Goal: Task Accomplishment & Management: Complete application form

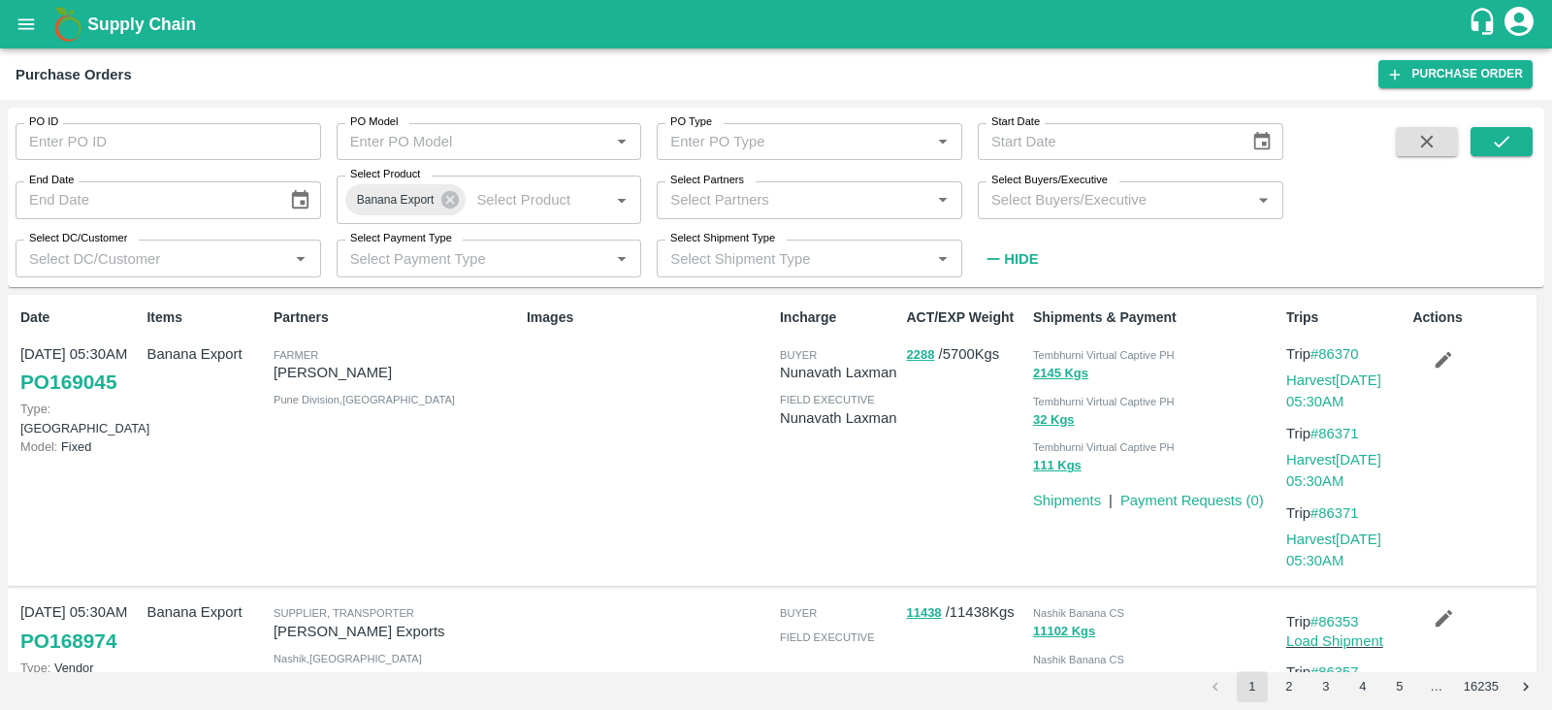
drag, startPoint x: 0, startPoint y: 0, endPoint x: 98, endPoint y: 134, distance: 165.9
click at [98, 134] on input "PO ID" at bounding box center [168, 141] width 305 height 37
click at [449, 200] on icon at bounding box center [449, 199] width 21 height 21
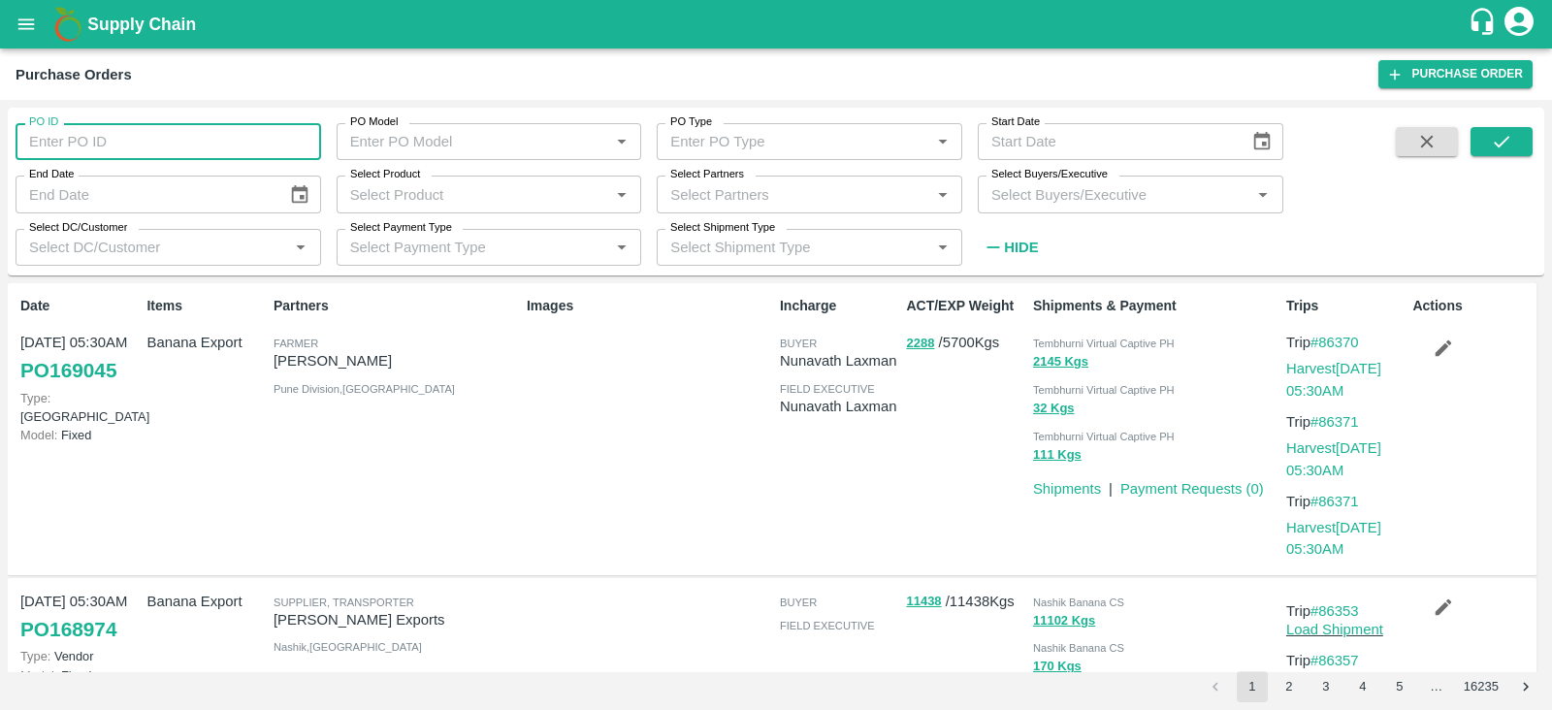
click at [233, 144] on input "PO ID" at bounding box center [168, 141] width 305 height 37
click at [162, 145] on input "PO ID" at bounding box center [168, 141] width 305 height 37
type input "155793"
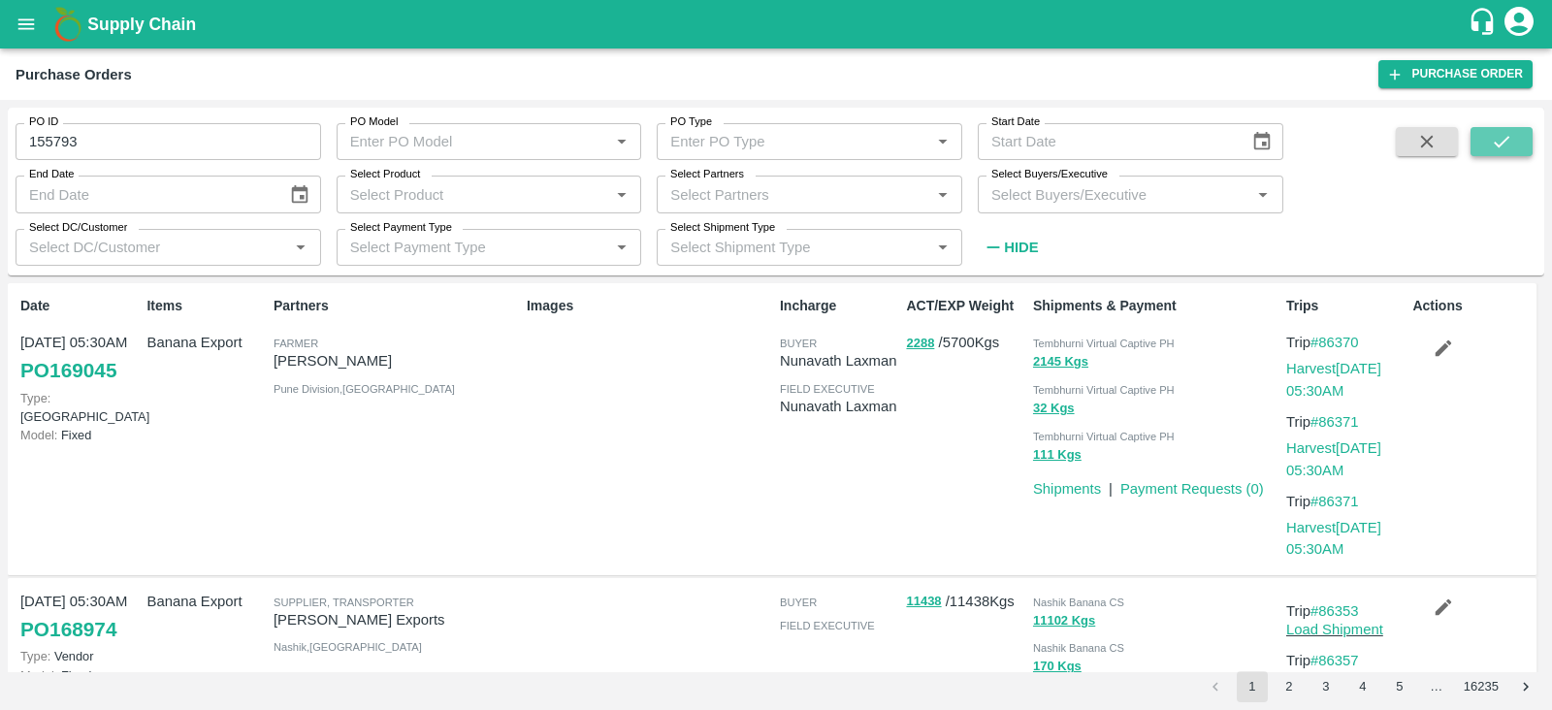
click at [1507, 152] on icon "submit" at bounding box center [1501, 141] width 21 height 21
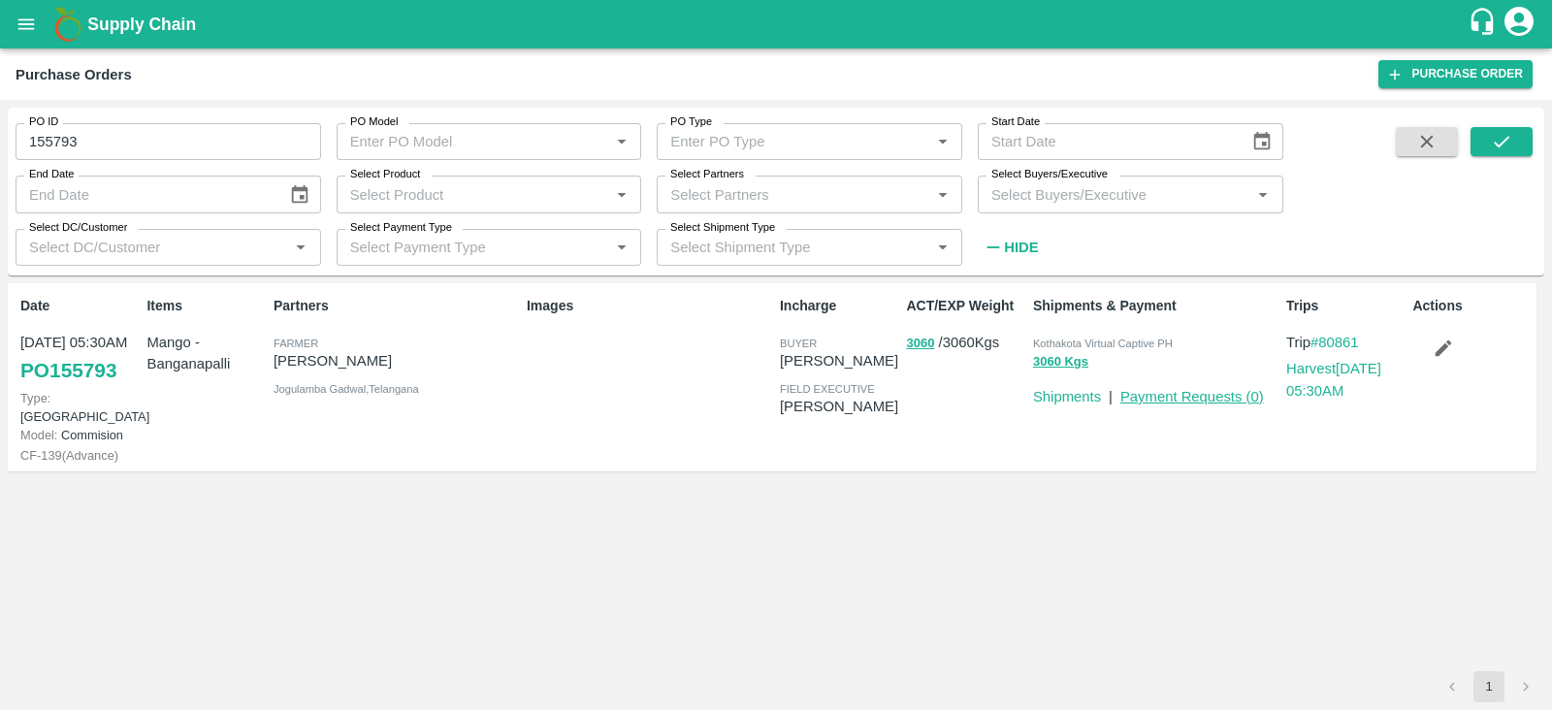
click at [1189, 398] on link "Payment Requests ( 0 )" at bounding box center [1192, 397] width 144 height 16
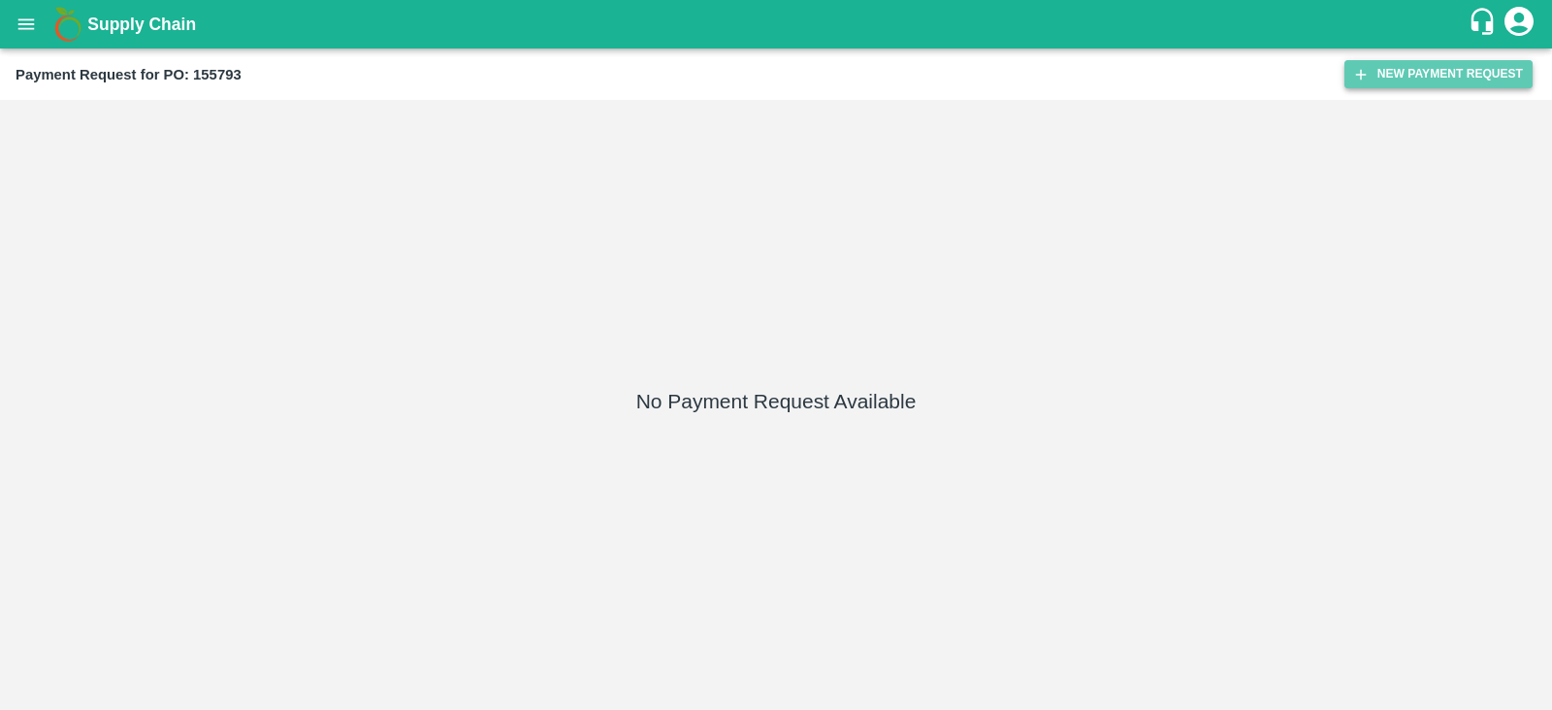
click at [1435, 63] on button "New Payment Request" at bounding box center [1438, 74] width 188 height 28
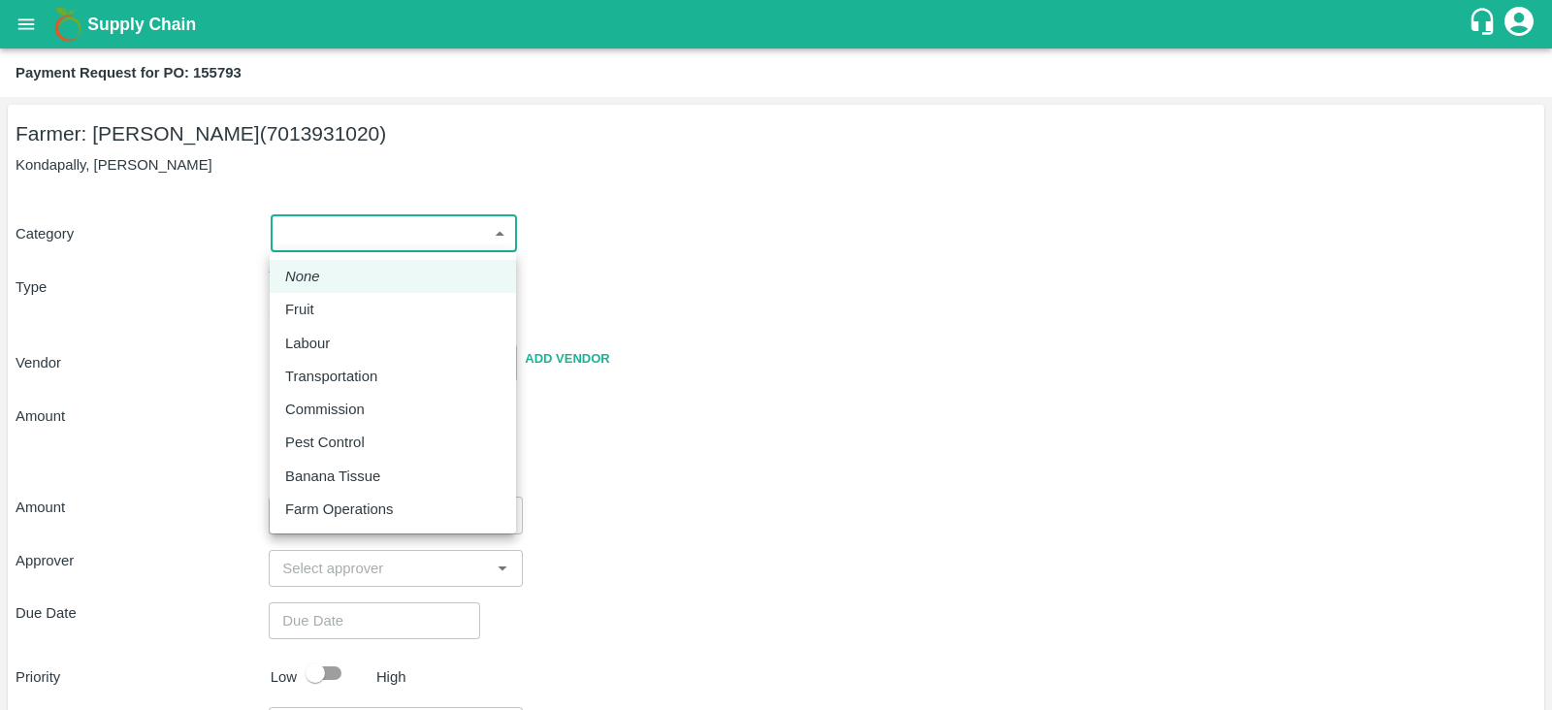
click at [416, 225] on body "Supply Chain Payment Request for PO: 155793 Farmer: Chinna Anji (7013931020) Ko…" at bounding box center [776, 355] width 1552 height 710
click at [316, 312] on div "Fruit" at bounding box center [304, 309] width 39 height 21
type input "1"
type input "Chinna Anji - 7013931020(Farmer)"
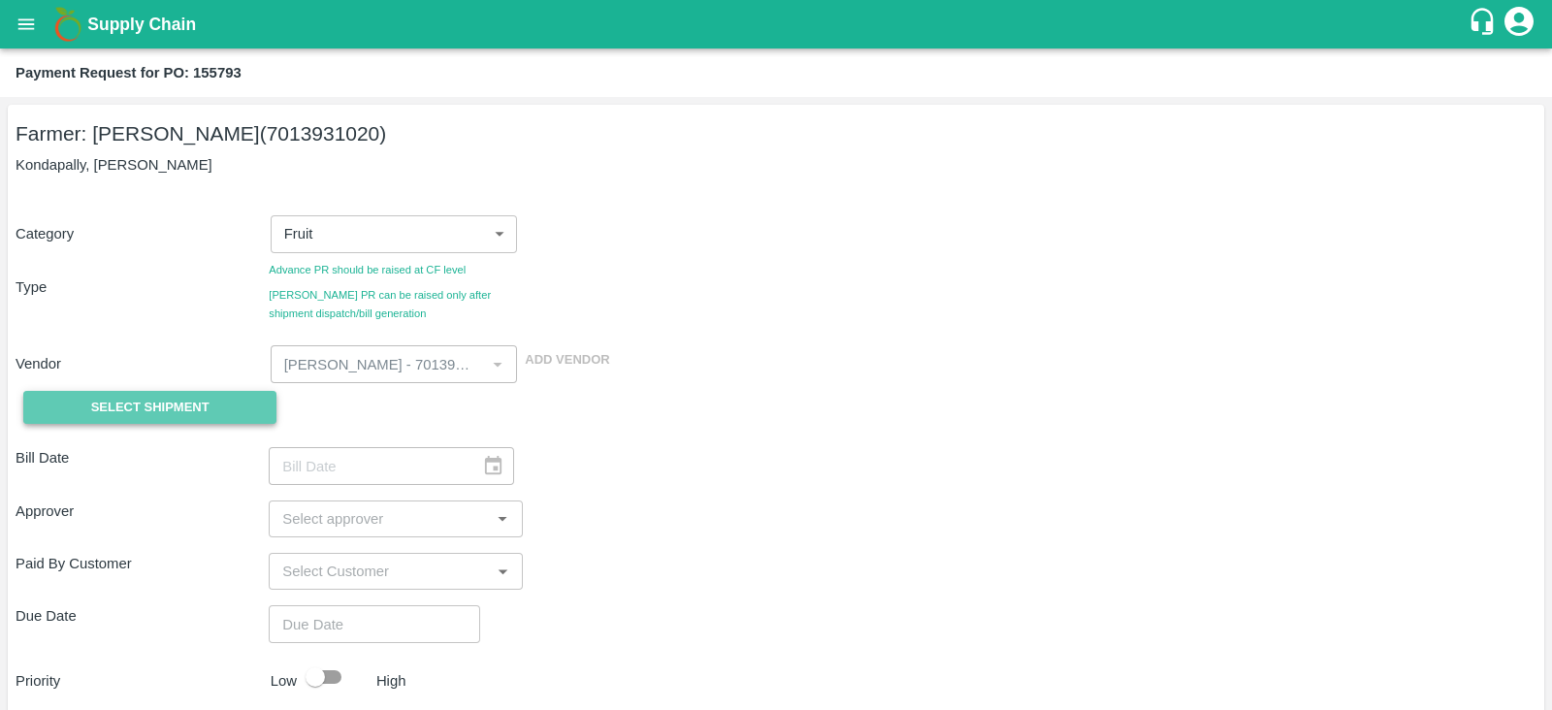
click at [209, 404] on button "Select Shipment" at bounding box center [149, 408] width 253 height 34
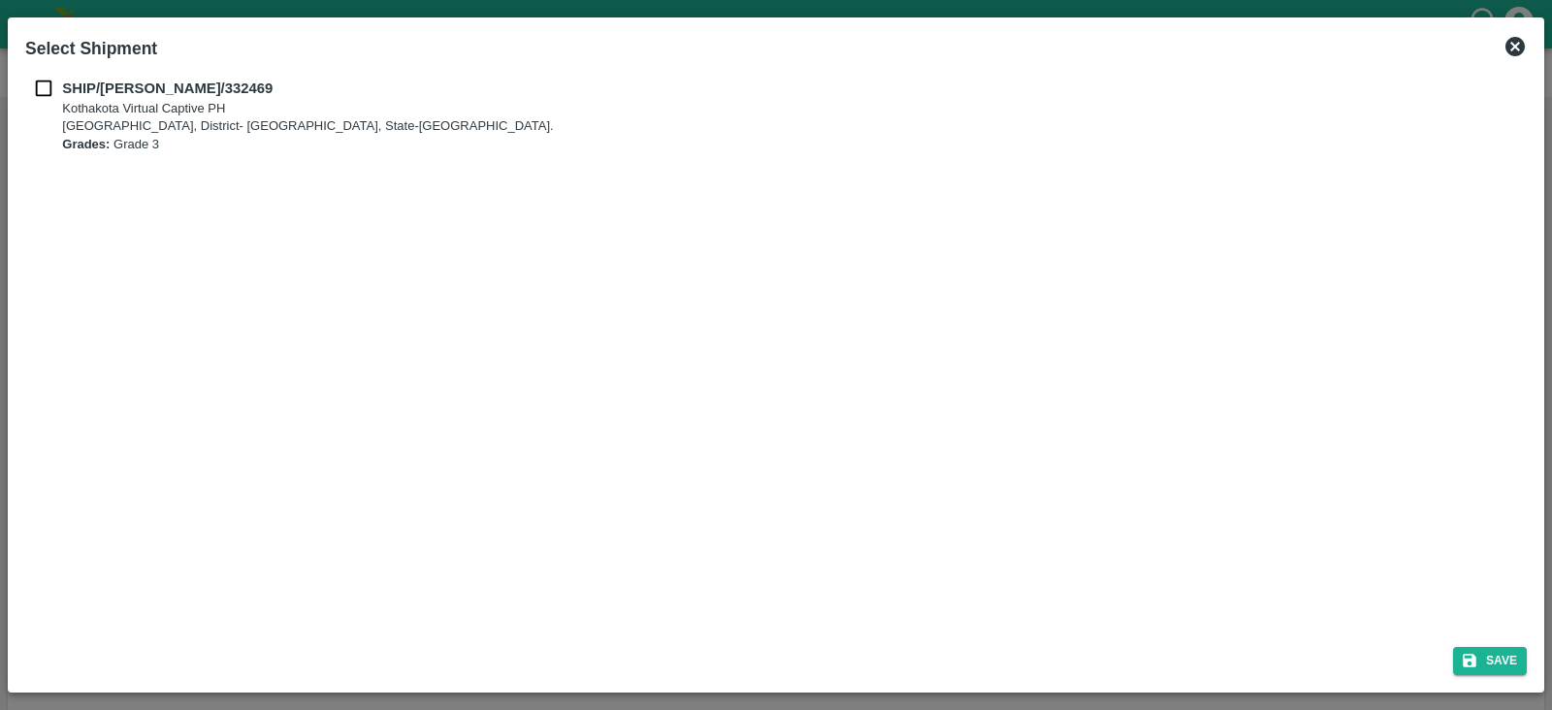
click at [116, 100] on p "Kothakota Virtual Captive PH" at bounding box center [307, 109] width 491 height 18
click at [80, 90] on b "SHIP/KOTH/332469" at bounding box center [167, 88] width 210 height 16
checkbox input "true"
click at [1501, 657] on button "Save" at bounding box center [1490, 661] width 74 height 28
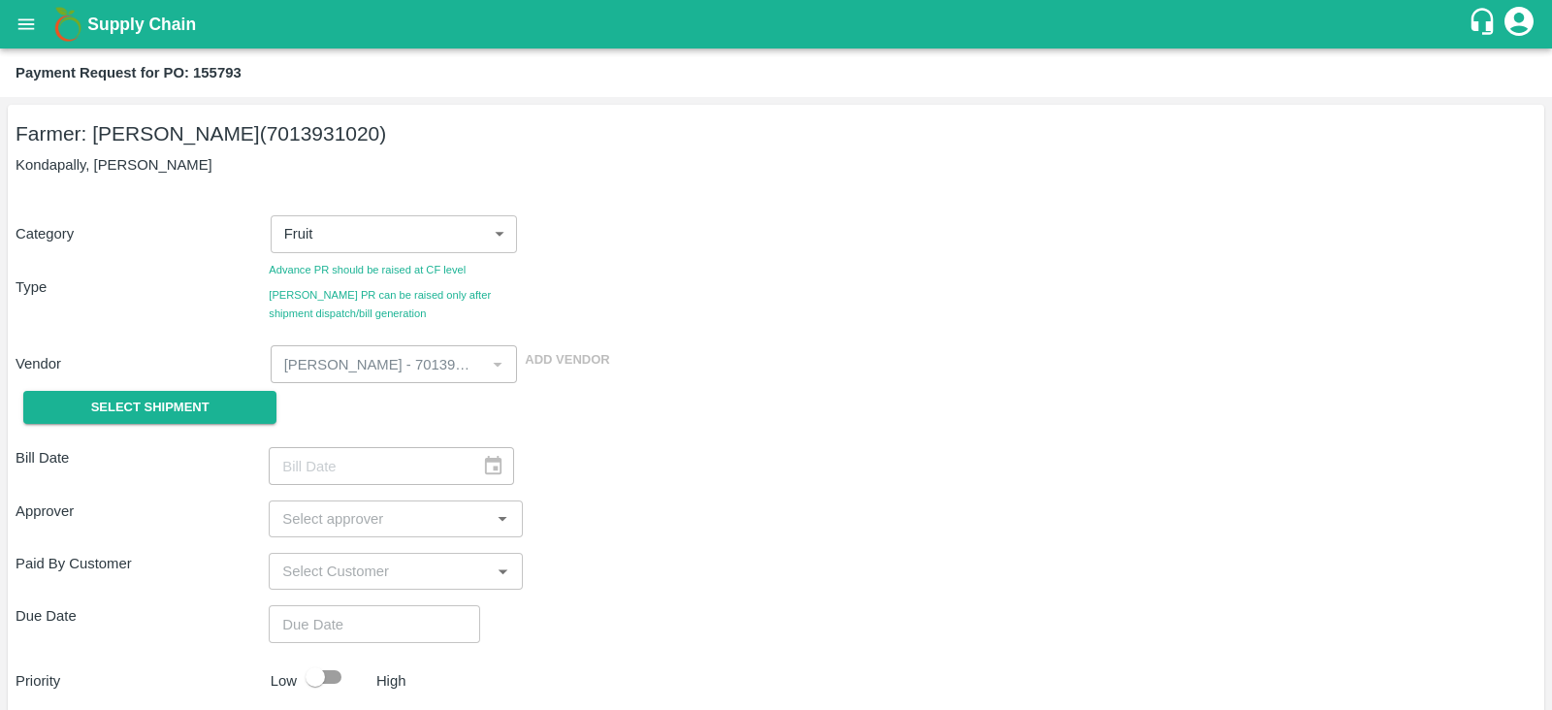
type input "30/04/2025"
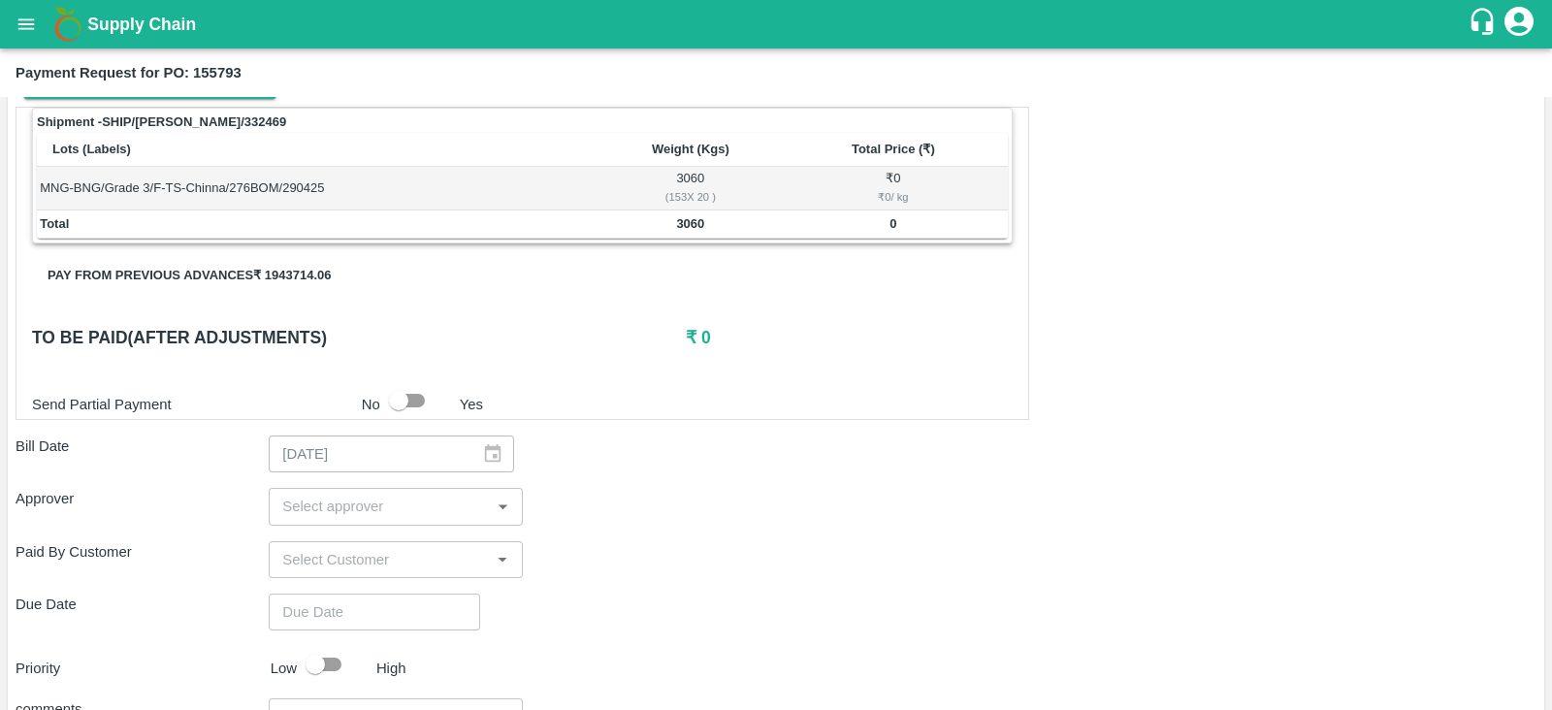
scroll to position [506, 0]
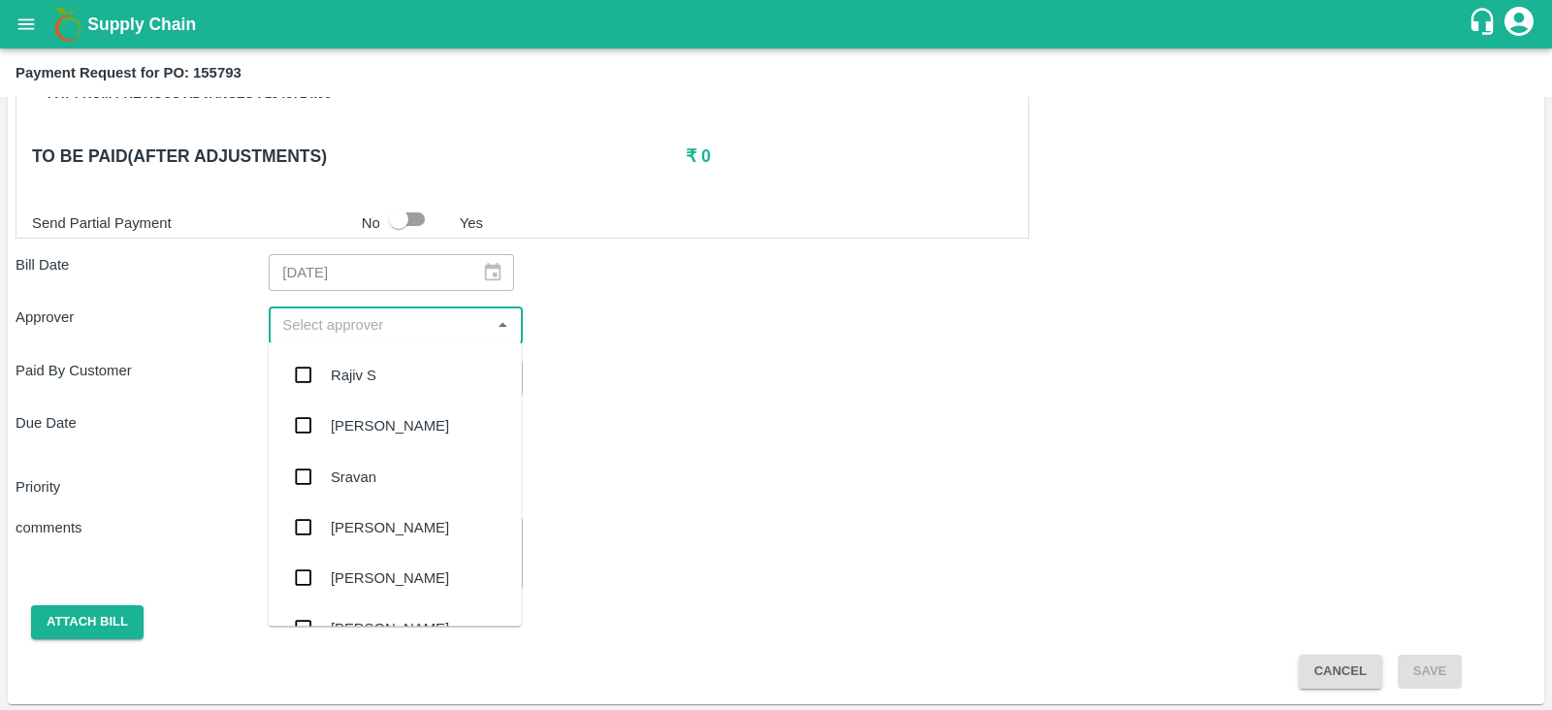
click at [427, 316] on input "input" at bounding box center [378, 324] width 209 height 25
type input "ki"
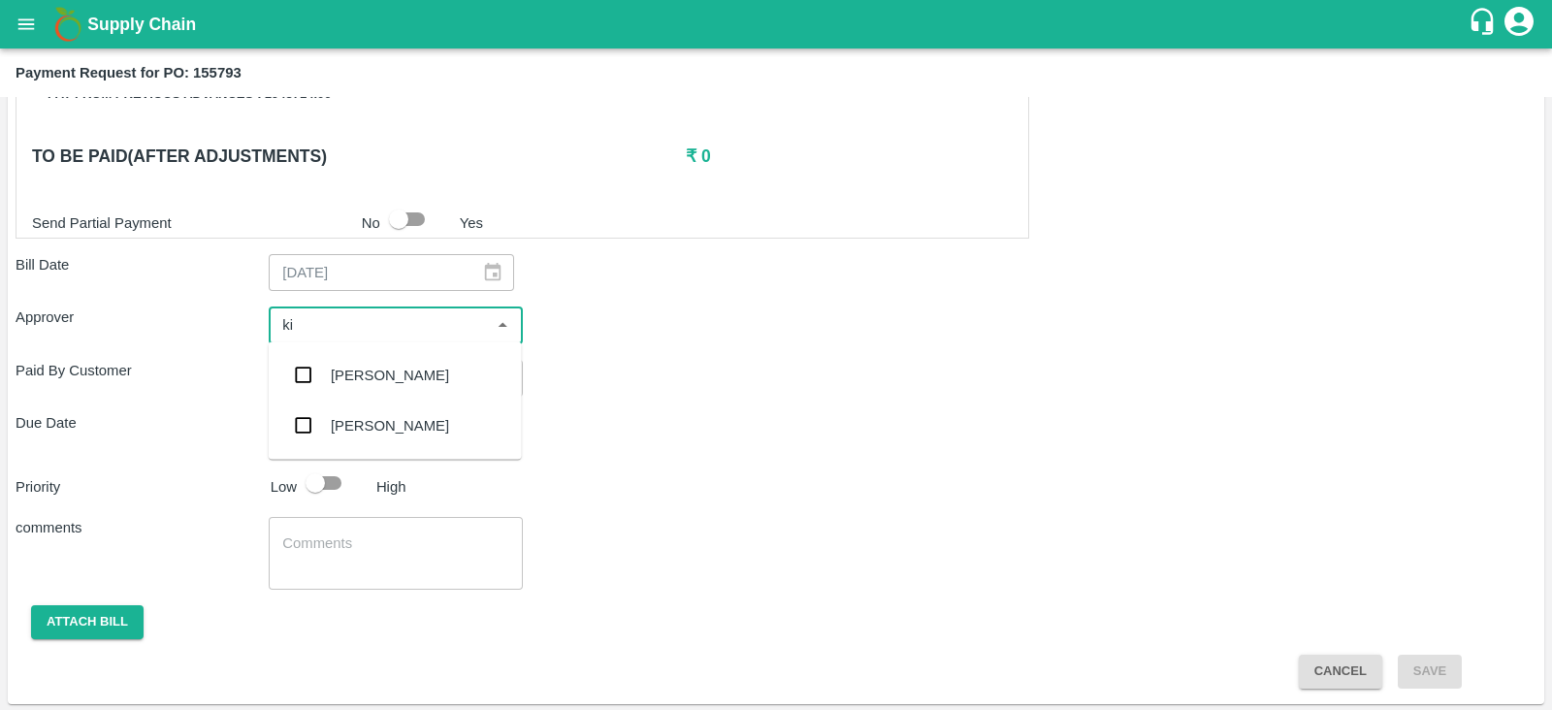
click at [368, 377] on div "Kiran Naik" at bounding box center [390, 375] width 118 height 21
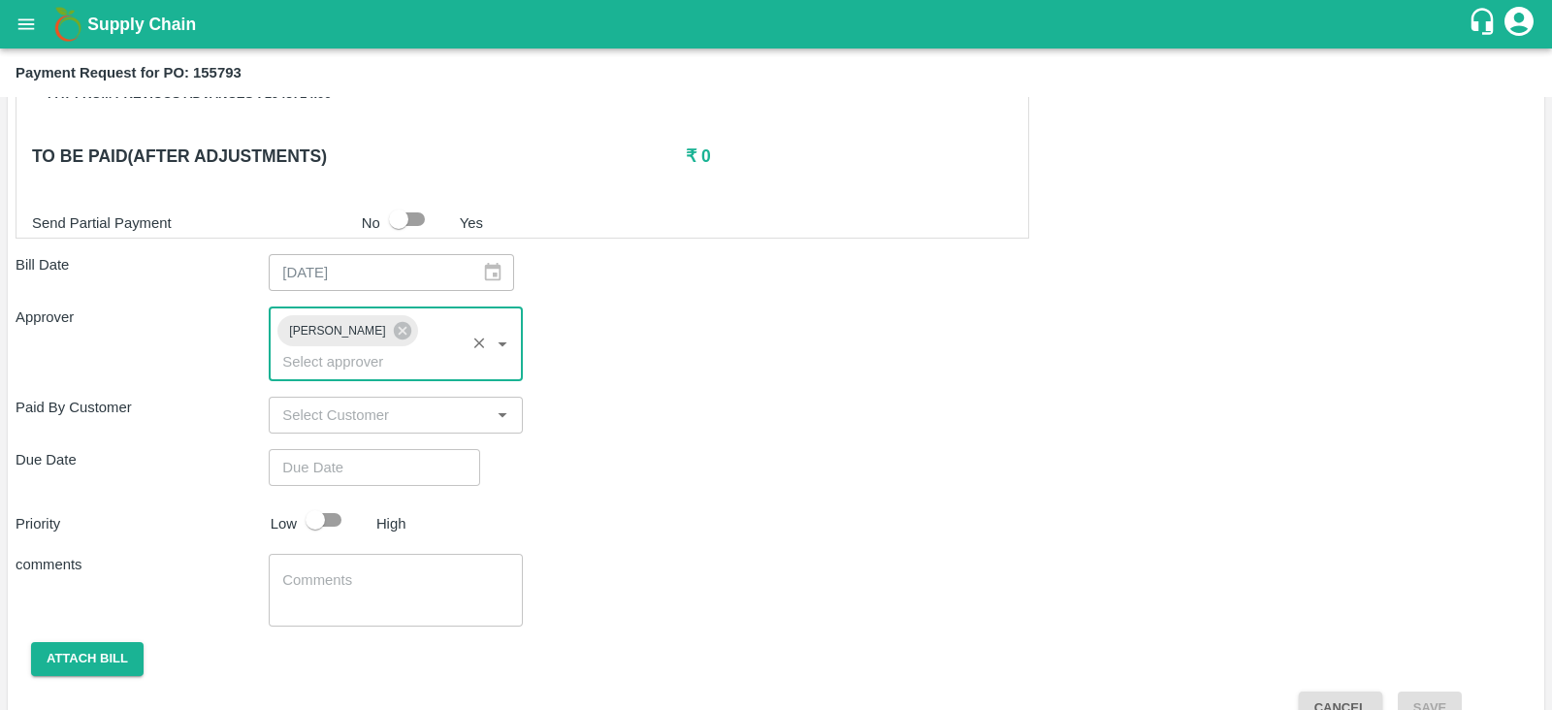
type input "DD/MM/YYYY hh:mm aa"
click at [336, 453] on input "DD/MM/YYYY hh:mm aa" at bounding box center [368, 467] width 198 height 37
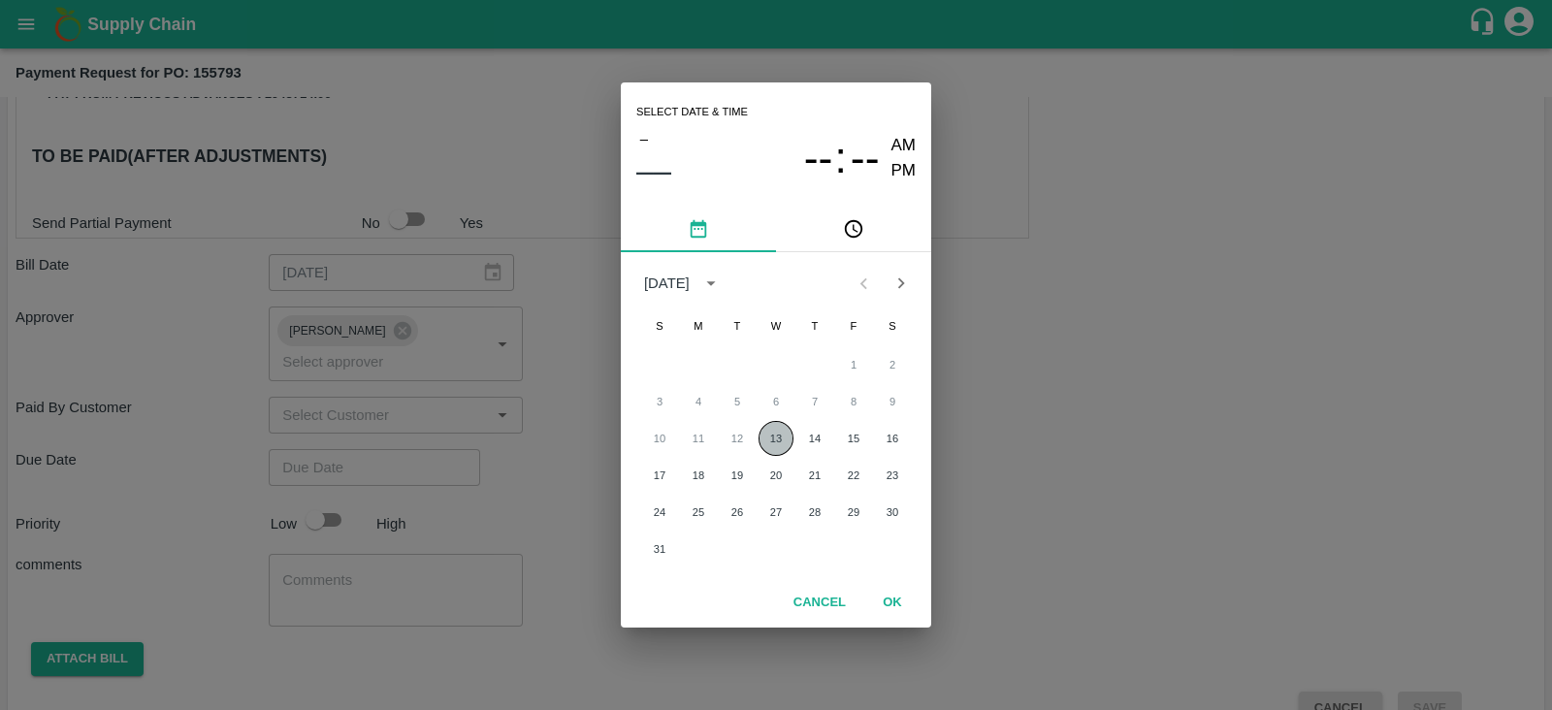
click at [776, 430] on button "13" at bounding box center [775, 438] width 35 height 35
type input "13/08/2025 12:00 AM"
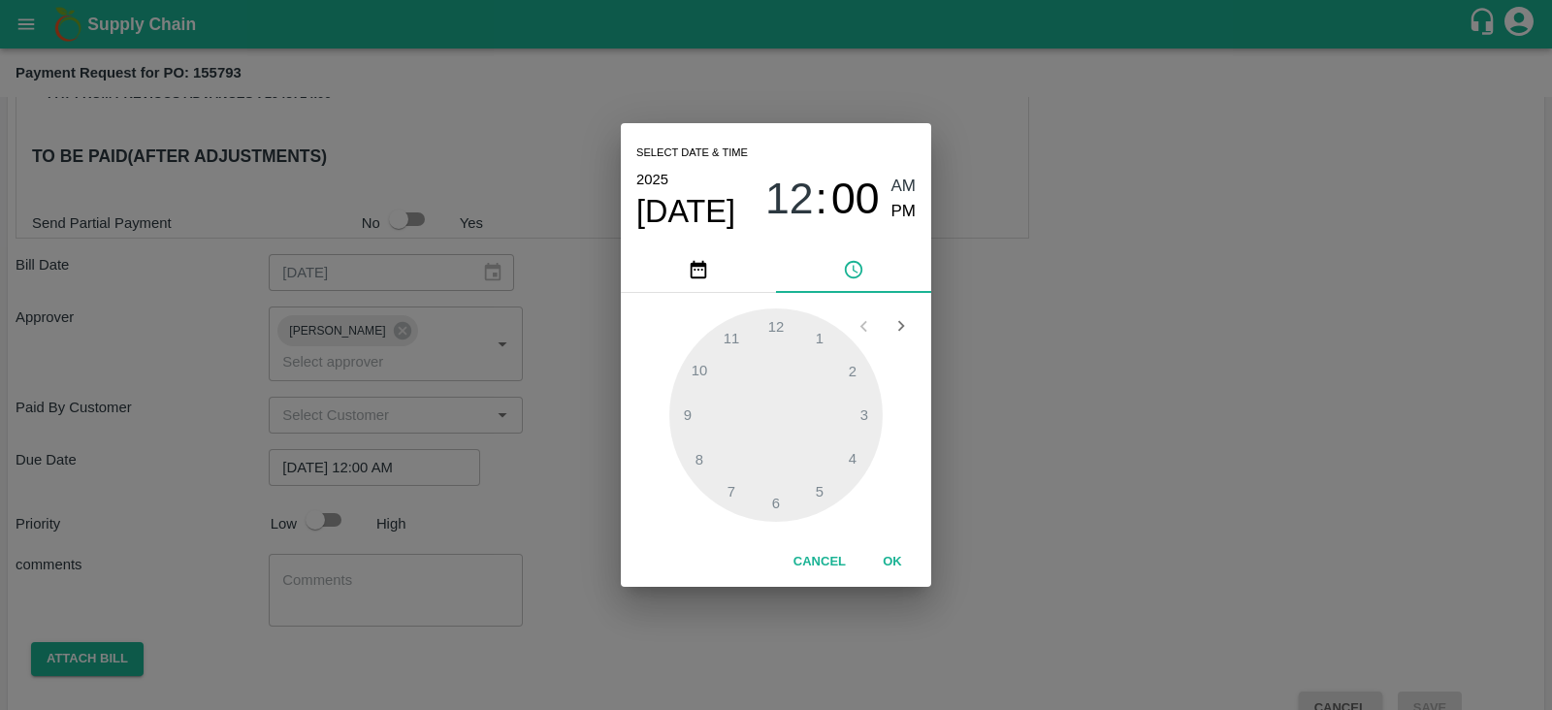
click at [523, 464] on div "Select date & time 2025 Aug 13 12 : 00 AM PM 1 2 3 4 5 6 7 8 9 10 11 12 Cancel …" at bounding box center [776, 355] width 1552 height 710
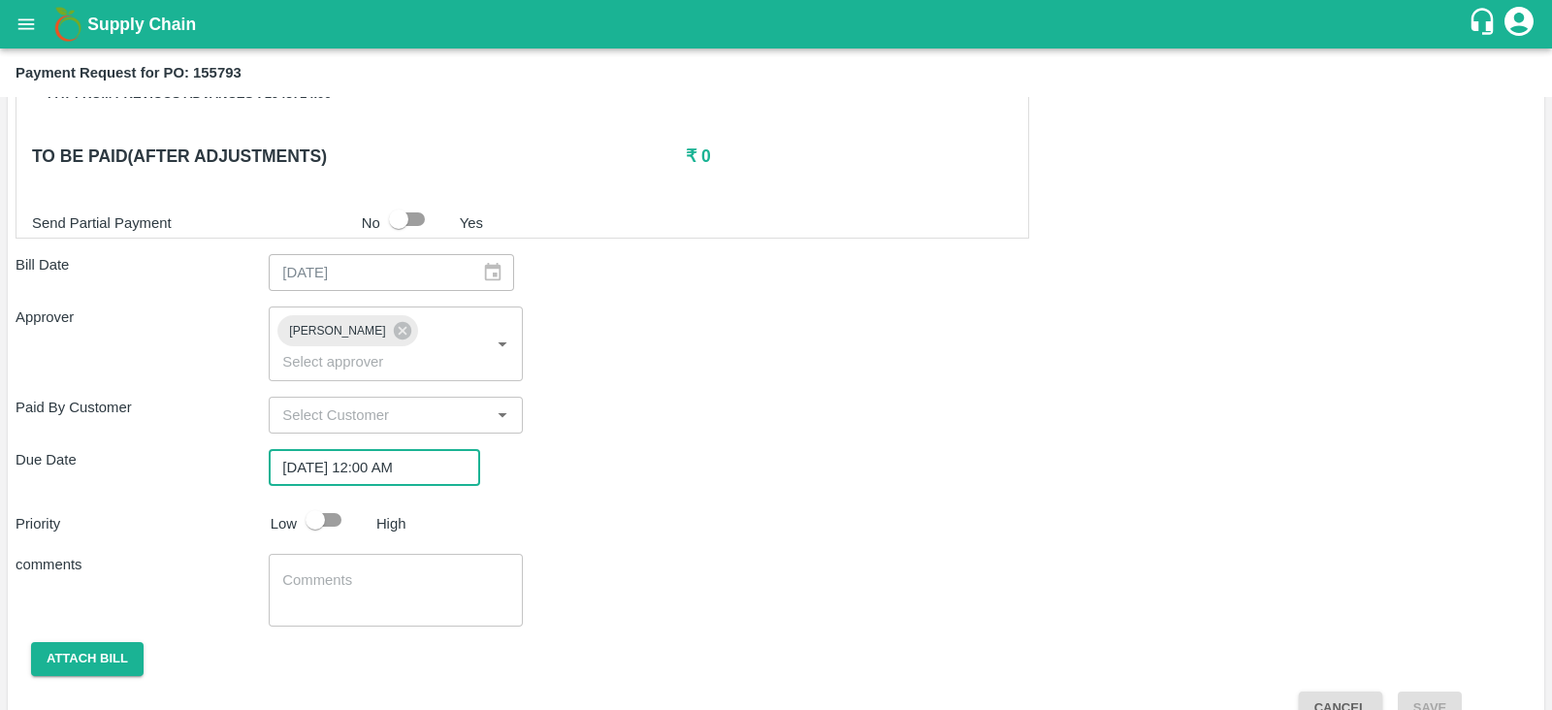
scroll to position [518, 0]
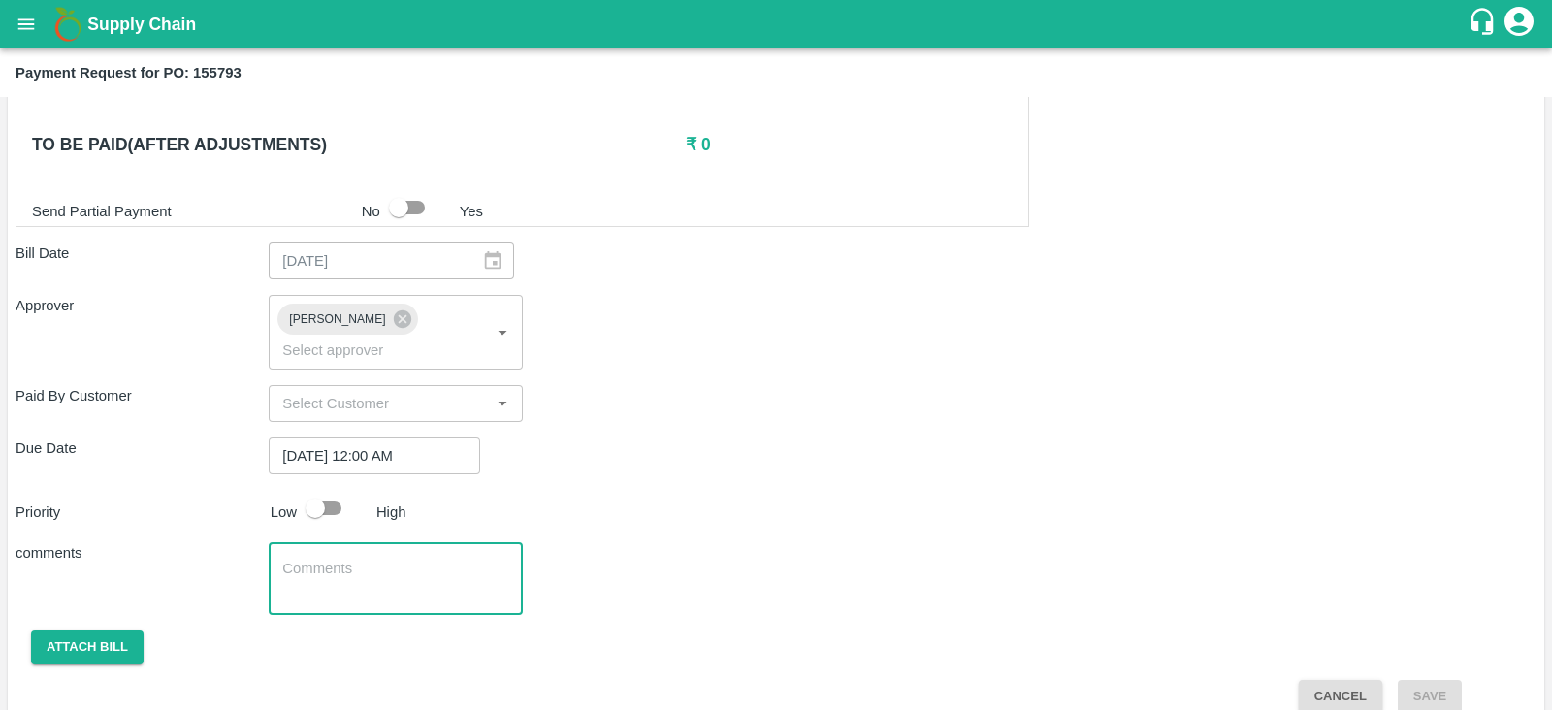
click at [320, 561] on textarea at bounding box center [395, 579] width 226 height 41
type textarea "Bill settlement"
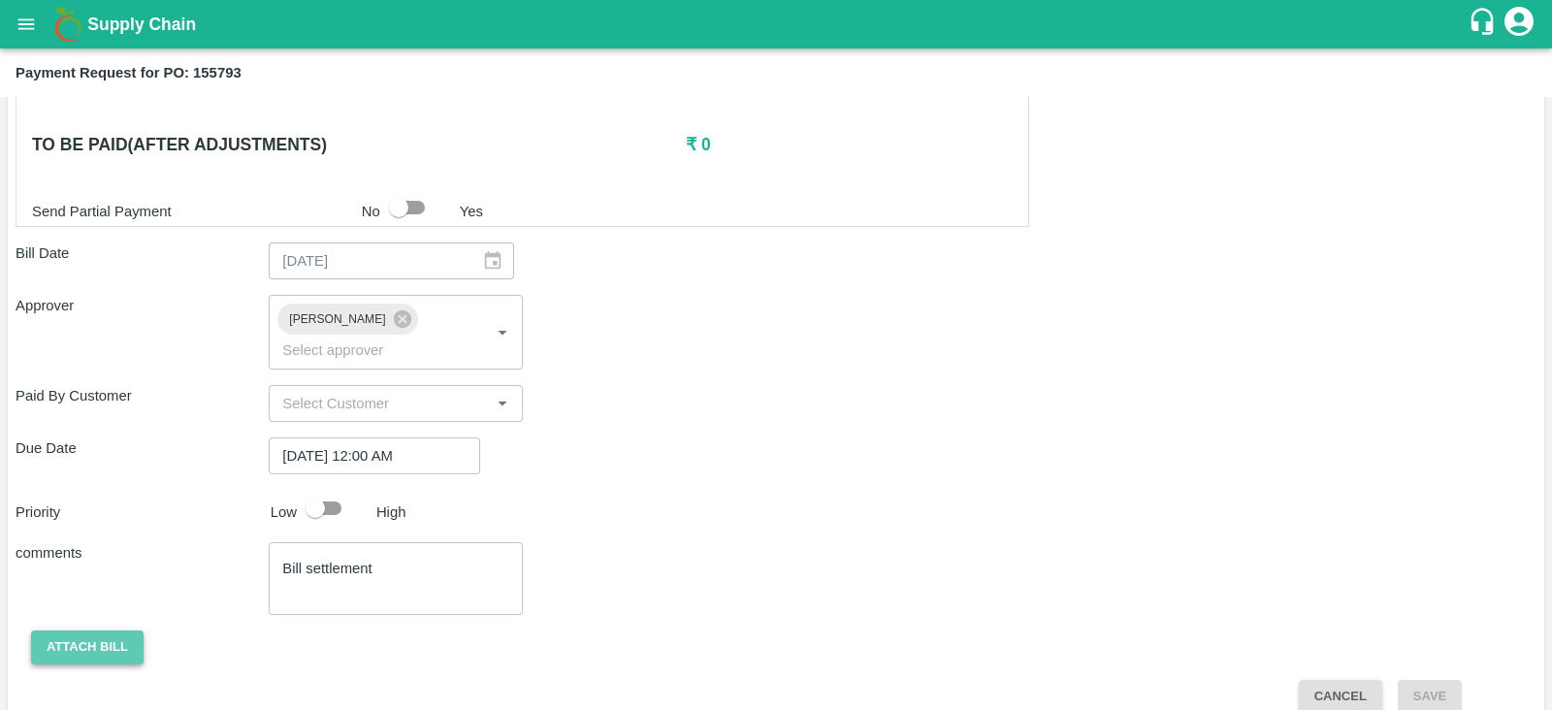
click at [122, 630] on button "Attach bill" at bounding box center [87, 647] width 112 height 34
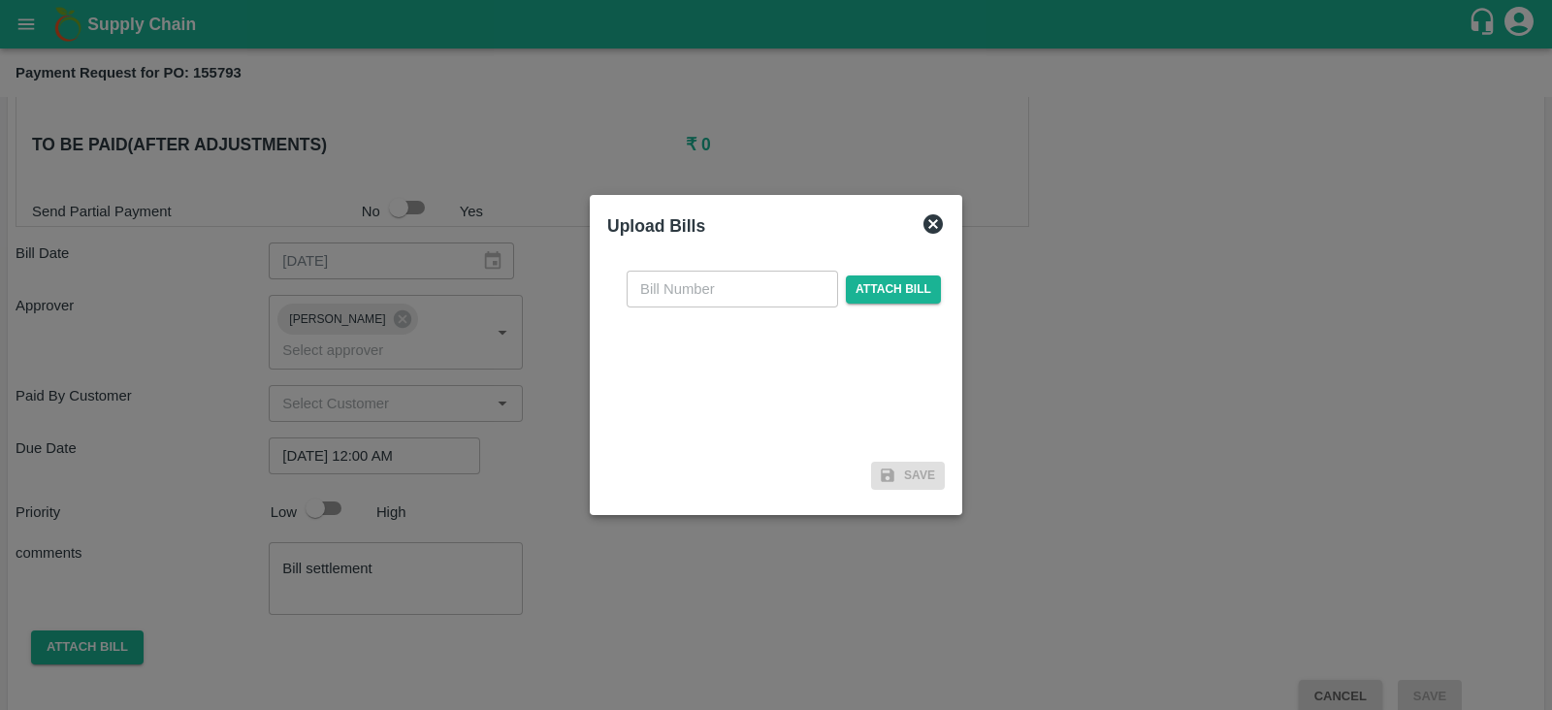
click at [776, 280] on input "text" at bounding box center [732, 289] width 211 height 37
type input "16"
click at [846, 283] on span "Attach bill" at bounding box center [893, 289] width 95 height 28
click at [0, 0] on input "Attach bill" at bounding box center [0, 0] width 0 height 0
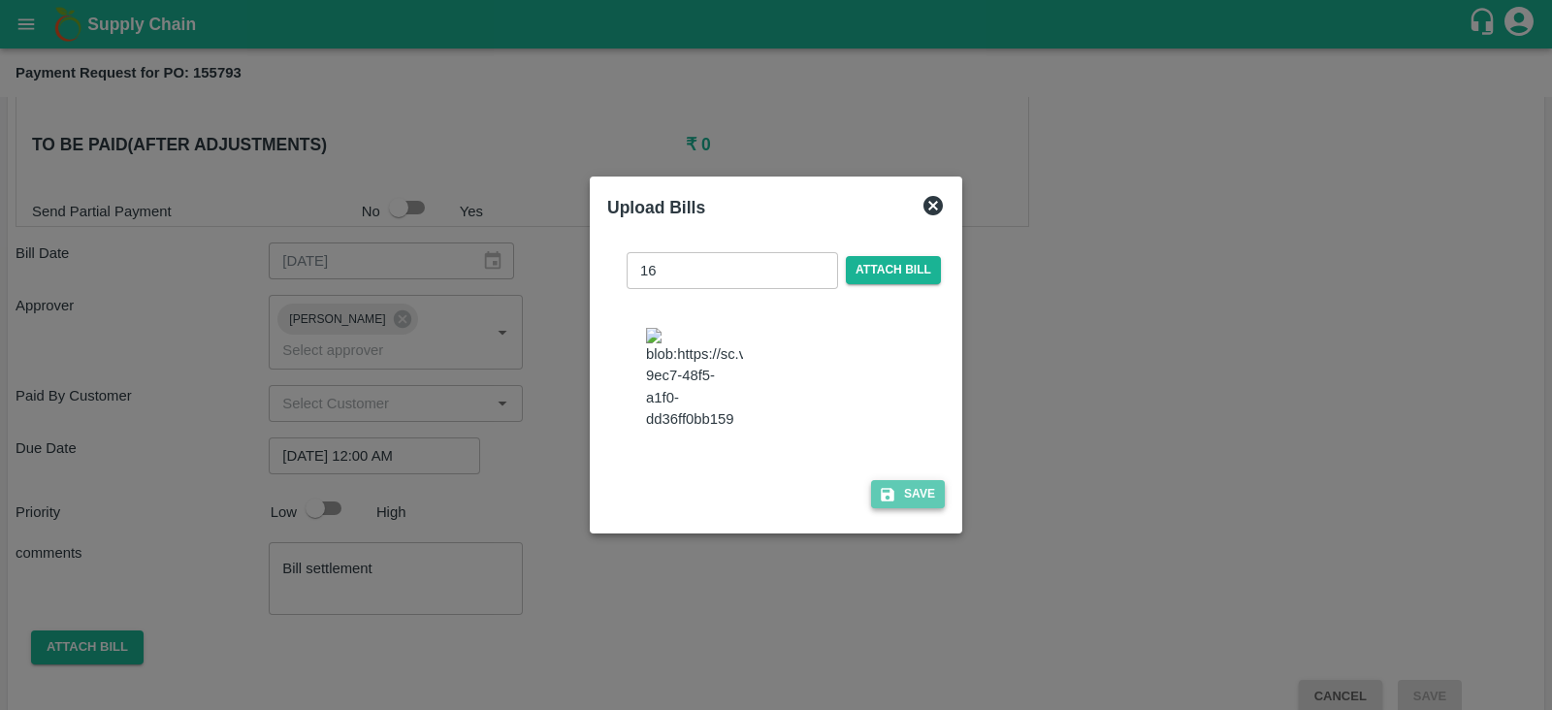
click at [915, 508] on button "Save" at bounding box center [908, 494] width 74 height 28
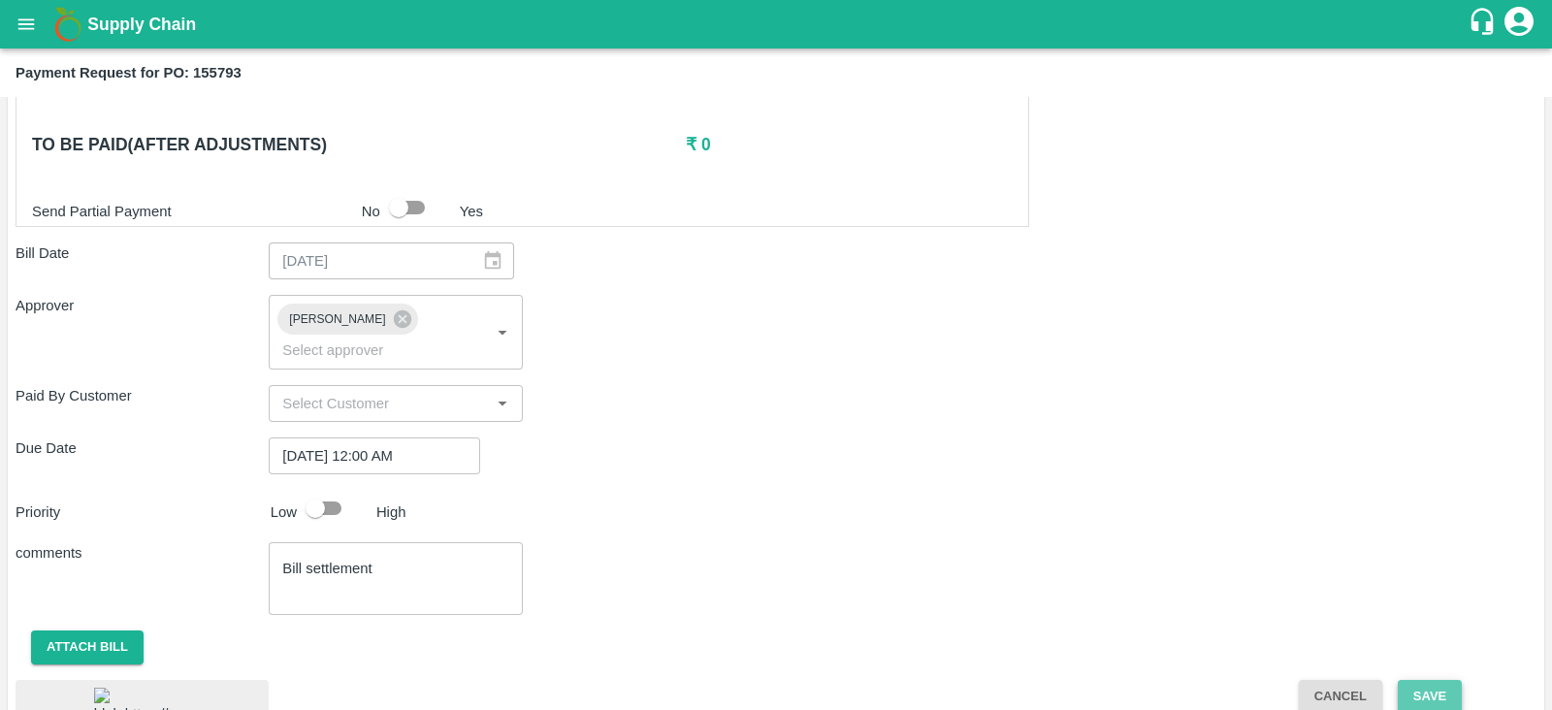
click at [1439, 680] on button "Save" at bounding box center [1430, 697] width 64 height 34
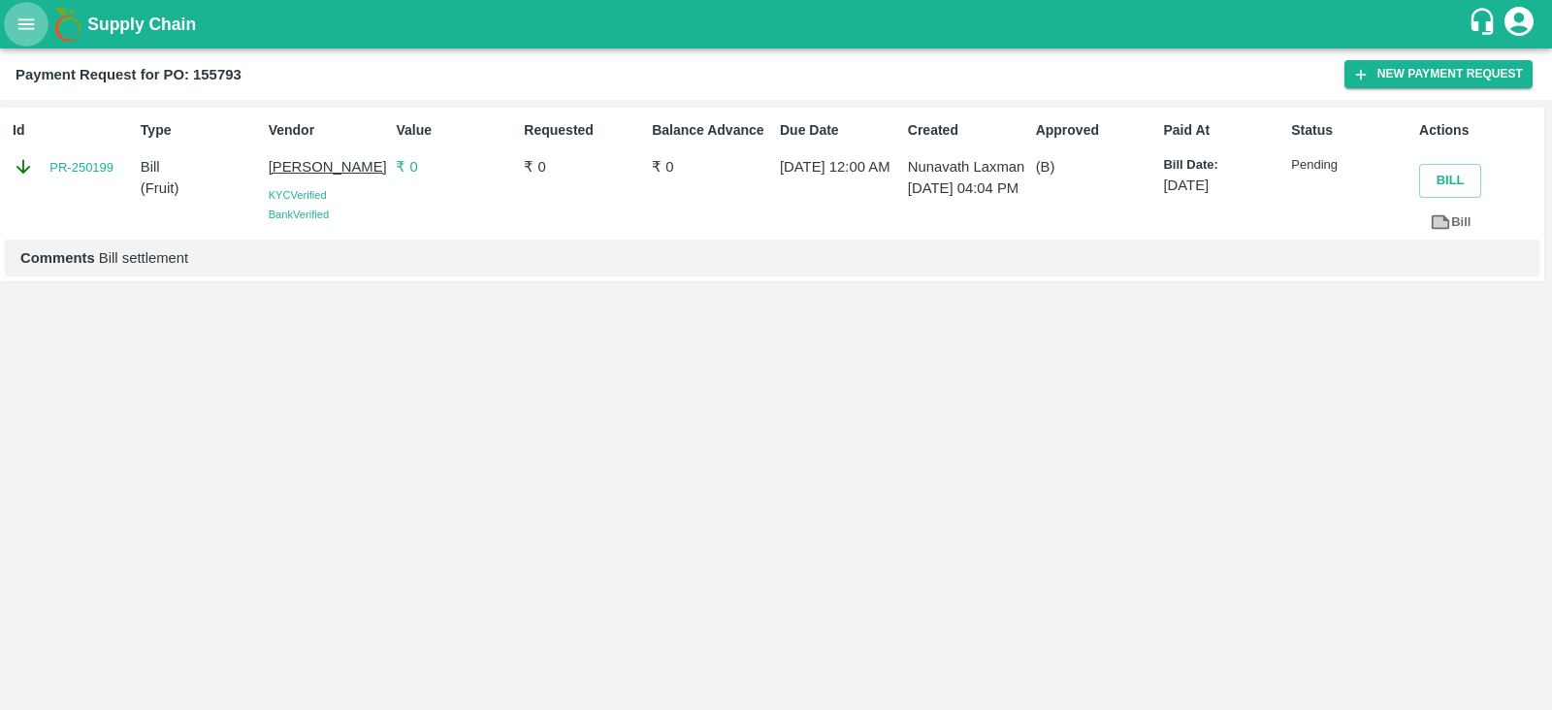
click at [30, 25] on icon "open drawer" at bounding box center [26, 24] width 21 height 21
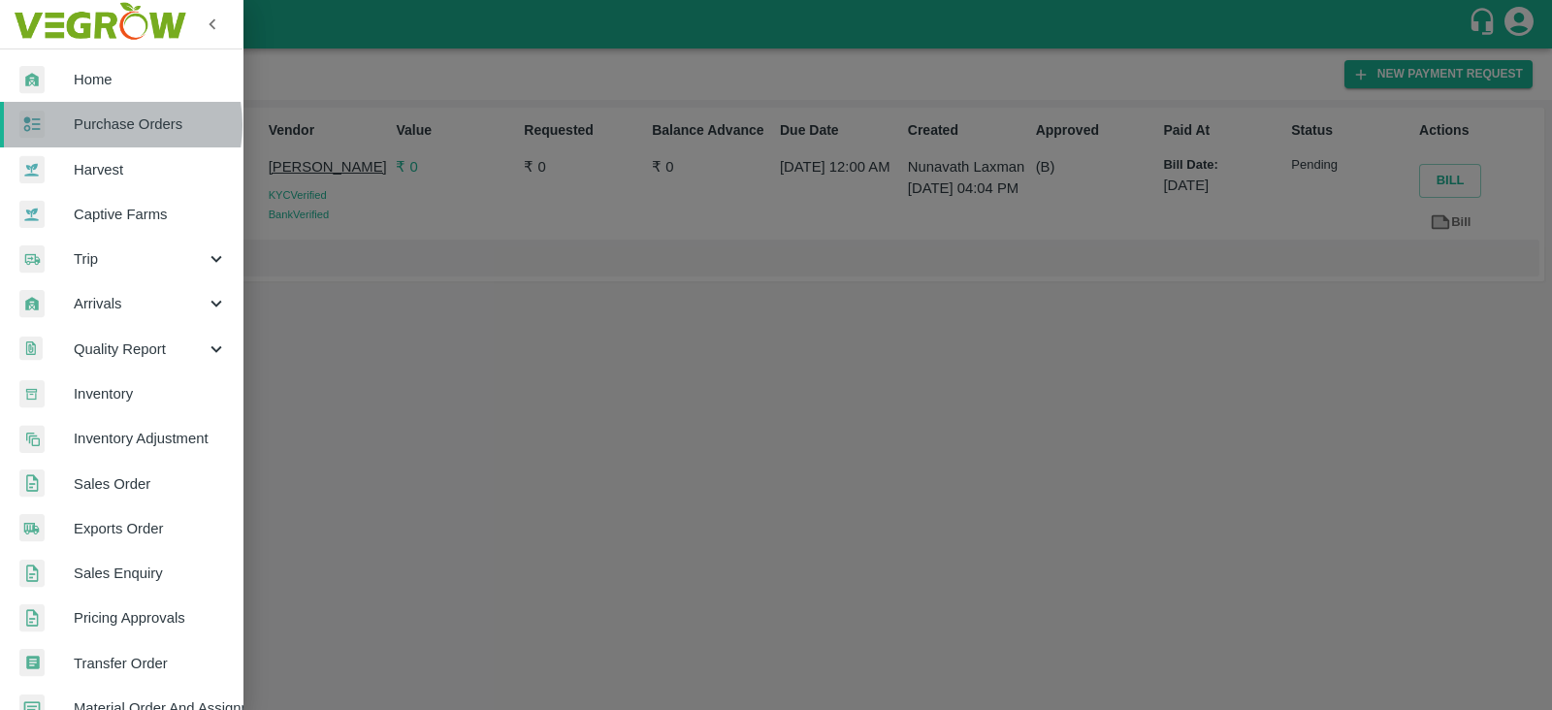
click at [102, 125] on span "Purchase Orders" at bounding box center [150, 123] width 153 height 21
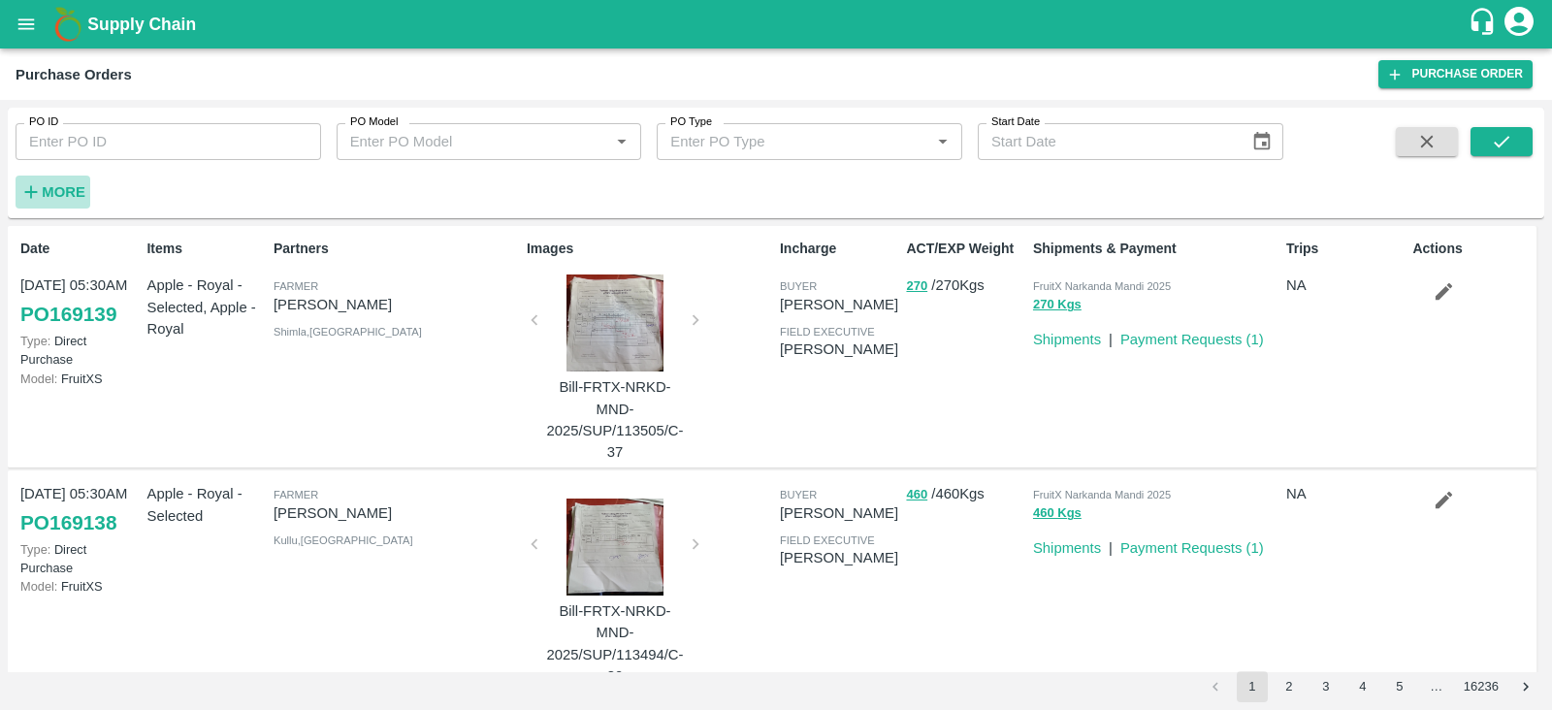
click at [57, 203] on h6 "More" at bounding box center [64, 191] width 44 height 25
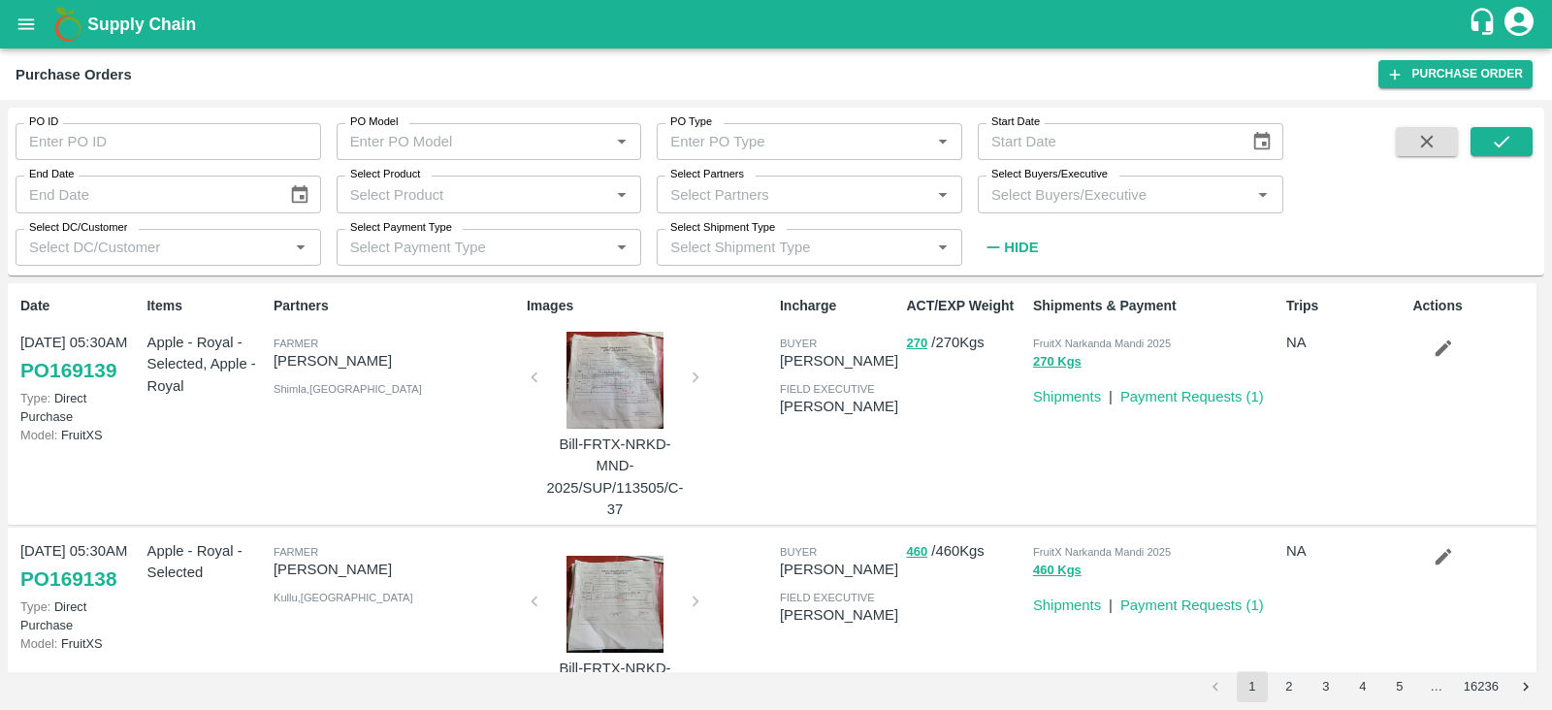
click at [492, 192] on input "Select Product" at bounding box center [473, 193] width 262 height 25
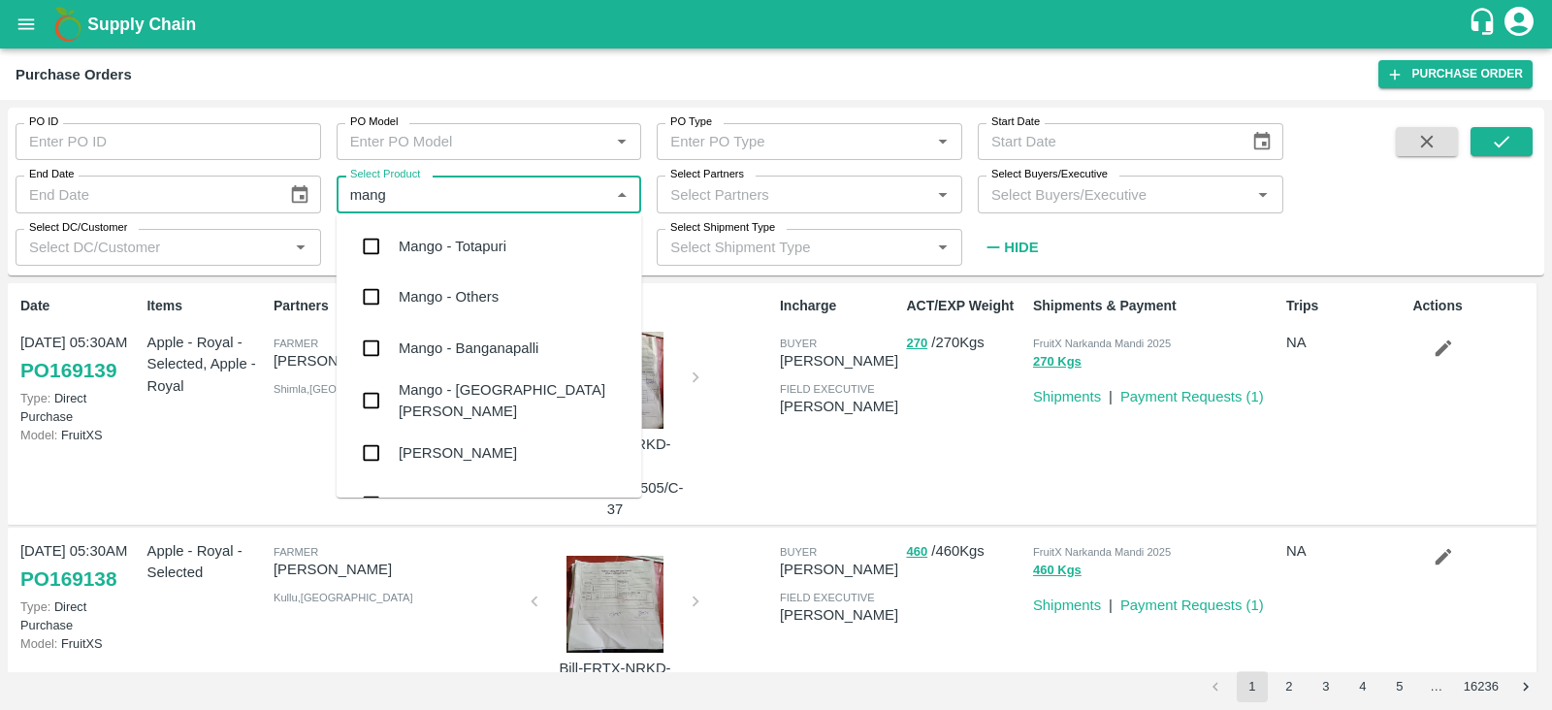
type input "mango"
click at [497, 350] on div "Mango - Banganapalli" at bounding box center [469, 347] width 140 height 21
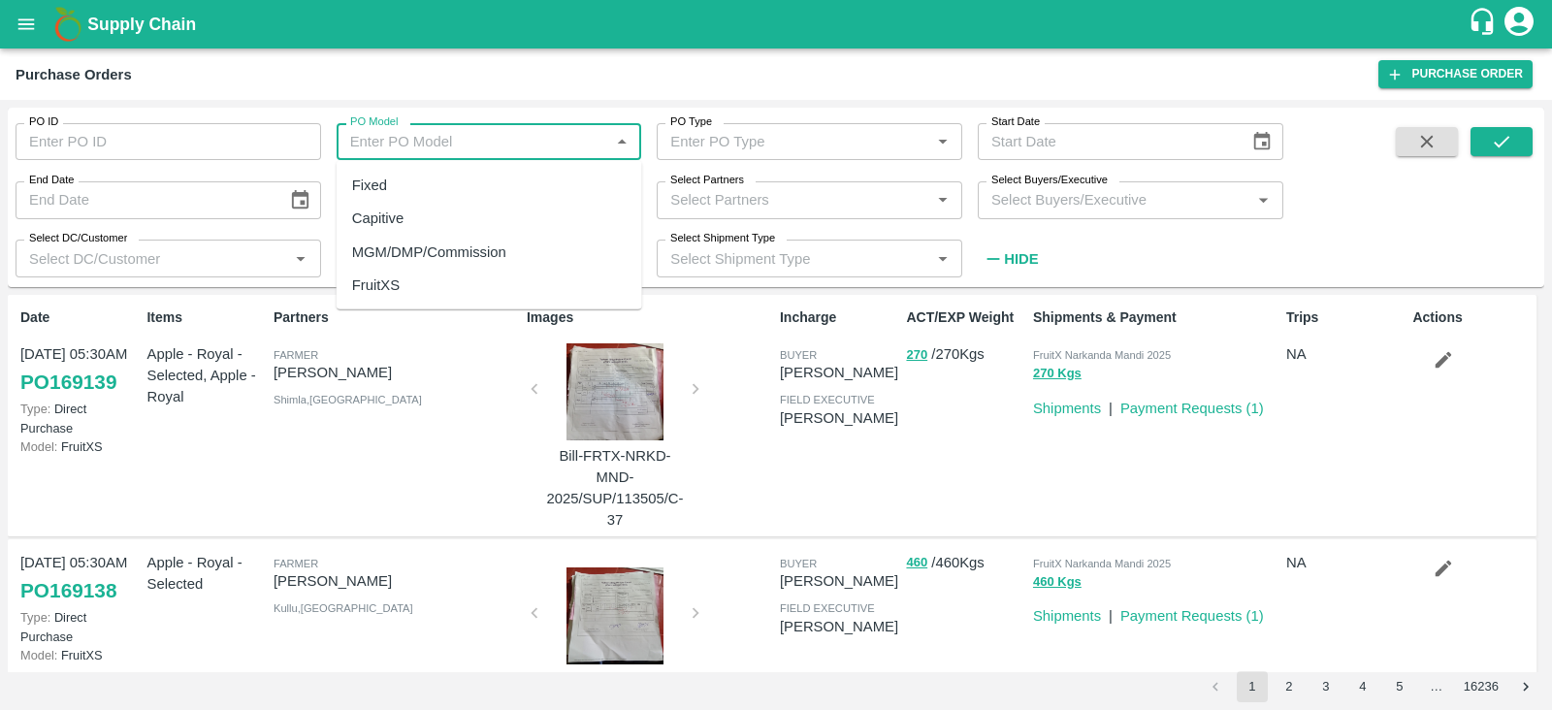
click at [494, 143] on input "PO Model" at bounding box center [473, 141] width 262 height 25
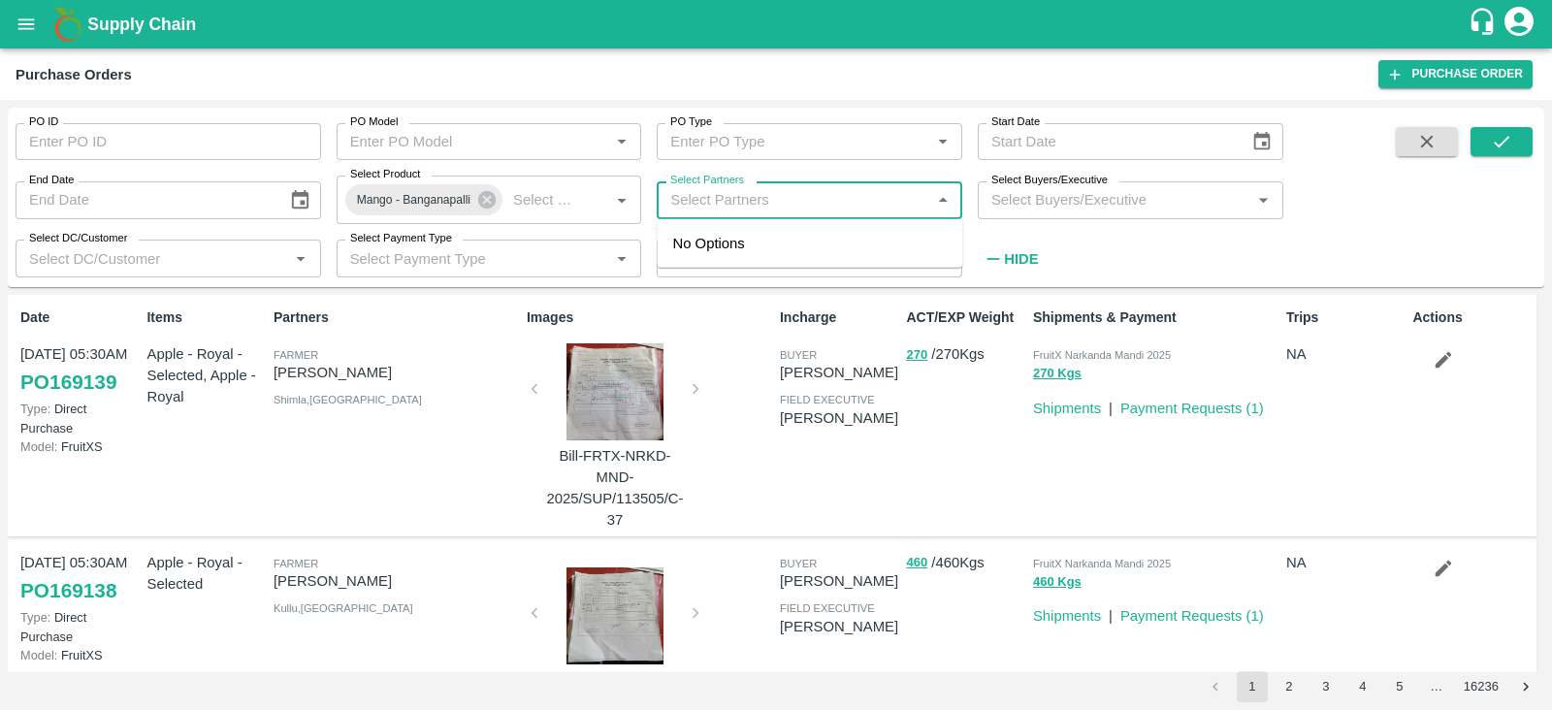
click at [731, 205] on input "Select Partners" at bounding box center [793, 199] width 262 height 25
click at [21, 23] on icon "open drawer" at bounding box center [26, 23] width 16 height 11
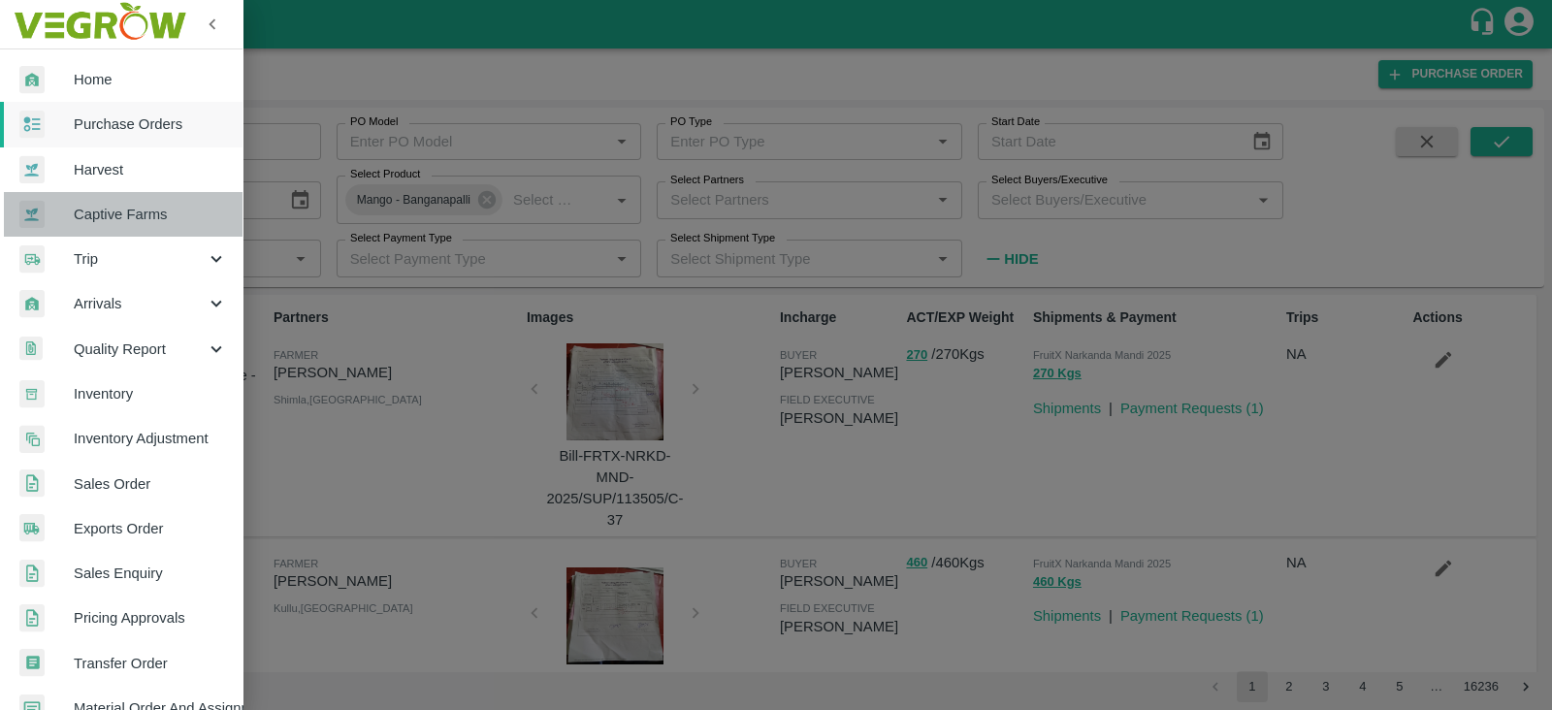
click at [145, 207] on span "Captive Farms" at bounding box center [150, 214] width 153 height 21
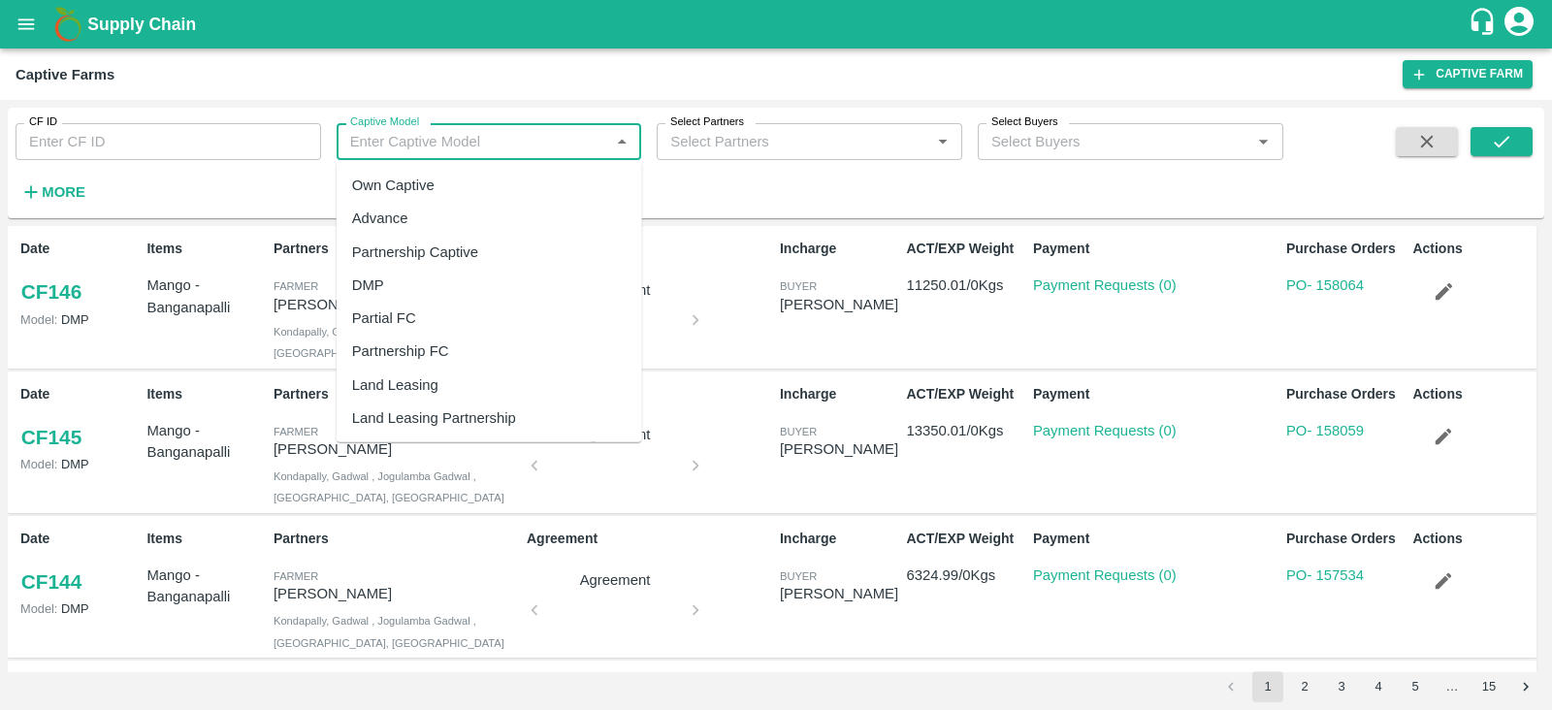
click at [435, 144] on input "Captive Model" at bounding box center [473, 141] width 262 height 25
click at [451, 186] on div "Own Captive" at bounding box center [489, 185] width 305 height 33
type input "Own Captive"
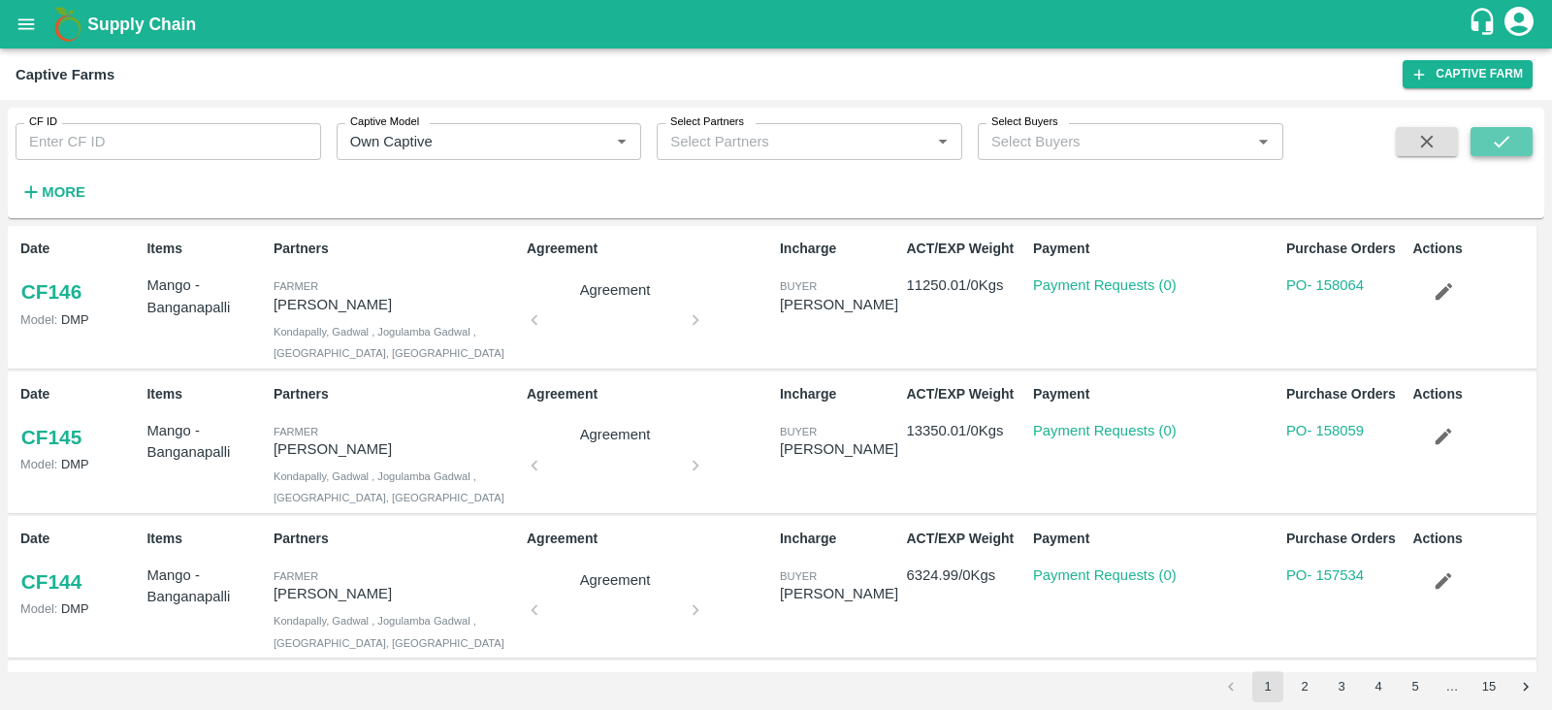
click at [1500, 138] on icon "submit" at bounding box center [1501, 141] width 21 height 21
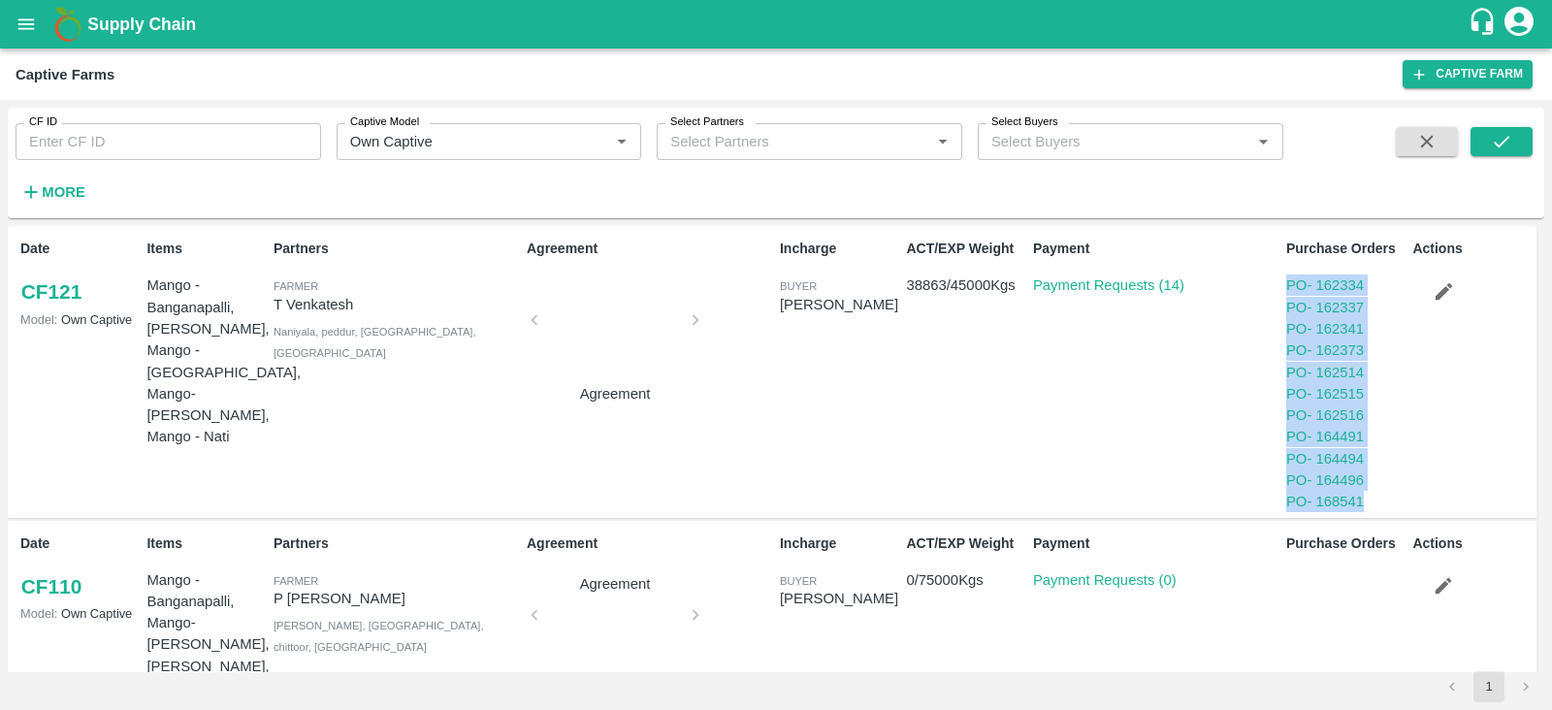
drag, startPoint x: 1275, startPoint y: 284, endPoint x: 1385, endPoint y: 496, distance: 238.1
click at [1385, 496] on div "Purchase Orders PO - 162334 PO - 162337 PO - 162341 PO - 162373 PO - 162514 PO …" at bounding box center [1341, 371] width 126 height 281
copy div "PO - 162334 PO - 162337 PO - 162341 PO - 162373 PO - 162514 PO - 162515 PO - 16…"
click at [596, 144] on icon "Clear" at bounding box center [598, 142] width 11 height 11
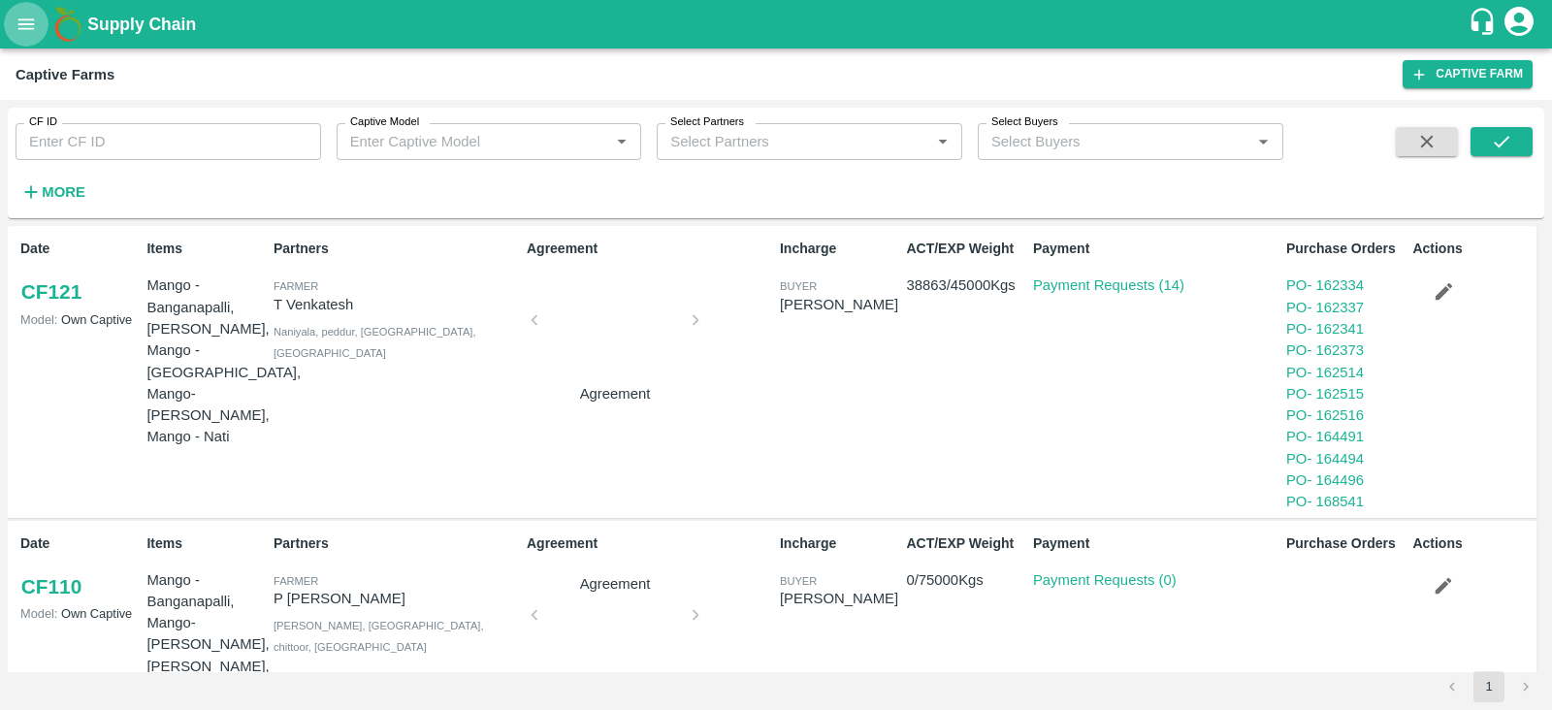
click at [24, 24] on icon "open drawer" at bounding box center [26, 23] width 16 height 11
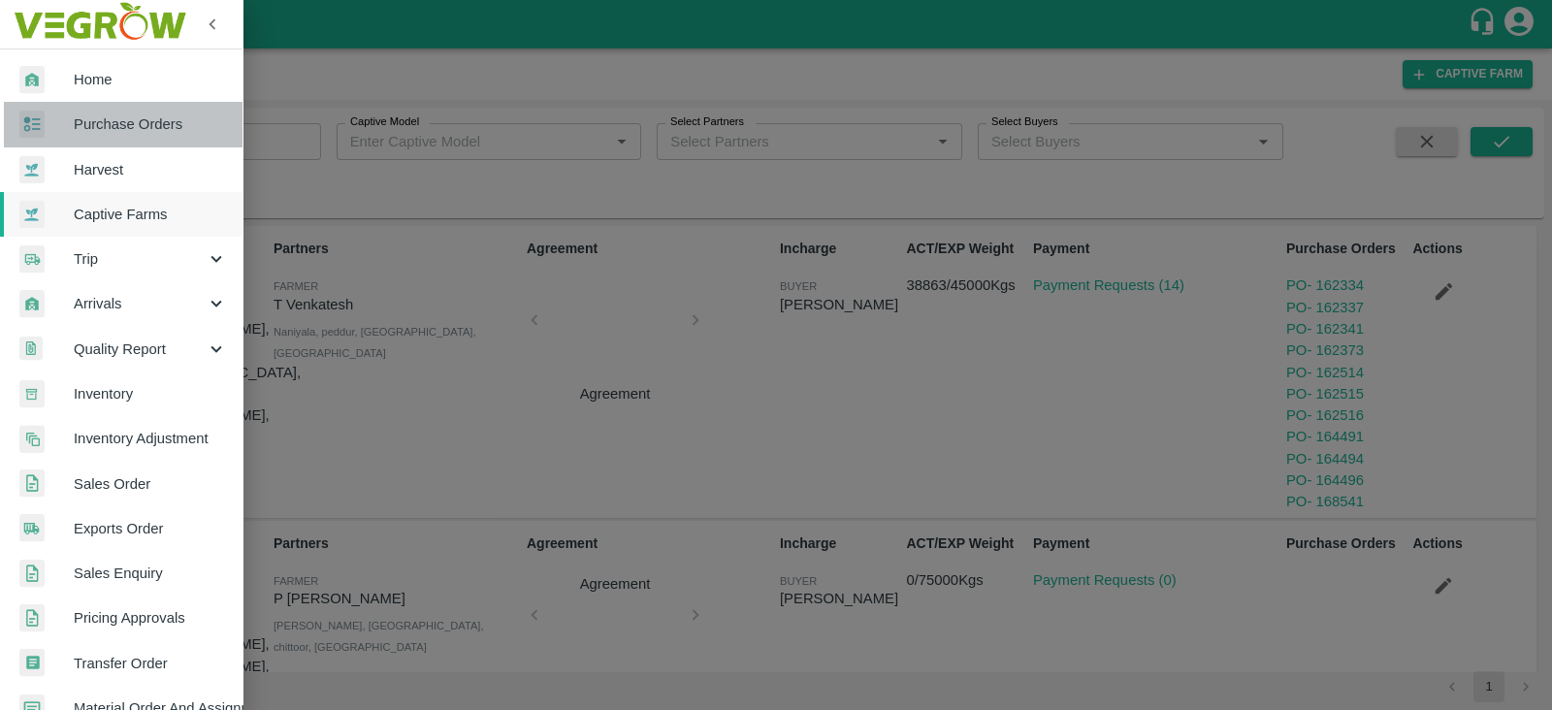
click at [141, 127] on span "Purchase Orders" at bounding box center [150, 123] width 153 height 21
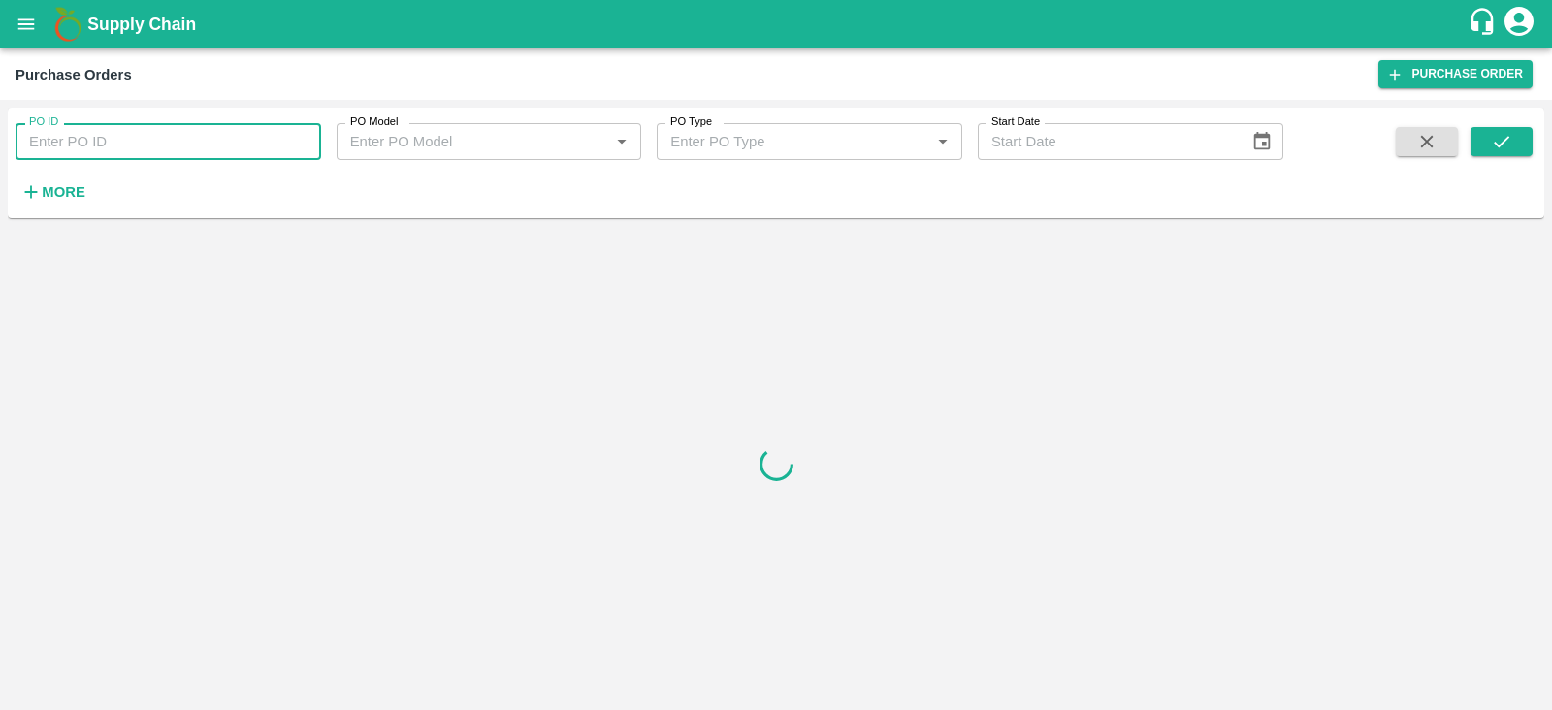
click at [191, 130] on input "PO ID" at bounding box center [168, 141] width 305 height 37
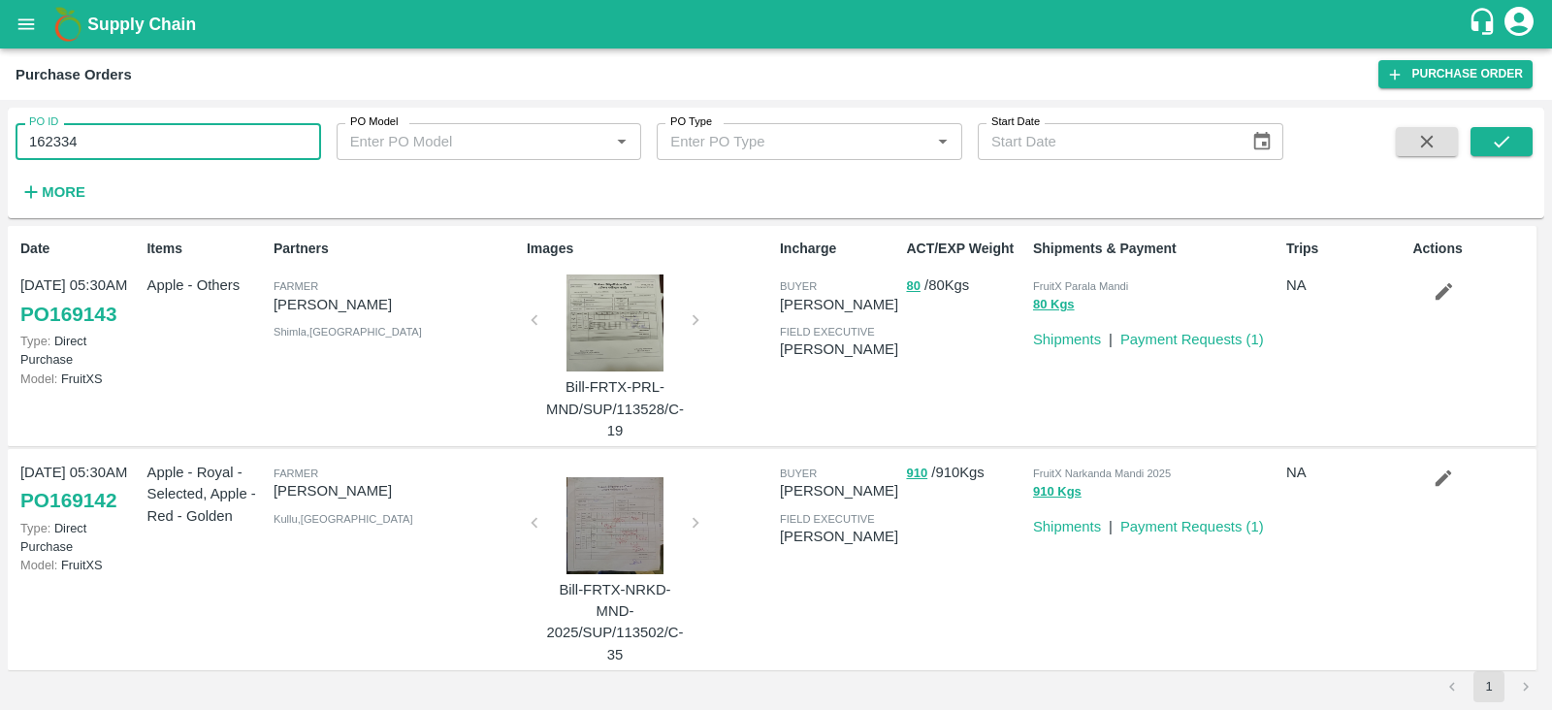
type input "162334"
drag, startPoint x: 1462, startPoint y: 150, endPoint x: 1493, endPoint y: 140, distance: 31.9
click at [1493, 140] on div at bounding box center [1468, 167] width 127 height 80
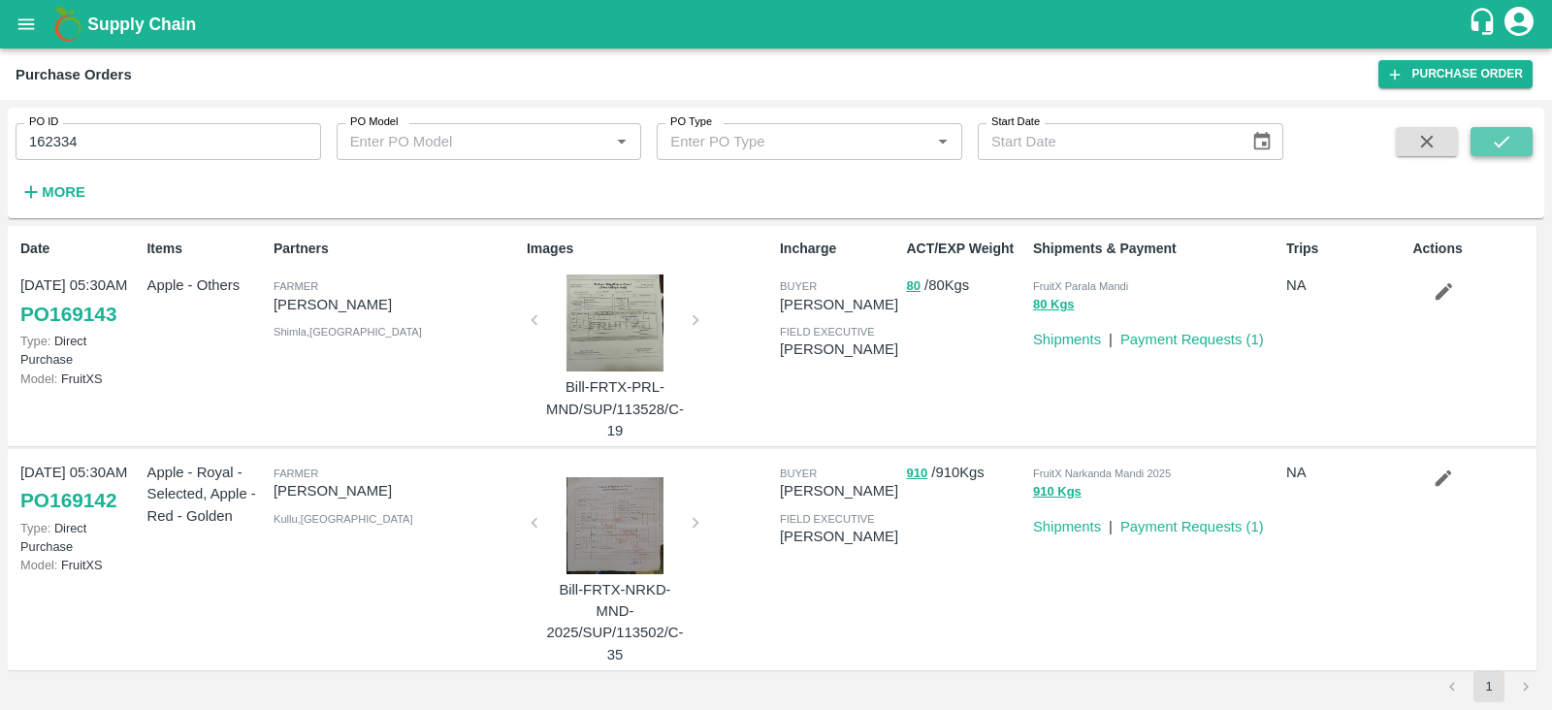
click at [1493, 140] on icon "submit" at bounding box center [1501, 141] width 21 height 21
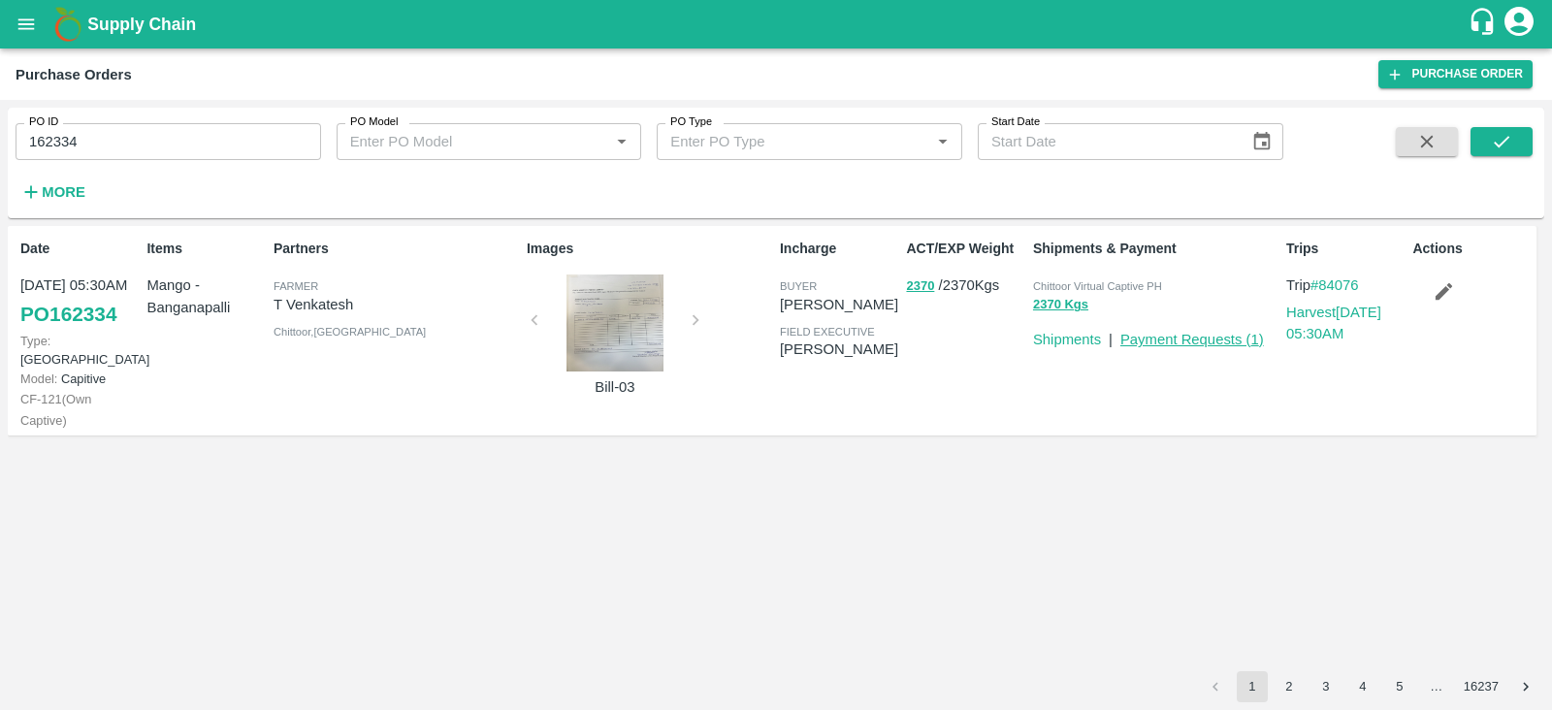
click at [1171, 340] on link "Payment Requests ( 1 )" at bounding box center [1192, 340] width 144 height 16
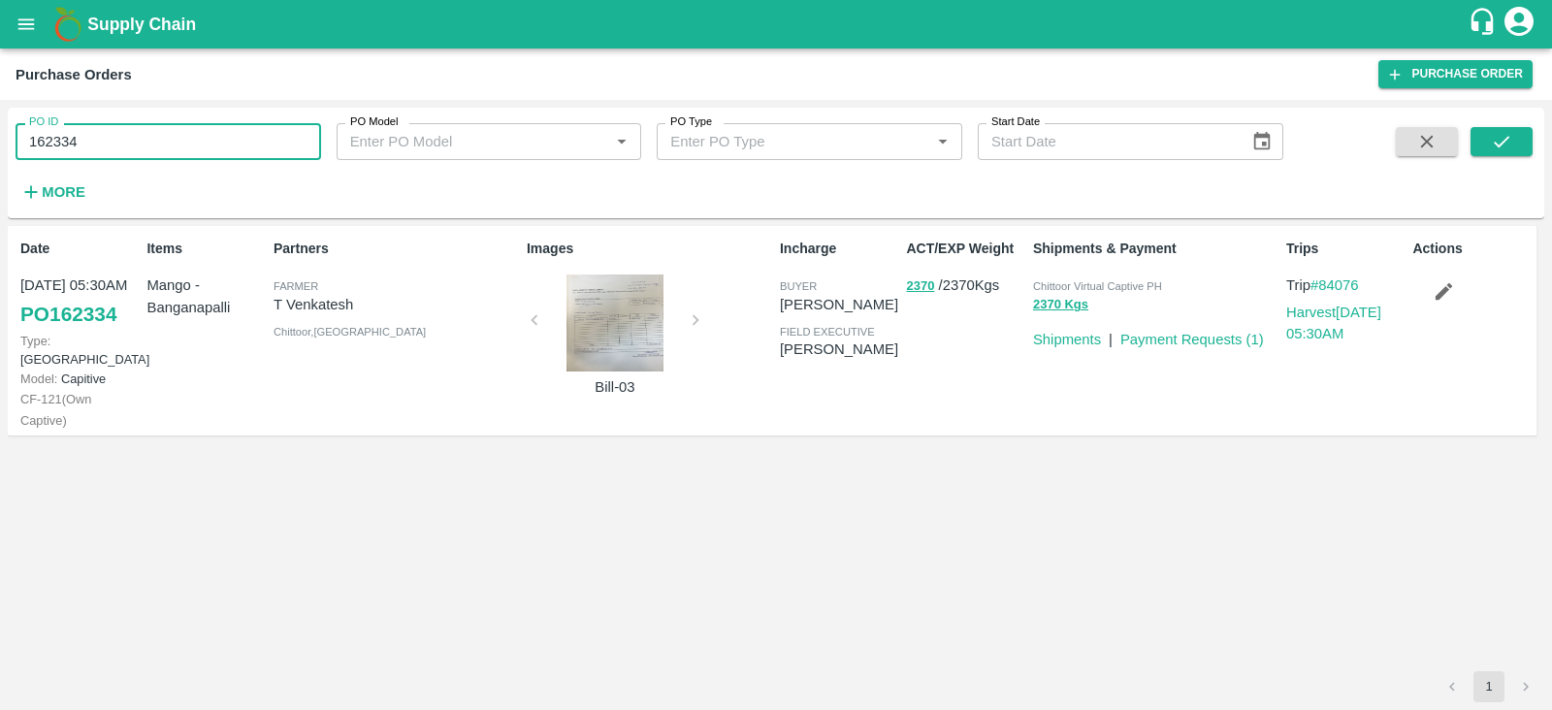
click at [149, 138] on input "162334" at bounding box center [168, 141] width 305 height 37
type input "162337"
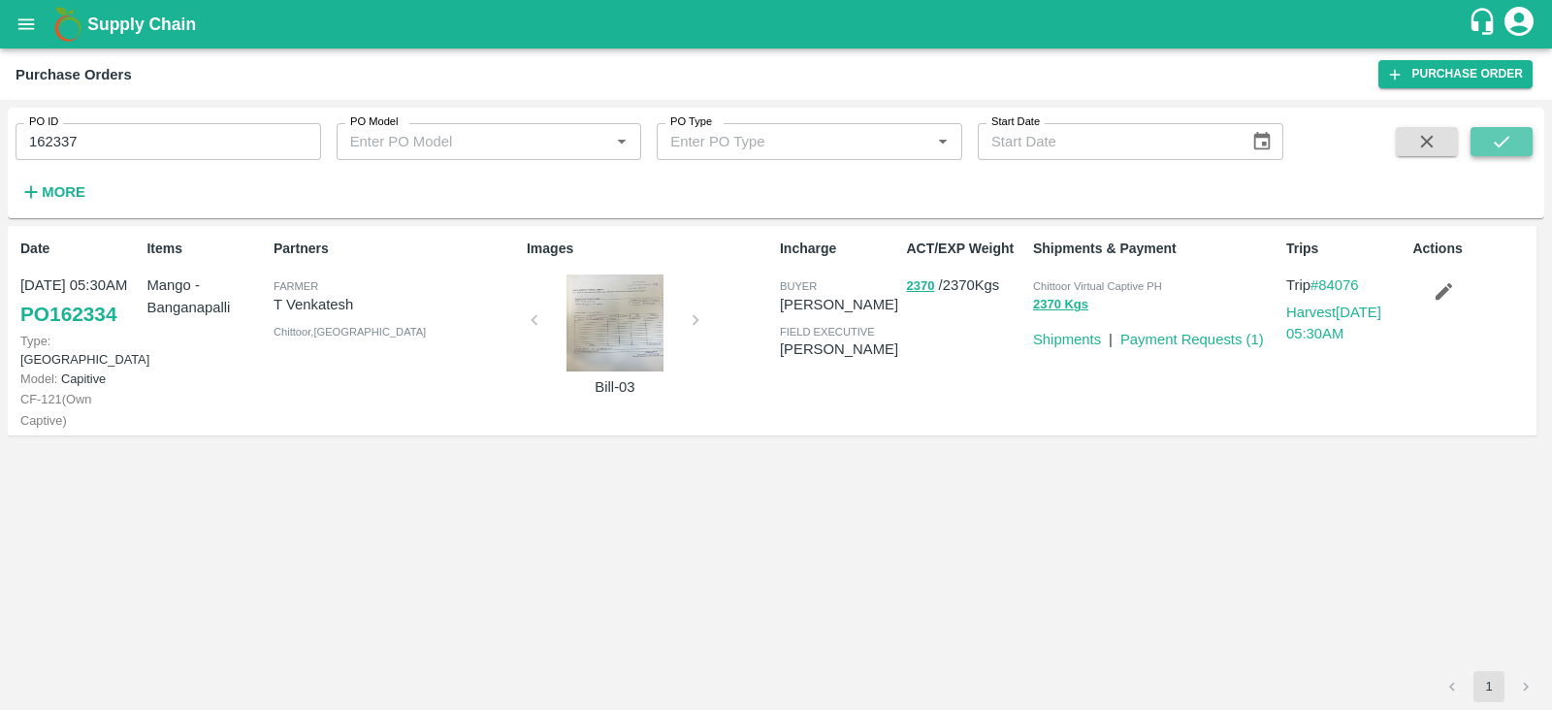
click at [1507, 143] on icon "submit" at bounding box center [1501, 141] width 21 height 21
click at [1193, 334] on link "Payment Requests ( 1 )" at bounding box center [1192, 340] width 144 height 16
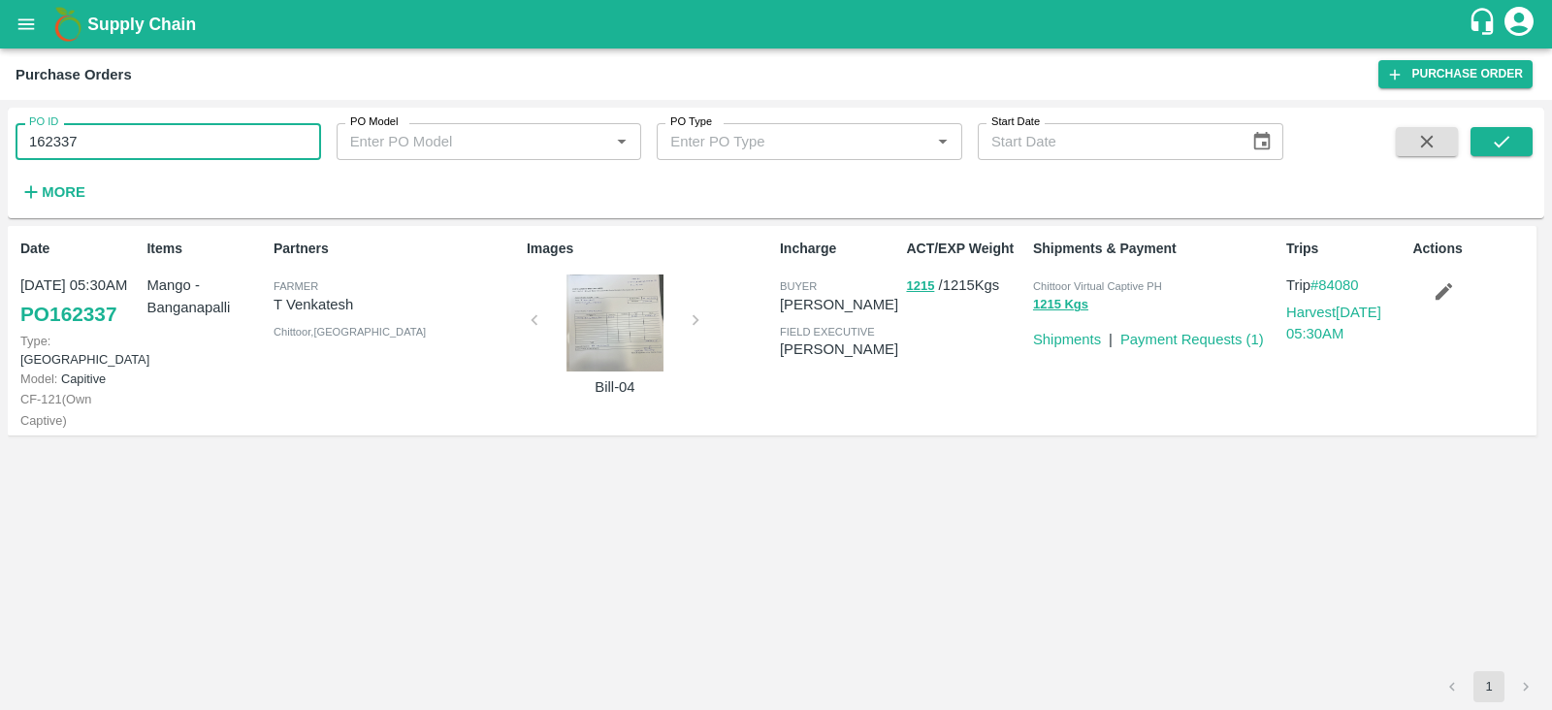
click at [125, 151] on input "162337" at bounding box center [168, 141] width 305 height 37
type input "162341"
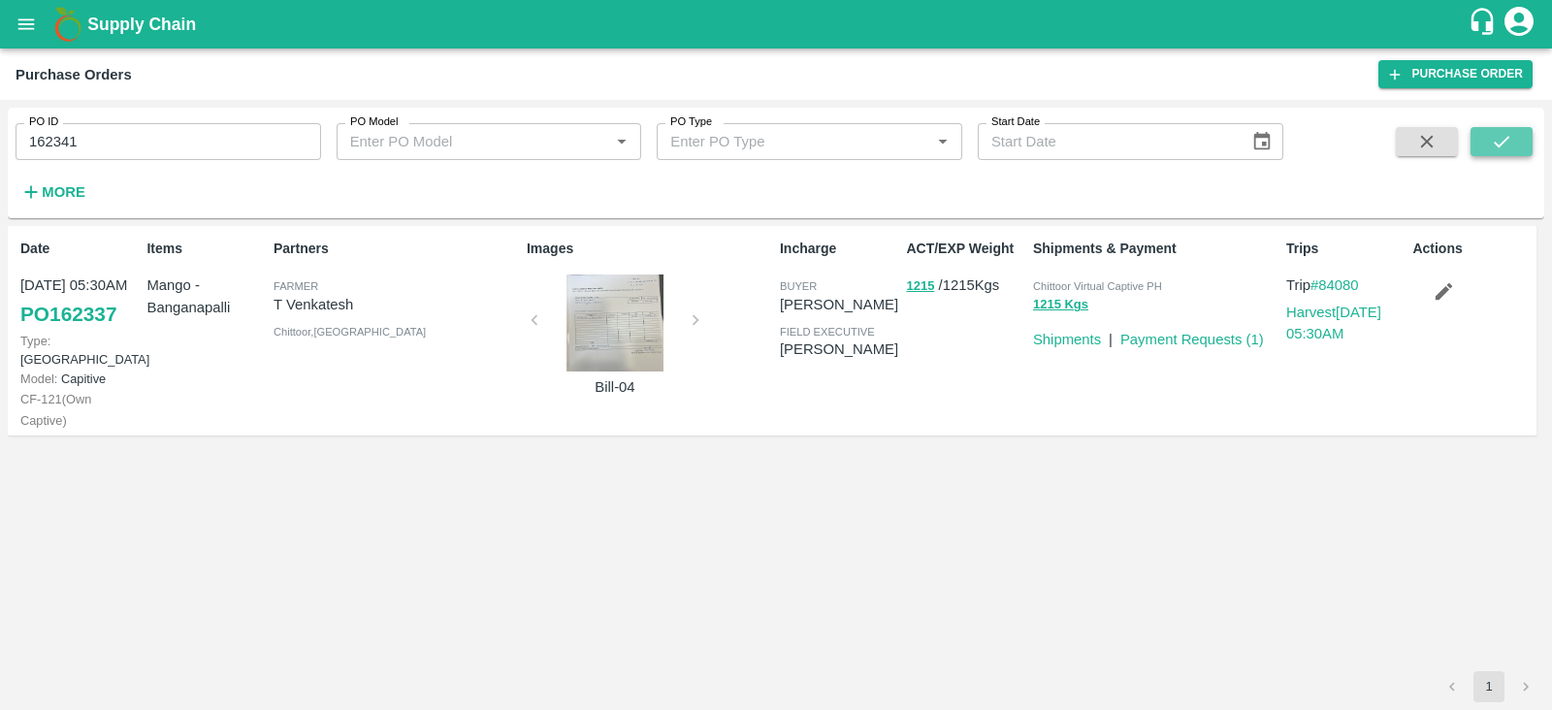
click at [1480, 143] on button "submit" at bounding box center [1501, 141] width 62 height 29
click at [1197, 337] on link "Payment Requests ( 1 )" at bounding box center [1192, 340] width 144 height 16
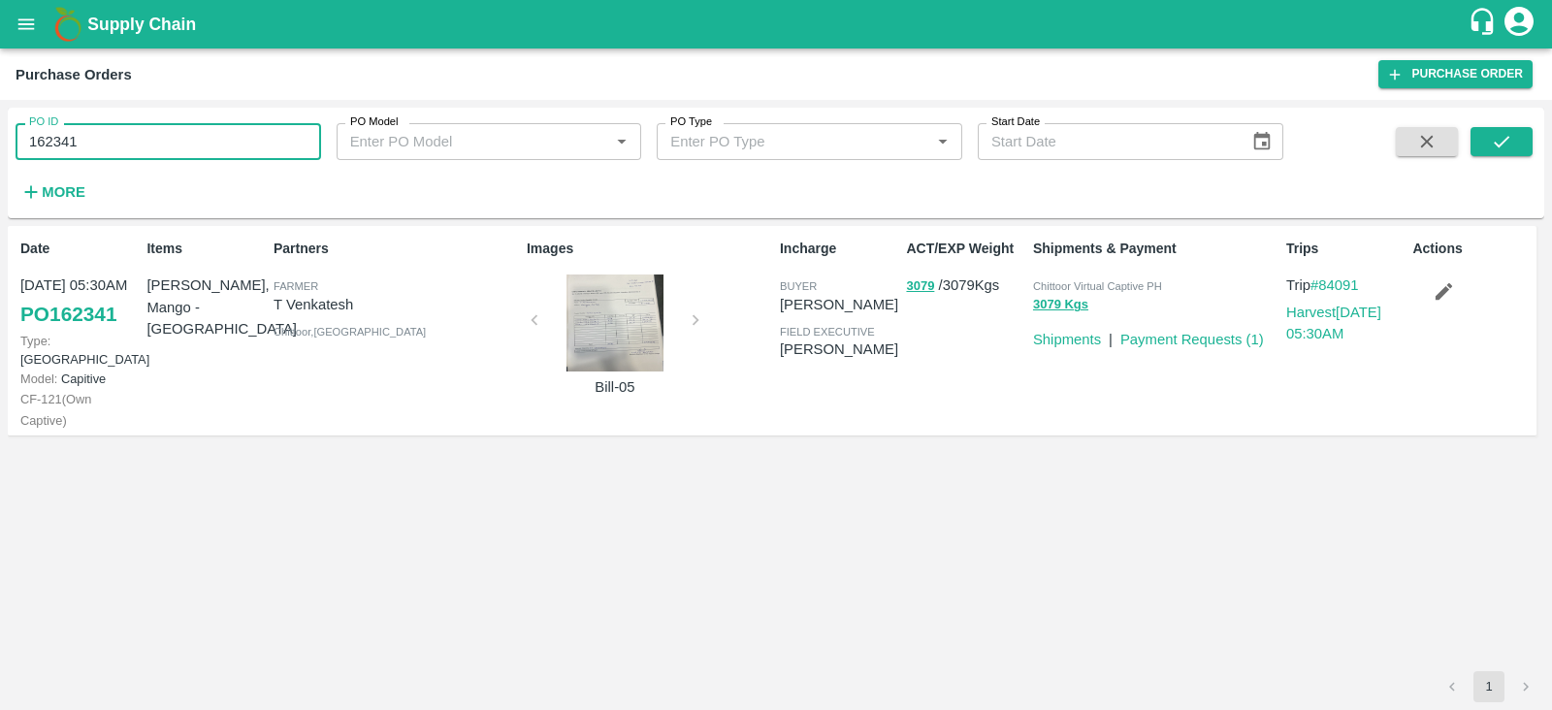
click at [166, 141] on input "162341" at bounding box center [168, 141] width 305 height 37
type input "162373"
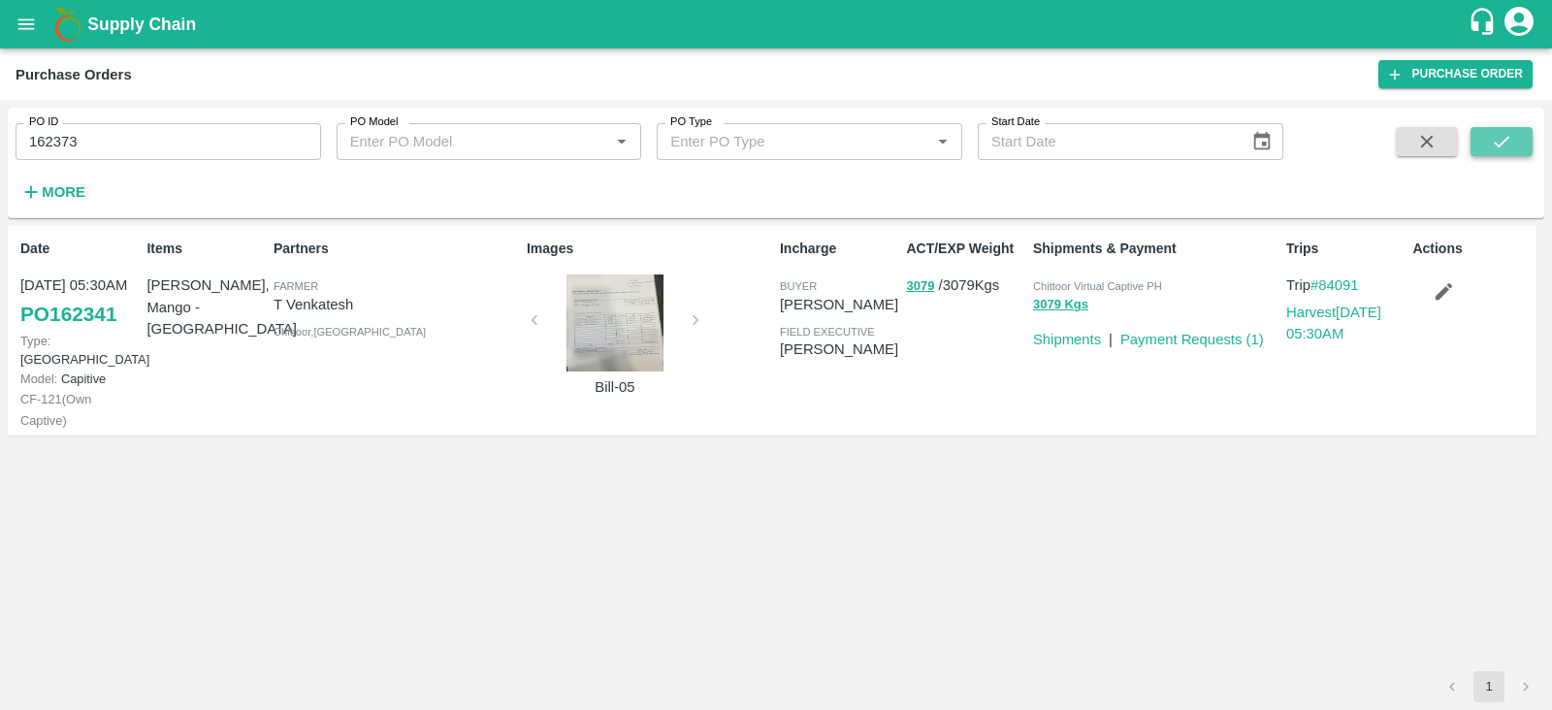
click at [1500, 149] on icon "submit" at bounding box center [1501, 141] width 21 height 21
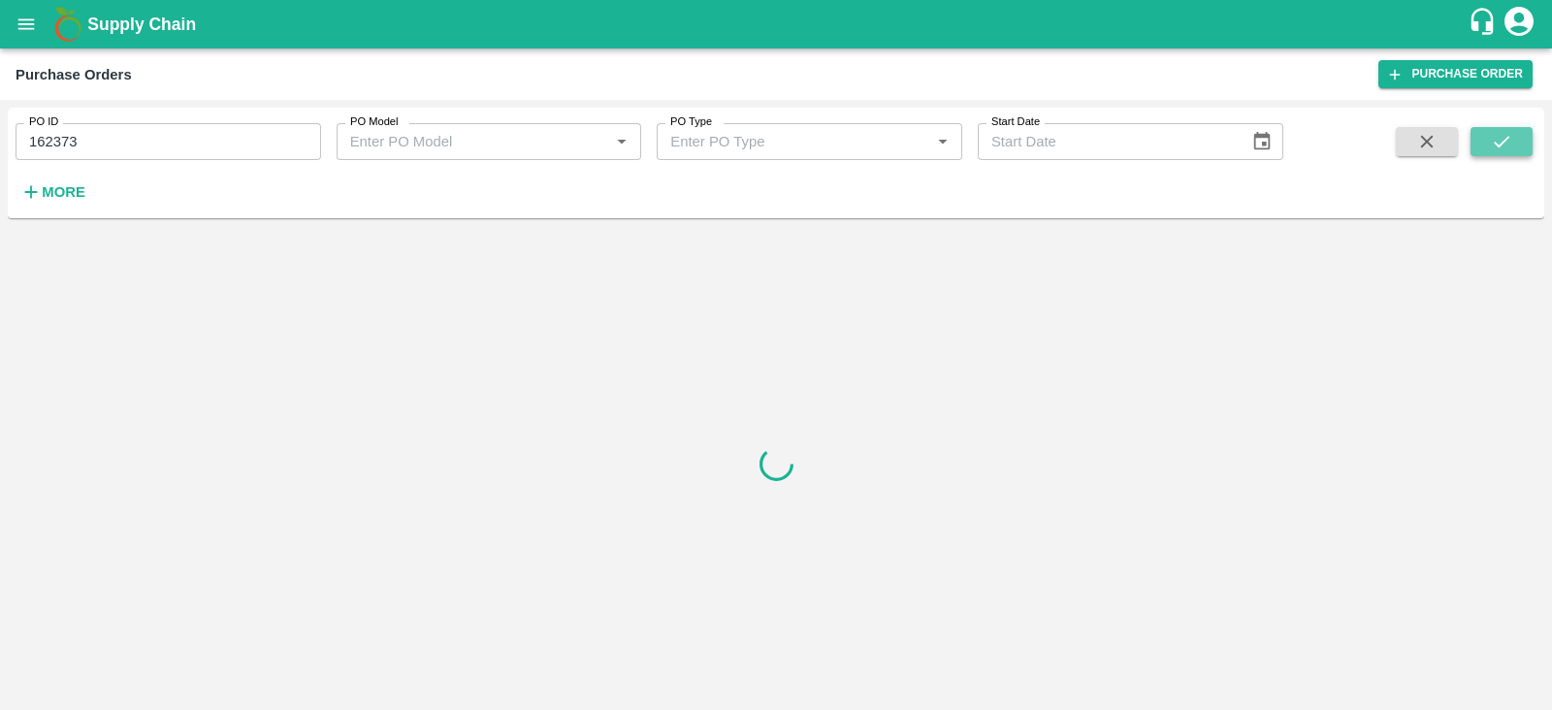
click at [1491, 146] on icon "submit" at bounding box center [1501, 141] width 21 height 21
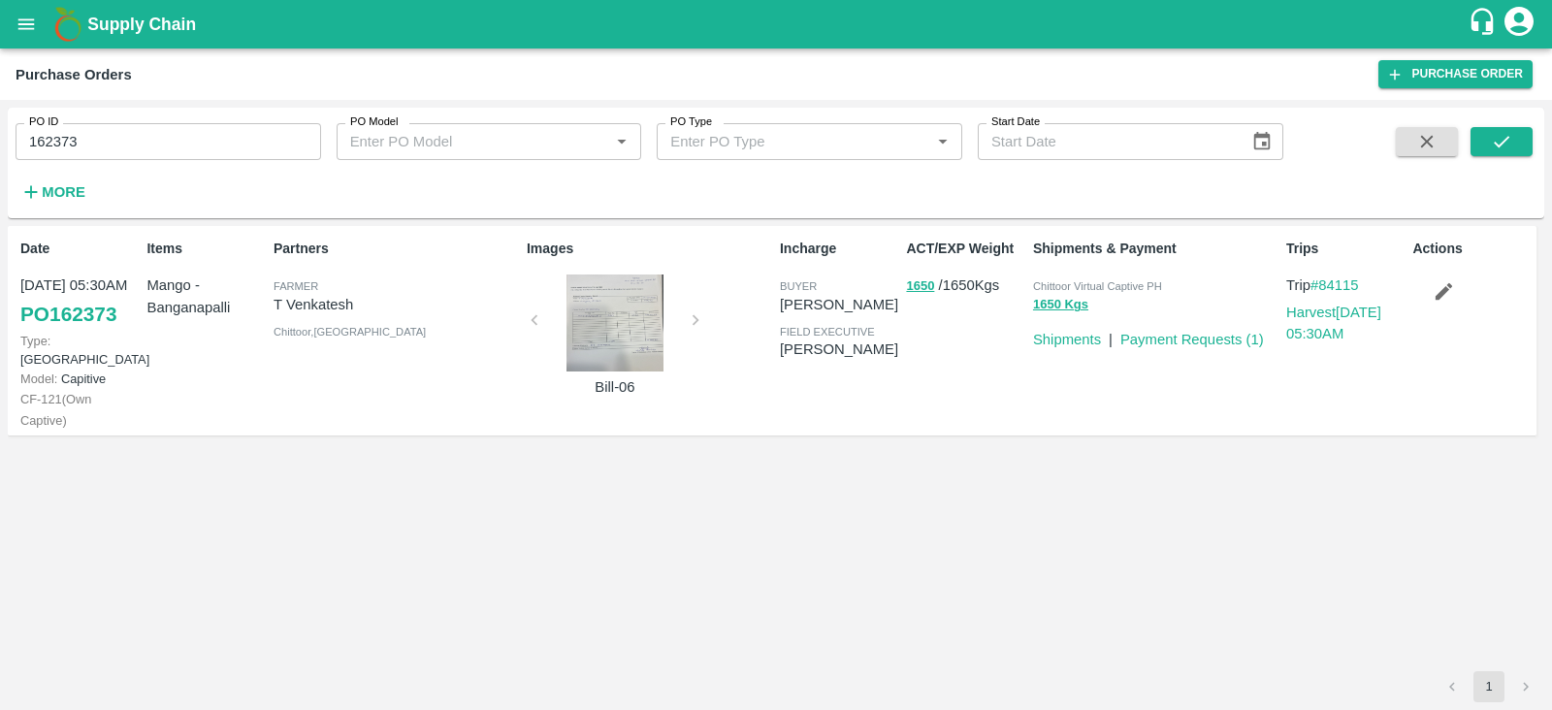
click at [1199, 348] on p "Payment Requests ( 1 )" at bounding box center [1192, 339] width 144 height 21
click at [1193, 330] on p "Payment Requests ( 1 )" at bounding box center [1192, 339] width 144 height 21
click at [1135, 339] on link "Payment Requests ( 1 )" at bounding box center [1192, 340] width 144 height 16
click at [87, 143] on input "162373" at bounding box center [168, 141] width 305 height 37
type input "162514"
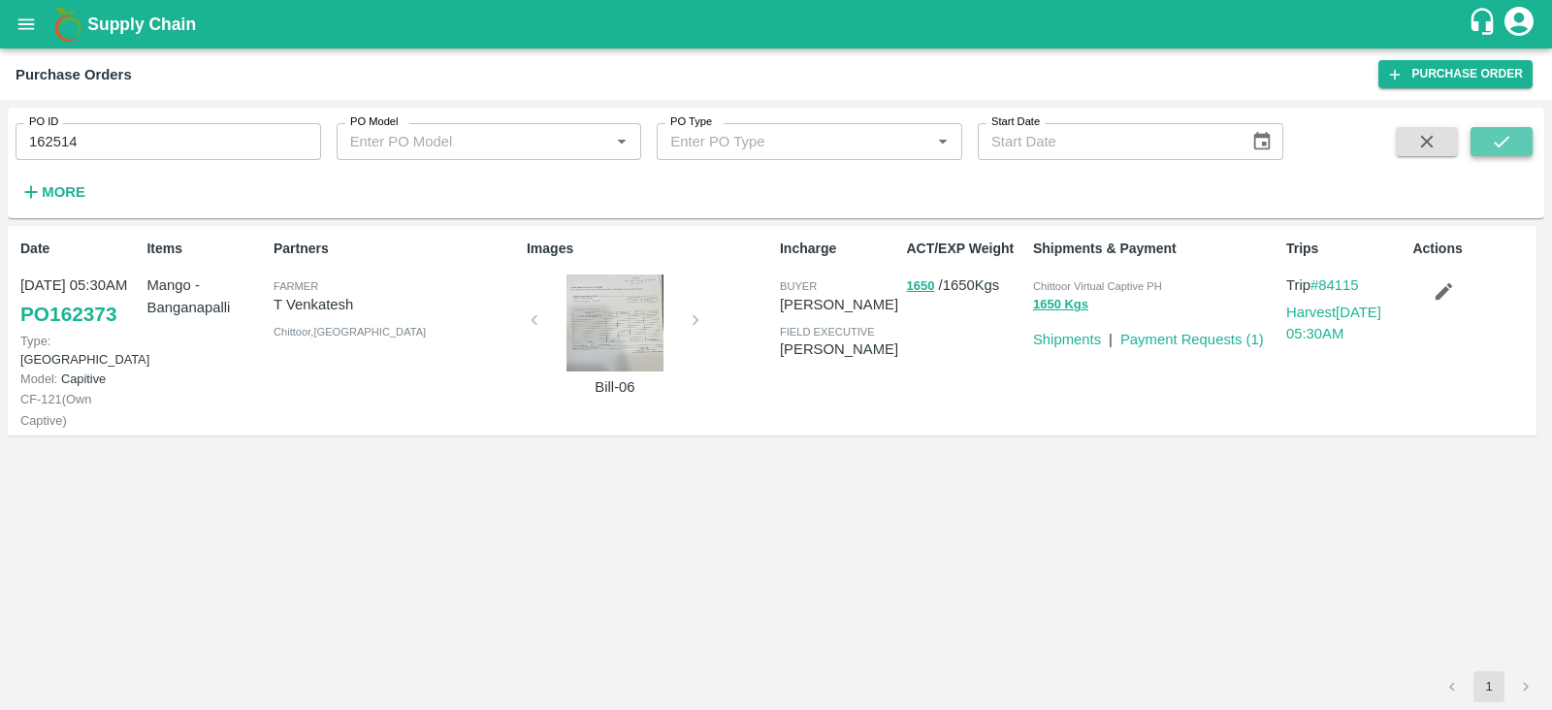
click at [1493, 133] on icon "submit" at bounding box center [1501, 141] width 21 height 21
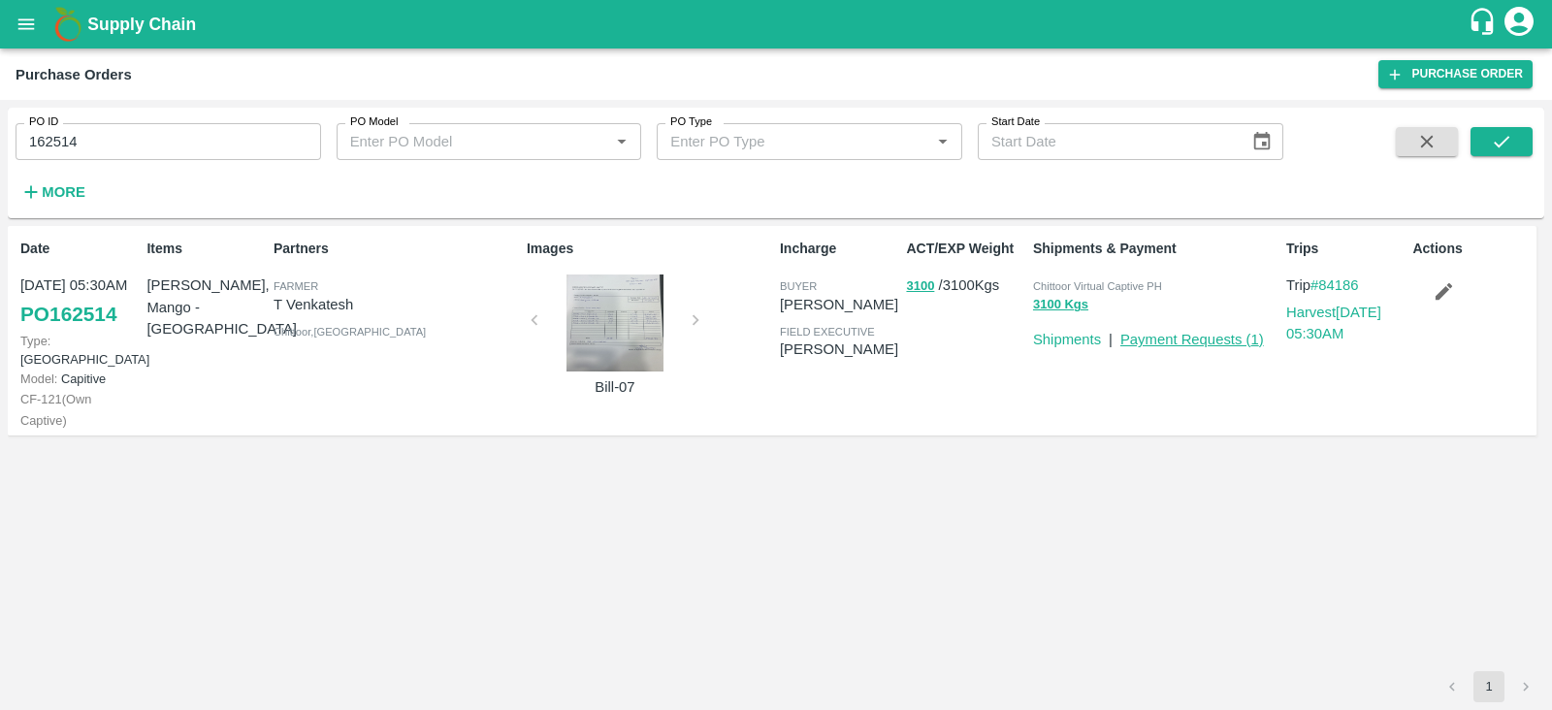
click at [1176, 337] on link "Payment Requests ( 1 )" at bounding box center [1192, 340] width 144 height 16
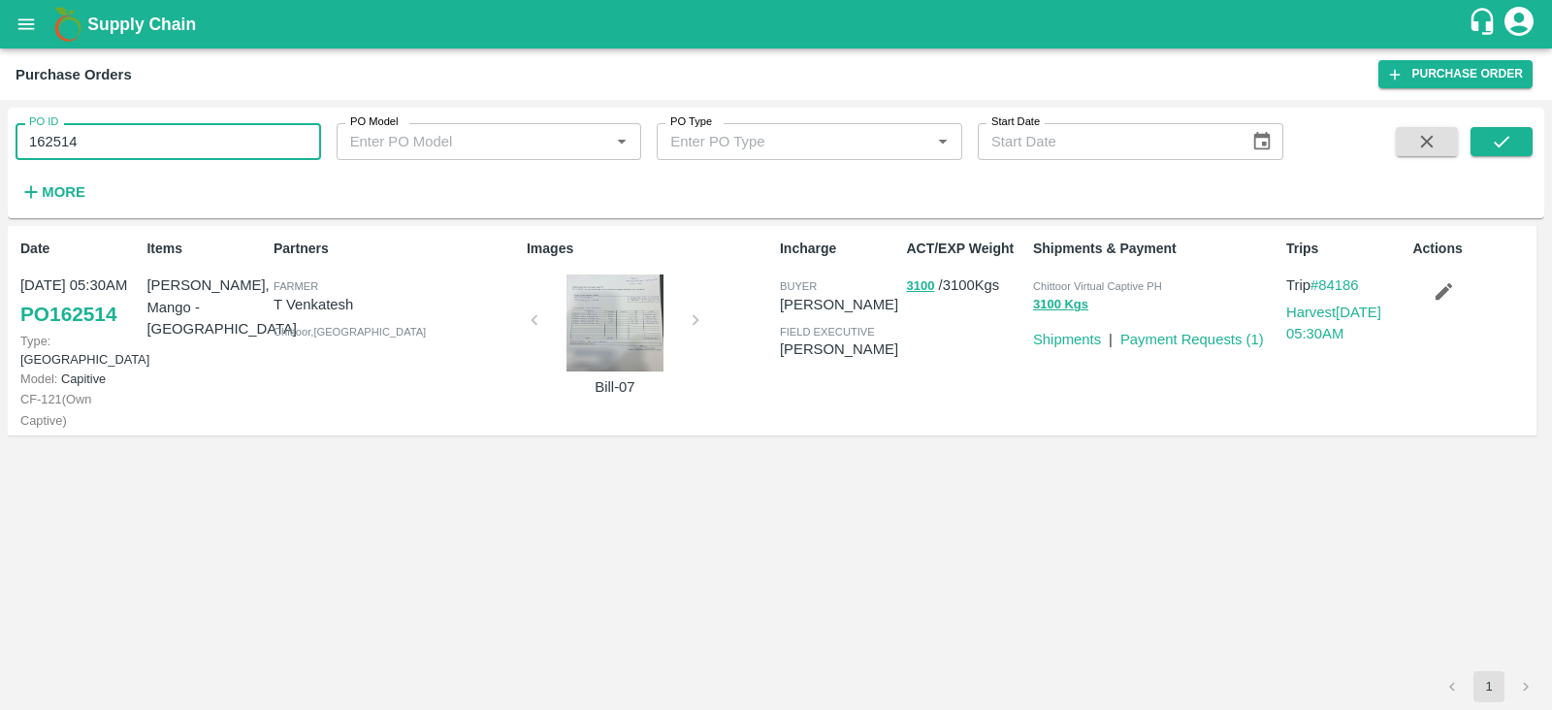
click at [151, 136] on input "162514" at bounding box center [168, 141] width 305 height 37
type input "162515"
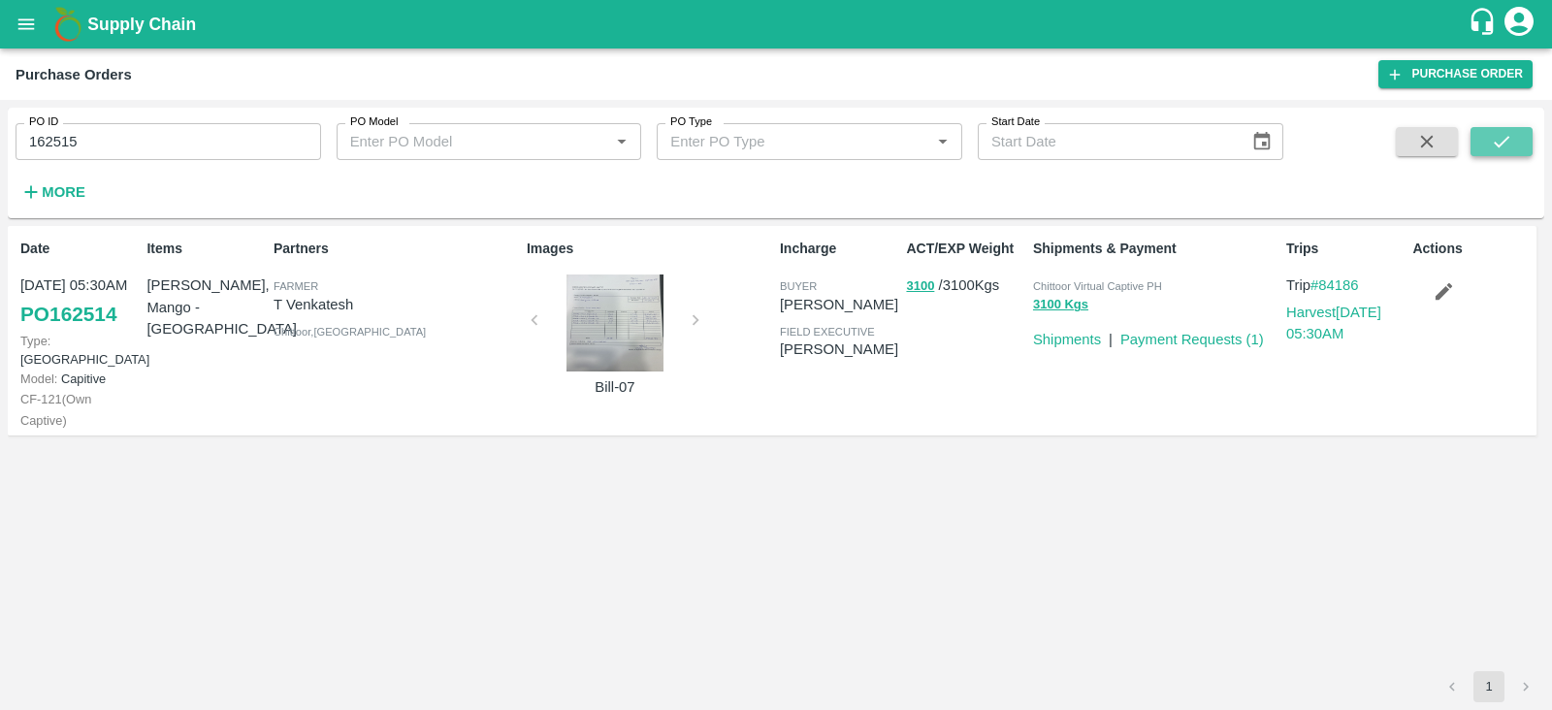
click at [1483, 144] on button "submit" at bounding box center [1501, 141] width 62 height 29
click at [1200, 341] on link "Payment Requests ( 1 )" at bounding box center [1192, 340] width 144 height 16
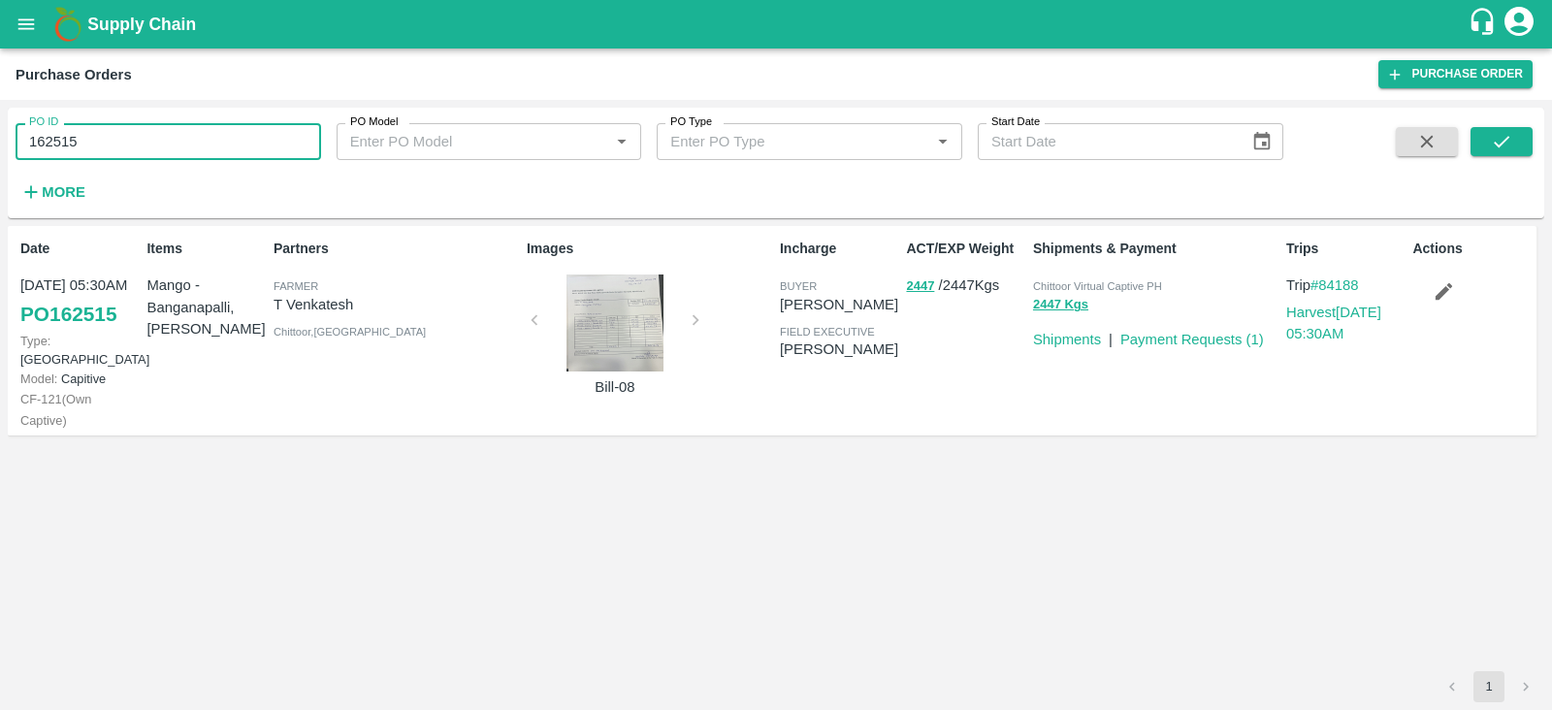
click at [207, 142] on input "162515" at bounding box center [168, 141] width 305 height 37
type input "162516"
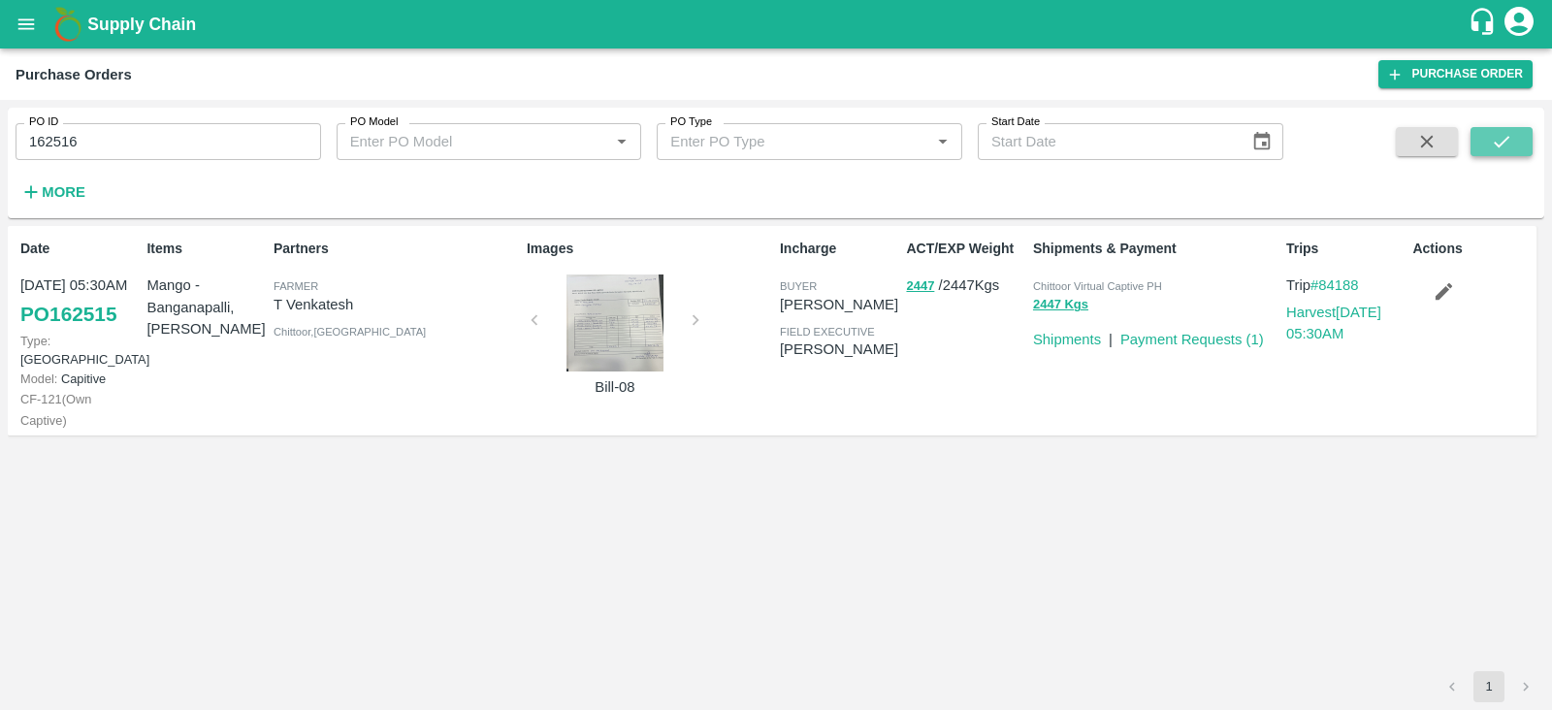
click at [1484, 149] on button "submit" at bounding box center [1501, 141] width 62 height 29
click at [1162, 336] on link "Payment Requests ( 1 )" at bounding box center [1192, 340] width 144 height 16
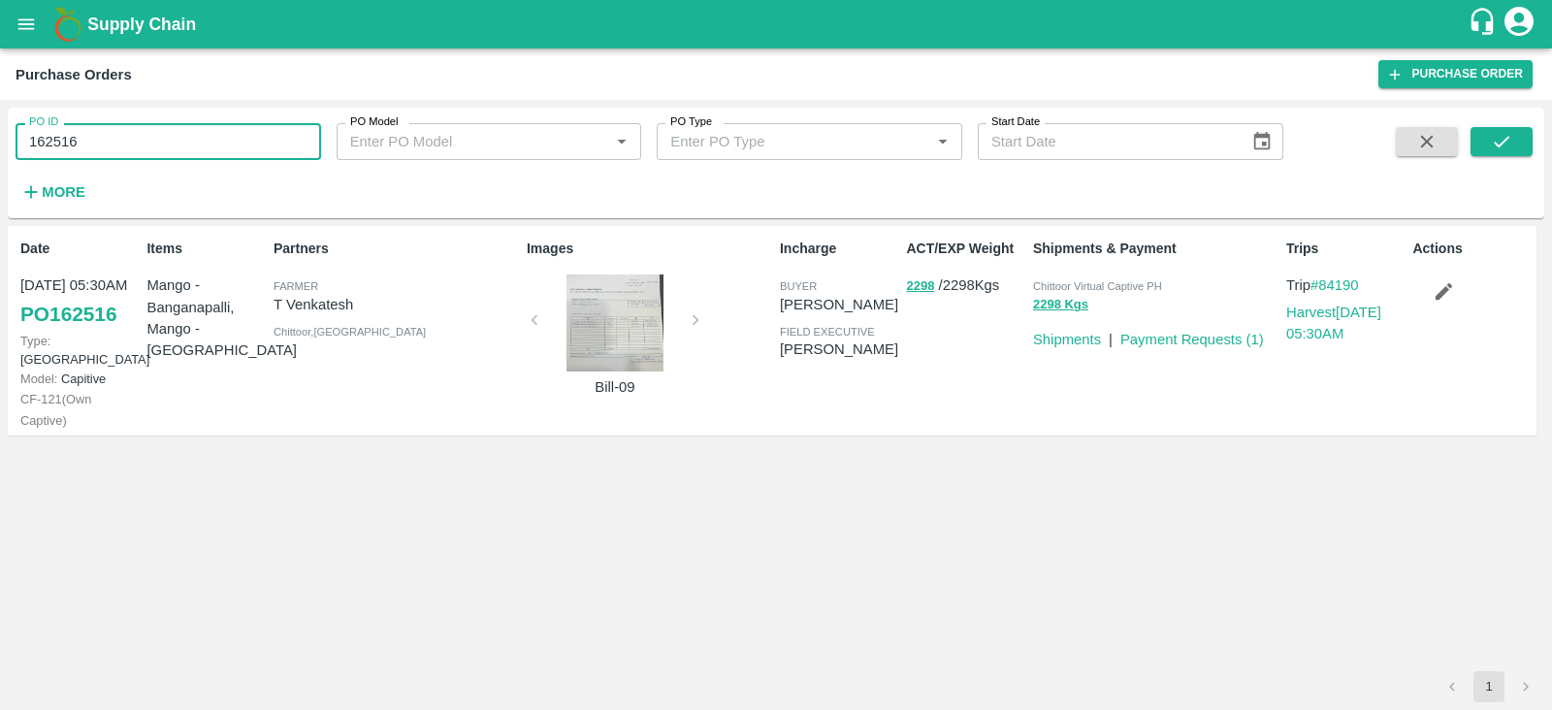
click at [112, 137] on input "162516" at bounding box center [168, 141] width 305 height 37
type input "164491"
click at [1511, 148] on icon "submit" at bounding box center [1501, 141] width 21 height 21
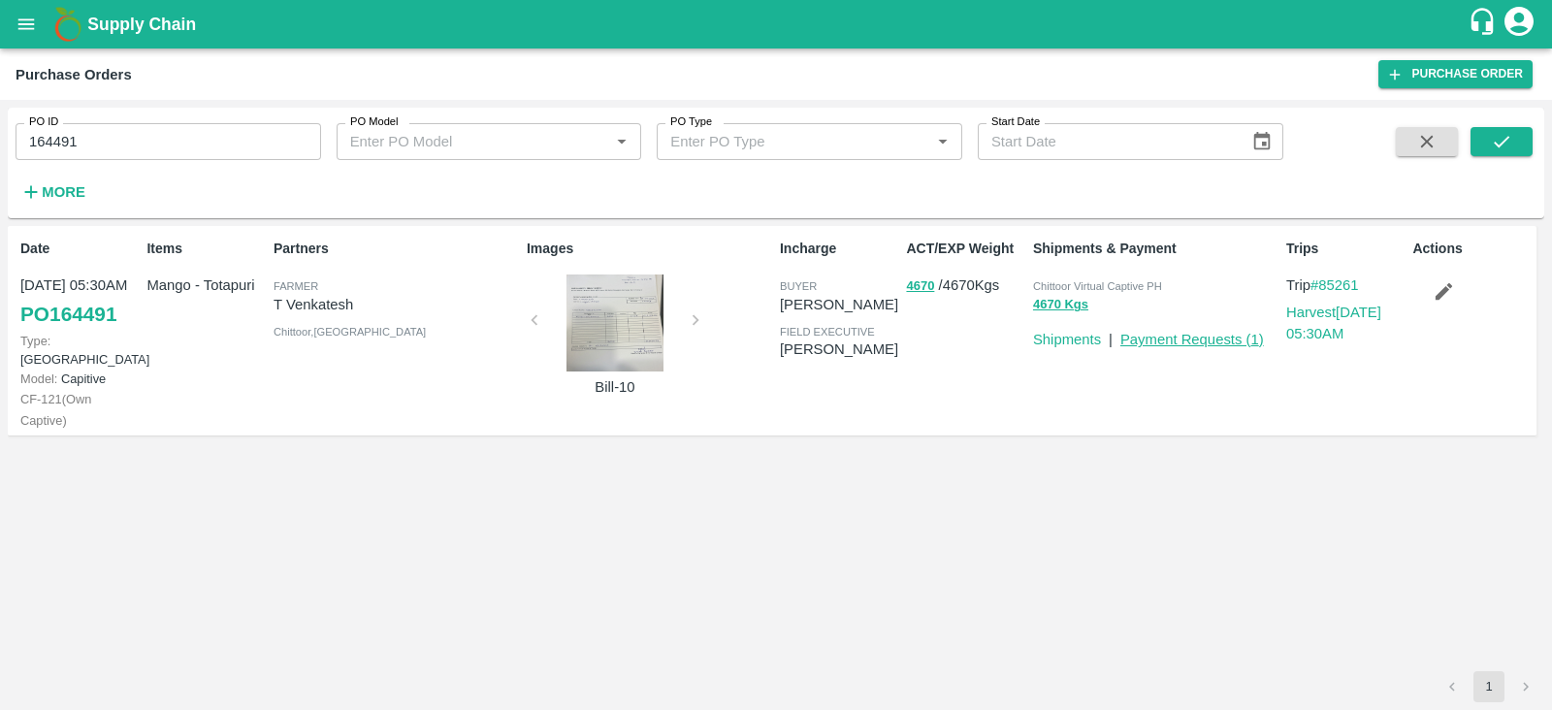
click at [1165, 336] on link "Payment Requests ( 1 )" at bounding box center [1192, 340] width 144 height 16
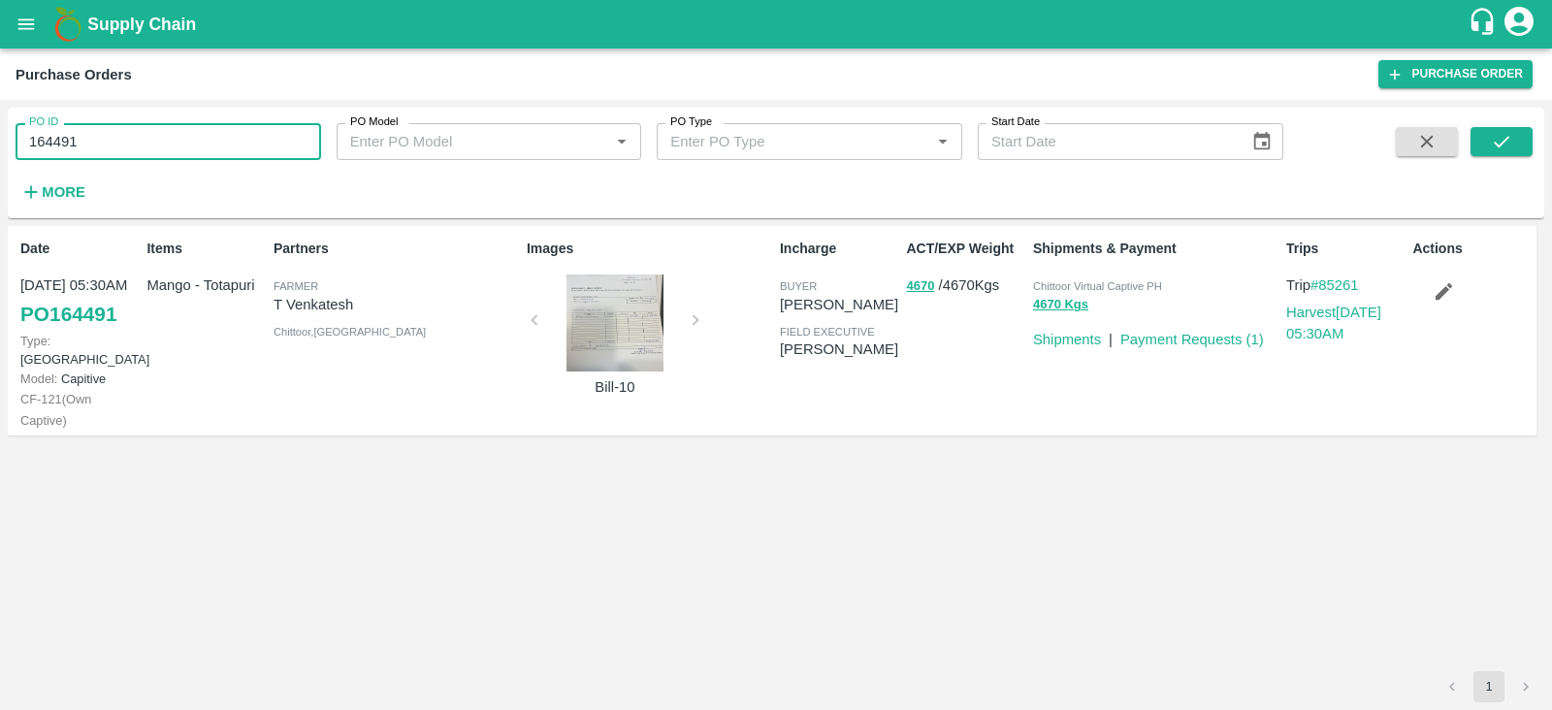
click at [150, 131] on input "164491" at bounding box center [168, 141] width 305 height 37
type input "164494"
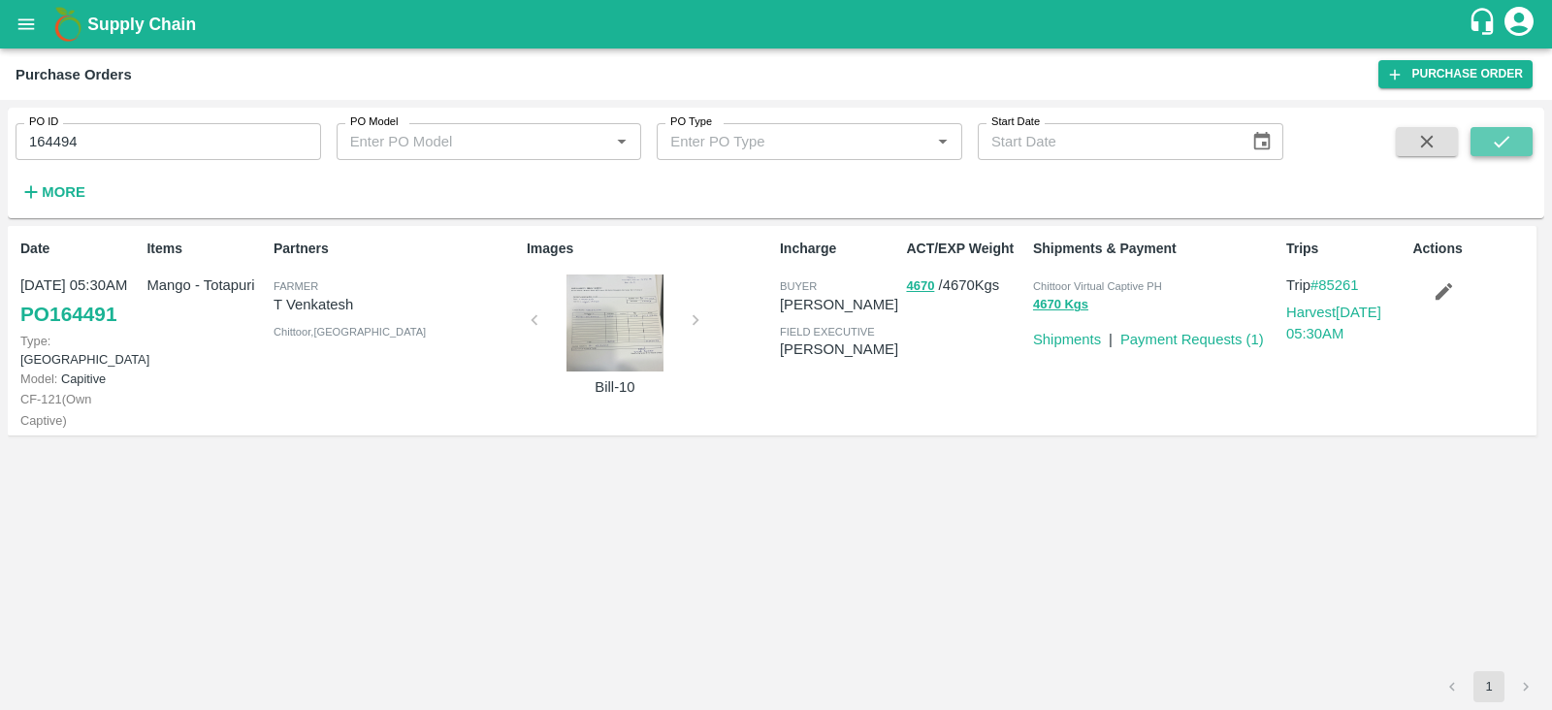
click at [1472, 139] on button "submit" at bounding box center [1501, 141] width 62 height 29
click at [1193, 342] on link "Payment Requests ( 1 )" at bounding box center [1192, 340] width 144 height 16
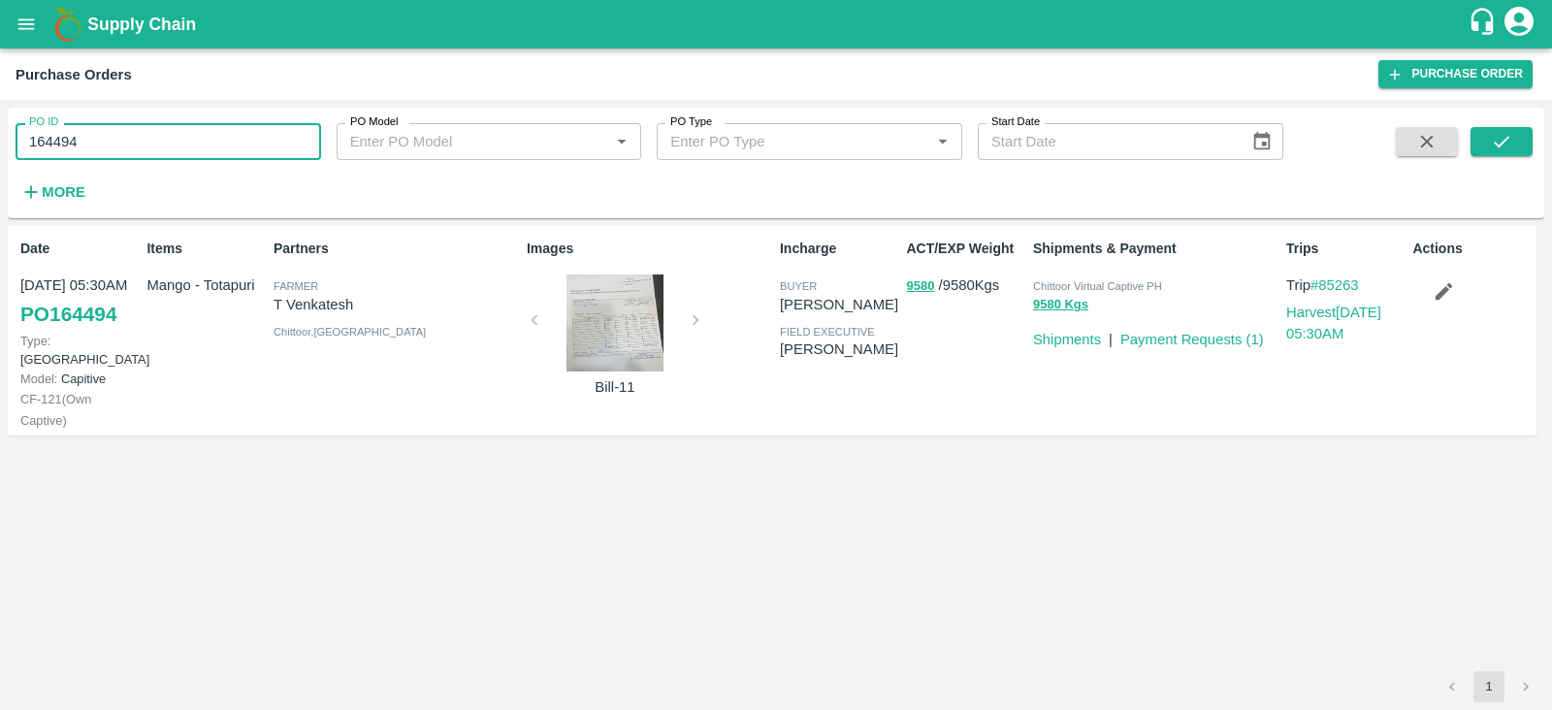
click at [171, 137] on input "164494" at bounding box center [168, 141] width 305 height 37
type input "164496"
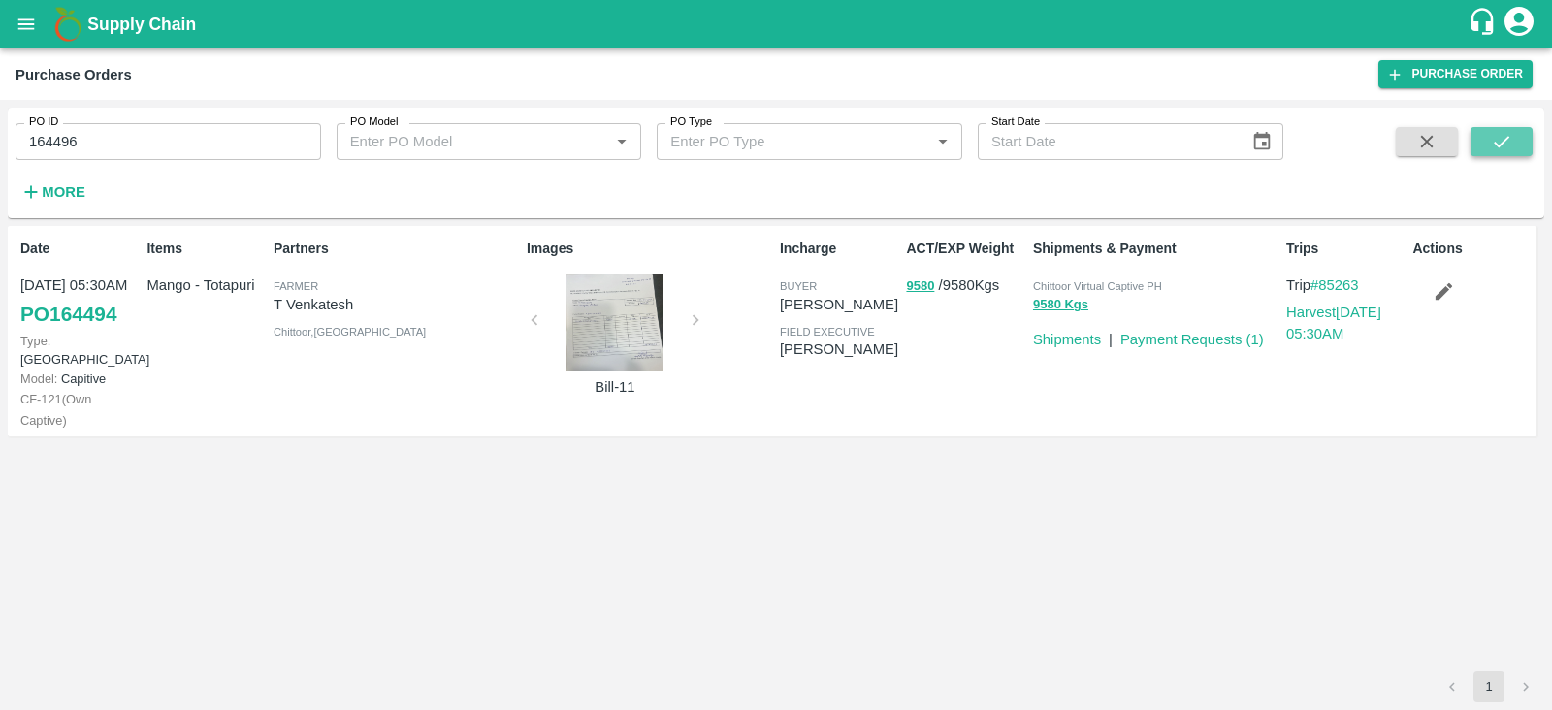
click at [1488, 135] on button "submit" at bounding box center [1501, 141] width 62 height 29
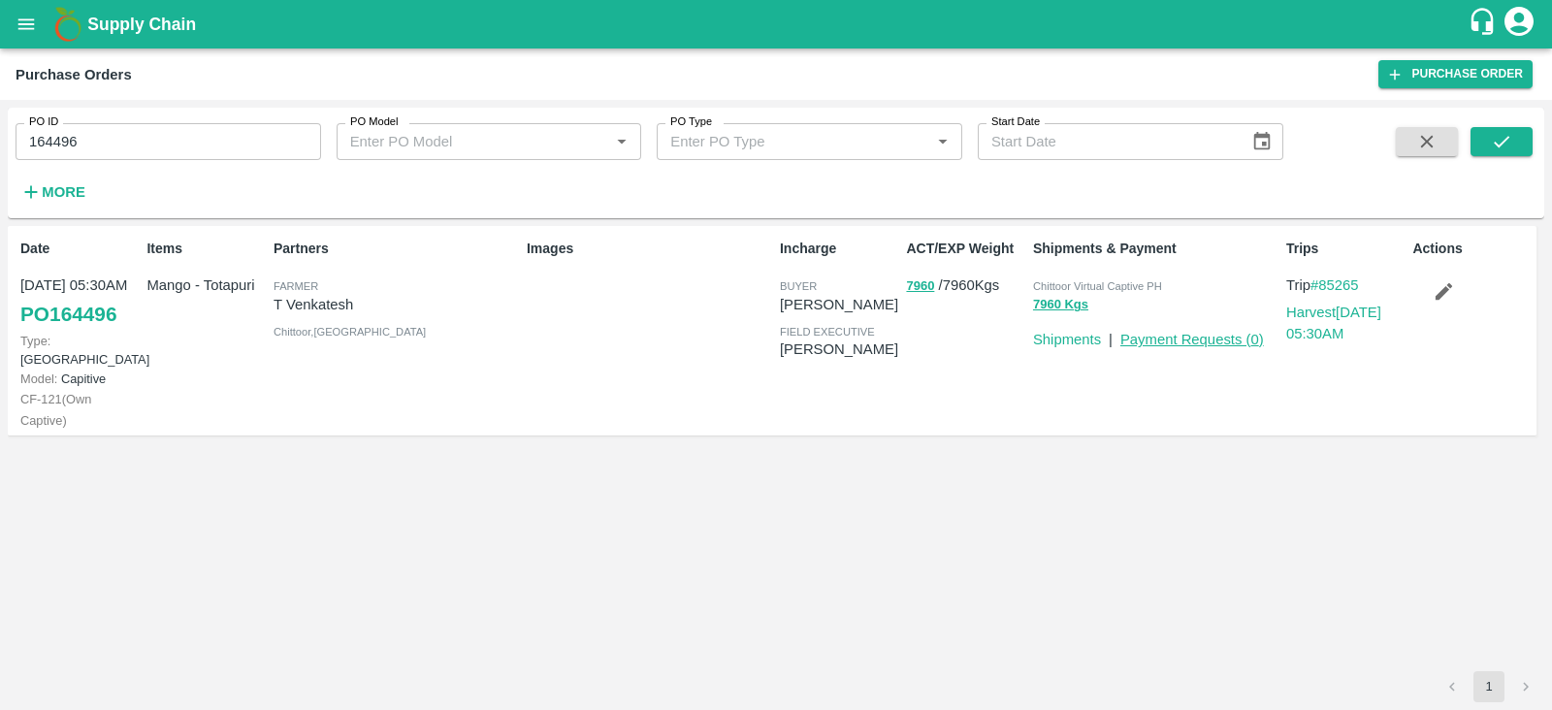
click at [1164, 341] on link "Payment Requests ( 0 )" at bounding box center [1192, 340] width 144 height 16
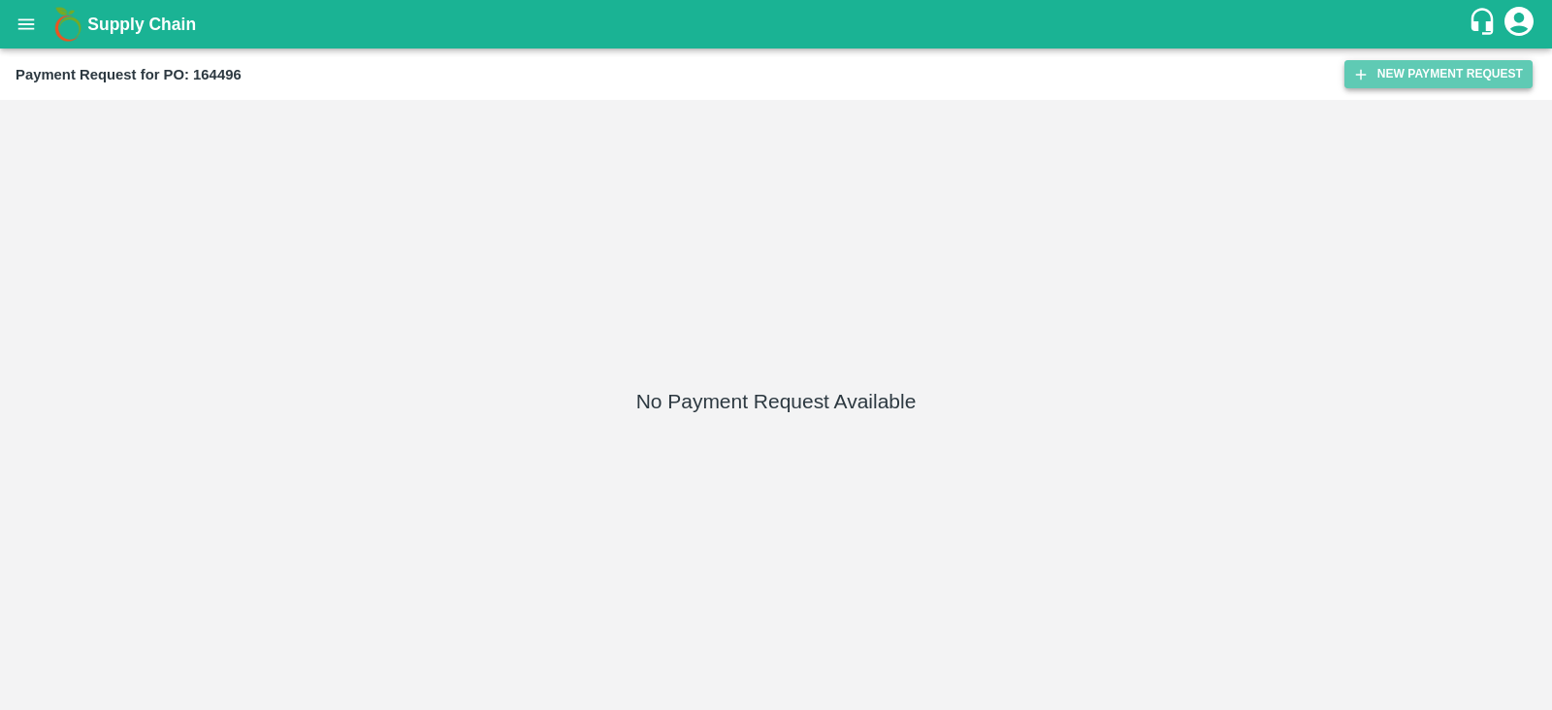
click at [1437, 66] on button "New Payment Request" at bounding box center [1438, 74] width 188 height 28
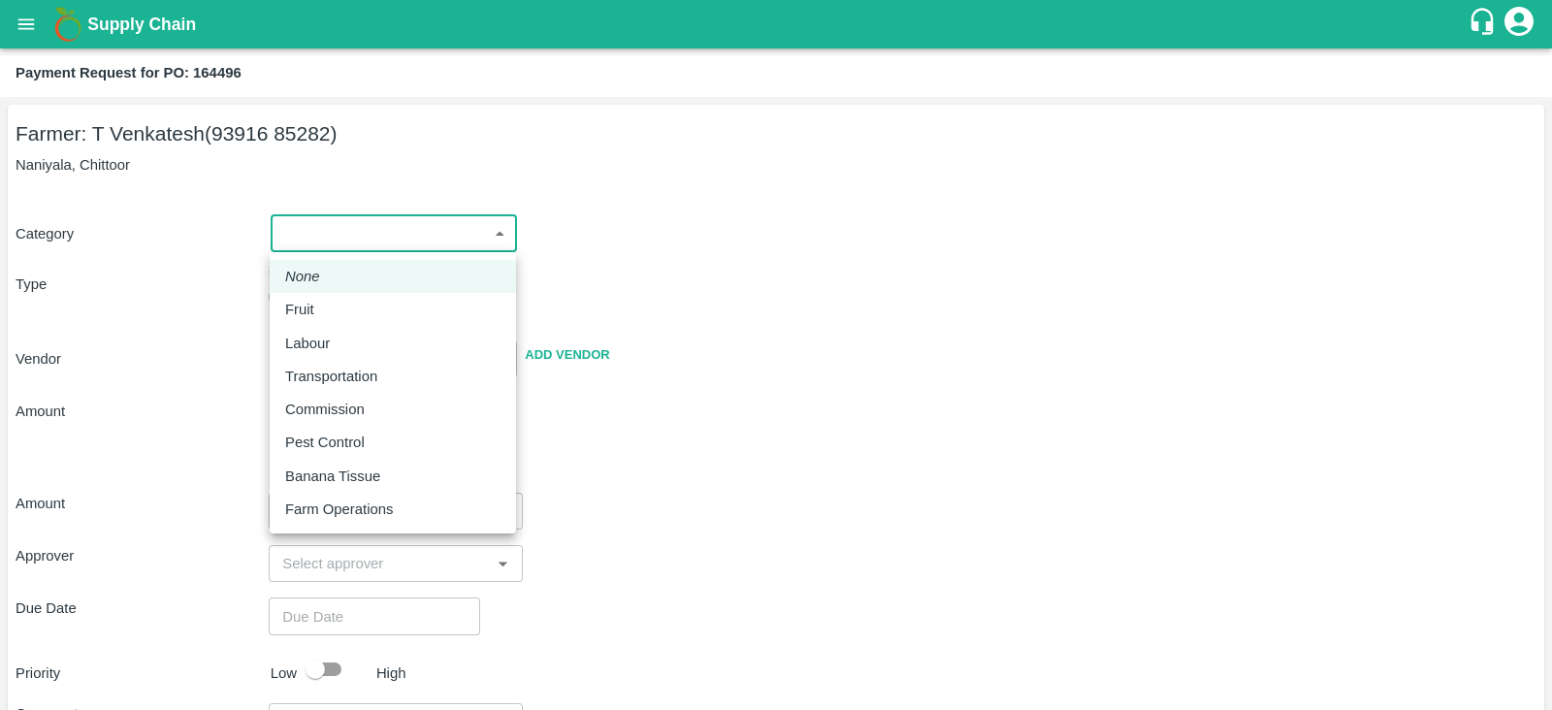
click at [393, 220] on body "Supply Chain Payment Request for PO: 164496 Farmer: T Venkatesh (93916 85282) […" at bounding box center [776, 355] width 1552 height 710
click at [285, 316] on p "Fruit" at bounding box center [299, 309] width 29 height 21
type input "1"
radio input "true"
type input "T Venkatesh - 93916 85282(Farmer)"
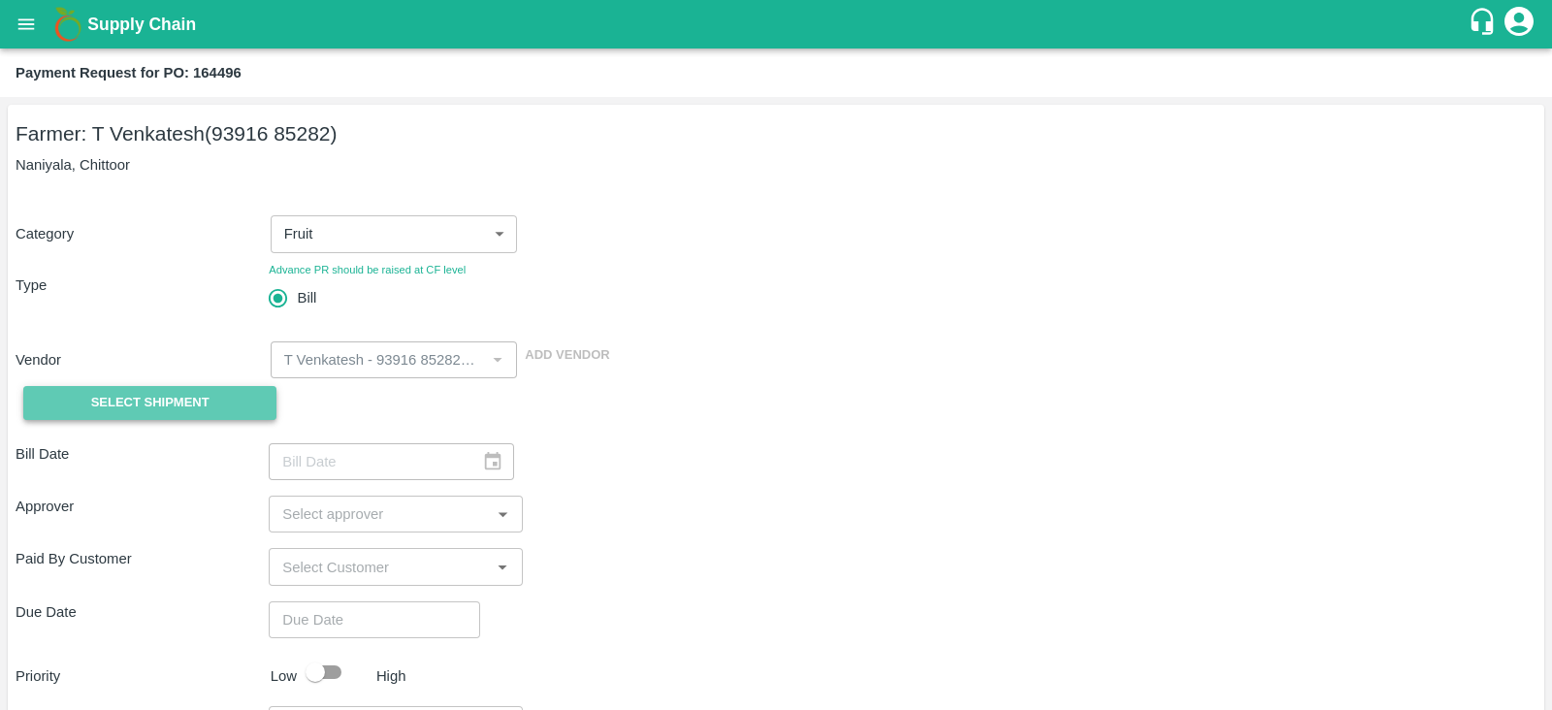
click at [209, 402] on button "Select Shipment" at bounding box center [149, 403] width 253 height 34
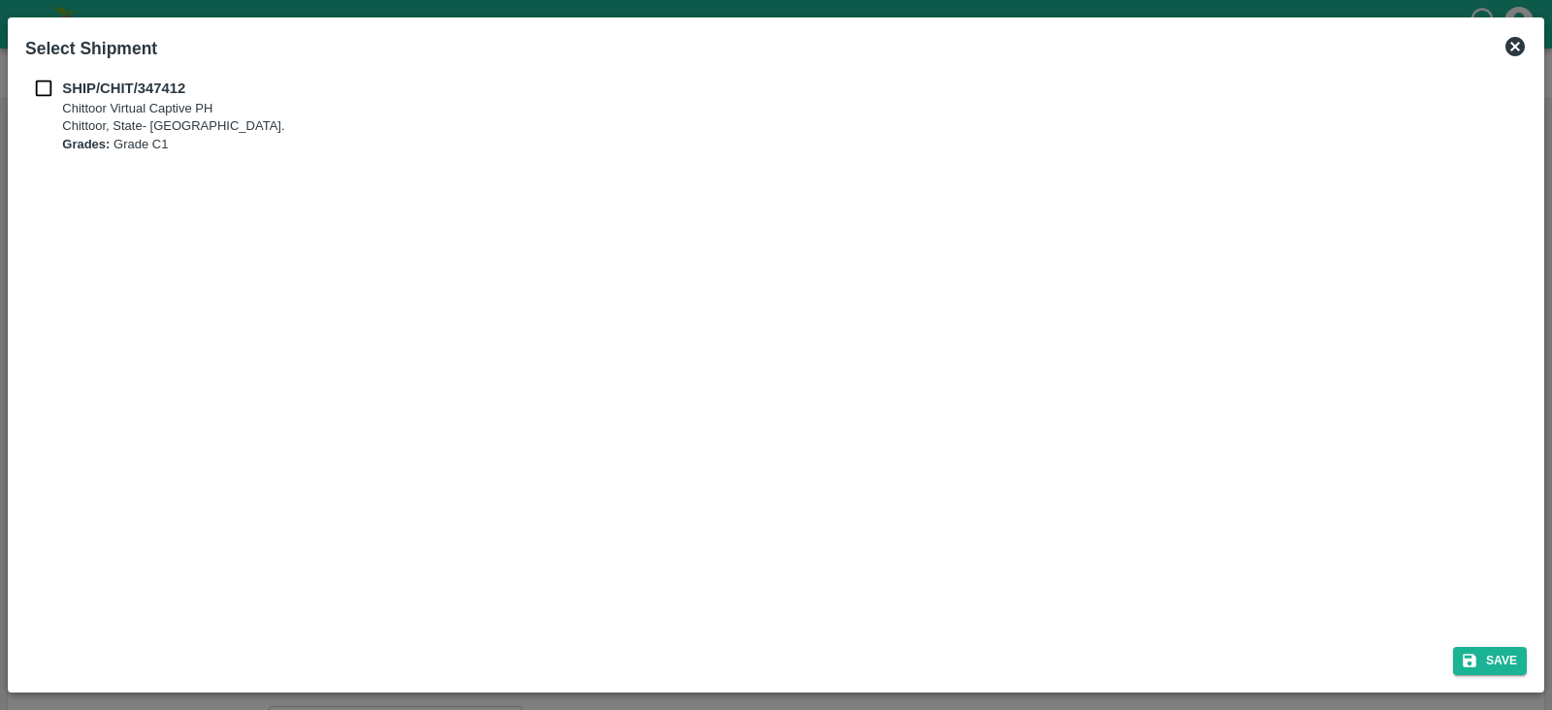
click at [97, 91] on b "SHIP/CHIT/347412" at bounding box center [123, 88] width 123 height 16
checkbox input "true"
click at [1505, 668] on button "Save" at bounding box center [1490, 661] width 74 height 28
type input "[DATE]"
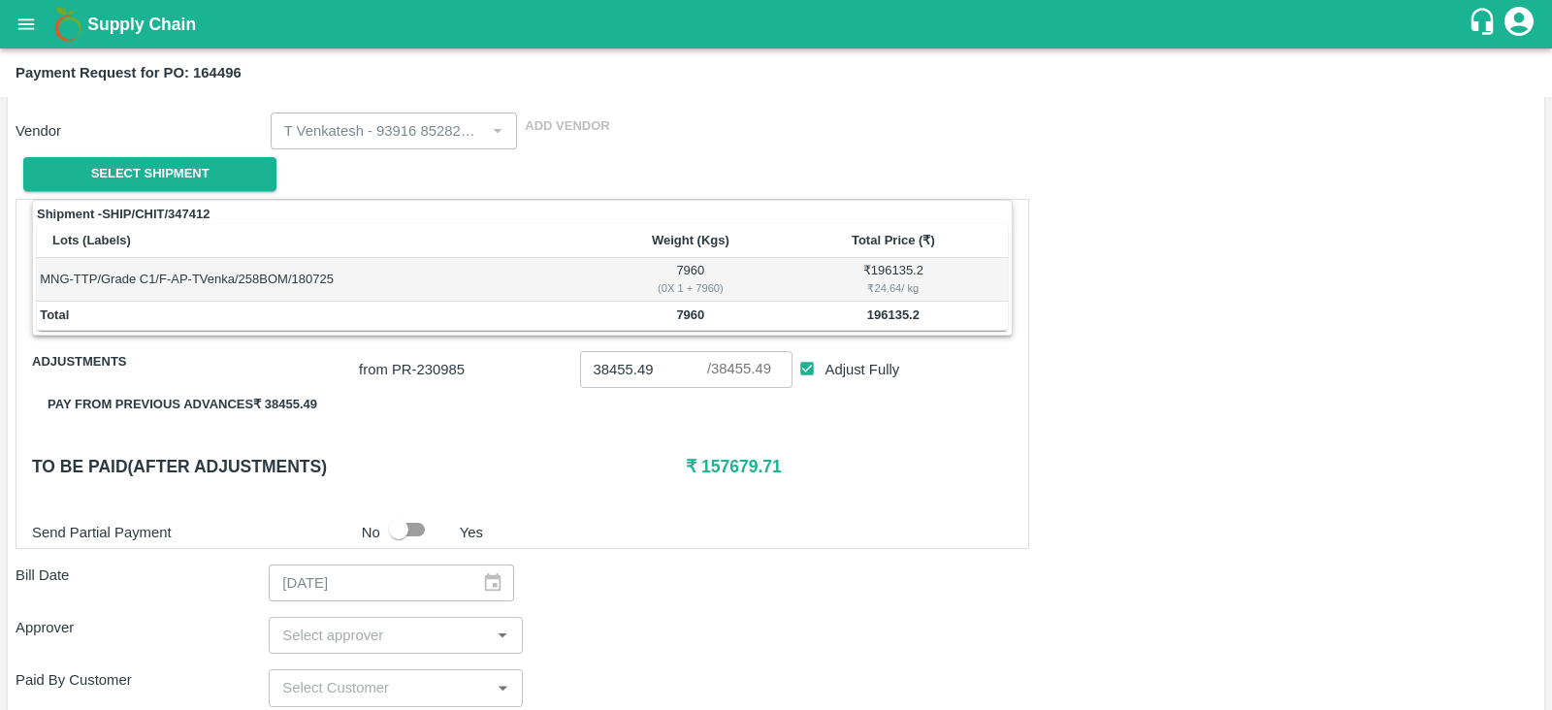
scroll to position [230, 0]
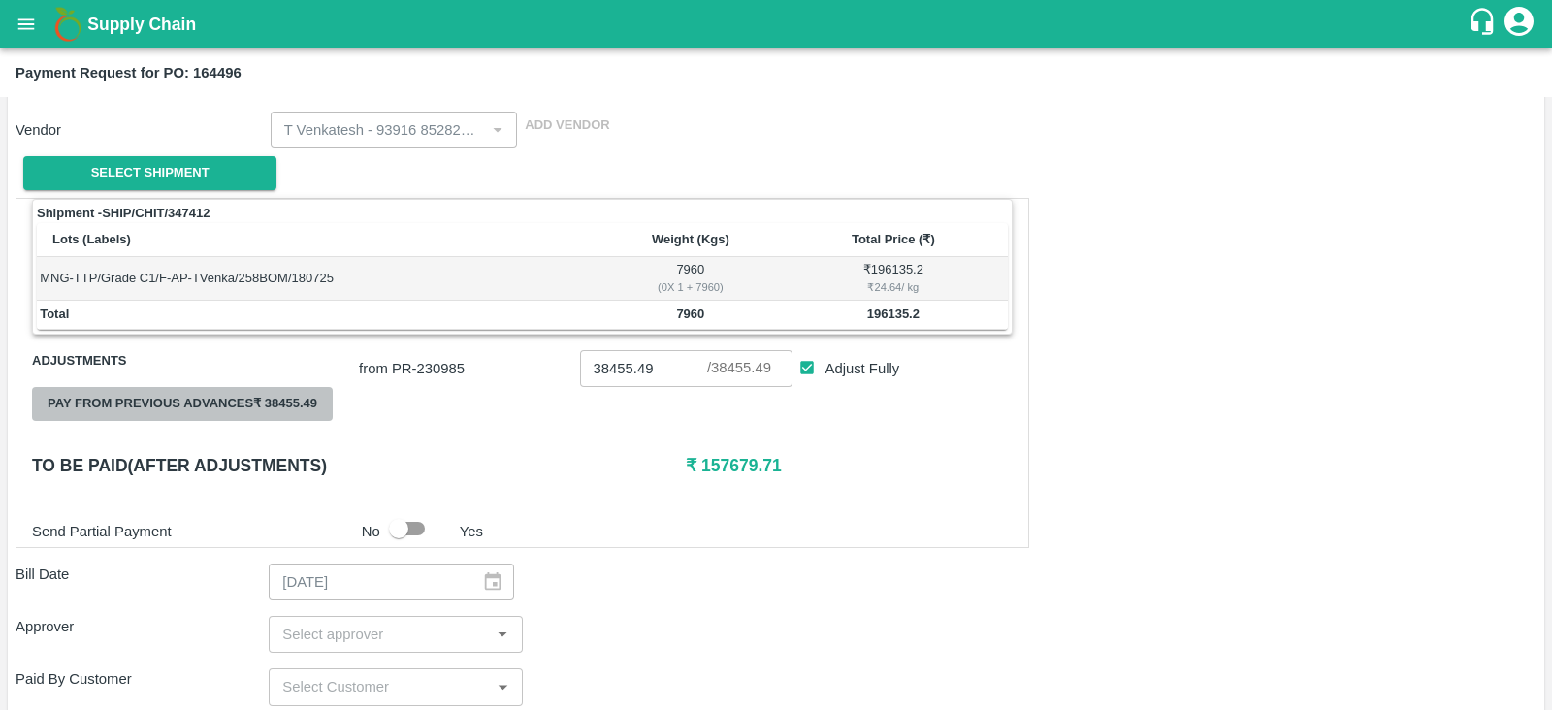
click at [216, 399] on button "Pay from previous advances ₹ 38455.49" at bounding box center [182, 404] width 301 height 34
click at [288, 402] on button "Pay from previous advances ₹ 38455.49" at bounding box center [182, 404] width 301 height 34
click at [274, 404] on button "Pay from previous advances ₹ 38455.49" at bounding box center [182, 404] width 301 height 34
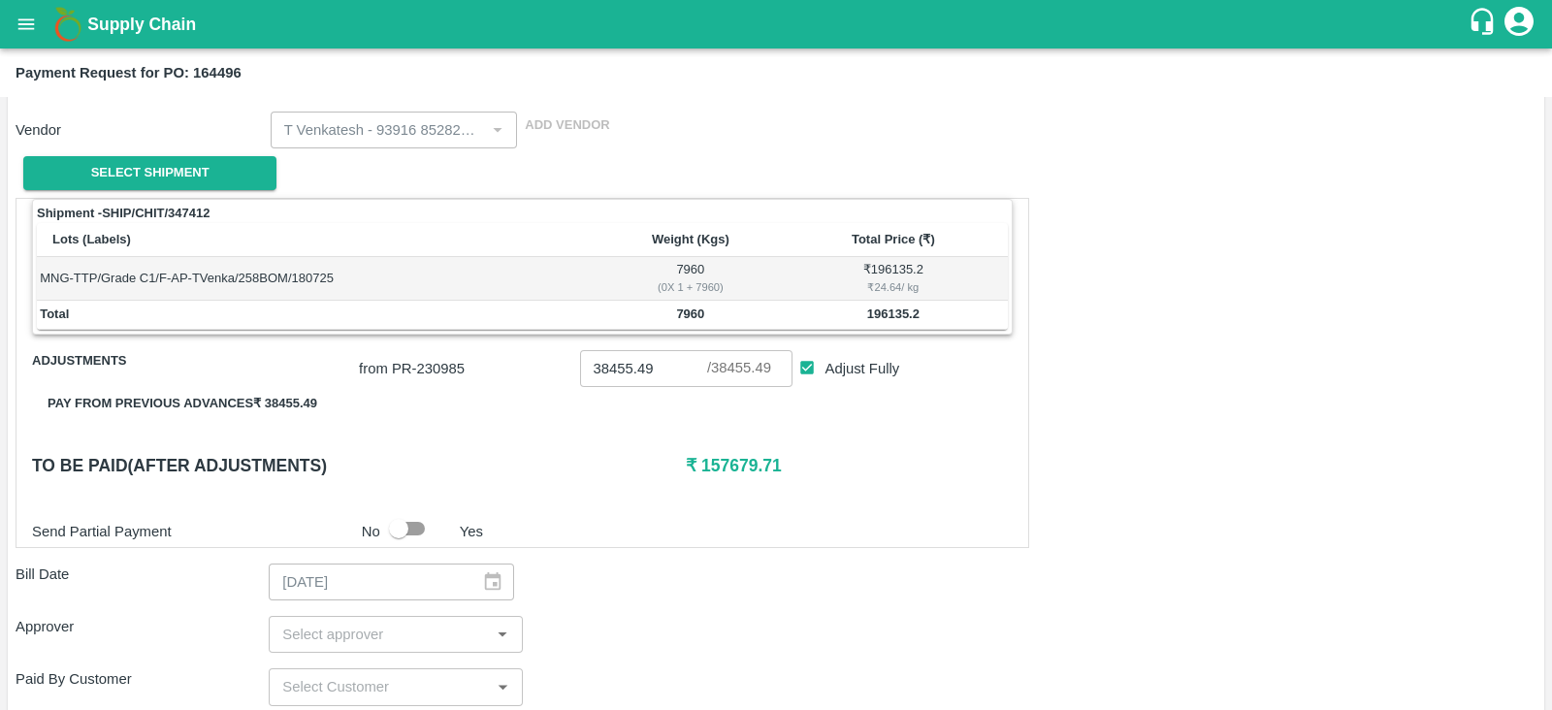
click at [424, 364] on p "from PR- 230985" at bounding box center [465, 368] width 212 height 21
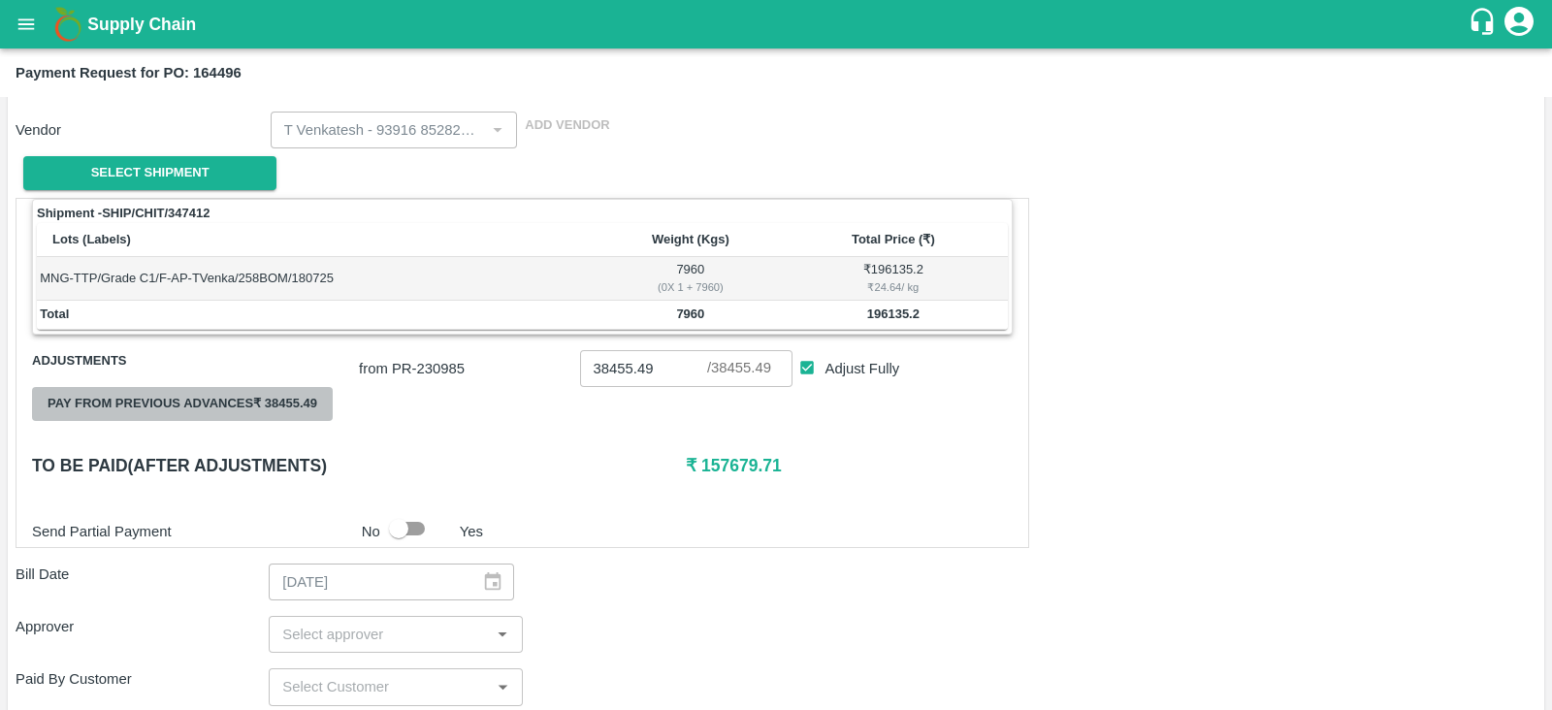
click at [233, 396] on button "Pay from previous advances ₹ 38455.49" at bounding box center [182, 404] width 301 height 34
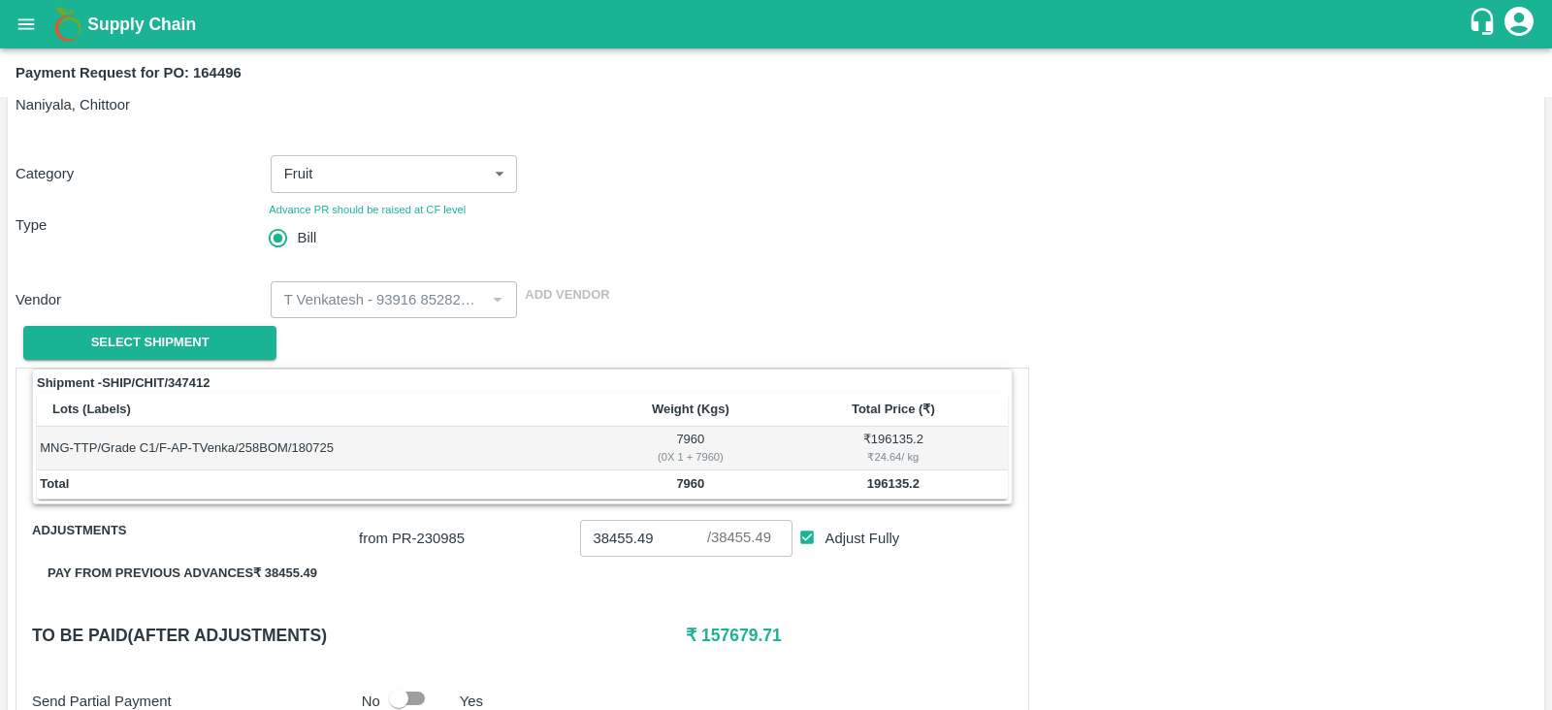
scroll to position [0, 0]
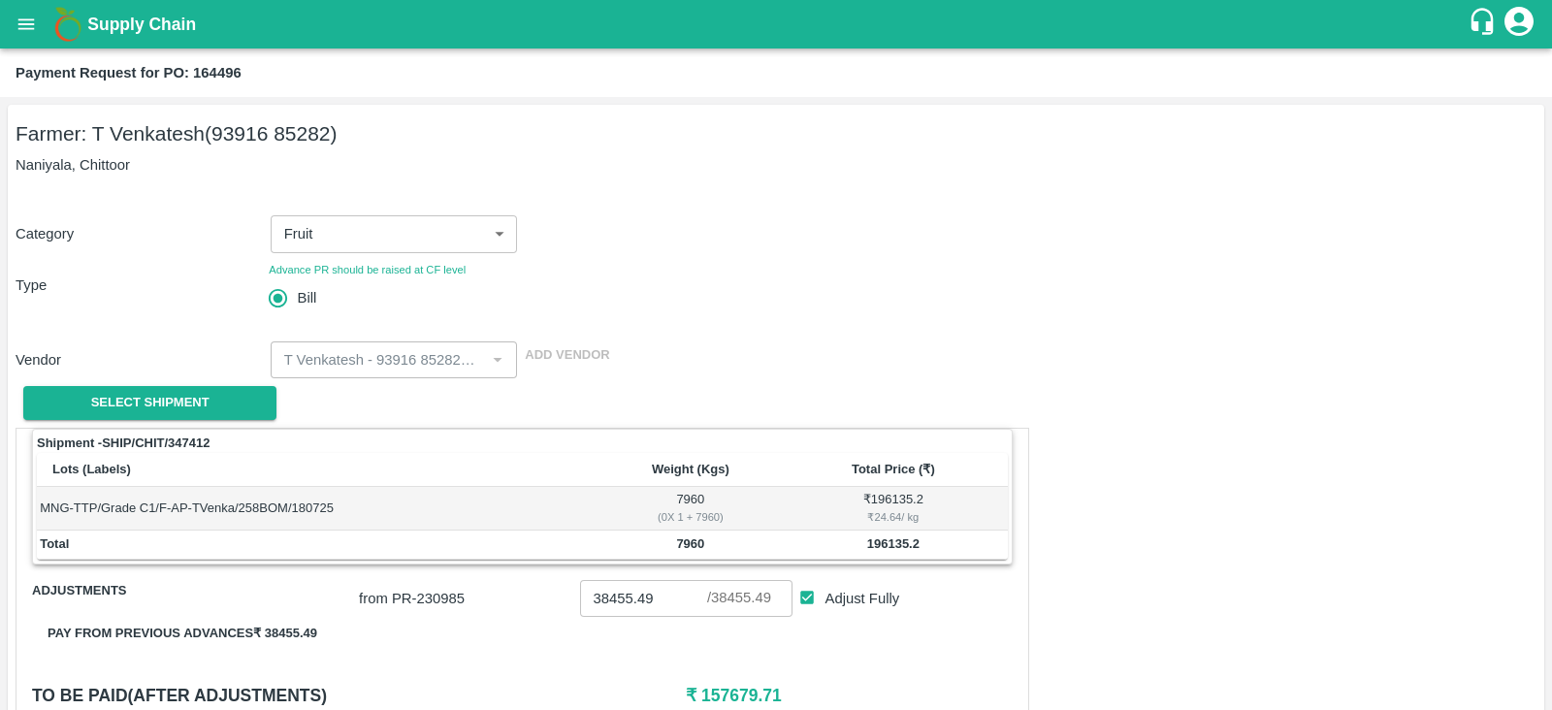
click at [233, 65] on b "Payment Request for PO: 164496" at bounding box center [129, 73] width 226 height 16
click at [601, 225] on div "Category Fruit 1 ​" at bounding box center [772, 231] width 1528 height 46
click at [235, 66] on b "Payment Request for PO: 164496" at bounding box center [129, 73] width 226 height 16
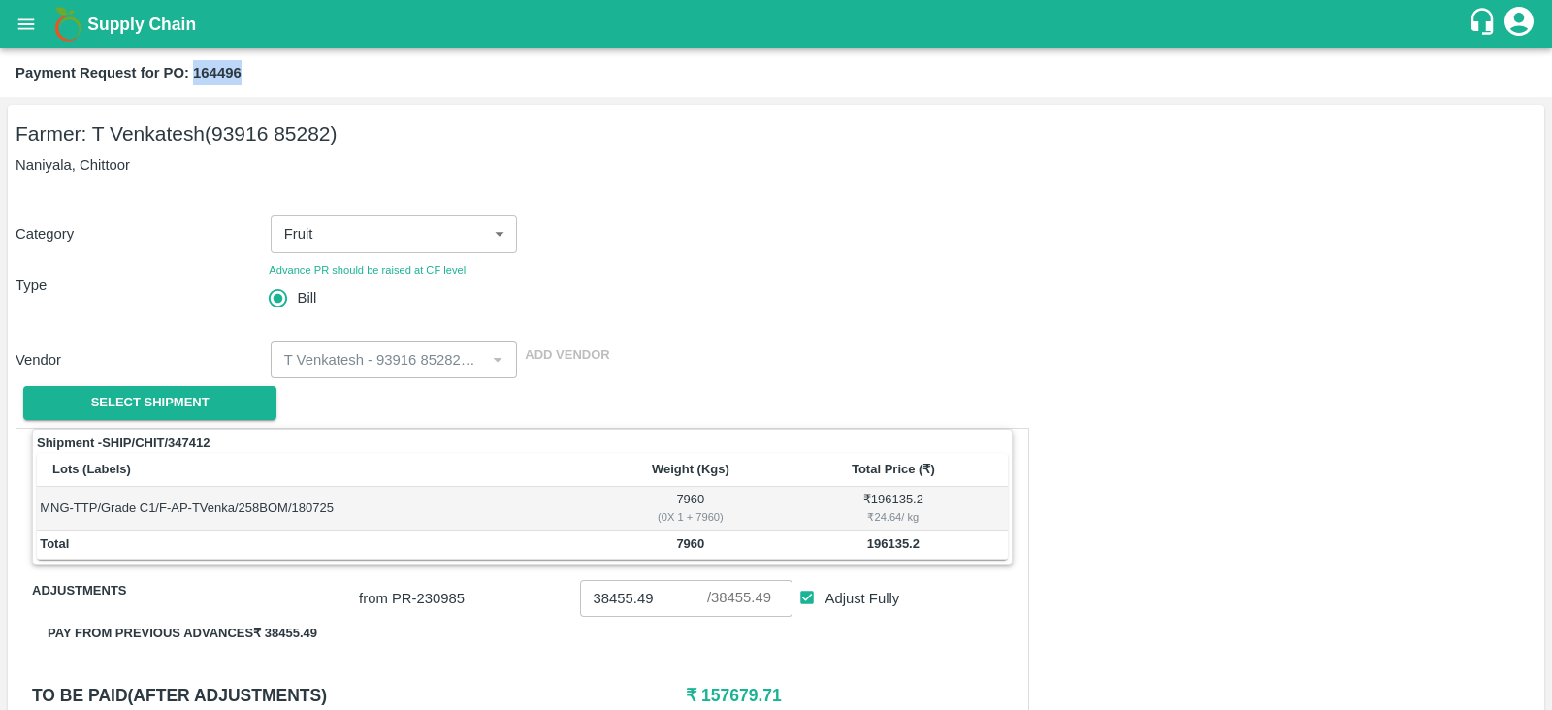
copy b "164496"
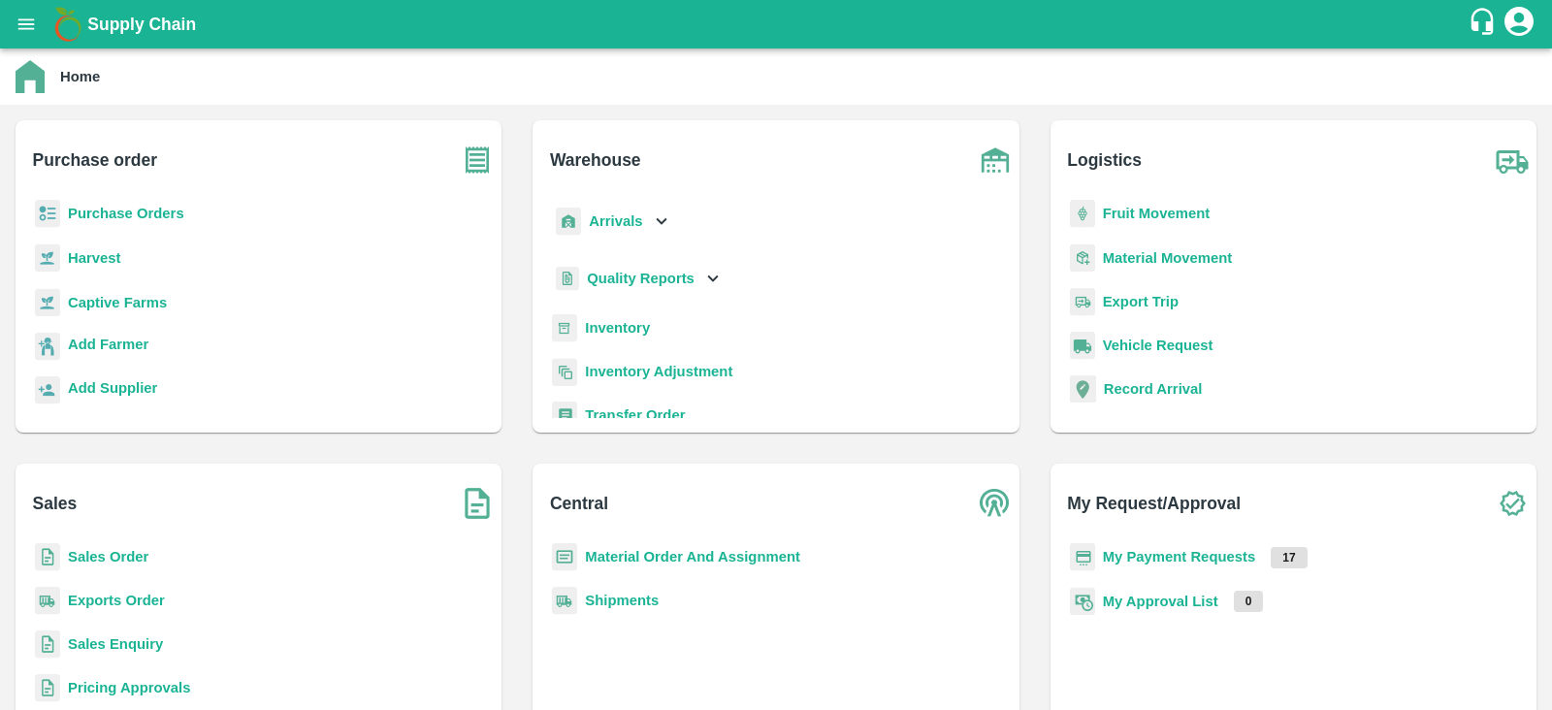
click at [128, 305] on b "Captive Farms" at bounding box center [117, 303] width 99 height 16
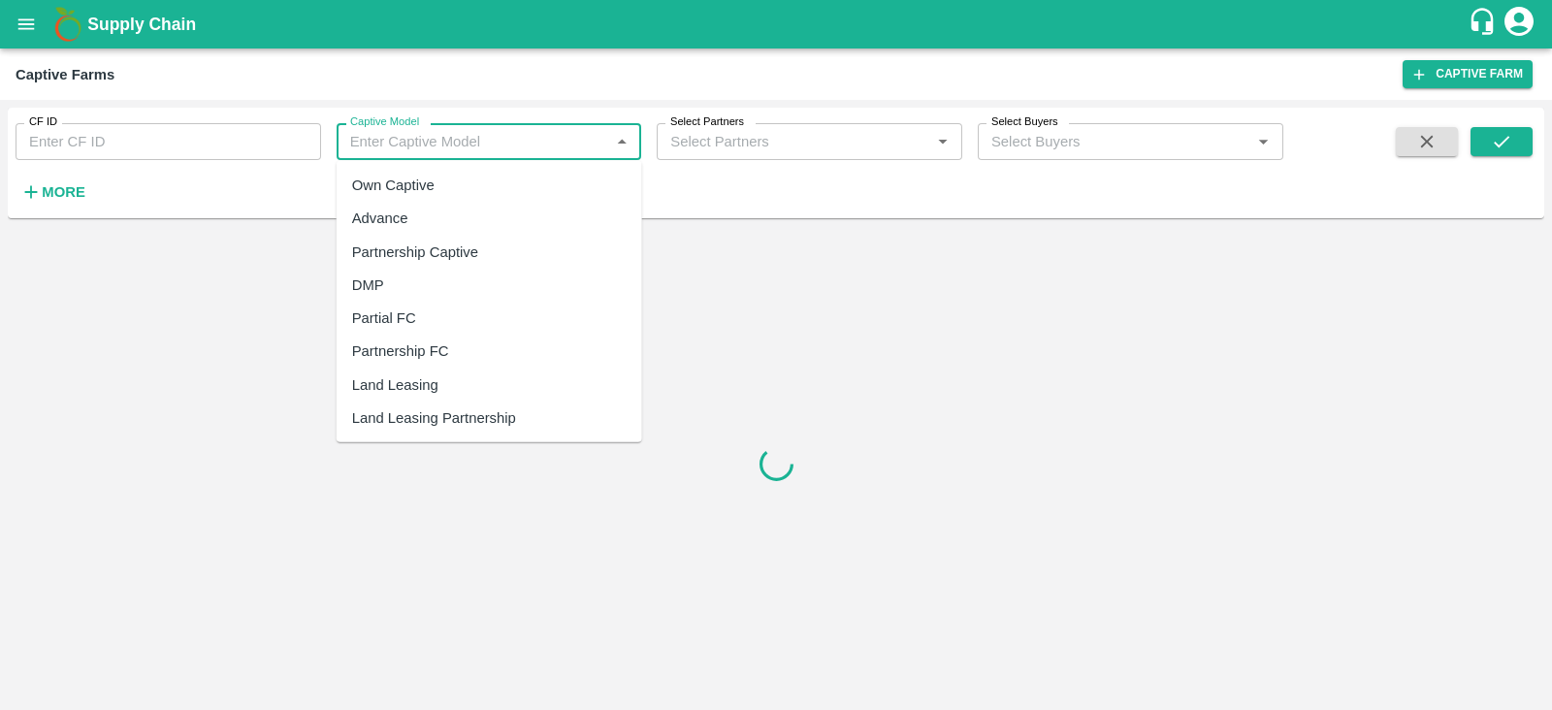
click at [425, 142] on input "Captive Model" at bounding box center [473, 141] width 262 height 25
click at [421, 183] on div "Own Captive" at bounding box center [393, 185] width 82 height 21
type input "Own Captive"
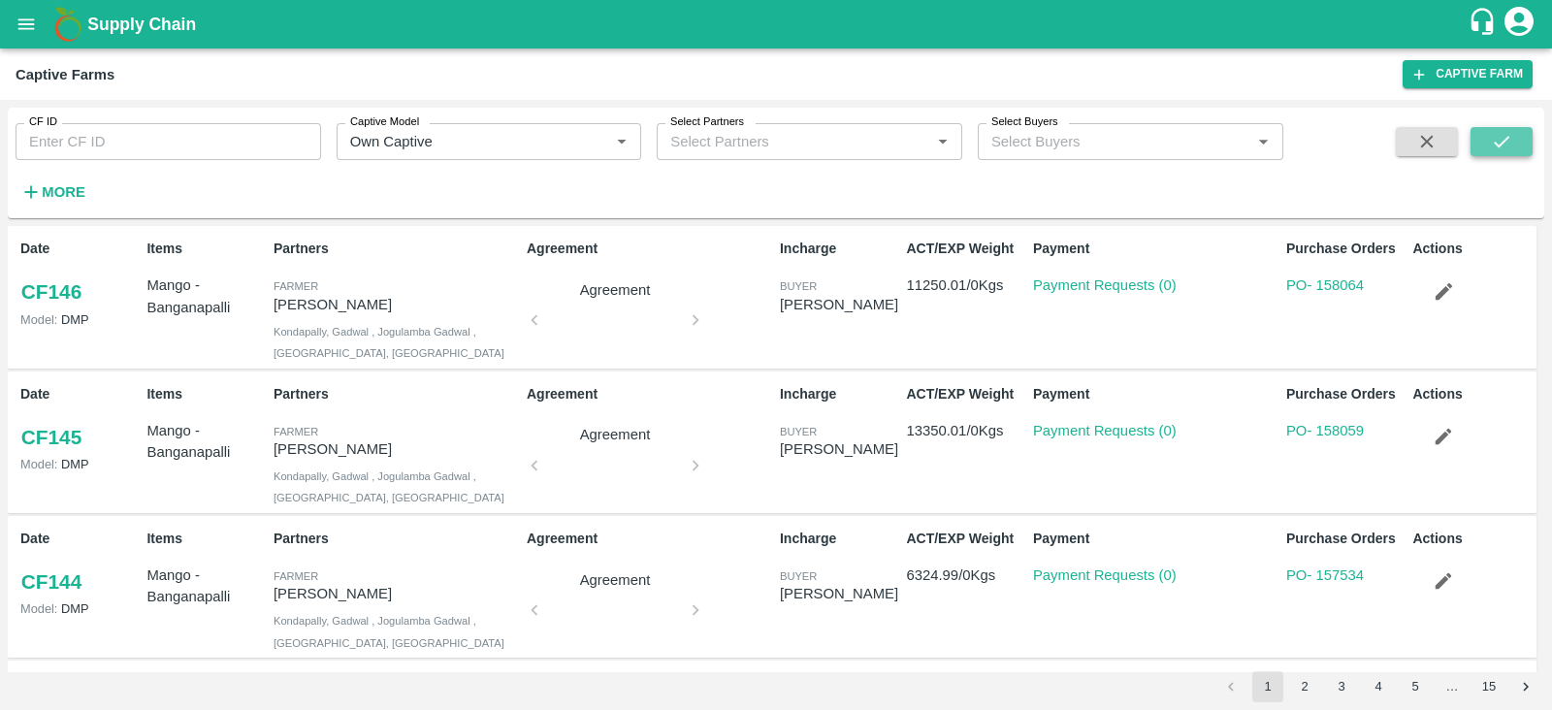
click at [1503, 147] on icon "submit" at bounding box center [1501, 141] width 21 height 21
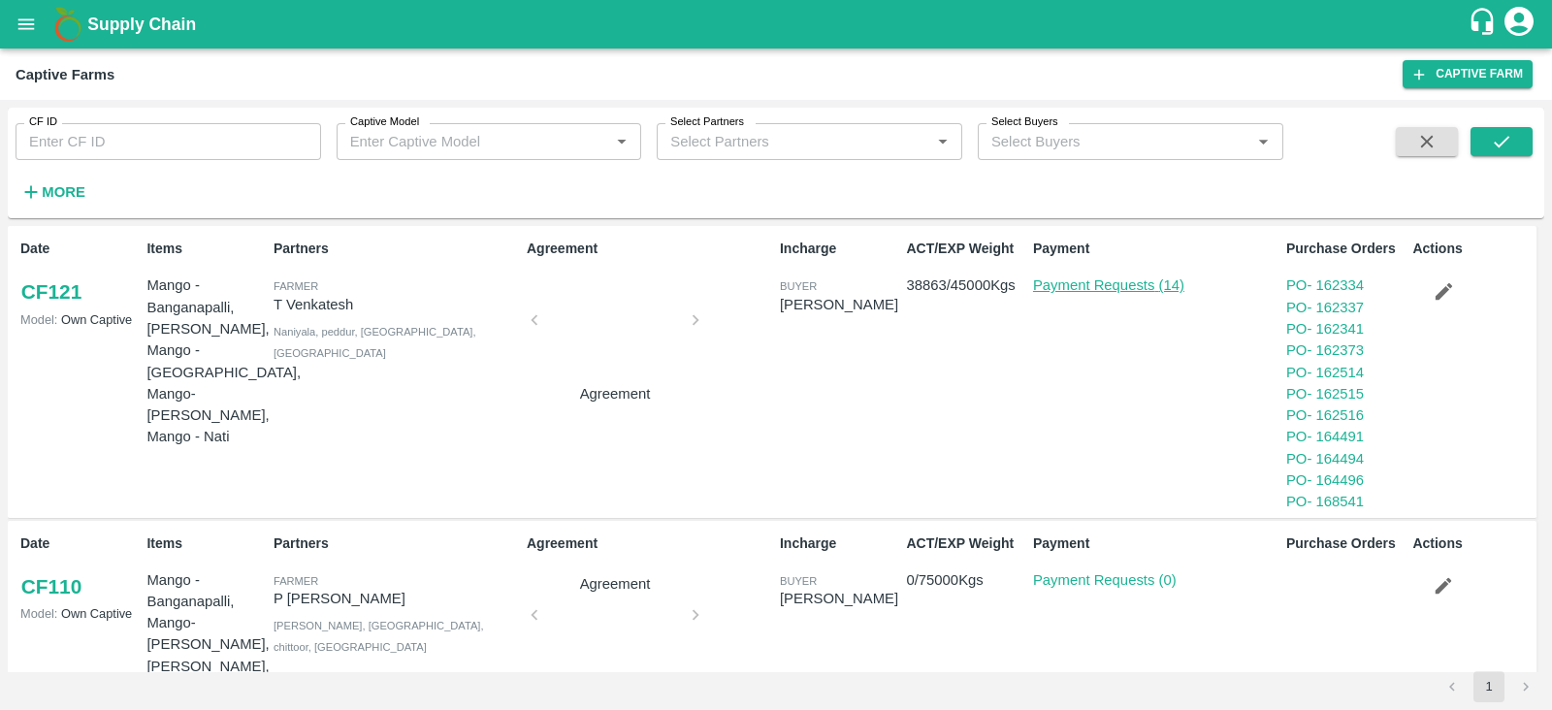
click at [1105, 283] on link "Payment Requests (14)" at bounding box center [1108, 285] width 151 height 16
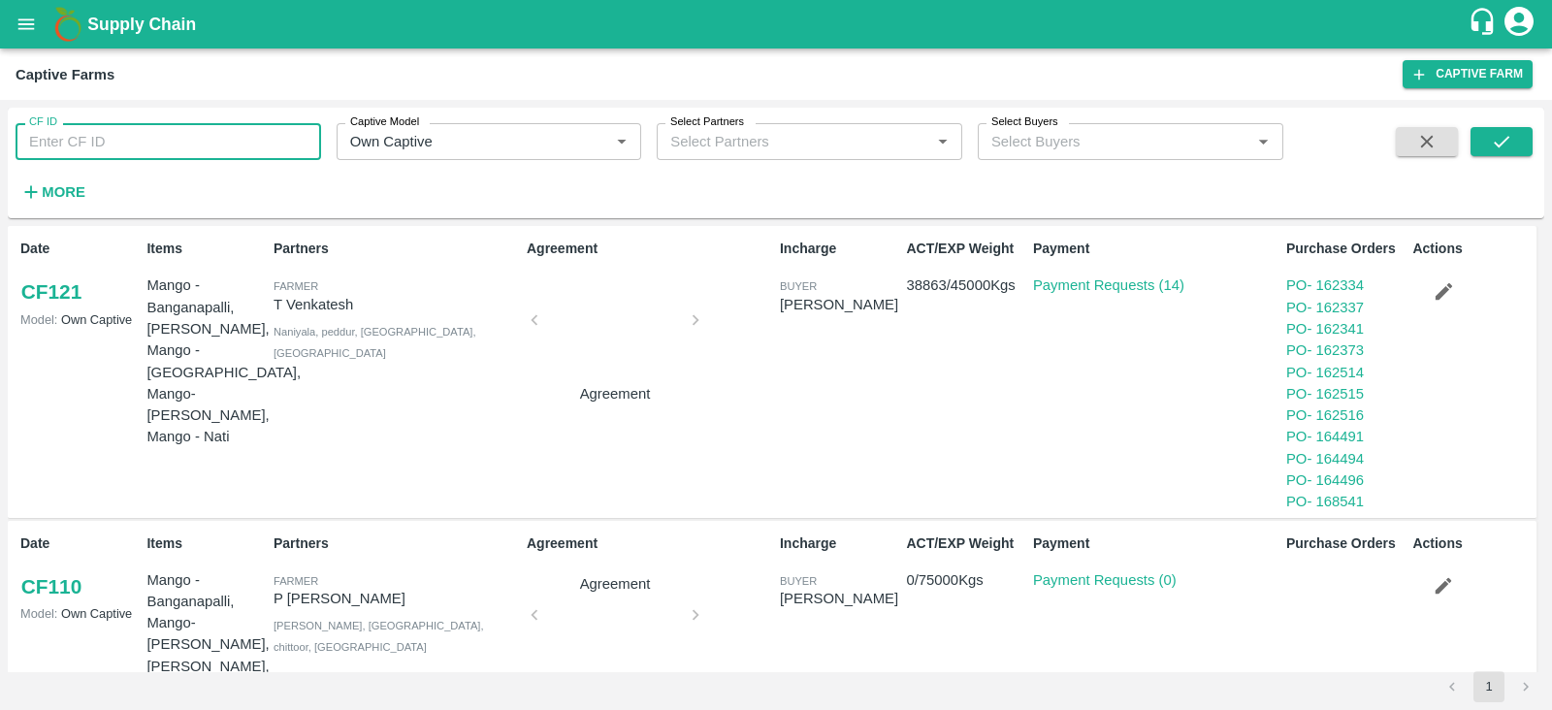
click at [89, 153] on input "CF ID" at bounding box center [168, 141] width 305 height 37
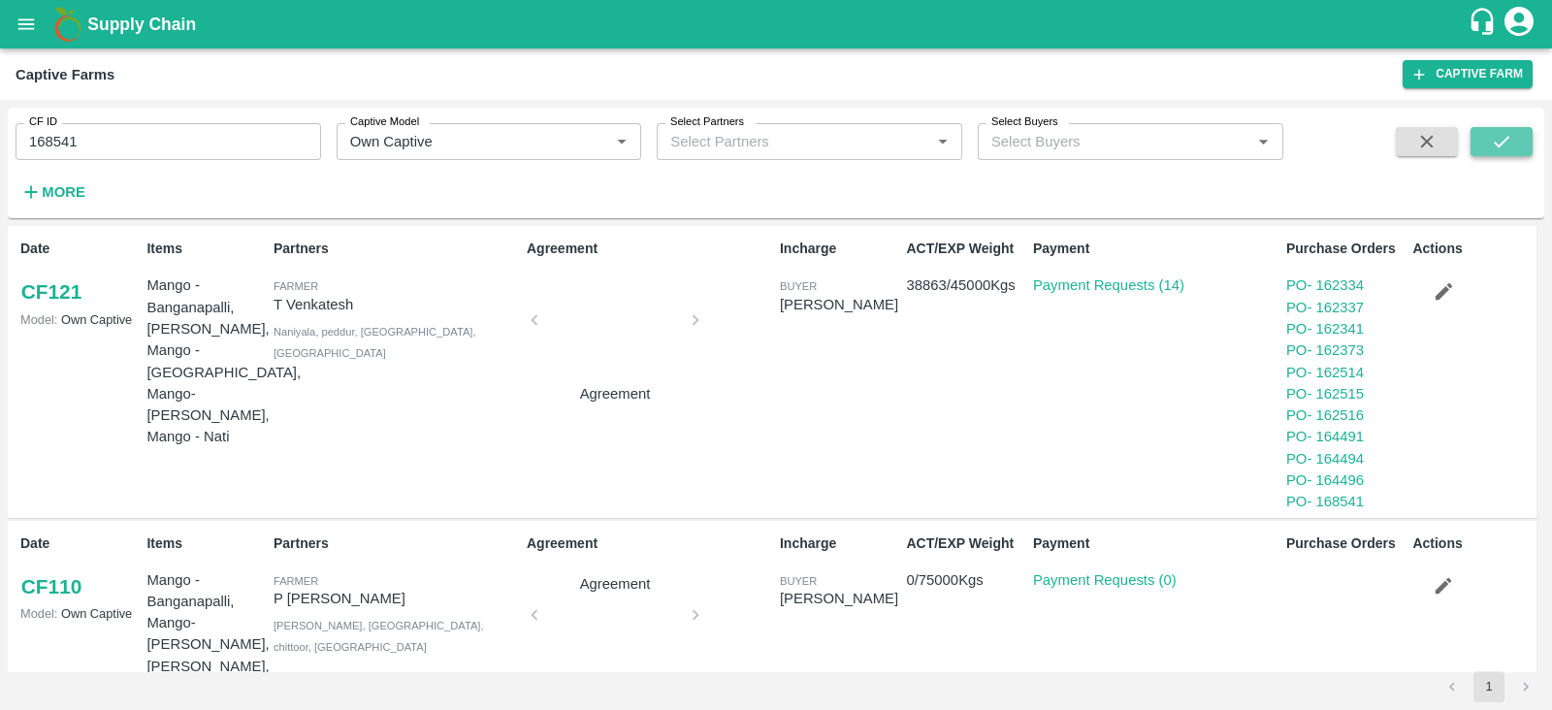
click at [1498, 140] on icon "submit" at bounding box center [1501, 141] width 21 height 21
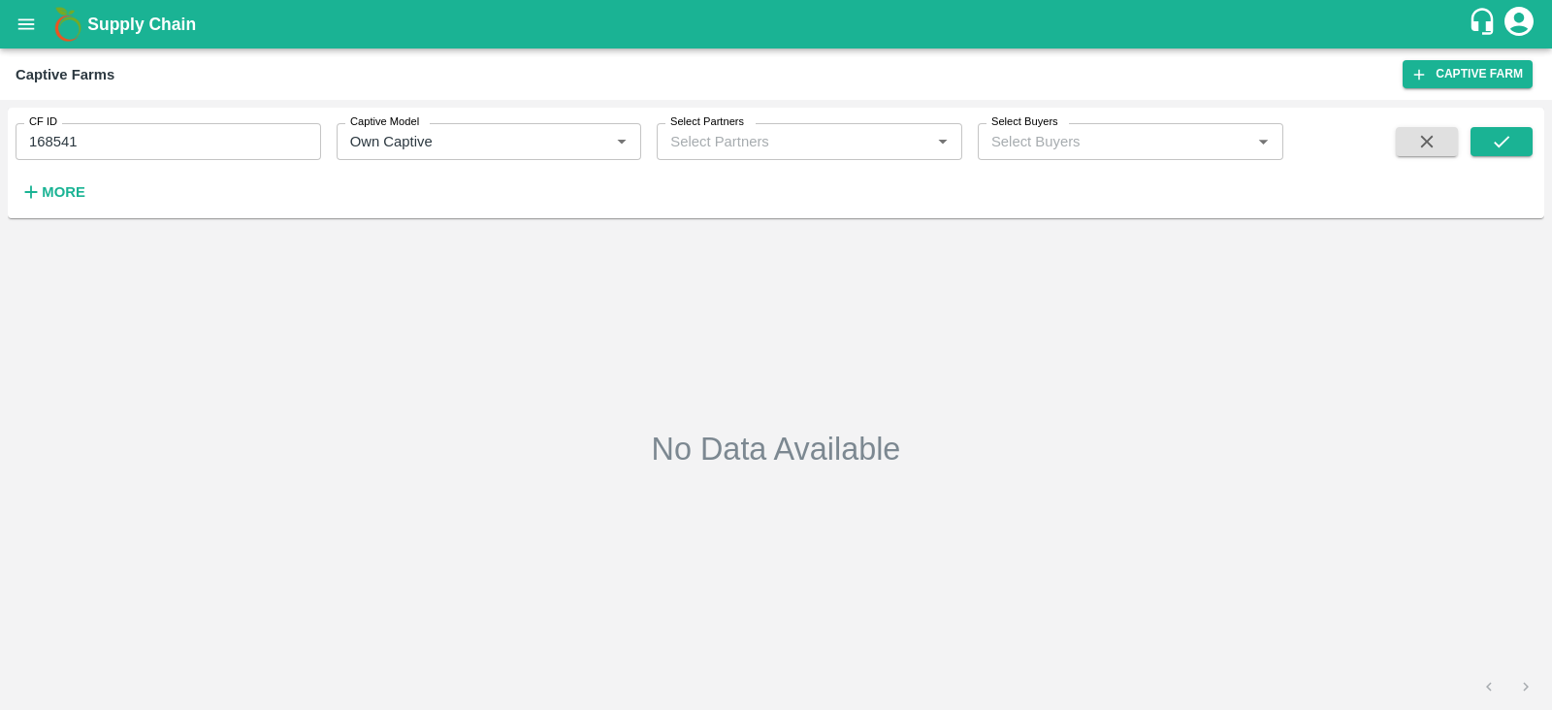
click at [189, 147] on input "168541" at bounding box center [168, 141] width 305 height 37
type input "168541"
click at [1513, 130] on button "submit" at bounding box center [1501, 141] width 62 height 29
drag, startPoint x: 17, startPoint y: 21, endPoint x: 80, endPoint y: 141, distance: 134.9
click at [80, 141] on div "Supply Chain Captive Farms Captive Farm CF ID 168541 CF ID Captive Model Captiv…" at bounding box center [776, 355] width 1552 height 710
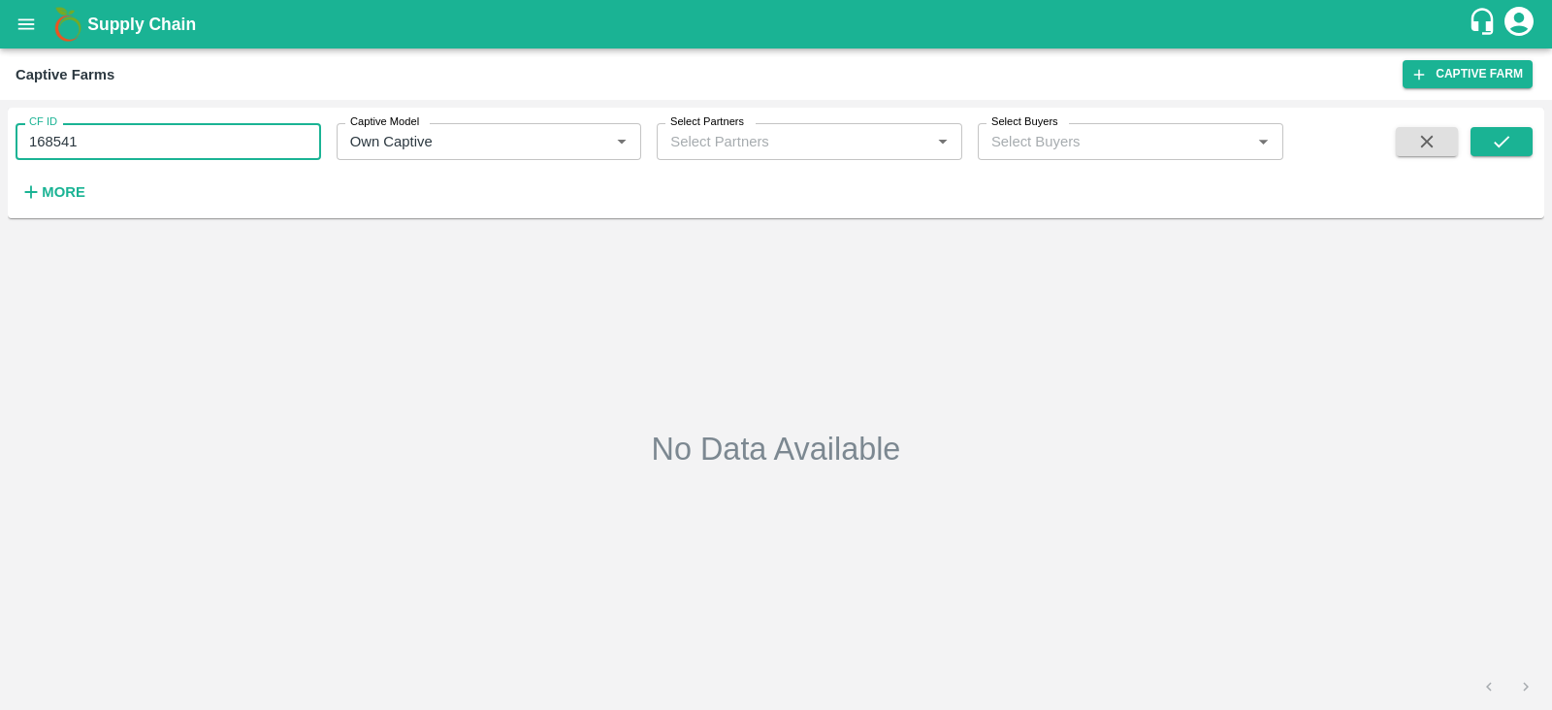
drag, startPoint x: 80, startPoint y: 141, endPoint x: 28, endPoint y: 143, distance: 52.4
click at [28, 143] on input "168541" at bounding box center [168, 141] width 305 height 37
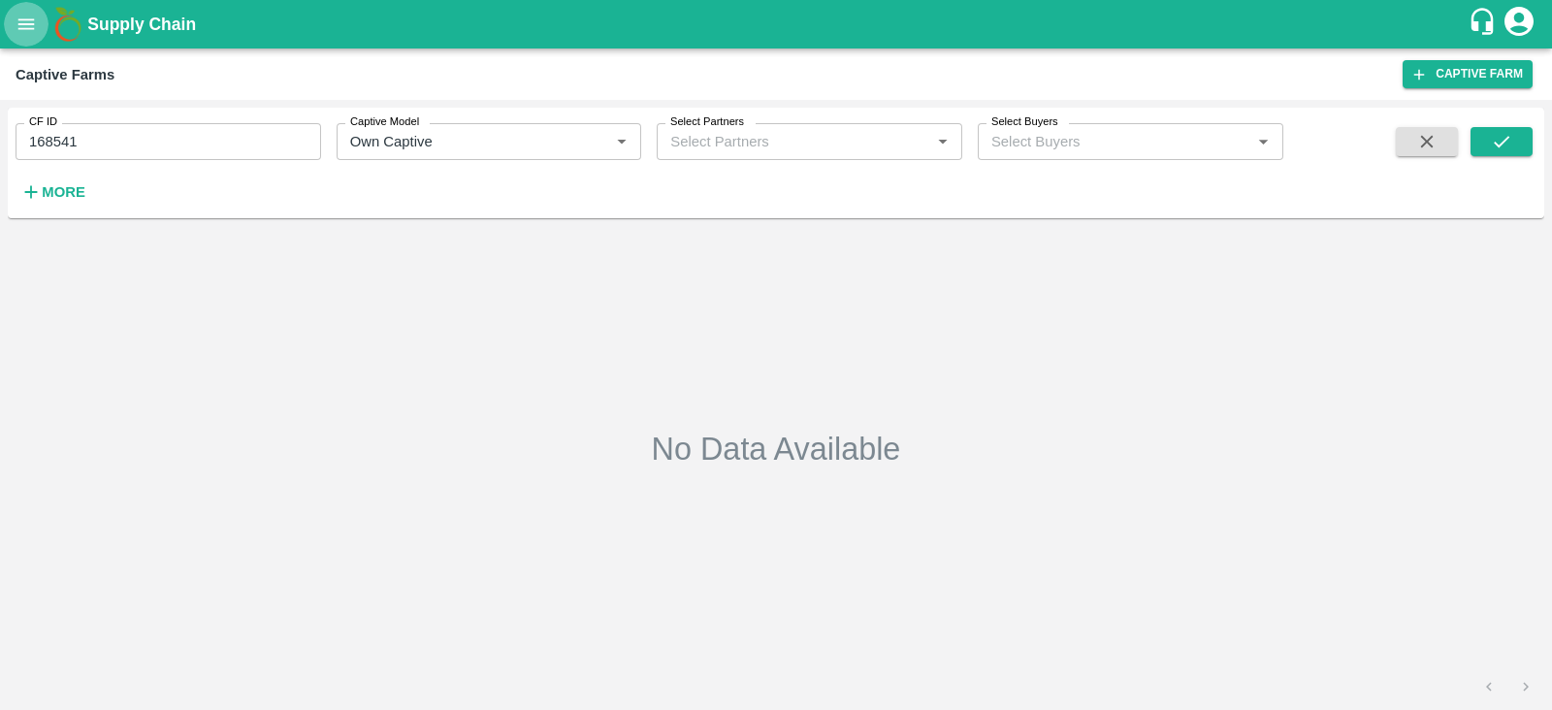
click at [34, 20] on icon "open drawer" at bounding box center [26, 23] width 16 height 11
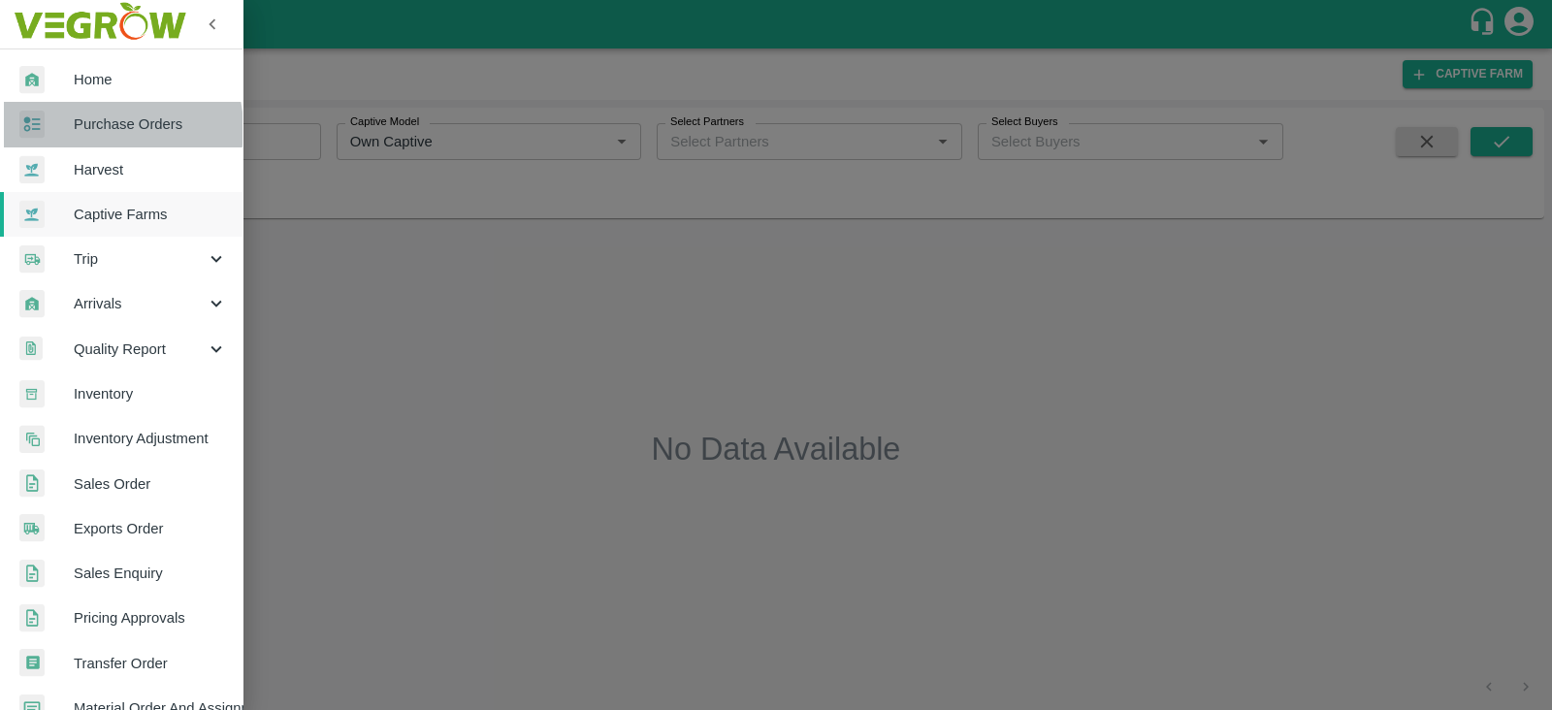
click at [101, 128] on span "Purchase Orders" at bounding box center [150, 123] width 153 height 21
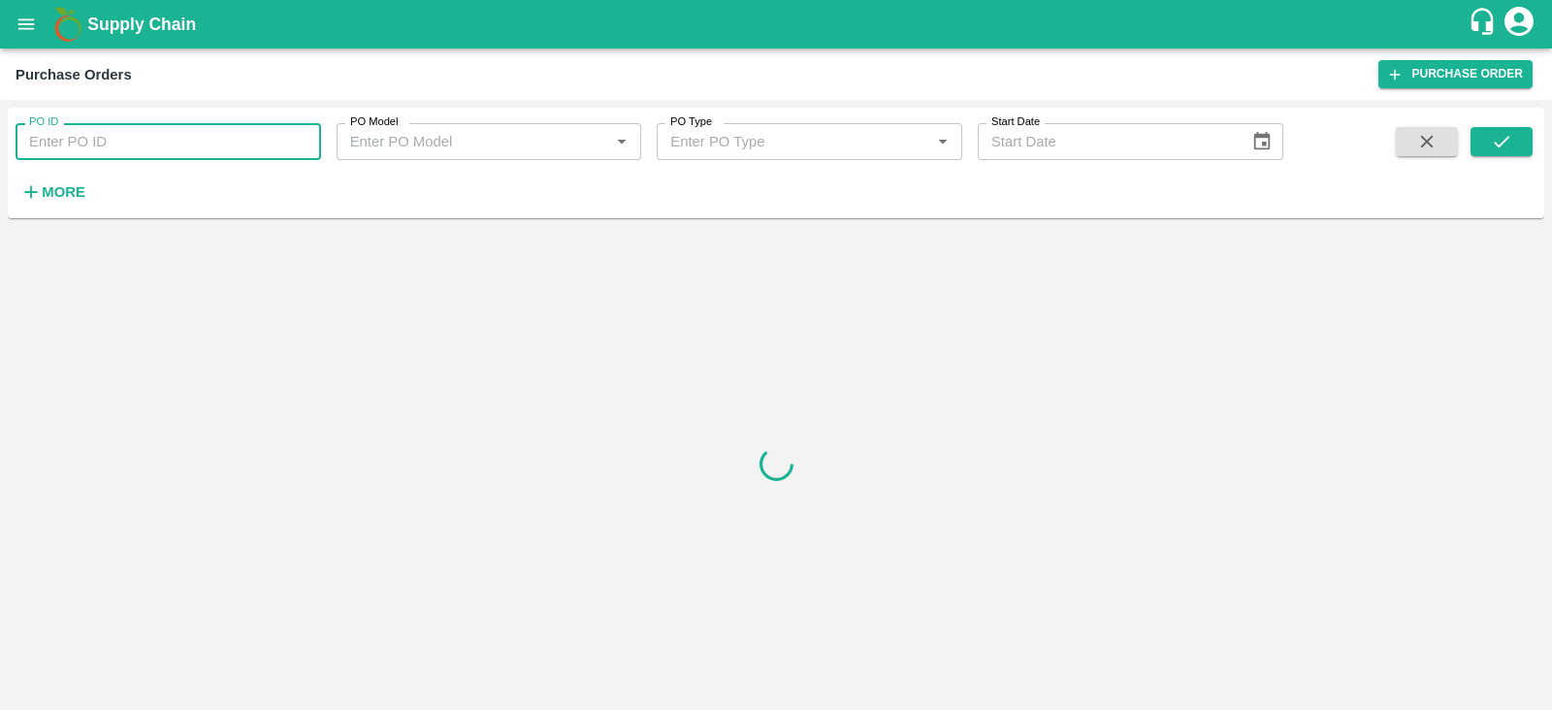
click at [137, 147] on input "PO ID" at bounding box center [168, 141] width 305 height 37
paste input "168541"
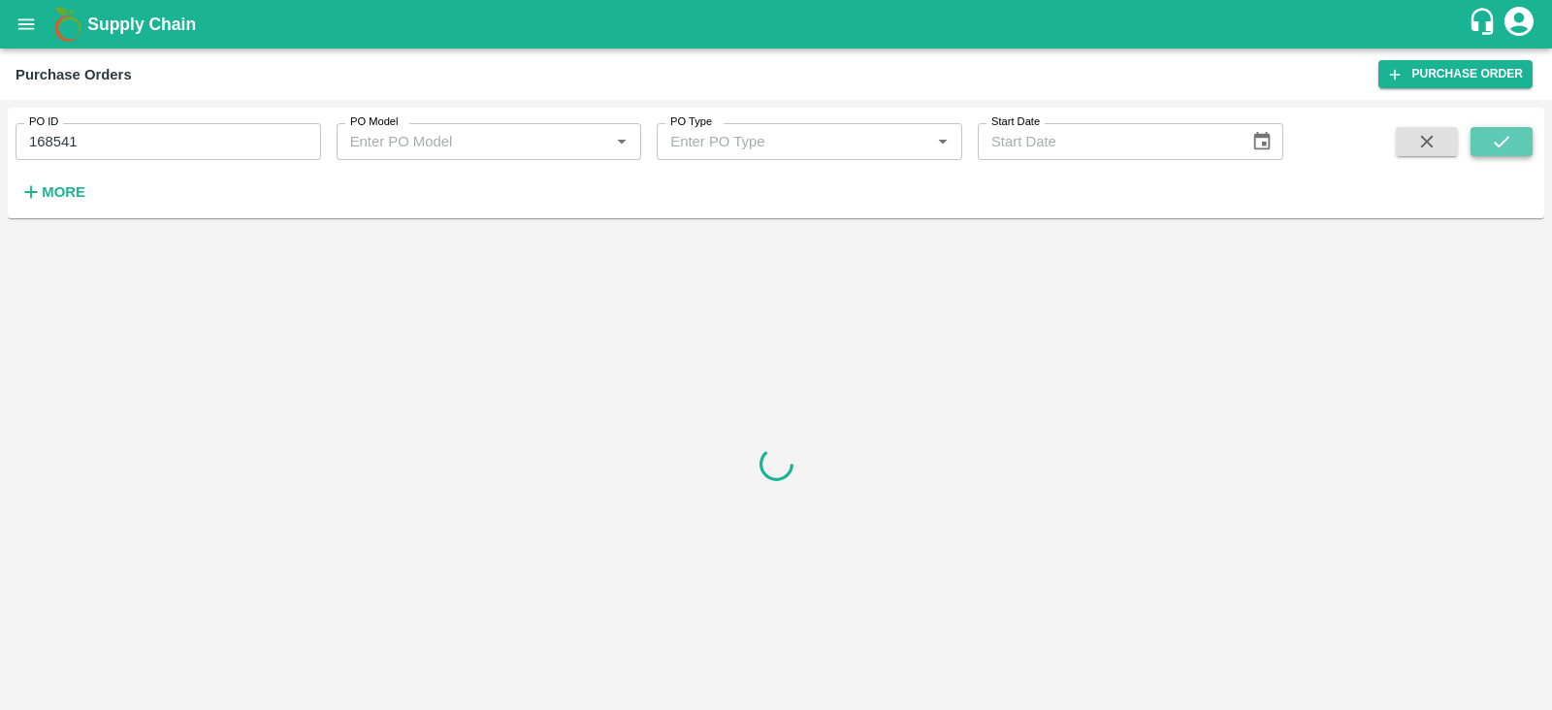
click at [1515, 151] on button "submit" at bounding box center [1501, 141] width 62 height 29
drag, startPoint x: 1515, startPoint y: 151, endPoint x: 121, endPoint y: 138, distance: 1393.7
click at [121, 138] on div "PO ID 168541 PO ID PO Model PO Model   * PO Type PO Type   * Start Date Start D…" at bounding box center [776, 162] width 1536 height 95
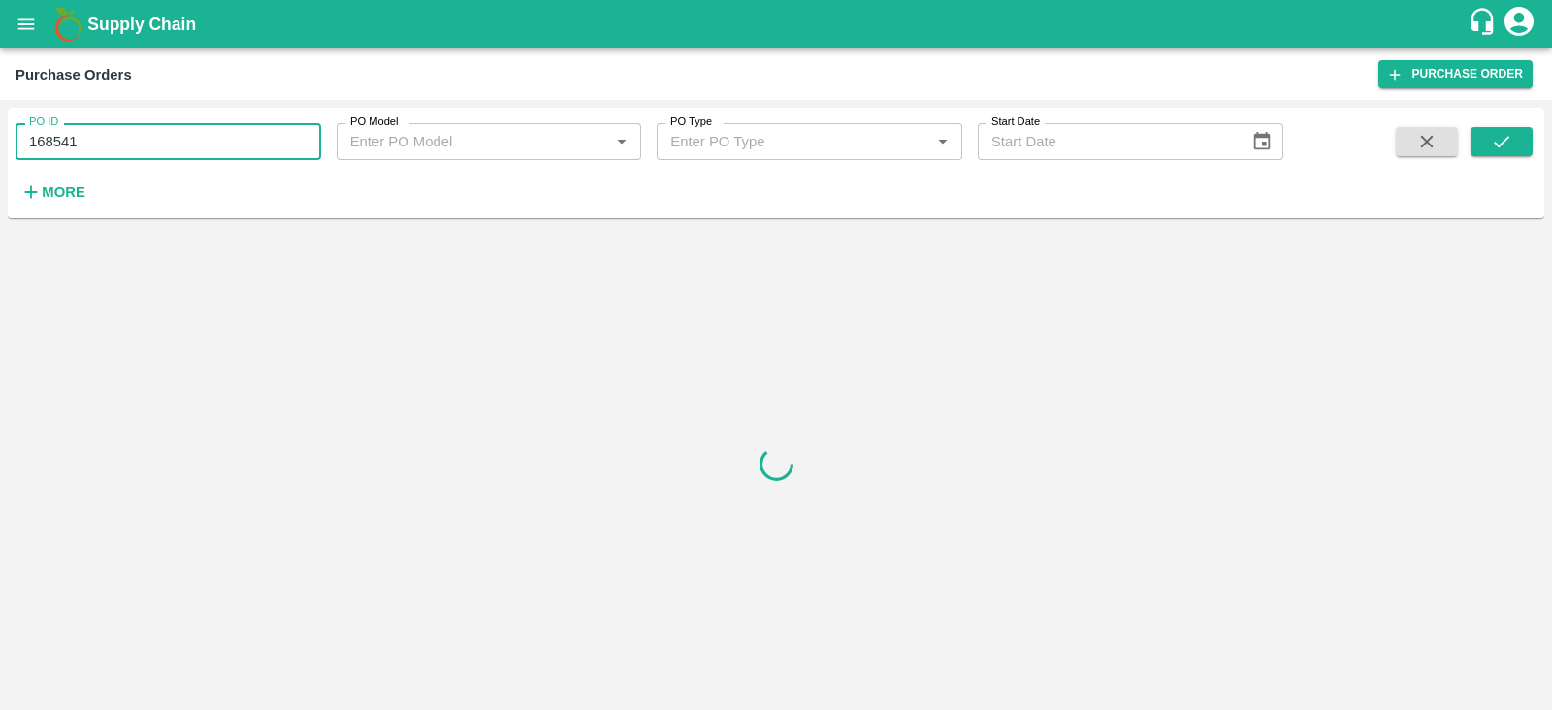
click at [121, 138] on input "168541" at bounding box center [168, 141] width 305 height 37
type input "168541"
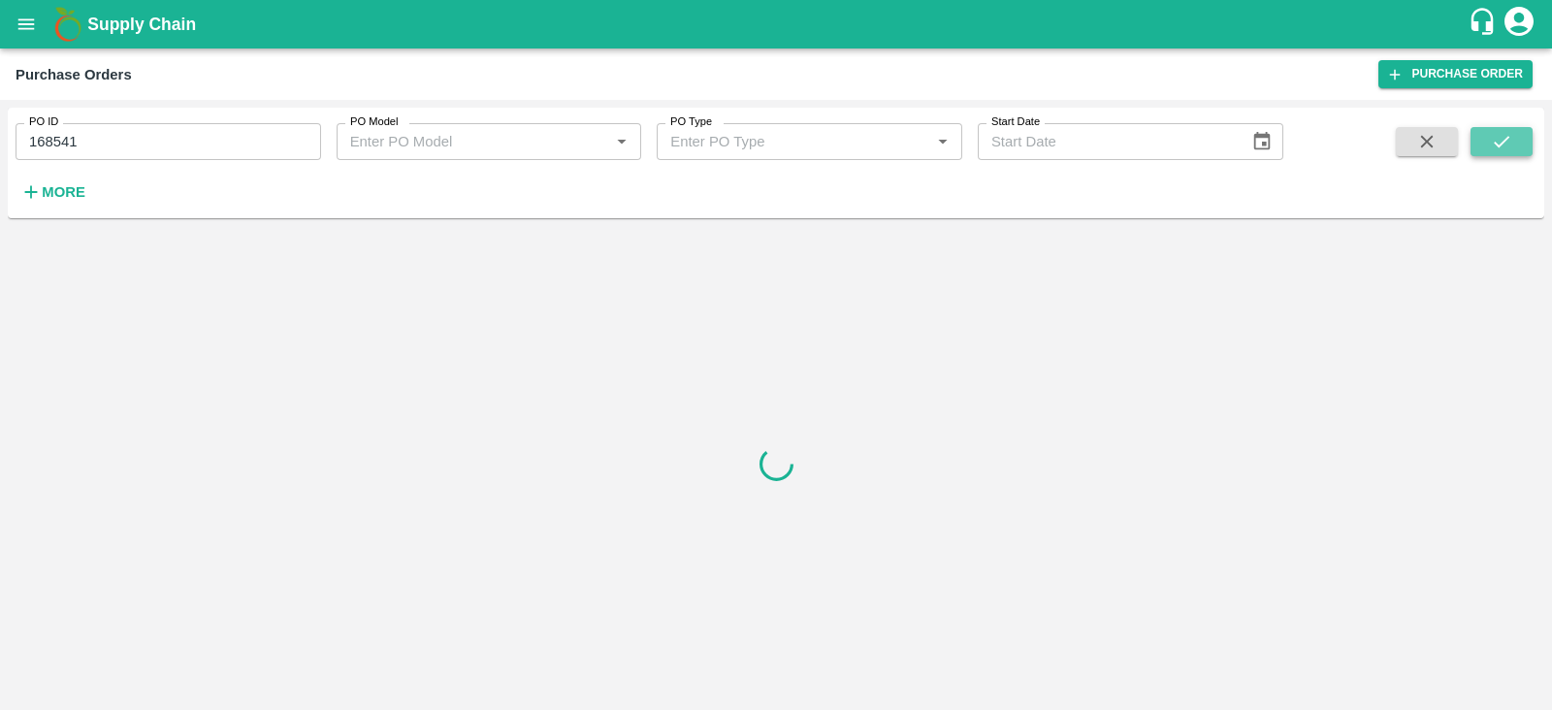
click at [1479, 143] on button "submit" at bounding box center [1501, 141] width 62 height 29
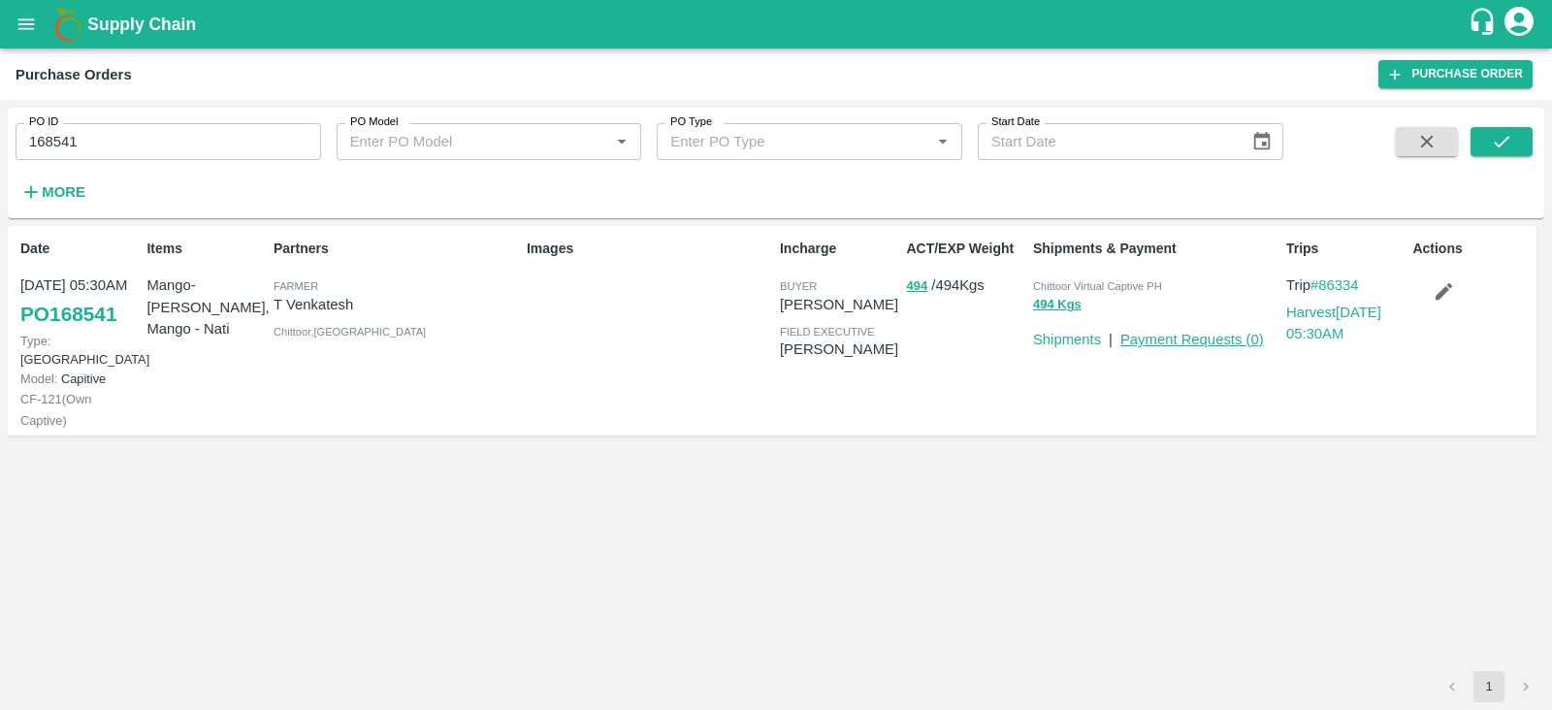
click at [1188, 341] on link "Payment Requests ( 0 )" at bounding box center [1192, 340] width 144 height 16
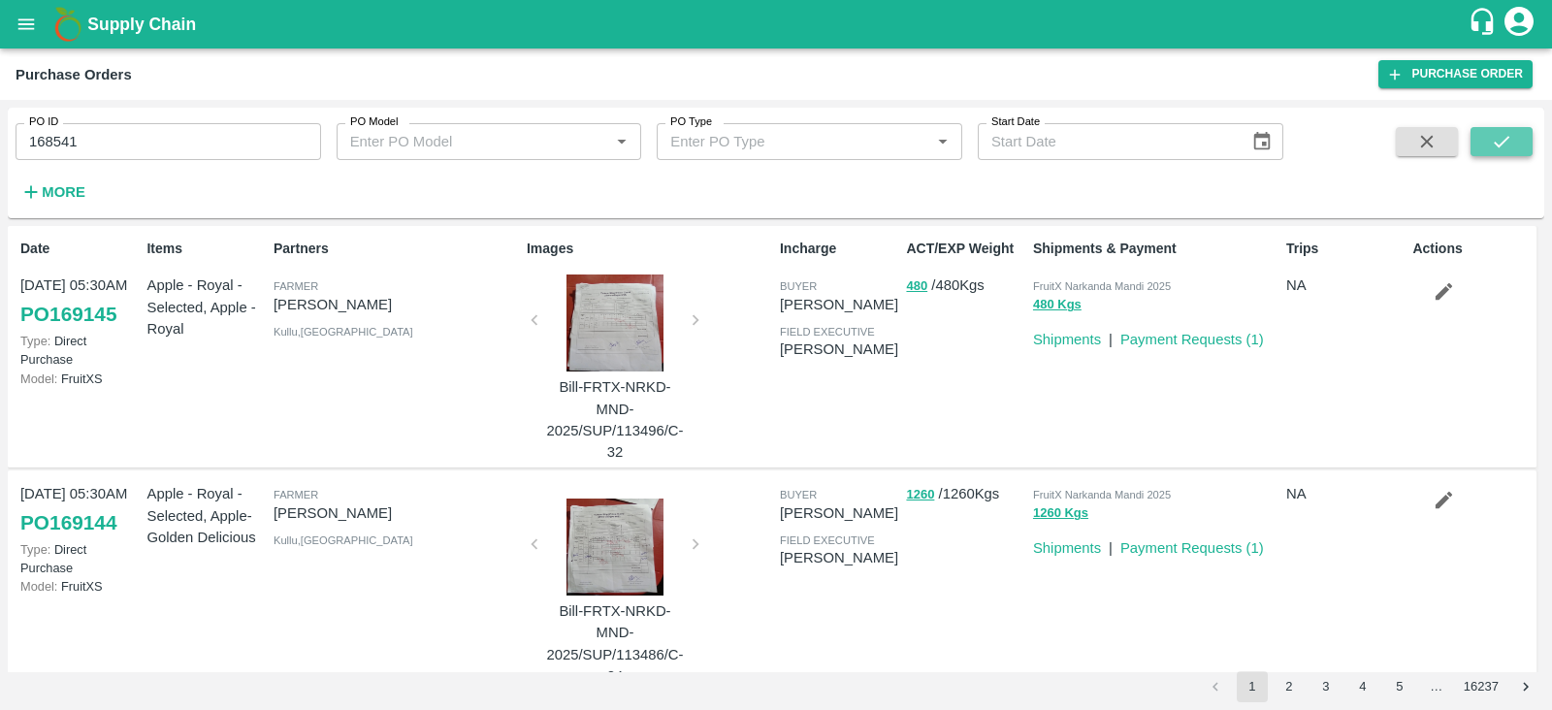
click at [1488, 143] on button "submit" at bounding box center [1501, 141] width 62 height 29
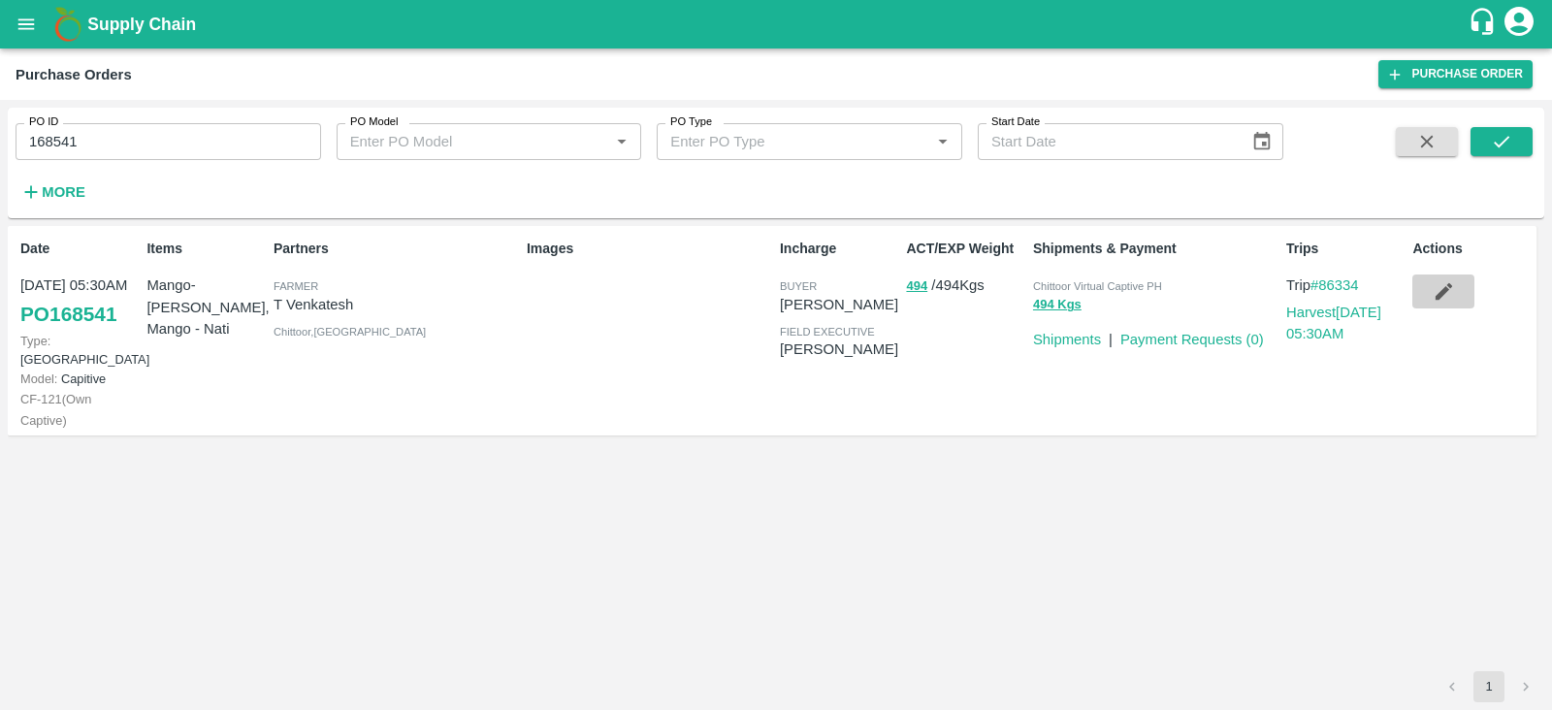
click at [1440, 293] on icon "button" at bounding box center [1443, 291] width 16 height 16
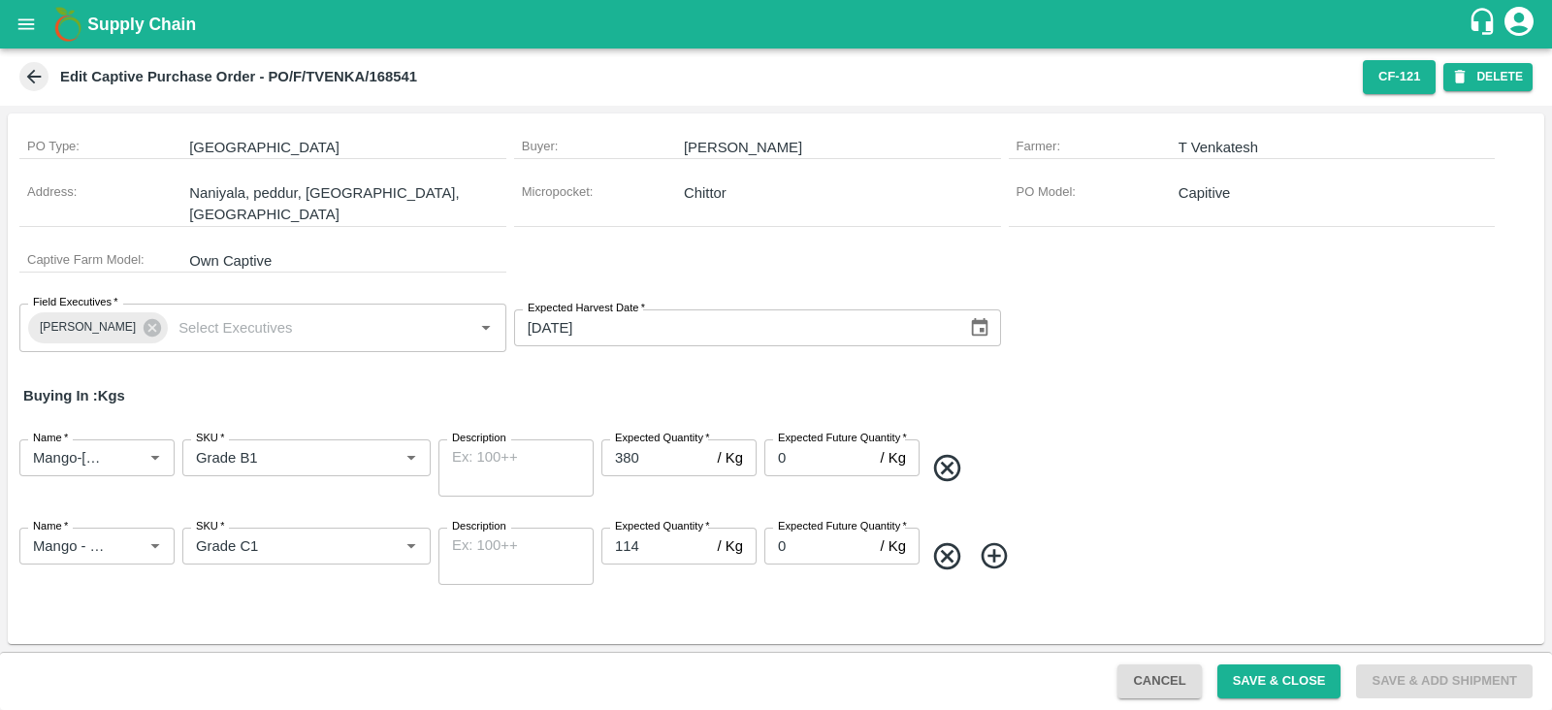
click at [43, 80] on icon at bounding box center [33, 76] width 21 height 21
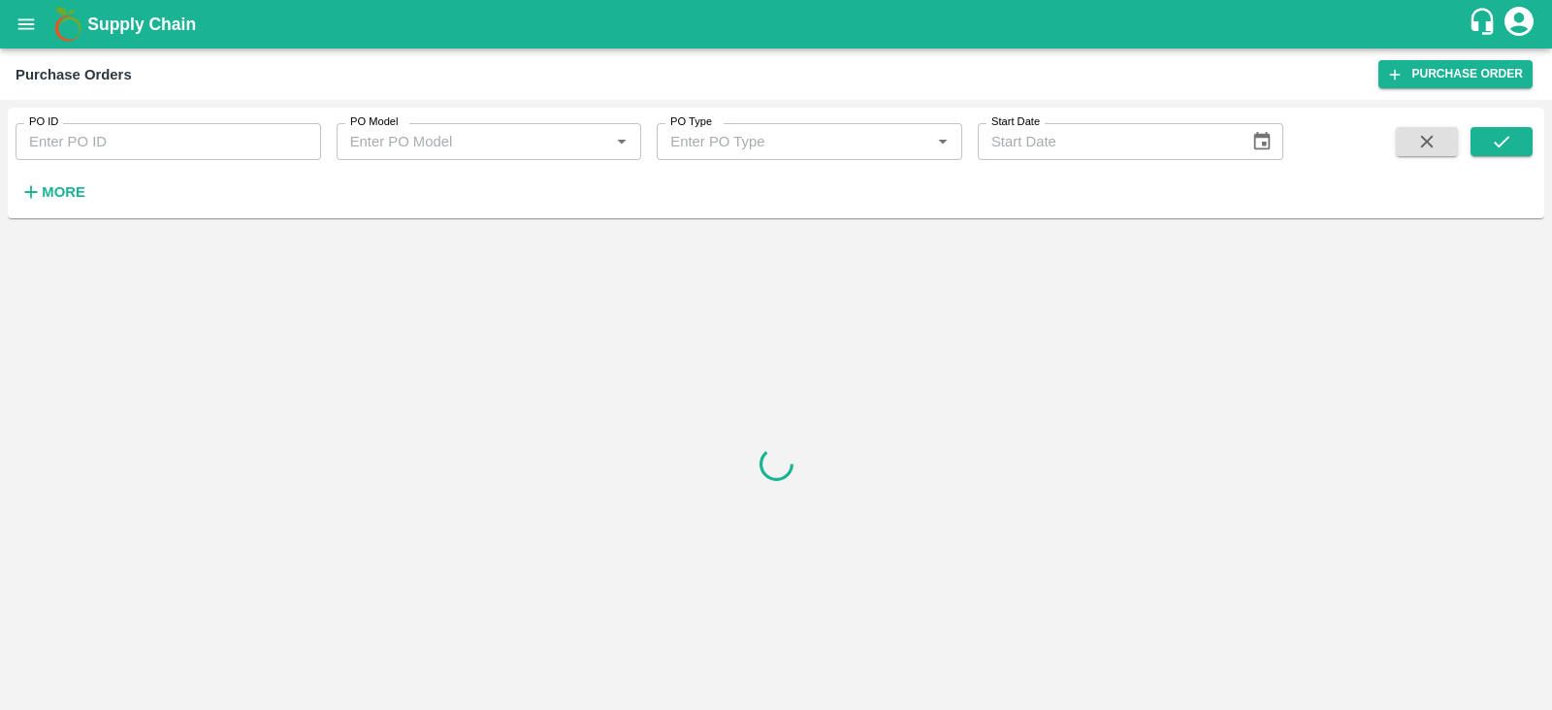
click at [227, 141] on input "PO ID" at bounding box center [168, 141] width 305 height 37
paste input "164496"
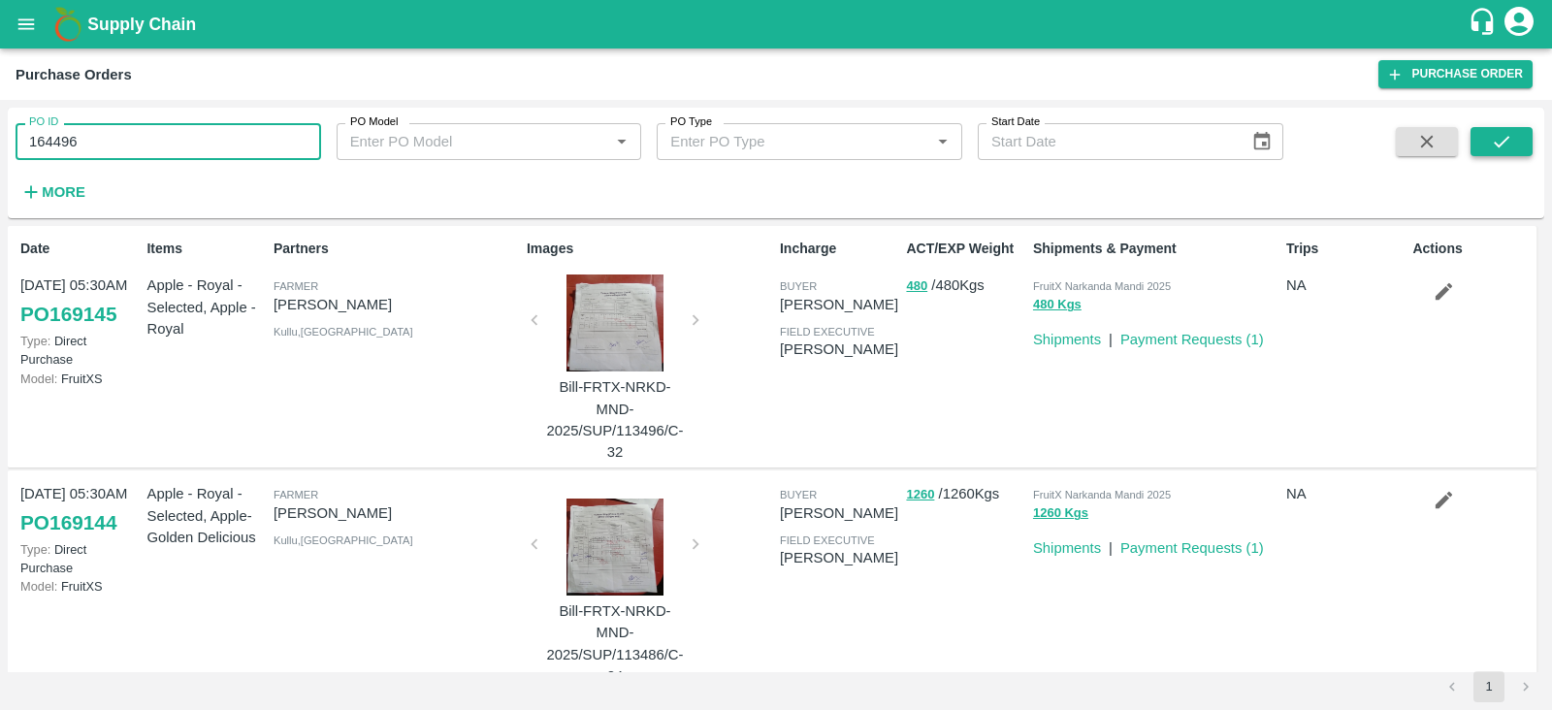
type input "164496"
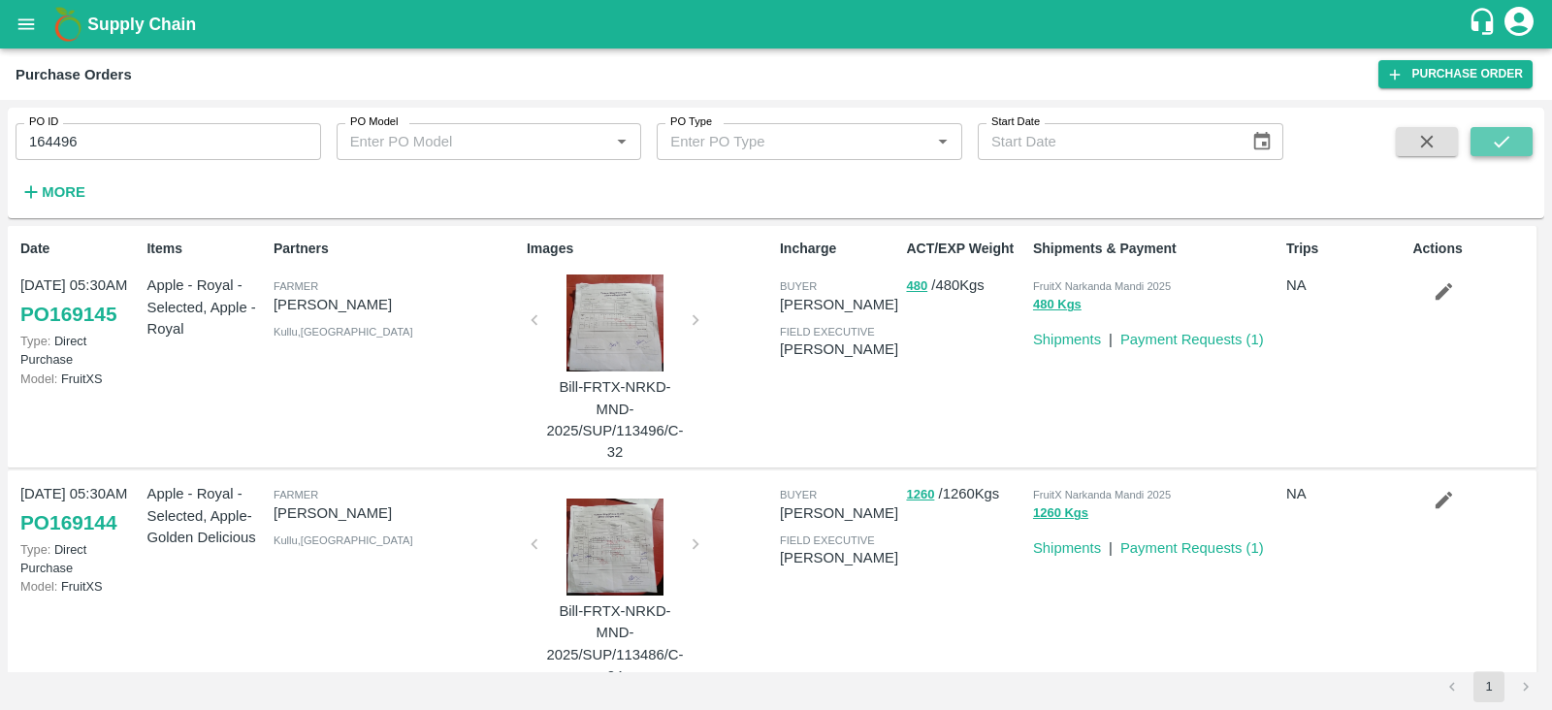
click at [1484, 144] on button "submit" at bounding box center [1501, 141] width 62 height 29
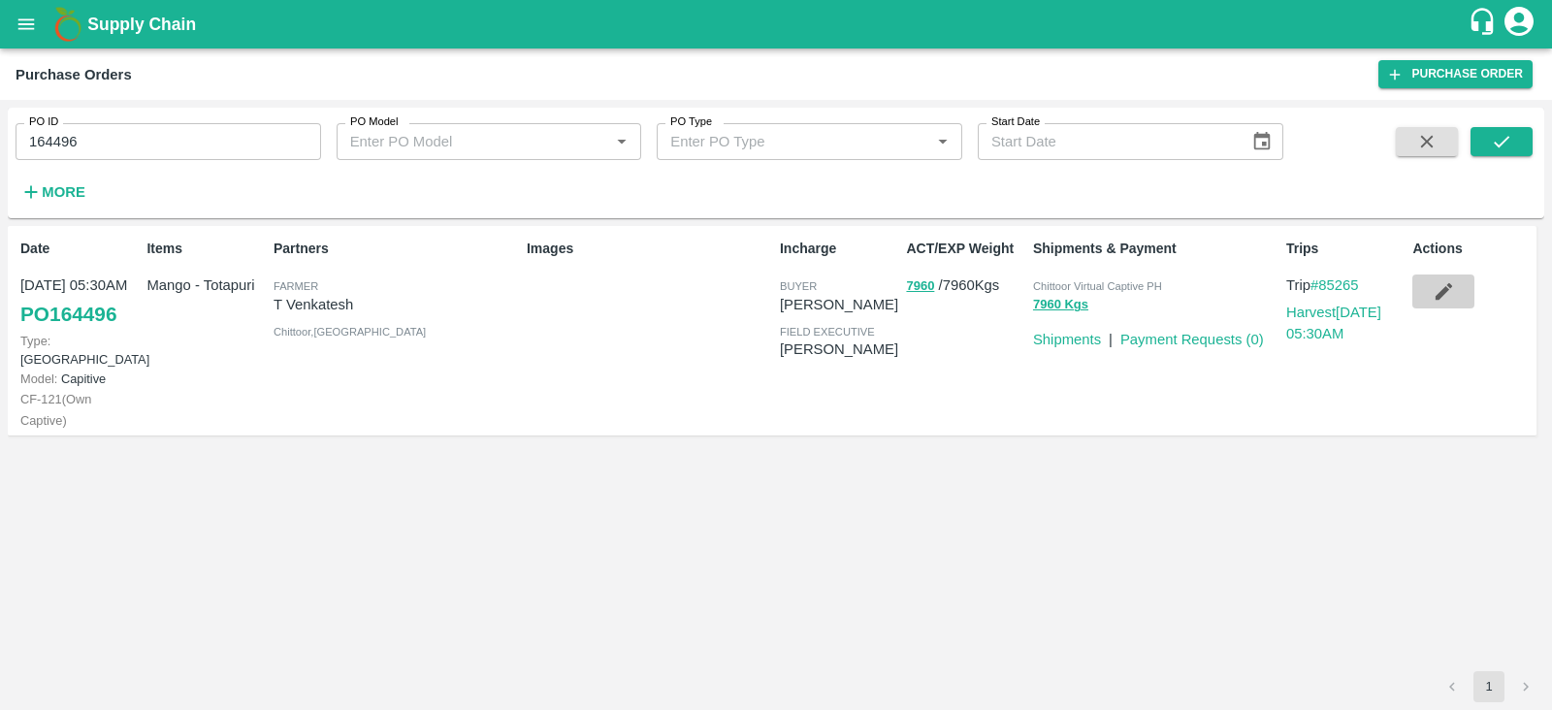
click at [1445, 288] on icon "button" at bounding box center [1443, 291] width 16 height 16
click at [33, 35] on button "open drawer" at bounding box center [26, 24] width 45 height 45
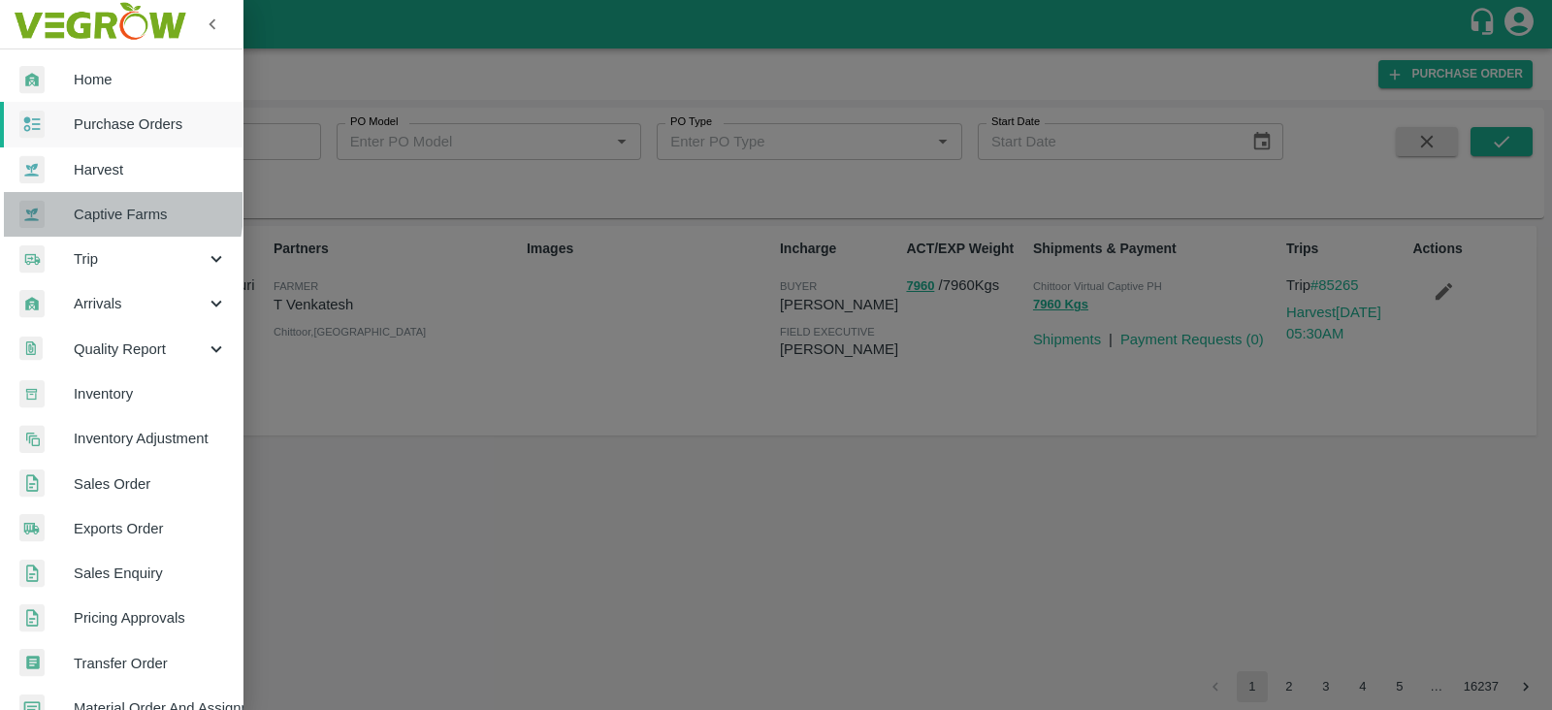
click at [96, 210] on span "Captive Farms" at bounding box center [150, 214] width 153 height 21
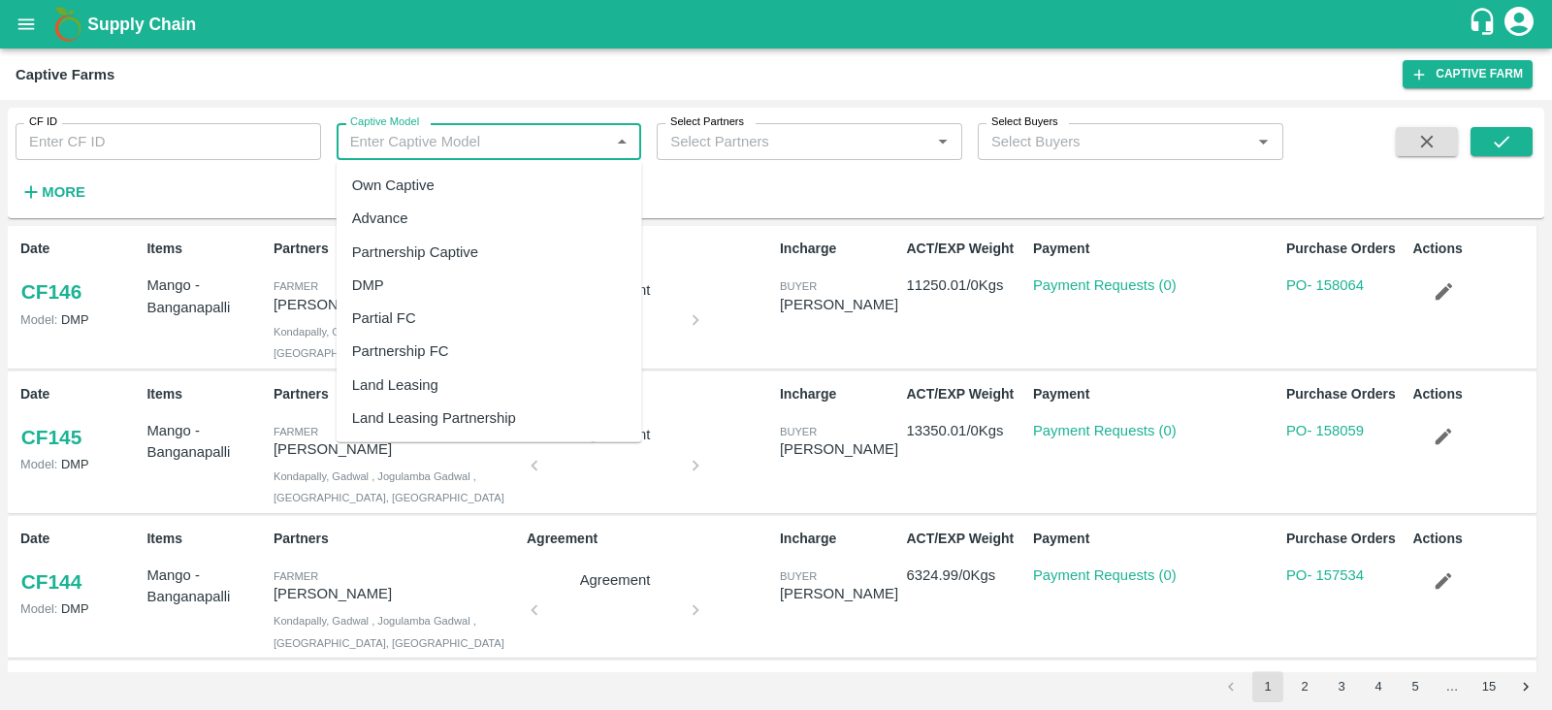
click at [491, 148] on input "Captive Model" at bounding box center [473, 141] width 262 height 25
click at [412, 188] on div "Own Captive" at bounding box center [393, 185] width 82 height 21
type input "Own Captive"
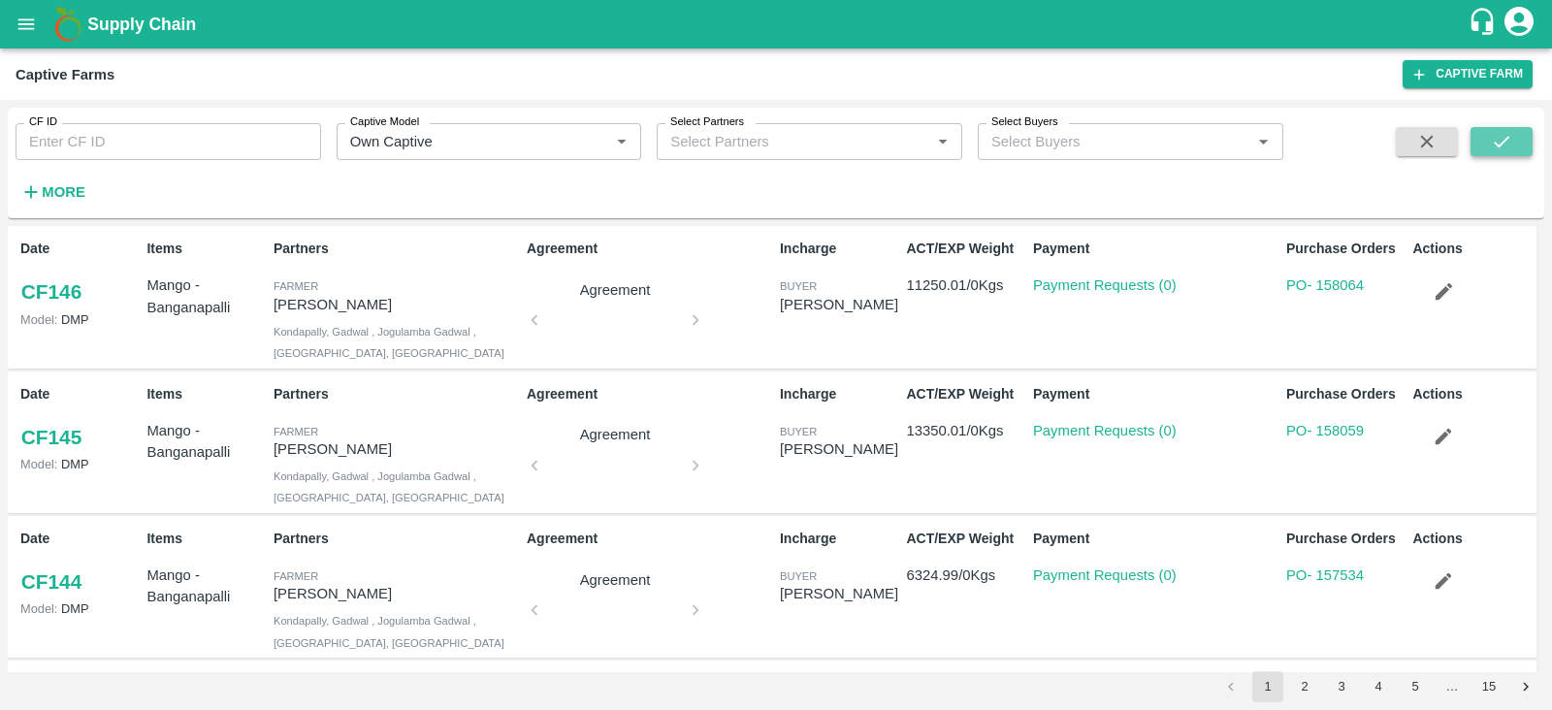
click at [1503, 127] on button "submit" at bounding box center [1501, 141] width 62 height 29
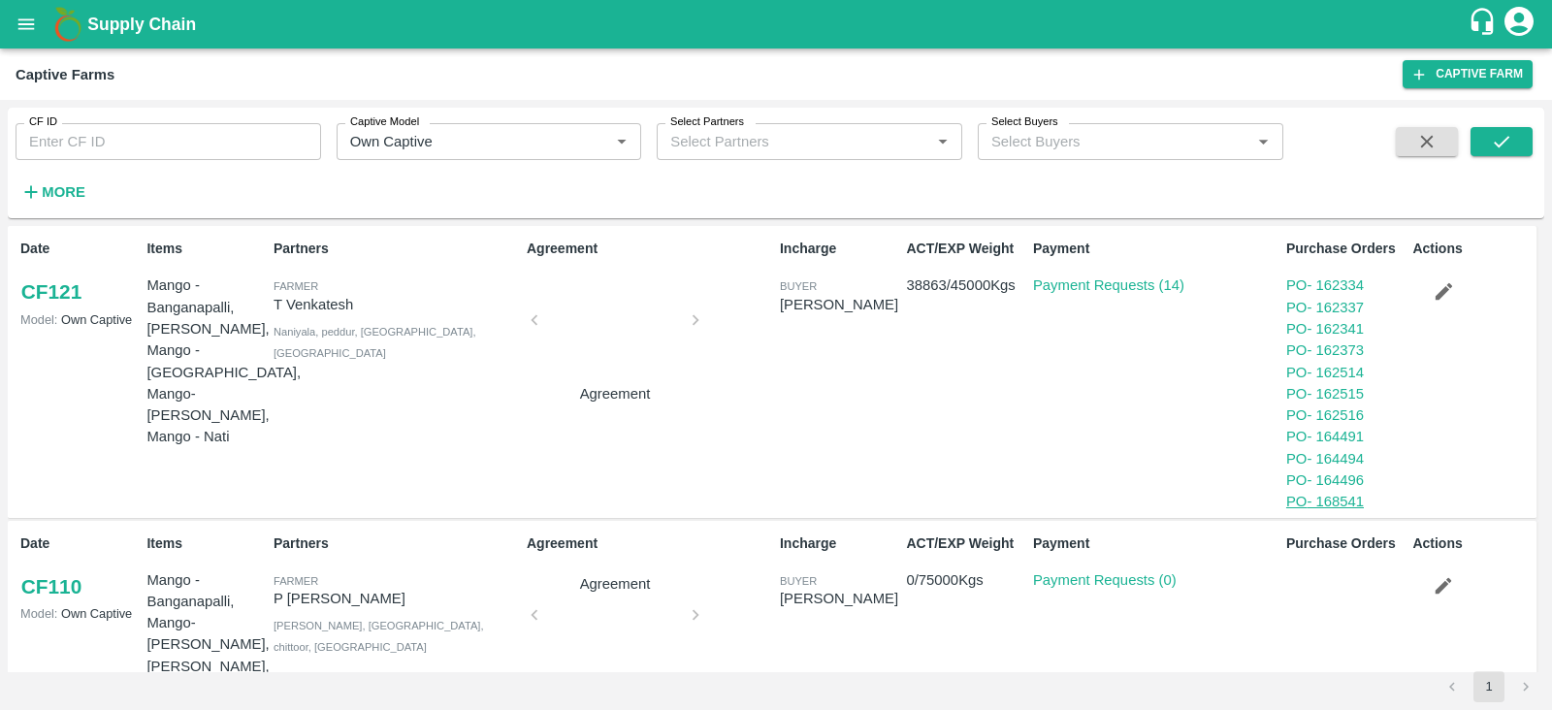
click at [1317, 501] on link "PO - 168541" at bounding box center [1325, 502] width 78 height 16
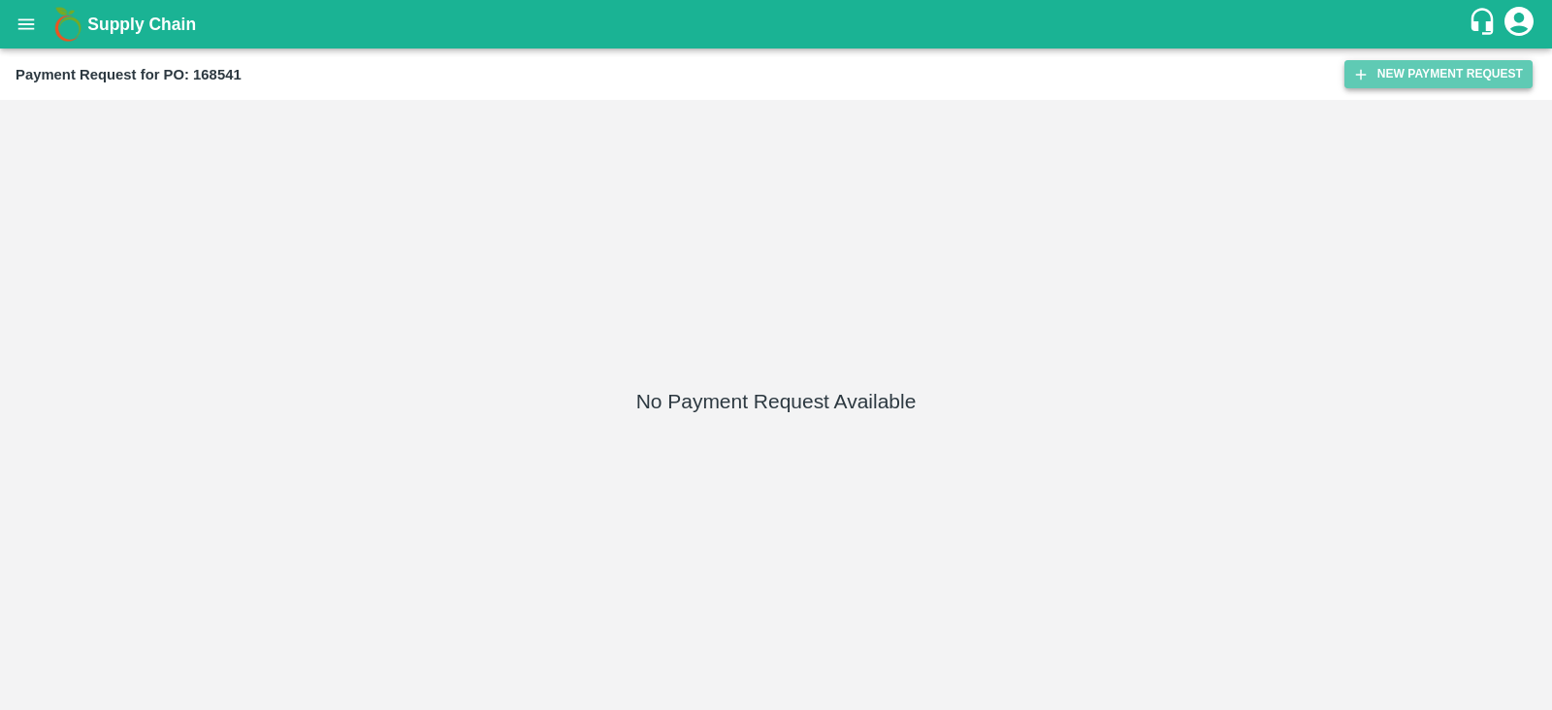
click at [1411, 84] on button "New Payment Request" at bounding box center [1438, 74] width 188 height 28
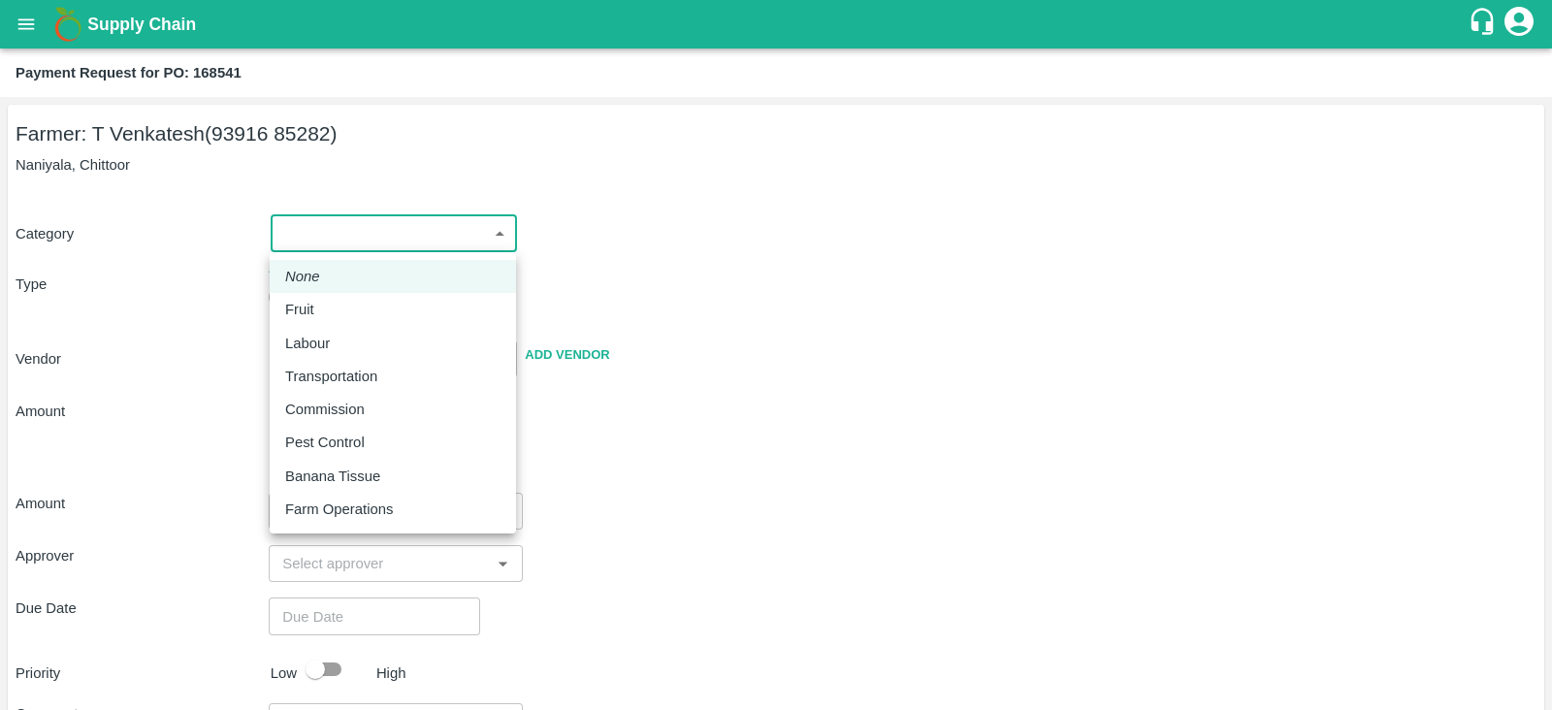
click at [459, 230] on body "Supply Chain Payment Request for PO: 168541 Farmer: T Venkatesh (93916 85282) […" at bounding box center [776, 355] width 1552 height 710
click at [350, 303] on div "Fruit" at bounding box center [392, 309] width 215 height 21
type input "1"
radio input "true"
type input "T Venkatesh - 93916 85282(Farmer)"
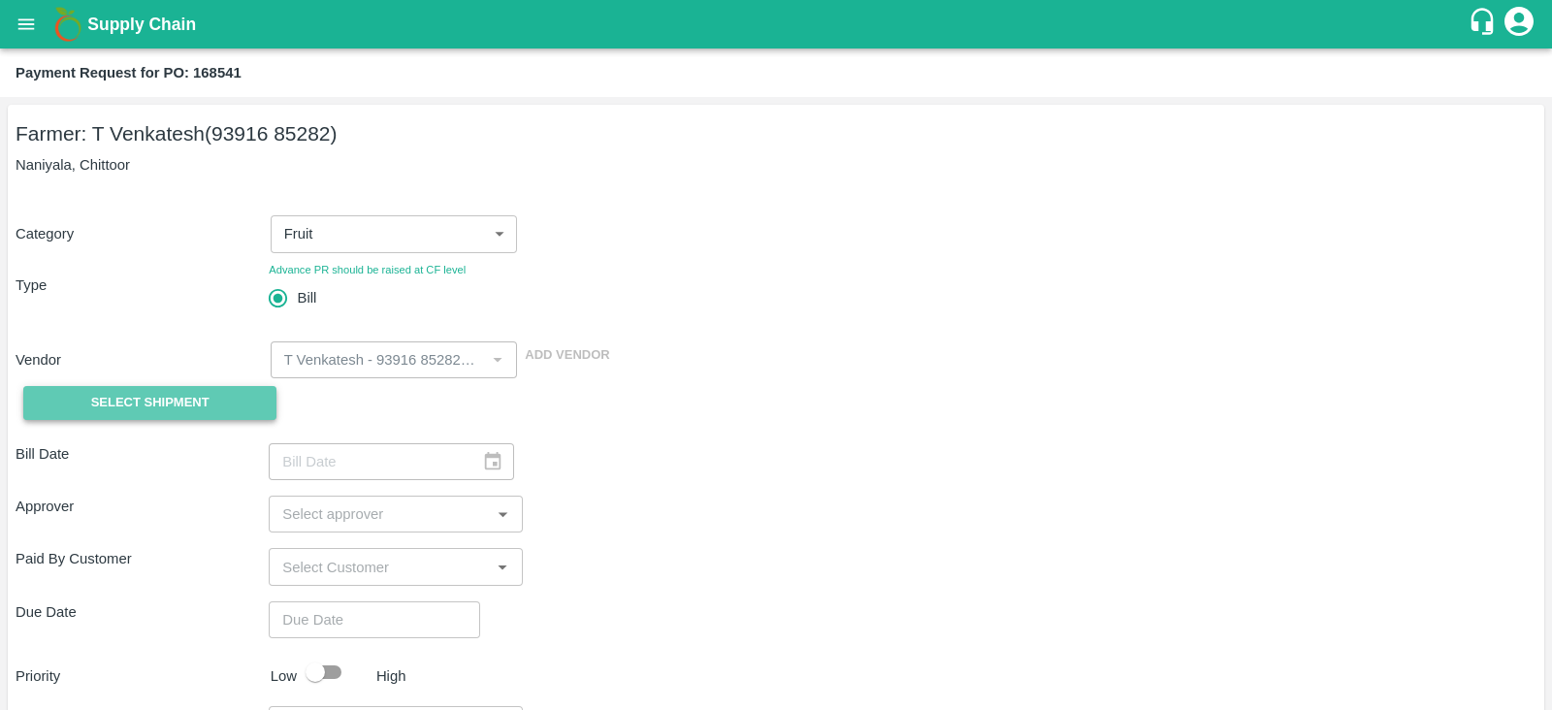
click at [198, 395] on span "Select Shipment" at bounding box center [150, 403] width 118 height 22
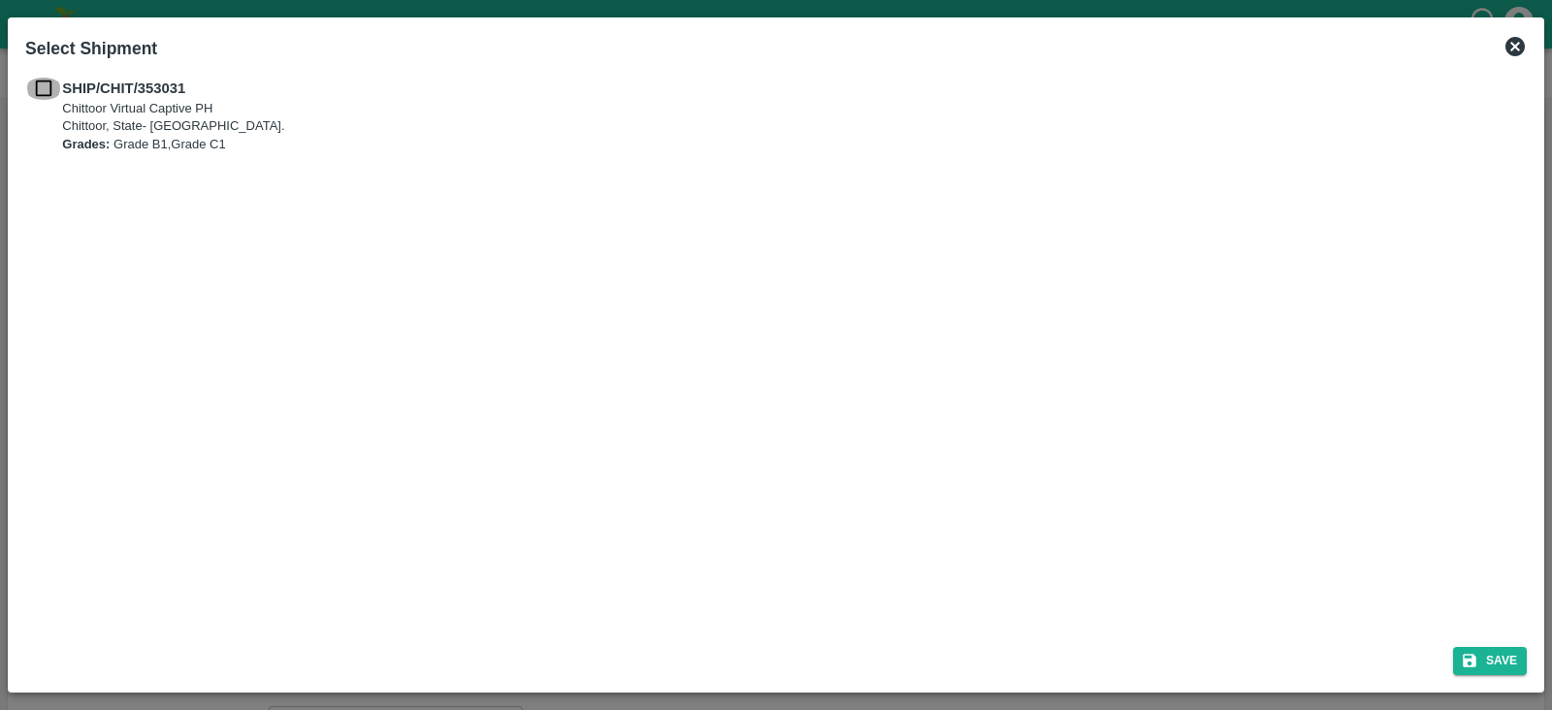
click at [38, 83] on input "checkbox" at bounding box center [43, 88] width 37 height 21
checkbox input "true"
click at [1490, 660] on button "Save" at bounding box center [1490, 661] width 74 height 28
type input "[DATE]"
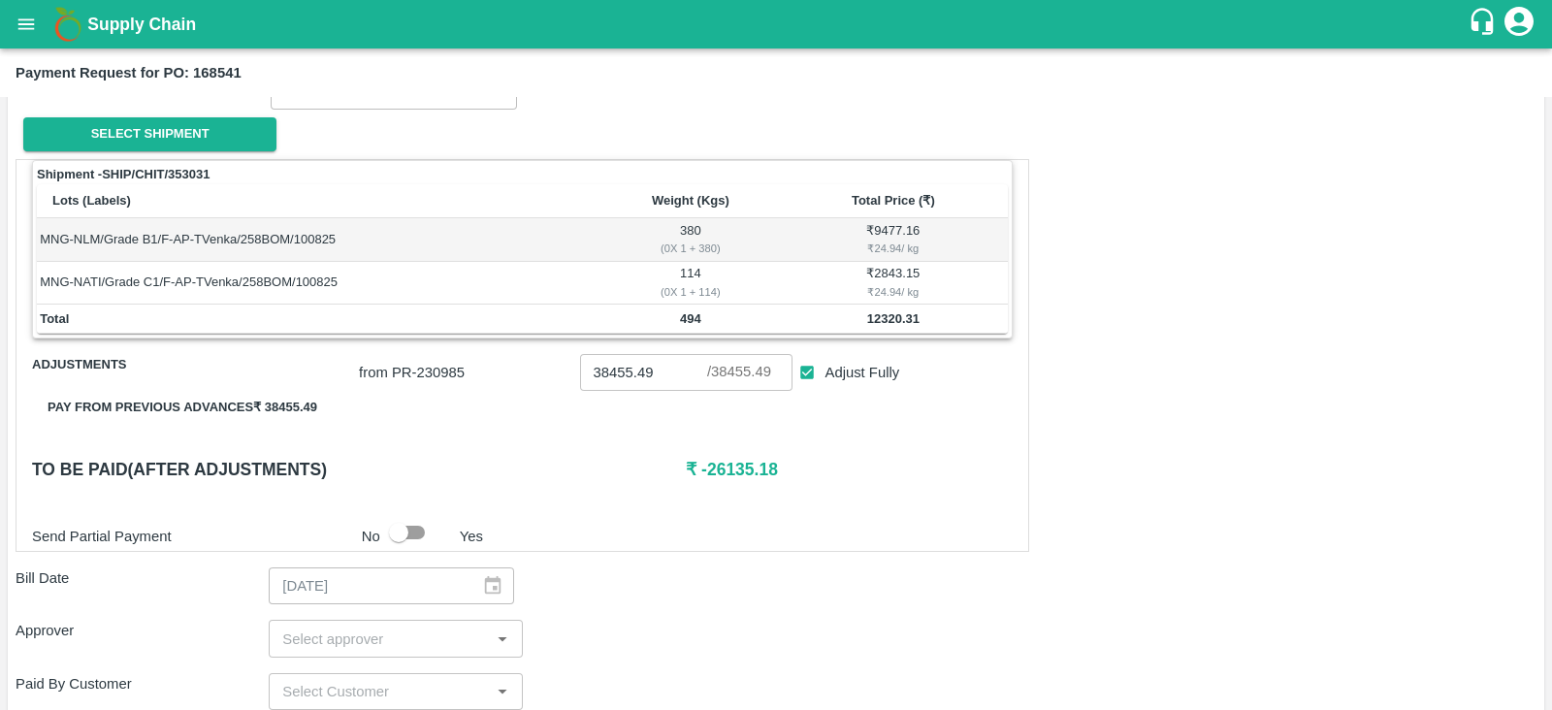
scroll to position [297, 0]
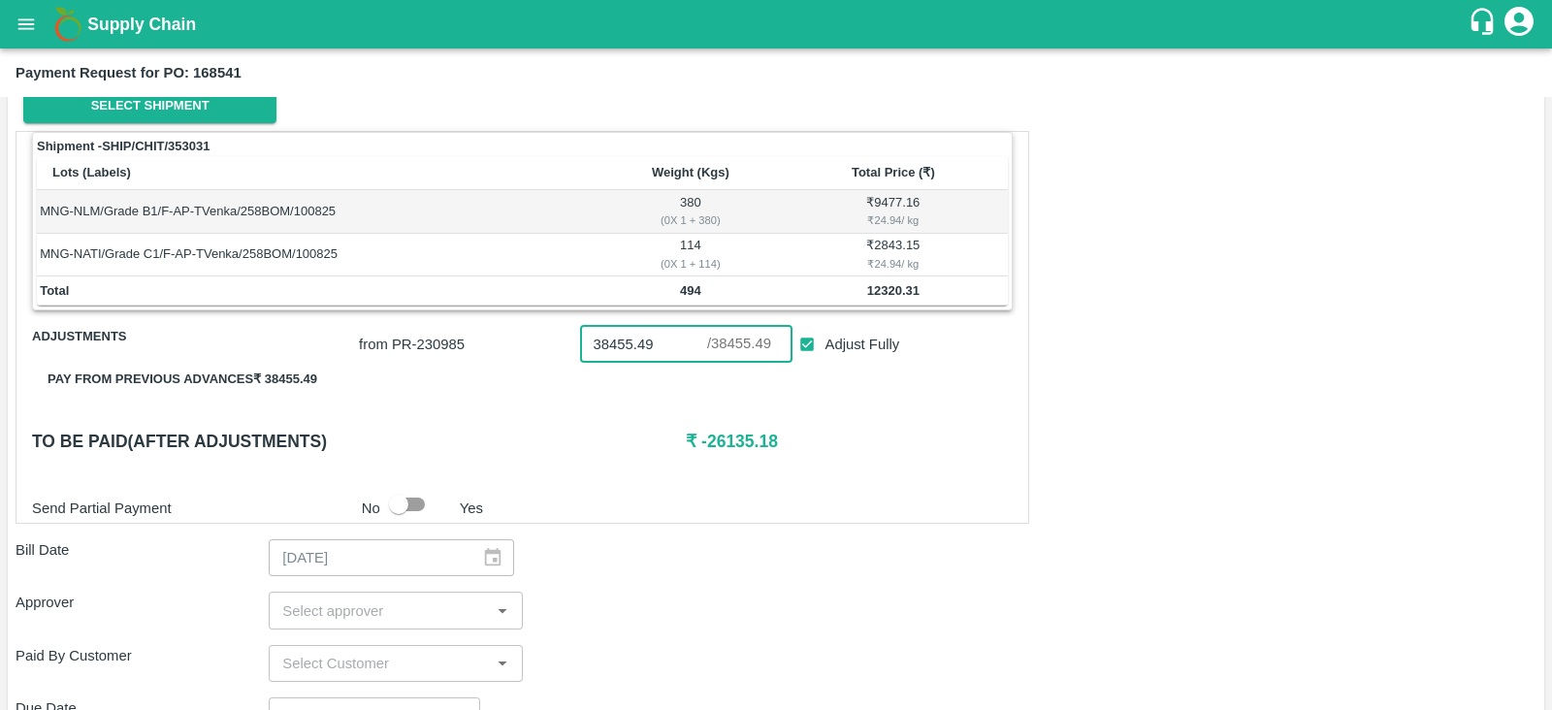
drag, startPoint x: 666, startPoint y: 348, endPoint x: 538, endPoint y: 334, distance: 128.8
click at [538, 334] on div "from PR- 230985 38455.49 ​ / 38455.49 ​ Adjust Fully" at bounding box center [681, 340] width 661 height 45
drag, startPoint x: 771, startPoint y: 442, endPoint x: 699, endPoint y: 444, distance: 71.8
click at [699, 444] on h6 "₹ 12320.31" at bounding box center [849, 441] width 327 height 27
copy h6 "12320.31"
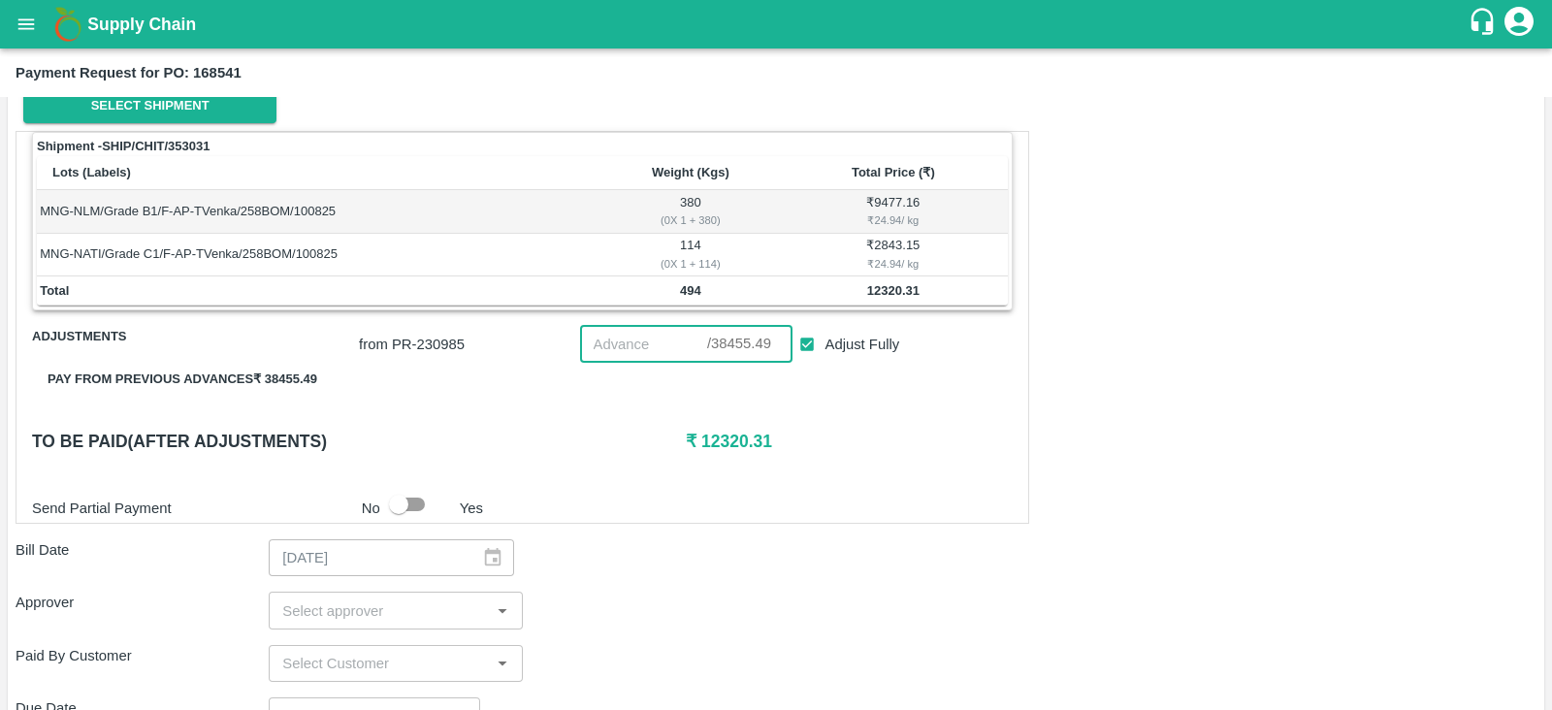
click at [646, 329] on input "number" at bounding box center [643, 344] width 127 height 37
paste input "12320.31"
type input "12320.31"
click at [852, 420] on div "Shipment - SHIP/CHIT/353031 Lots (Labels) Weight (Kgs) Total Price (₹) MNG-NLM/…" at bounding box center [522, 327] width 1013 height 393
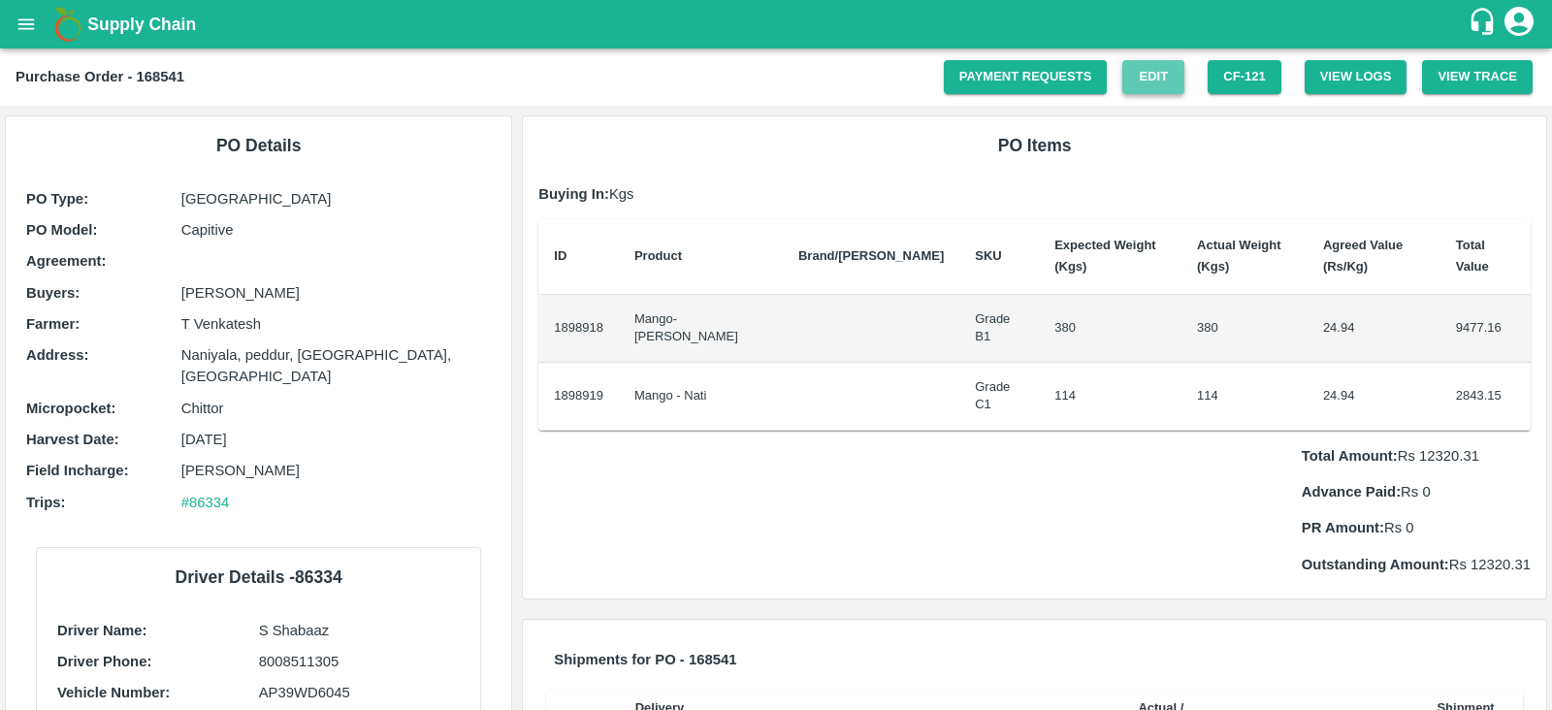
click at [1141, 88] on link "Edit" at bounding box center [1153, 77] width 62 height 34
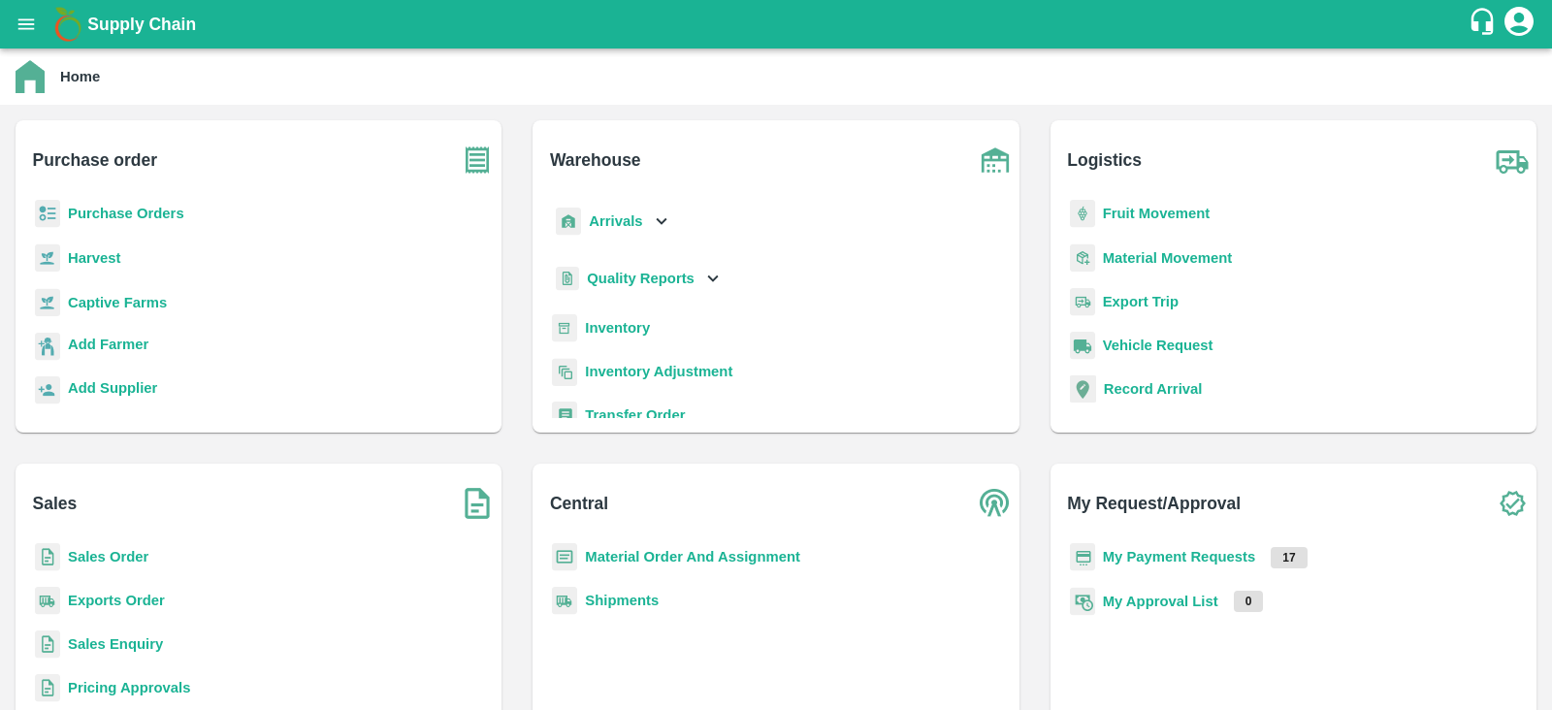
click at [116, 217] on b "Purchase Orders" at bounding box center [126, 214] width 116 height 16
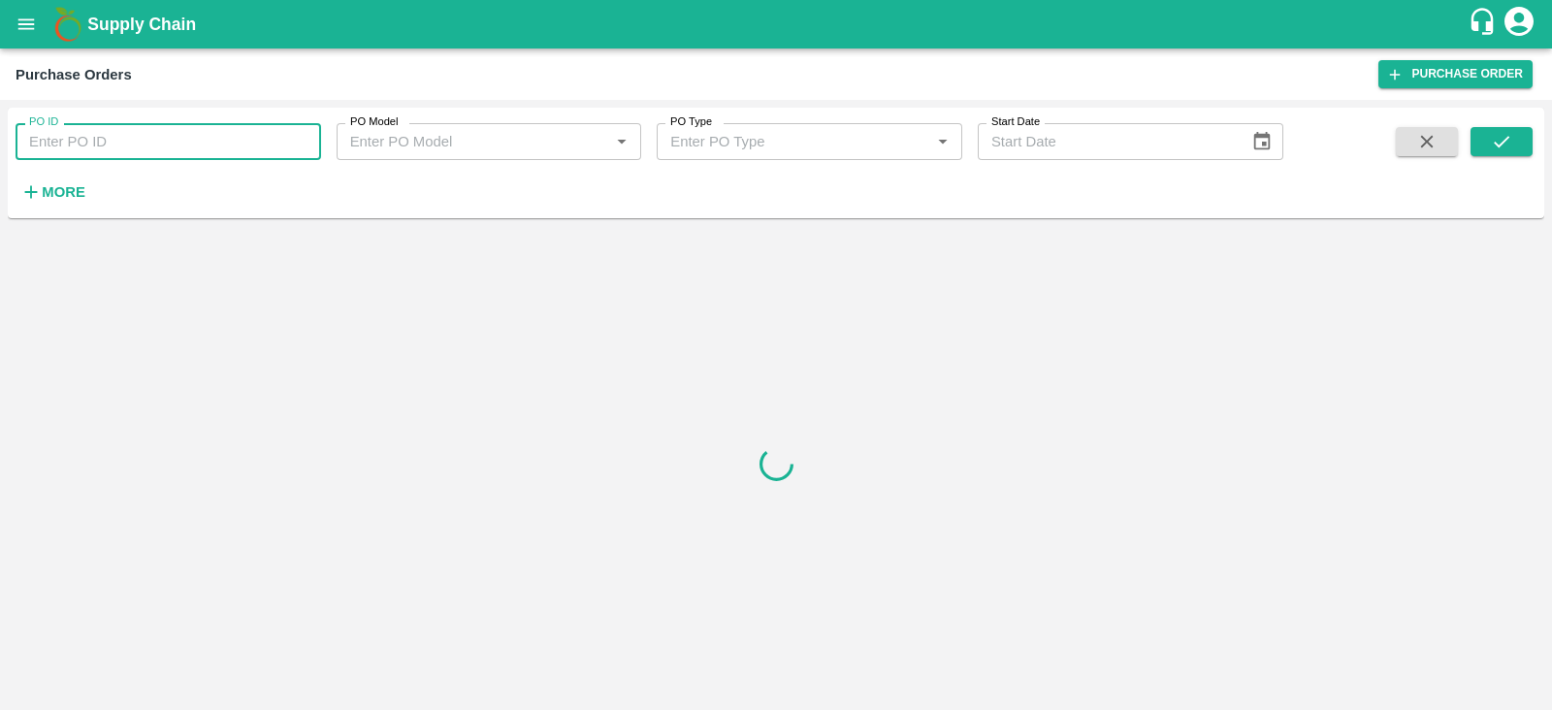
click at [99, 144] on input "PO ID" at bounding box center [168, 141] width 305 height 37
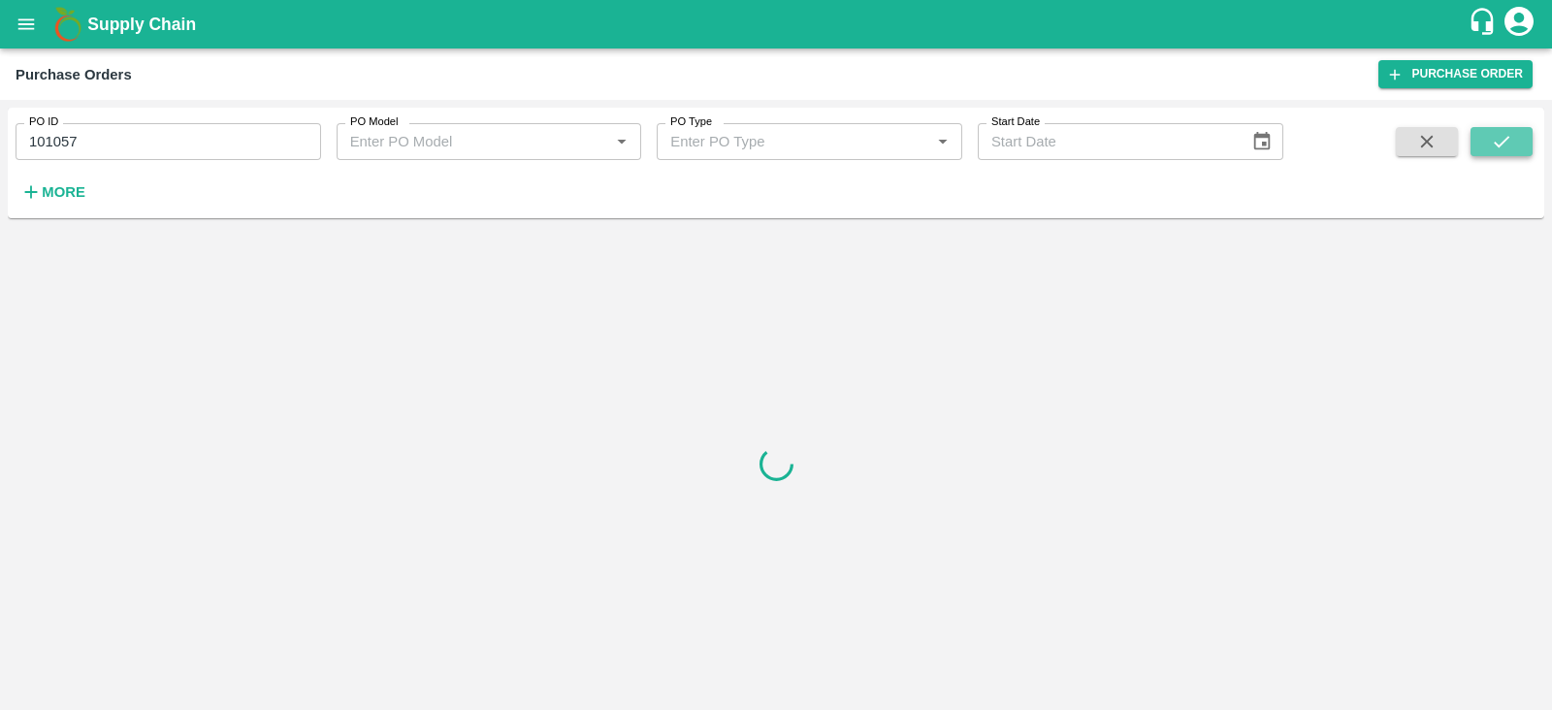
click at [1508, 140] on icon "submit" at bounding box center [1501, 141] width 21 height 21
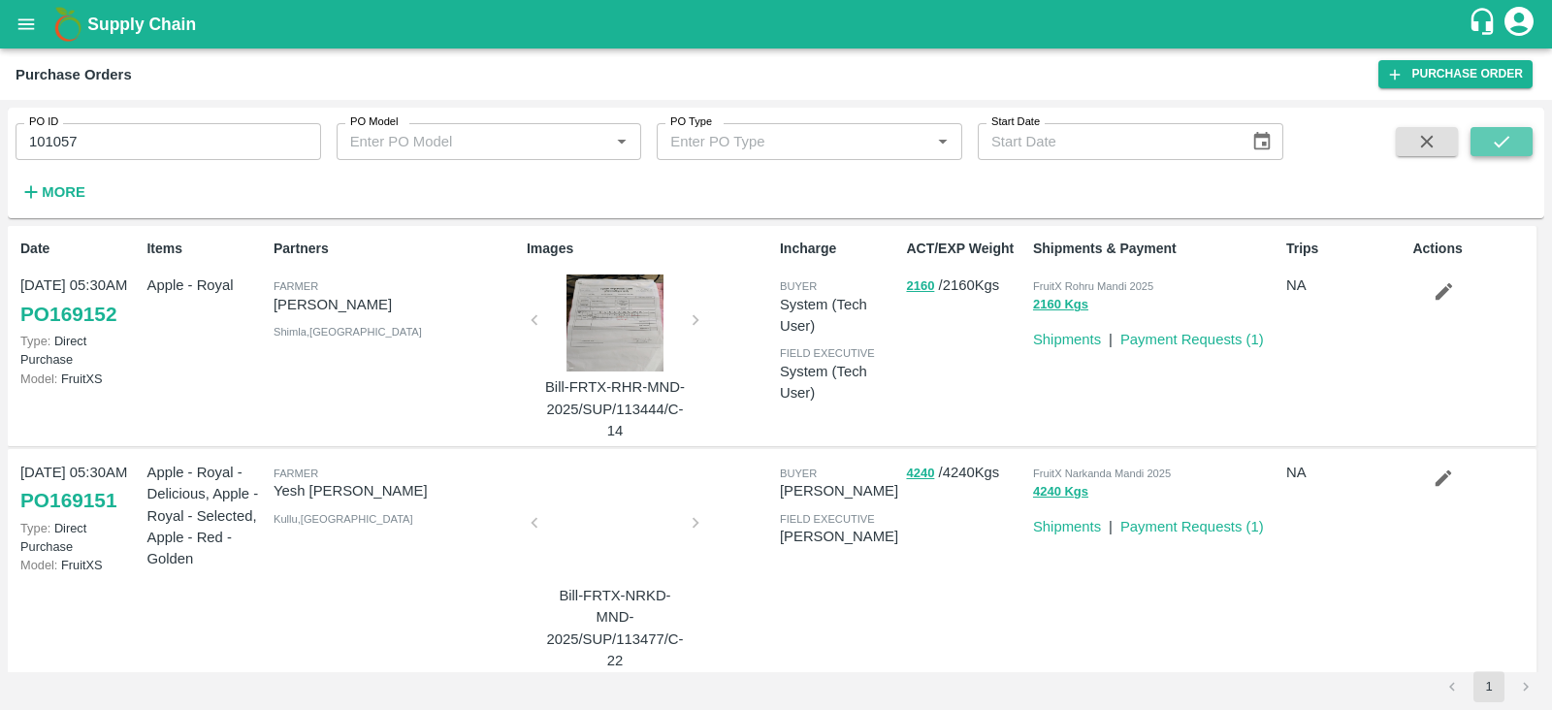
click at [1524, 145] on button "submit" at bounding box center [1501, 141] width 62 height 29
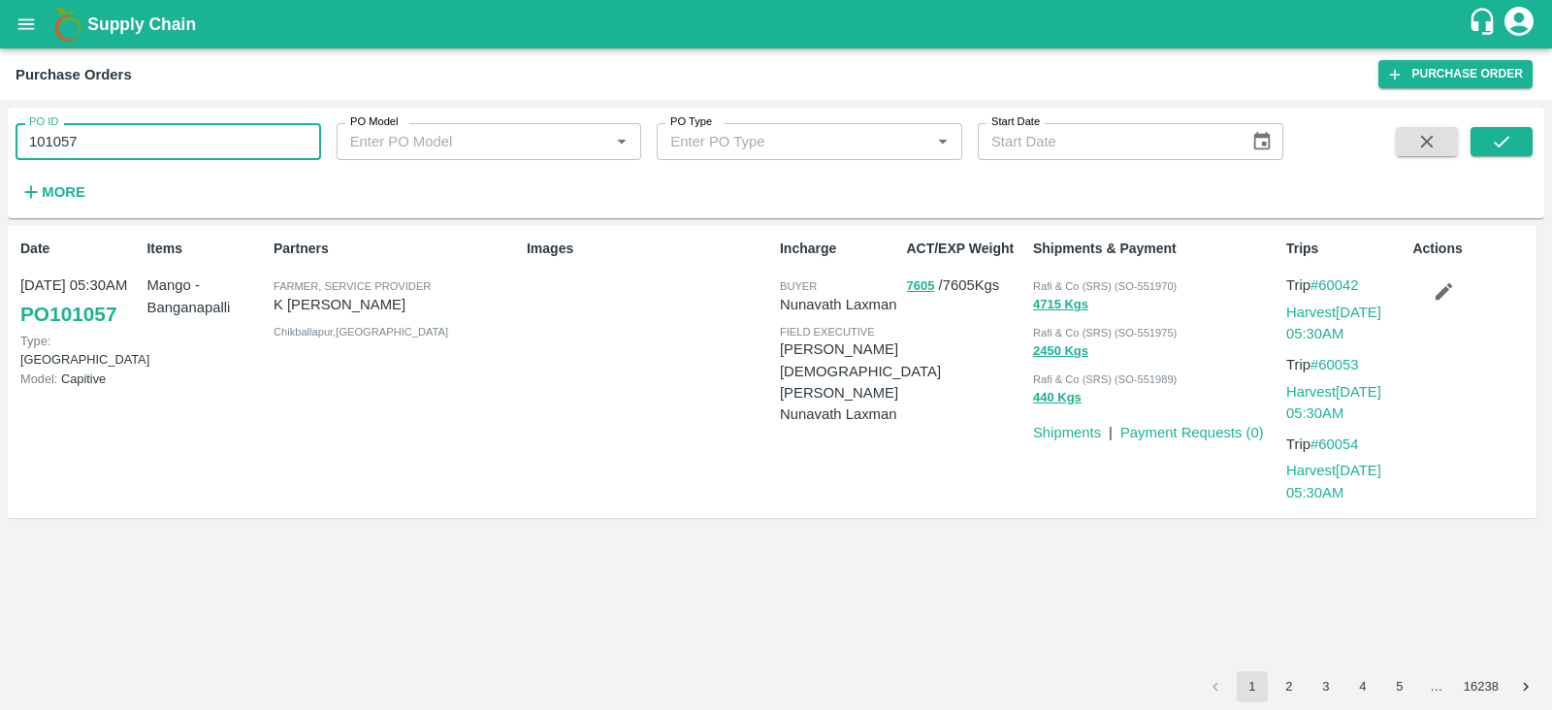
click at [167, 134] on input "101057" at bounding box center [168, 141] width 305 height 37
type input "1"
type input "9"
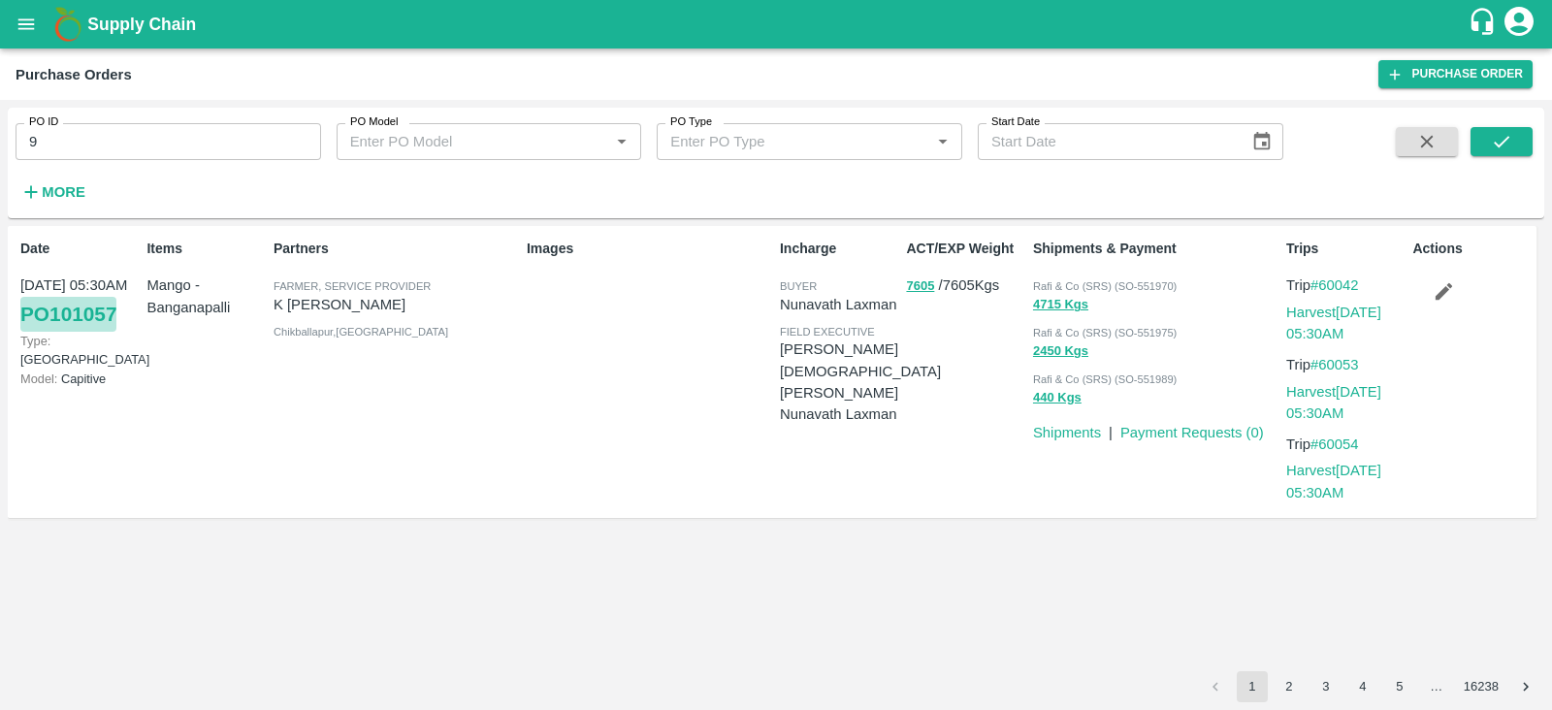
click at [96, 310] on link "PO 101057" at bounding box center [68, 314] width 96 height 35
drag, startPoint x: 1215, startPoint y: 443, endPoint x: 1186, endPoint y: 438, distance: 29.5
click at [1186, 438] on div "Shipments & Payment Rafi & Co (SRS) (SO-551970) 4715 Kgs Rafi & Co (SRS) (SO-55…" at bounding box center [1151, 372] width 253 height 282
click at [1186, 438] on link "Payment Requests ( 0 )" at bounding box center [1192, 433] width 144 height 16
click at [805, 390] on p "SHAIK MOHAMMED YOUSUF" at bounding box center [860, 370] width 161 height 65
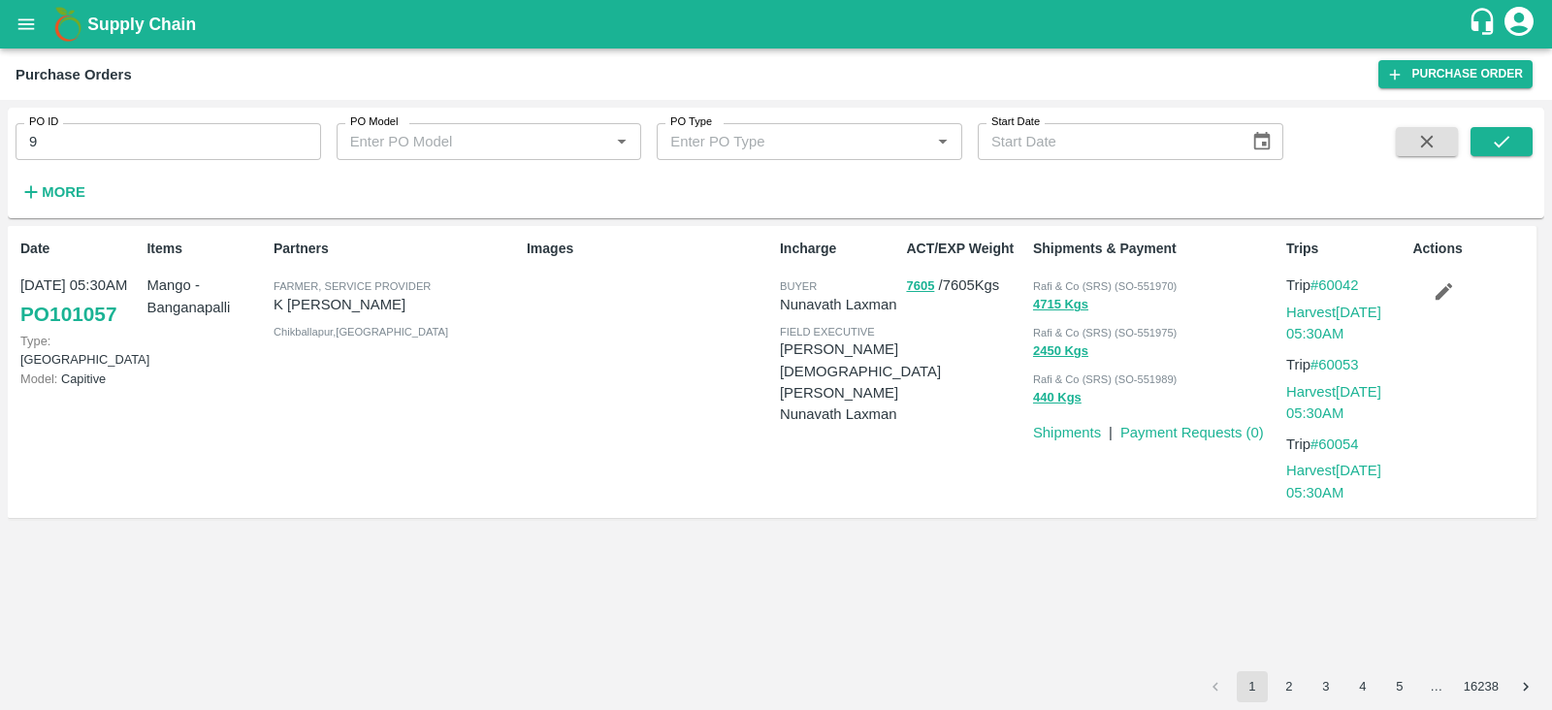
click at [970, 381] on div "ACT/EXP Weight 7605 / 7605 Kgs" at bounding box center [961, 372] width 126 height 282
click at [91, 316] on link "PO 101057" at bounding box center [68, 314] width 96 height 35
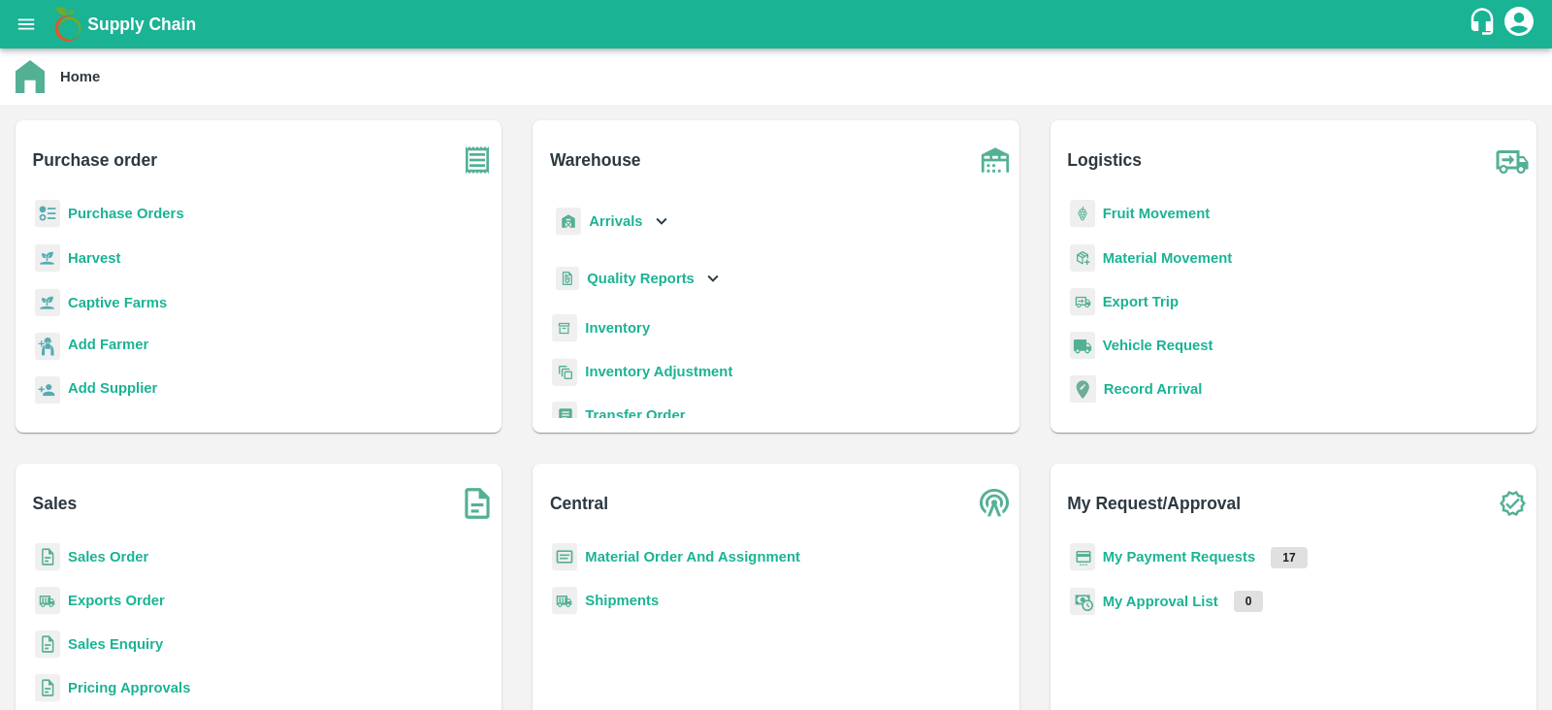
click at [152, 206] on b "Purchase Orders" at bounding box center [126, 214] width 116 height 16
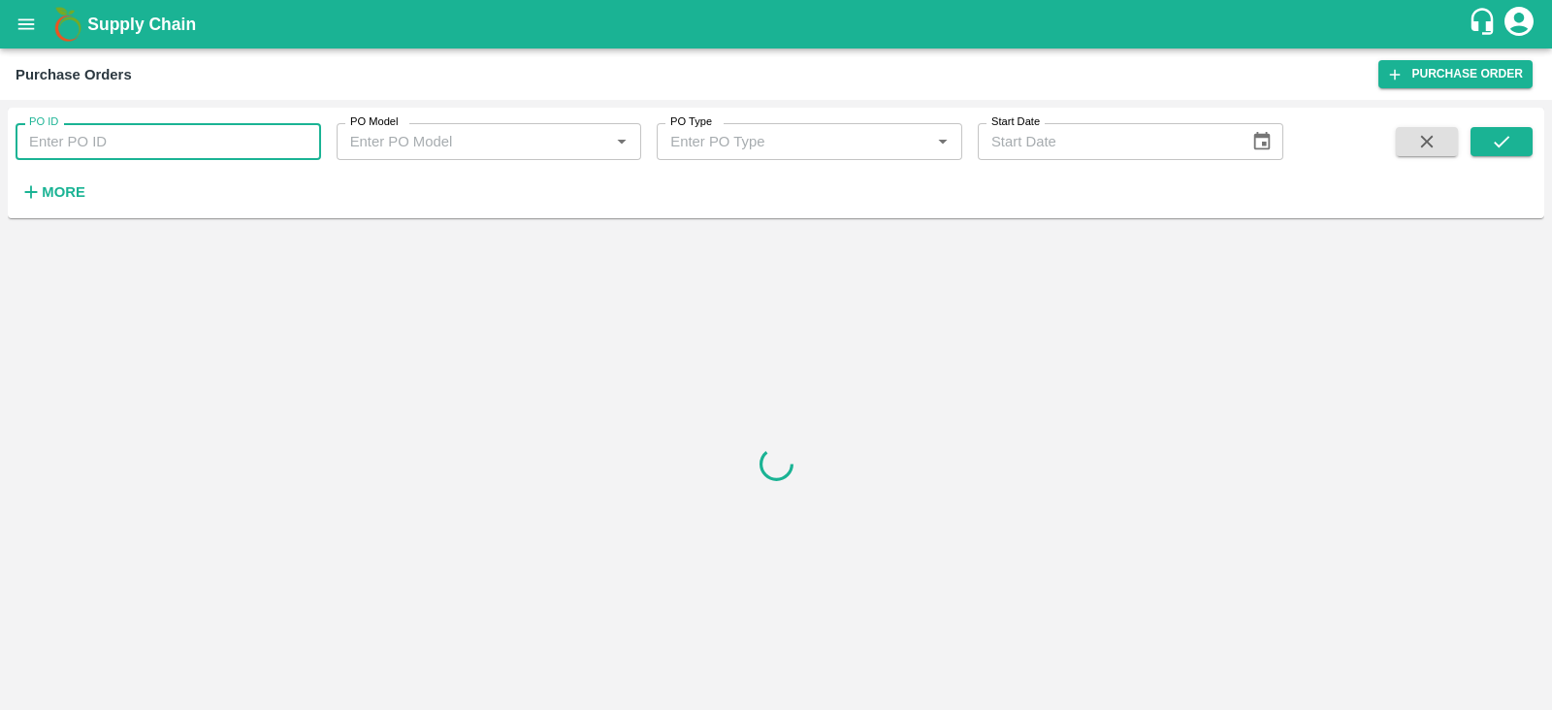
click at [201, 138] on input "PO ID" at bounding box center [168, 141] width 305 height 37
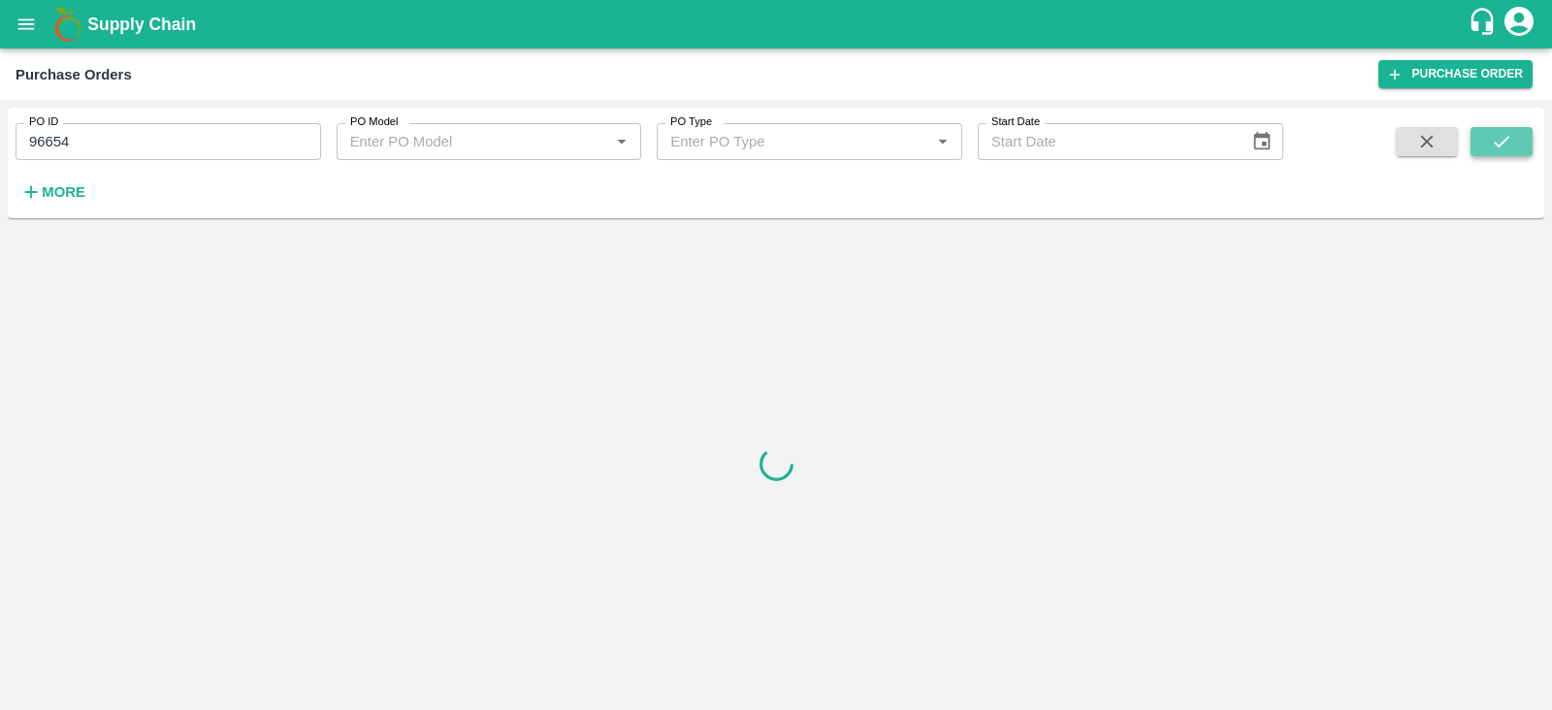
click at [1492, 140] on icon "submit" at bounding box center [1501, 141] width 21 height 21
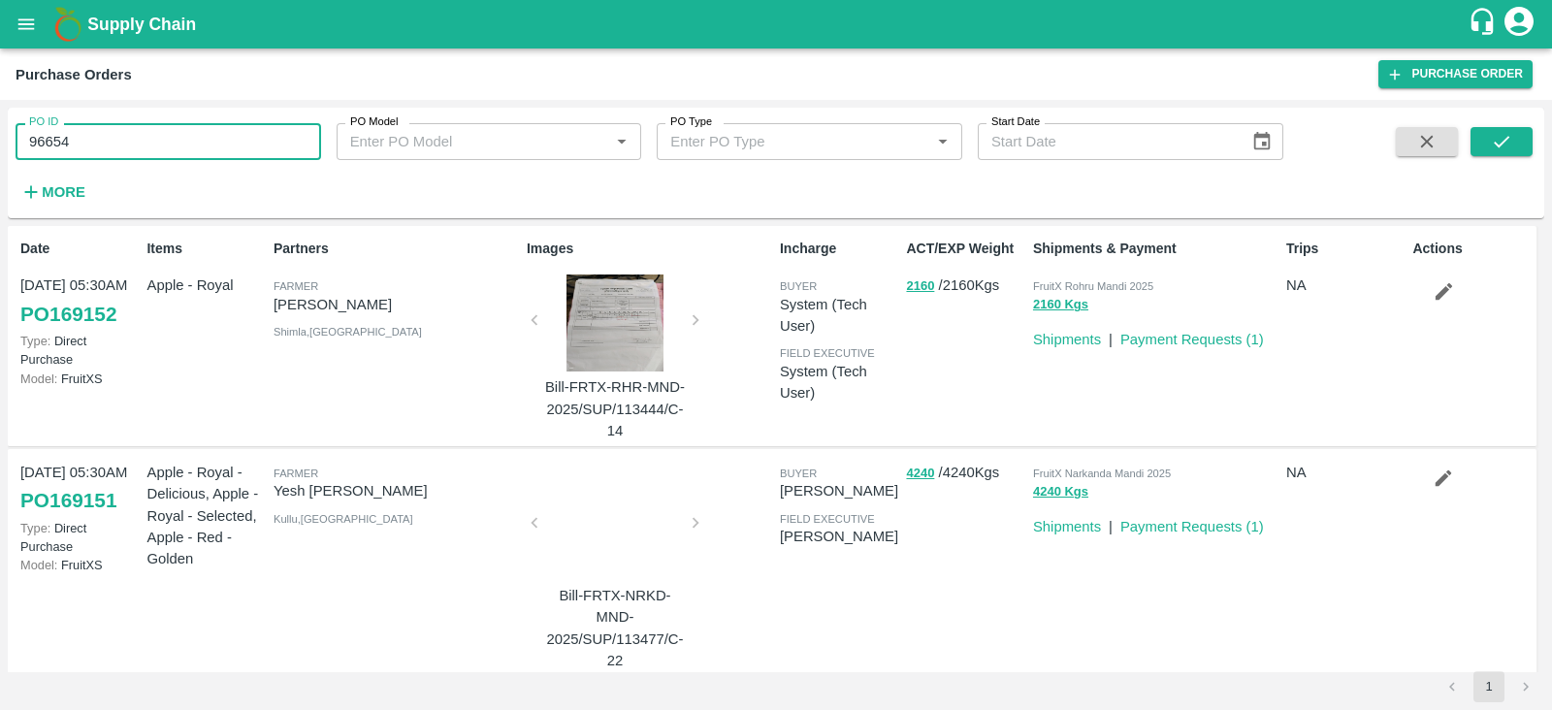
click at [181, 147] on input "96654" at bounding box center [168, 141] width 305 height 37
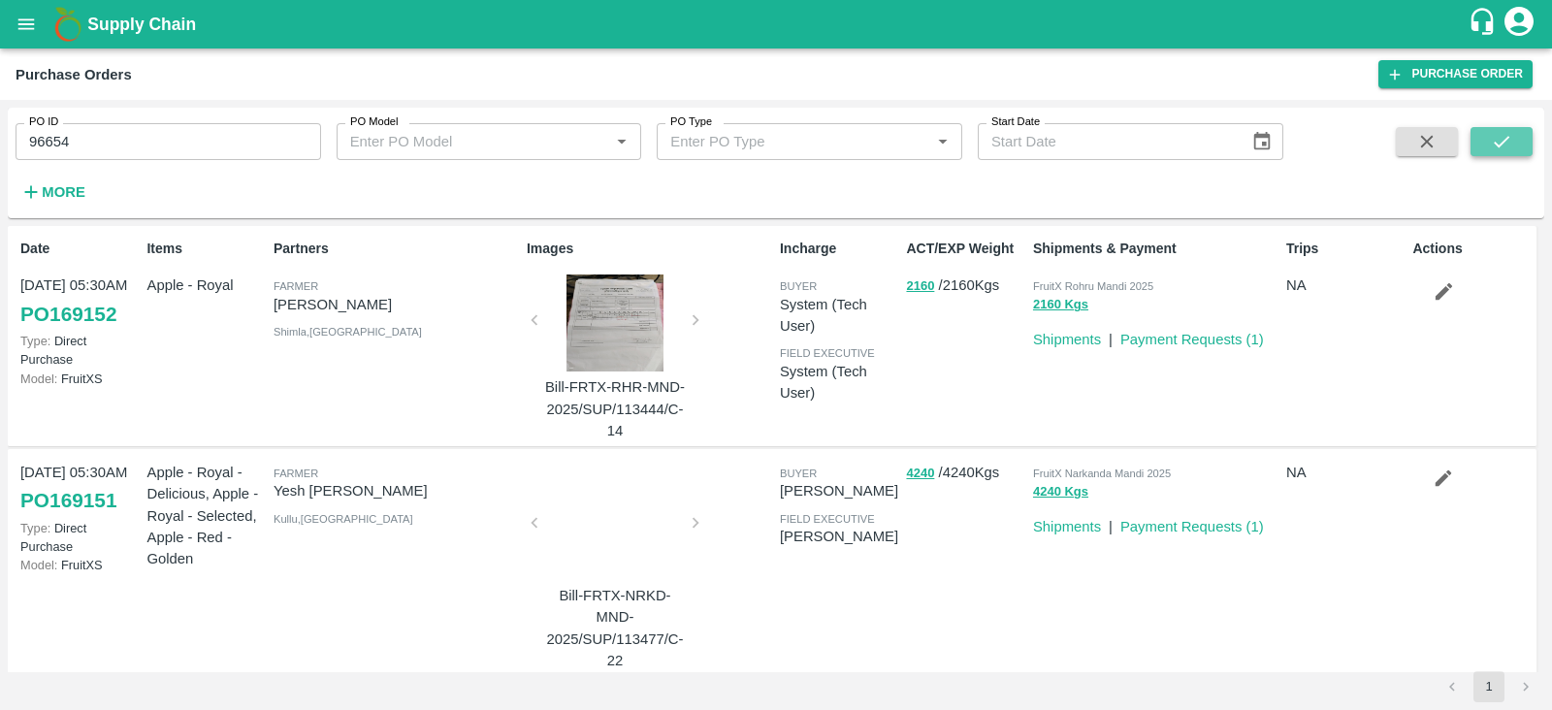
click at [1484, 138] on button "submit" at bounding box center [1501, 141] width 62 height 29
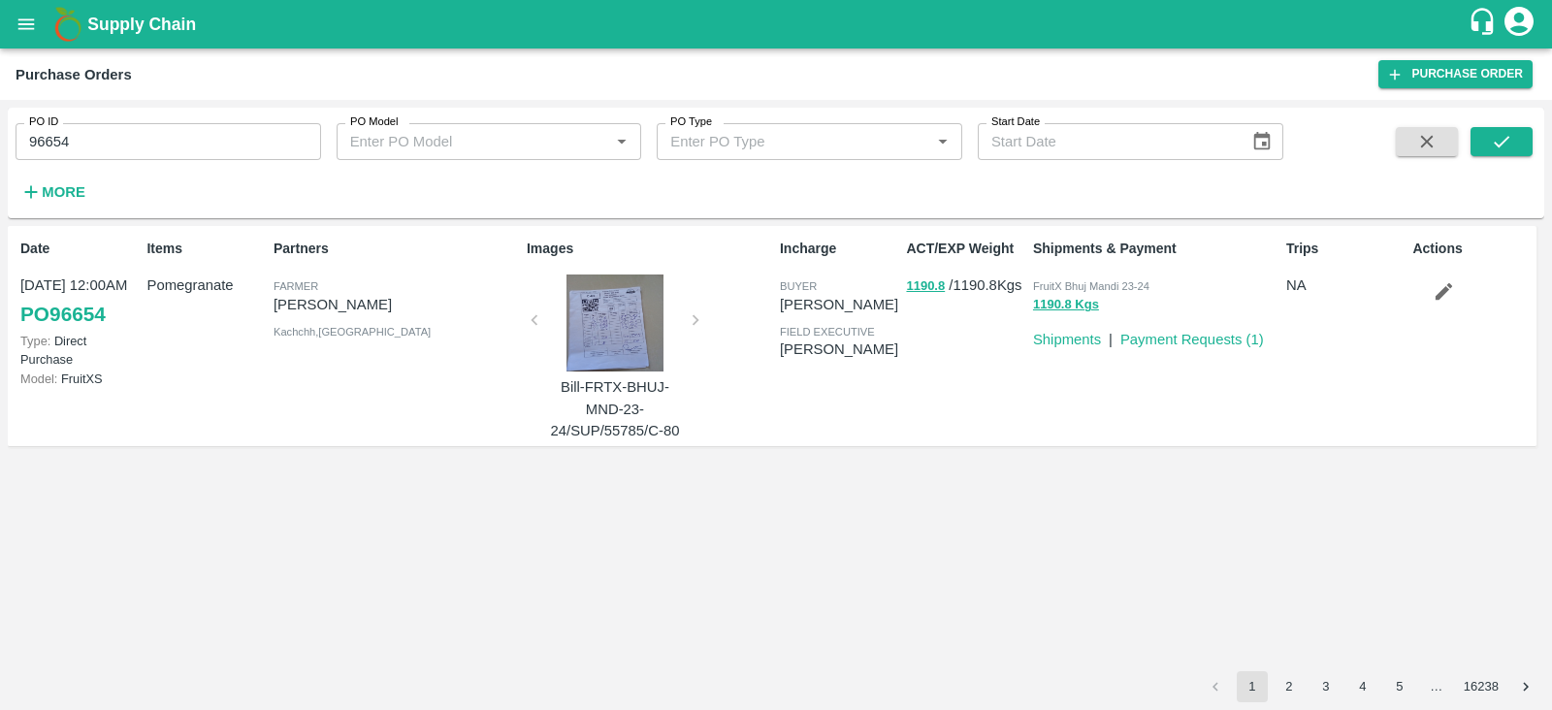
click at [63, 141] on input "96654" at bounding box center [168, 141] width 305 height 37
type input "96644"
click at [1496, 154] on button "submit" at bounding box center [1501, 141] width 62 height 29
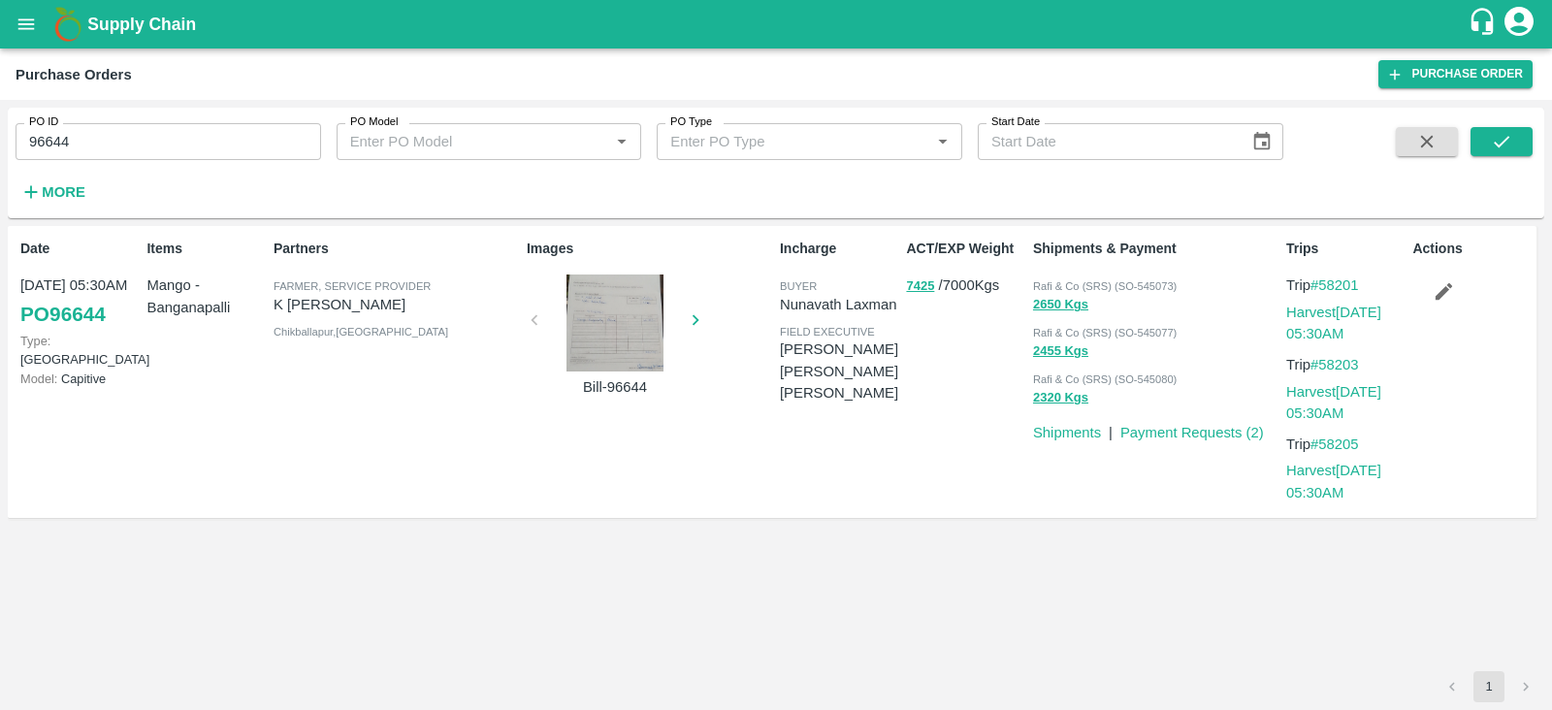
click at [84, 318] on link "PO 96644" at bounding box center [62, 314] width 85 height 35
click at [1203, 429] on link "Payment Requests ( 2 )" at bounding box center [1192, 433] width 144 height 16
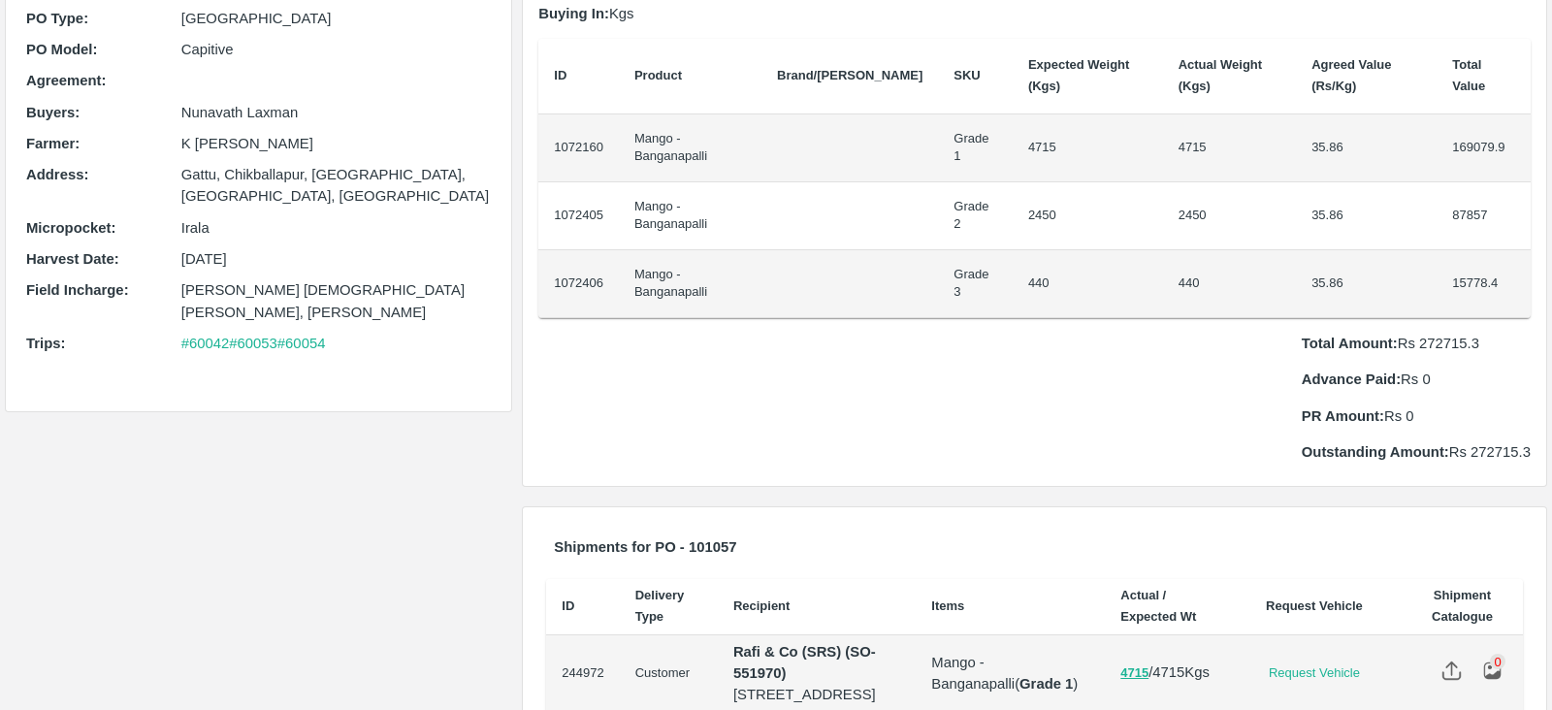
scroll to position [251, 0]
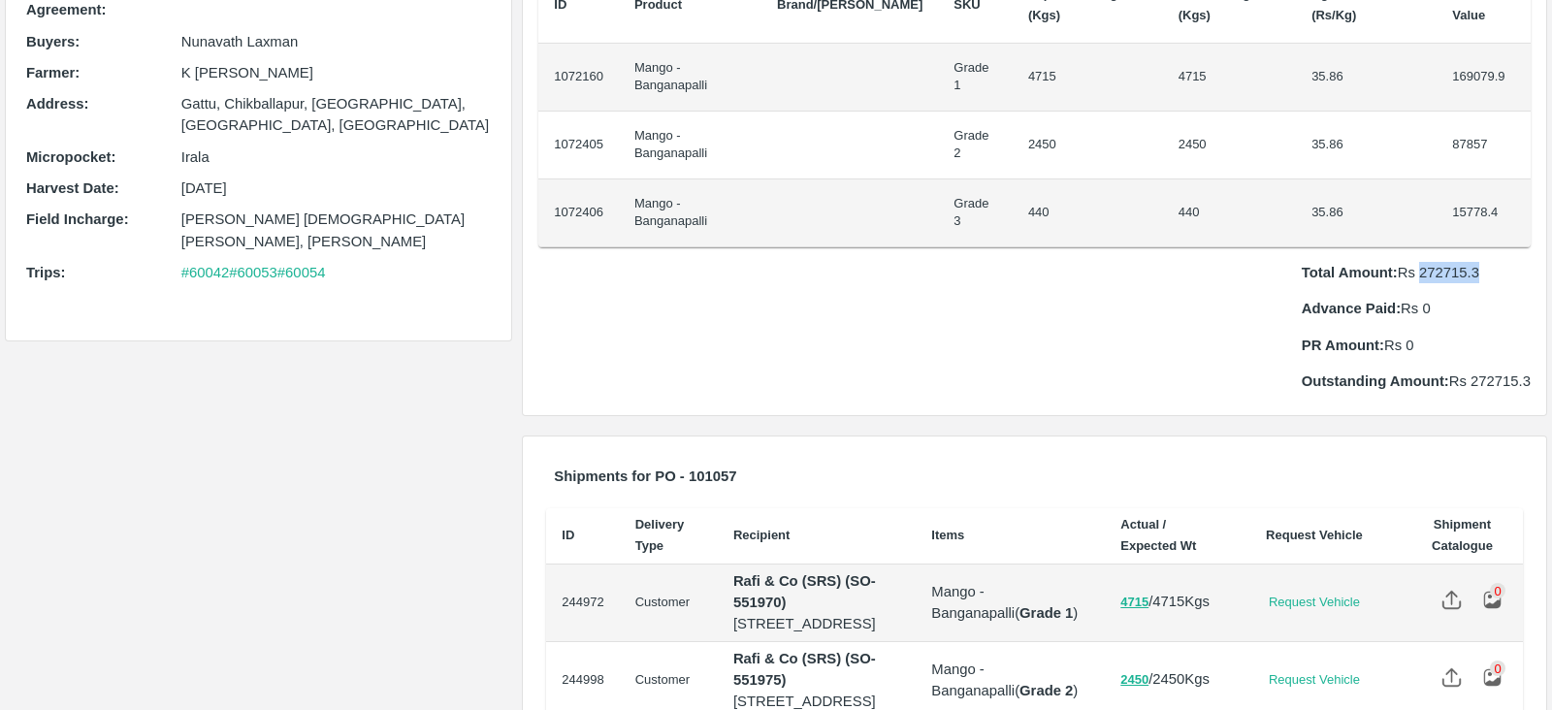
drag, startPoint x: 1417, startPoint y: 269, endPoint x: 1504, endPoint y: 269, distance: 87.3
click at [1504, 269] on p "Total Amount: Rs 272715.3" at bounding box center [1416, 272] width 229 height 21
copy p "272715.3"
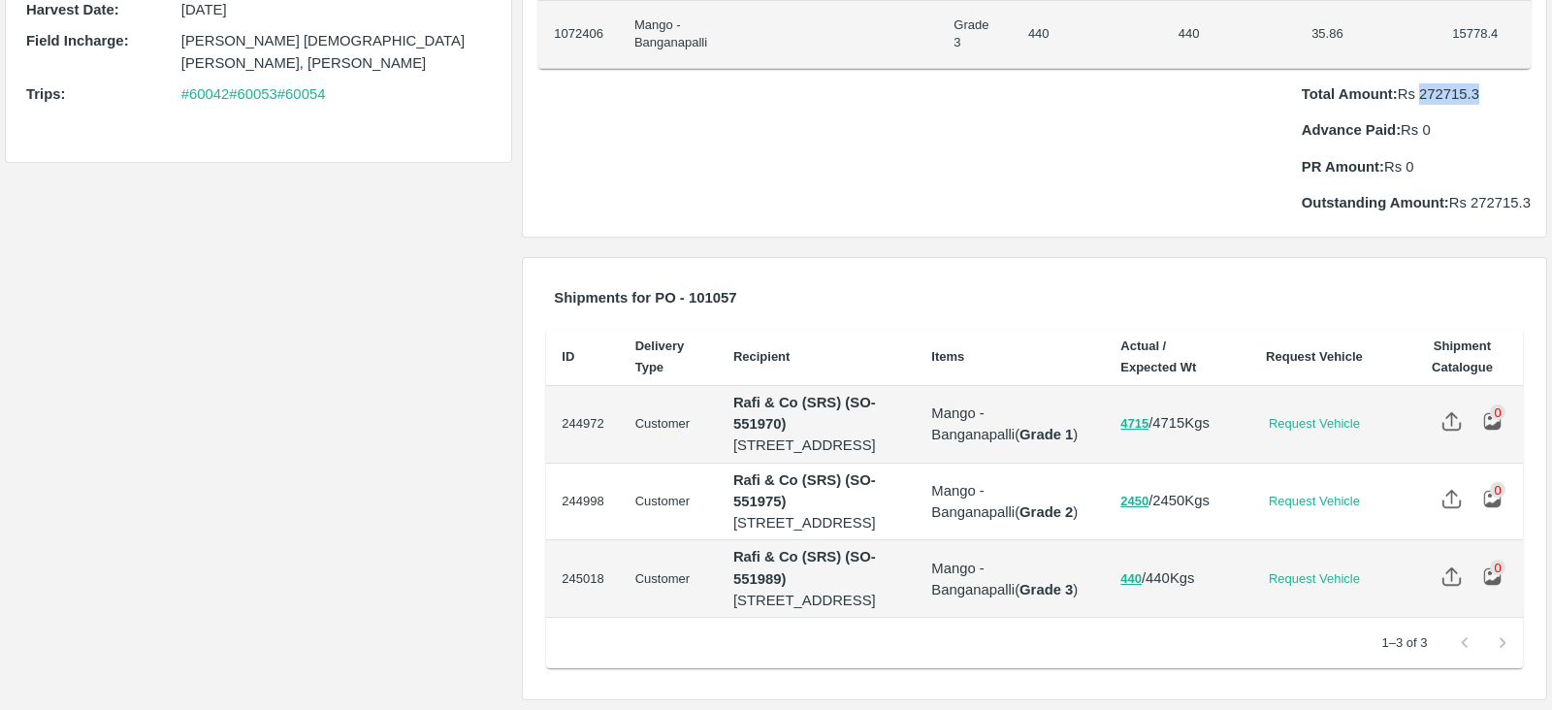
scroll to position [0, 0]
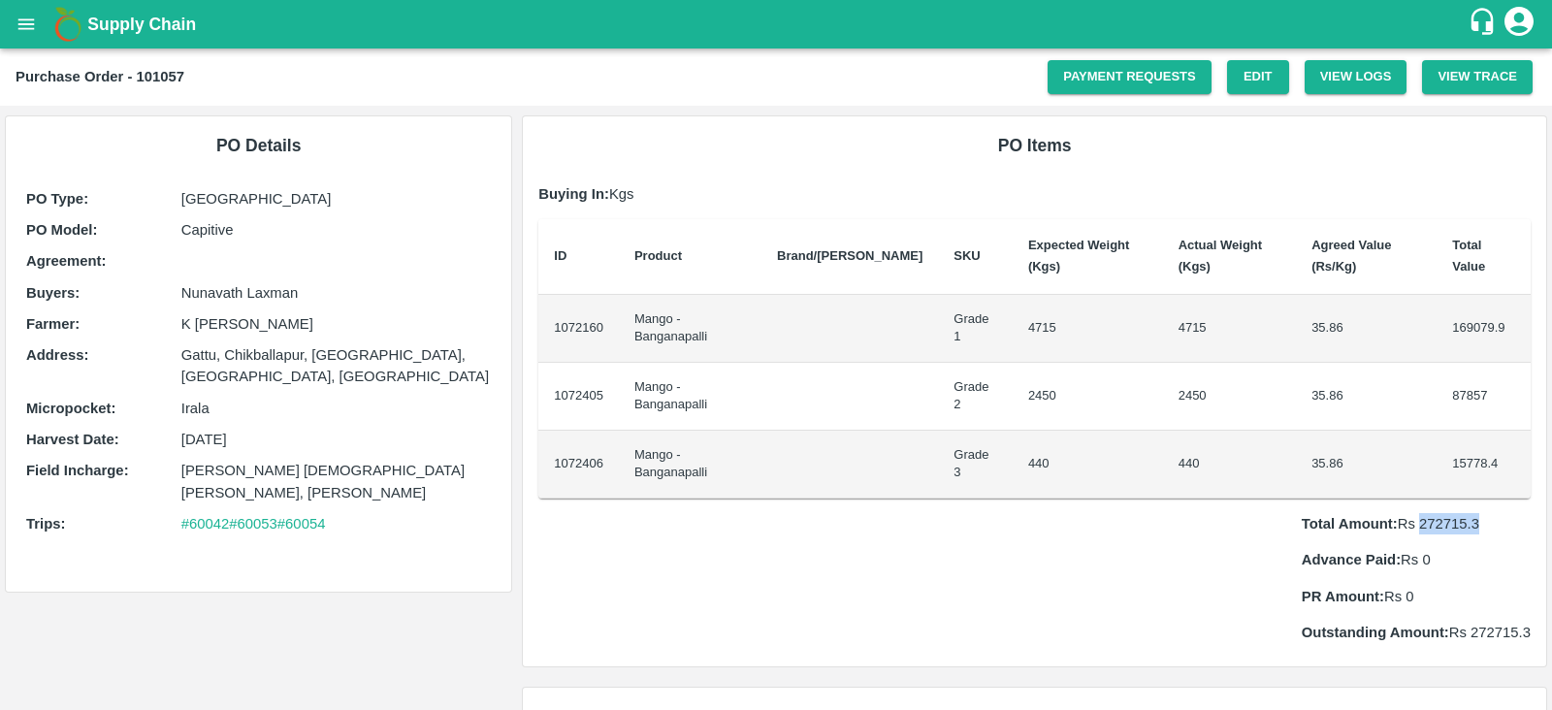
drag, startPoint x: 257, startPoint y: 434, endPoint x: 179, endPoint y: 445, distance: 78.3
click at [181, 445] on p "[DATE]" at bounding box center [336, 439] width 310 height 21
copy p "[DATE]"
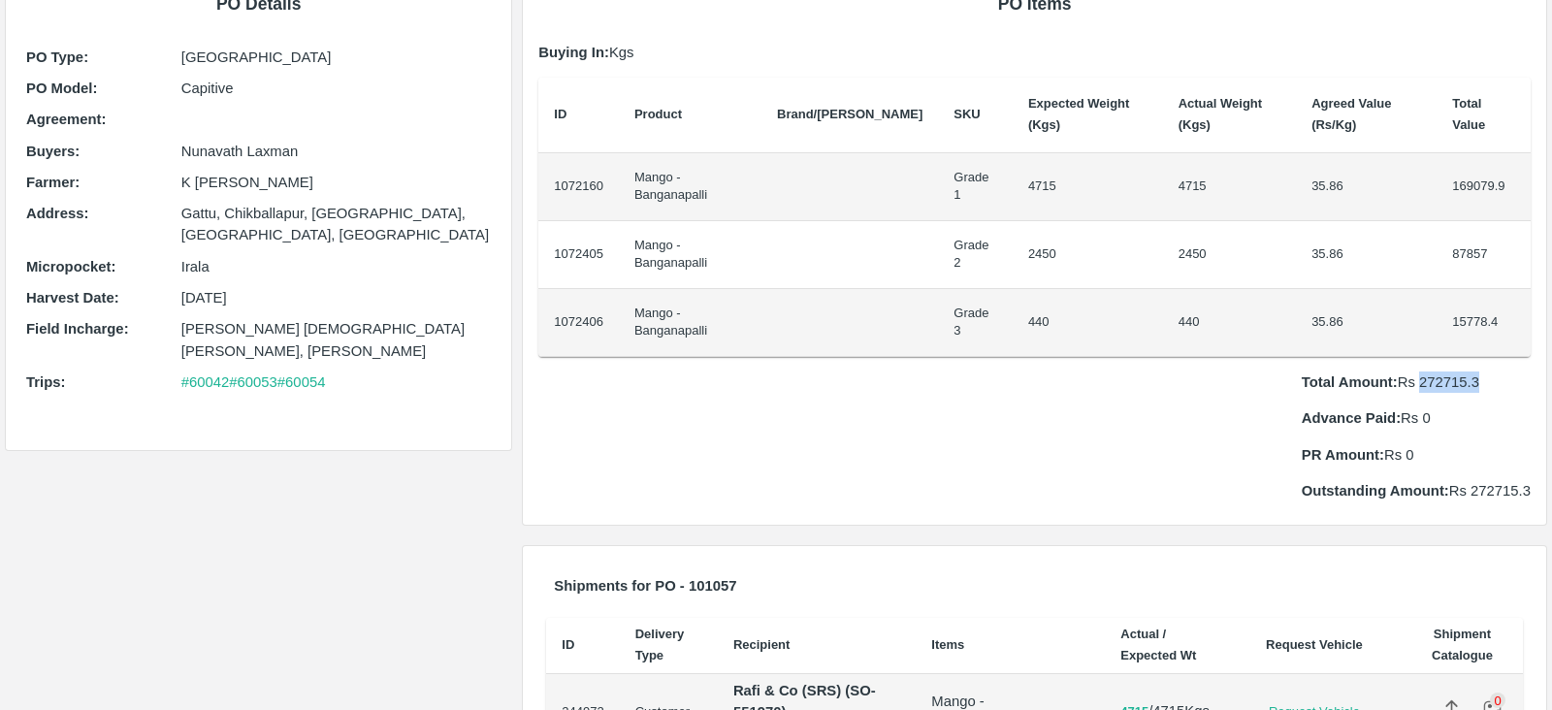
scroll to position [143, 0]
drag, startPoint x: 1331, startPoint y: 256, endPoint x: 1289, endPoint y: 261, distance: 42.0
click at [1296, 261] on td "35.86" at bounding box center [1366, 254] width 141 height 68
copy td "35.86"
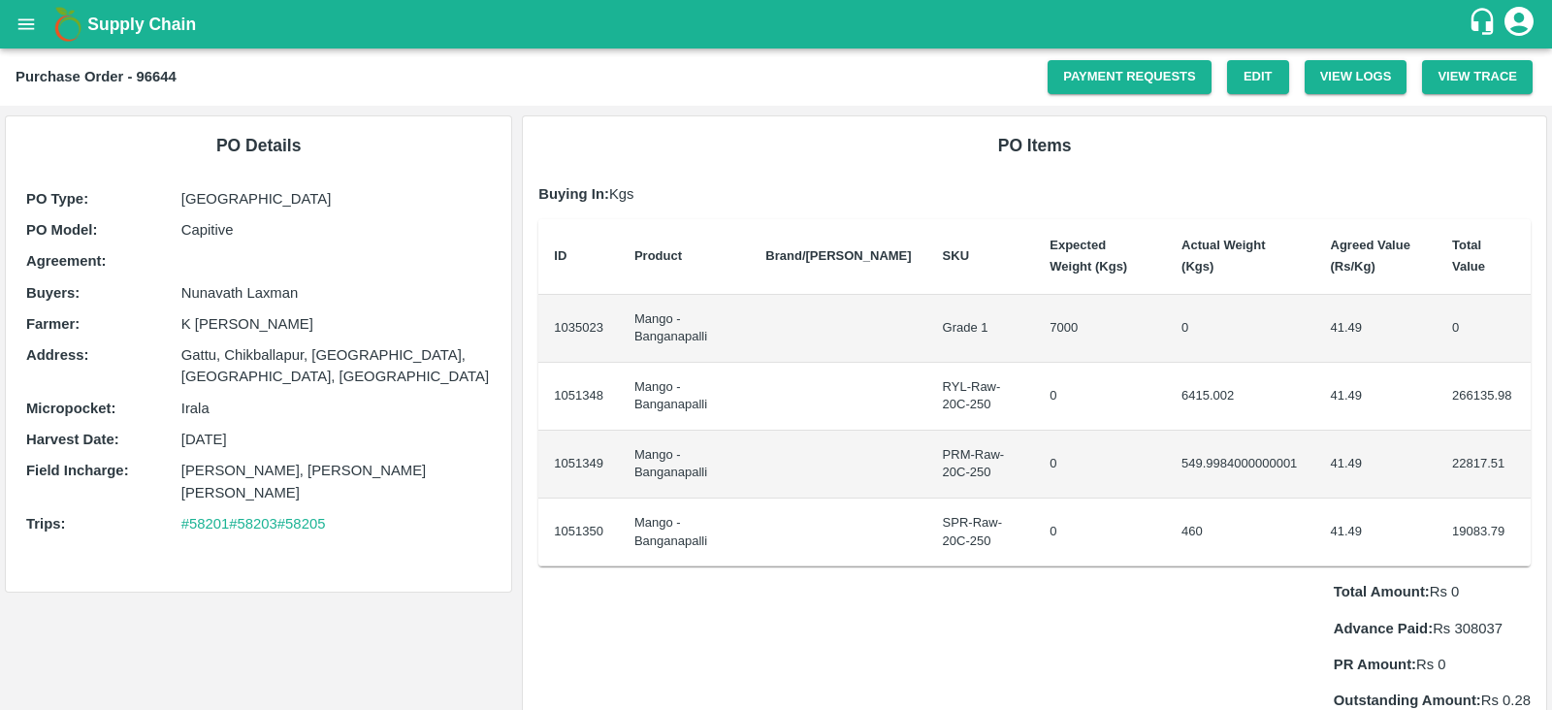
drag, startPoint x: 273, startPoint y: 433, endPoint x: 169, endPoint y: 446, distance: 105.6
click at [169, 446] on div "Harvest Date : 09 May 2024" at bounding box center [258, 439] width 465 height 21
copy div "09 May 2024"
drag, startPoint x: 1343, startPoint y: 394, endPoint x: 1303, endPoint y: 395, distance: 39.8
click at [1315, 395] on td "41.49" at bounding box center [1376, 397] width 122 height 68
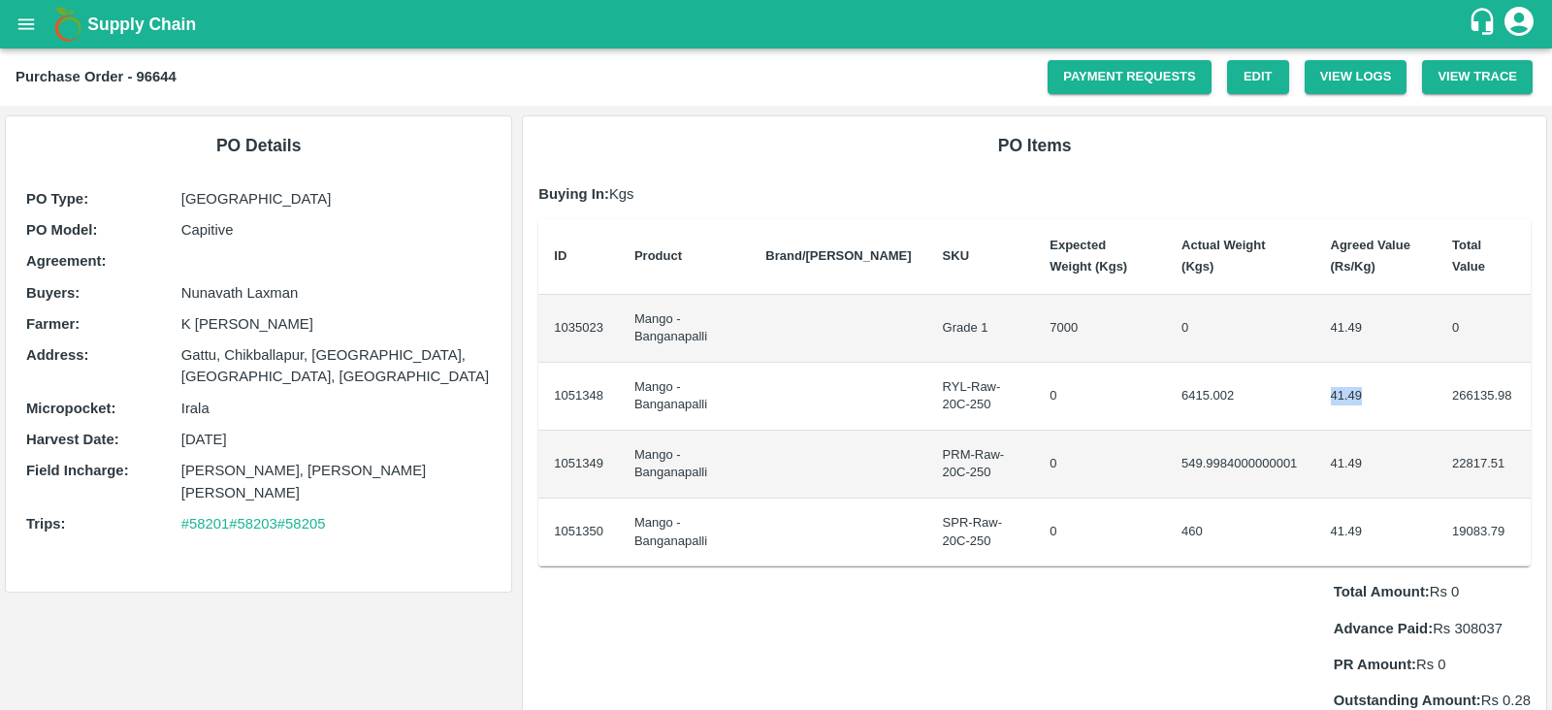
copy td "41.49"
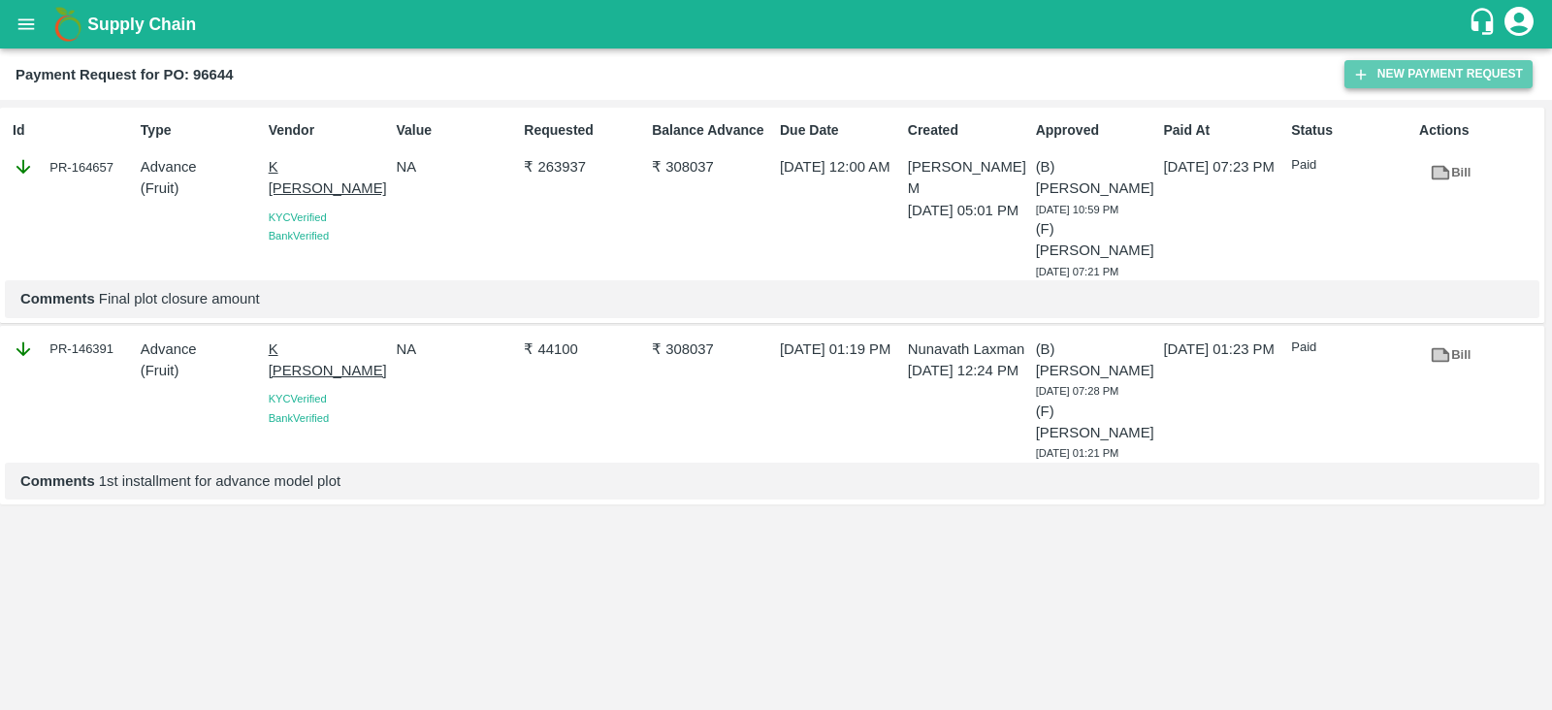
click at [1433, 73] on button "New Payment Request" at bounding box center [1438, 74] width 188 height 28
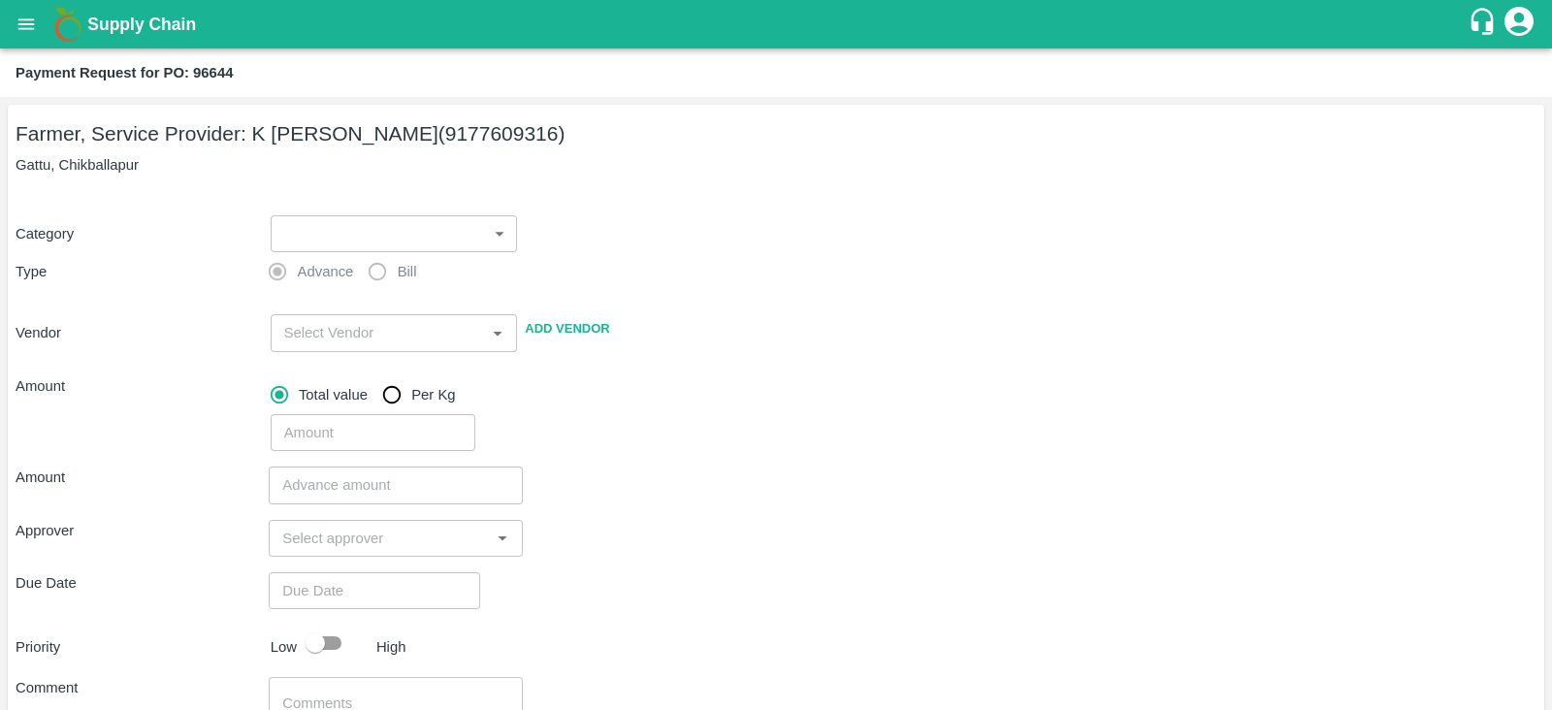
click at [417, 222] on body "Supply Chain Payment Request for PO: 96644 Farmer, Service Provider: [PERSON_NA…" at bounding box center [776, 355] width 1552 height 710
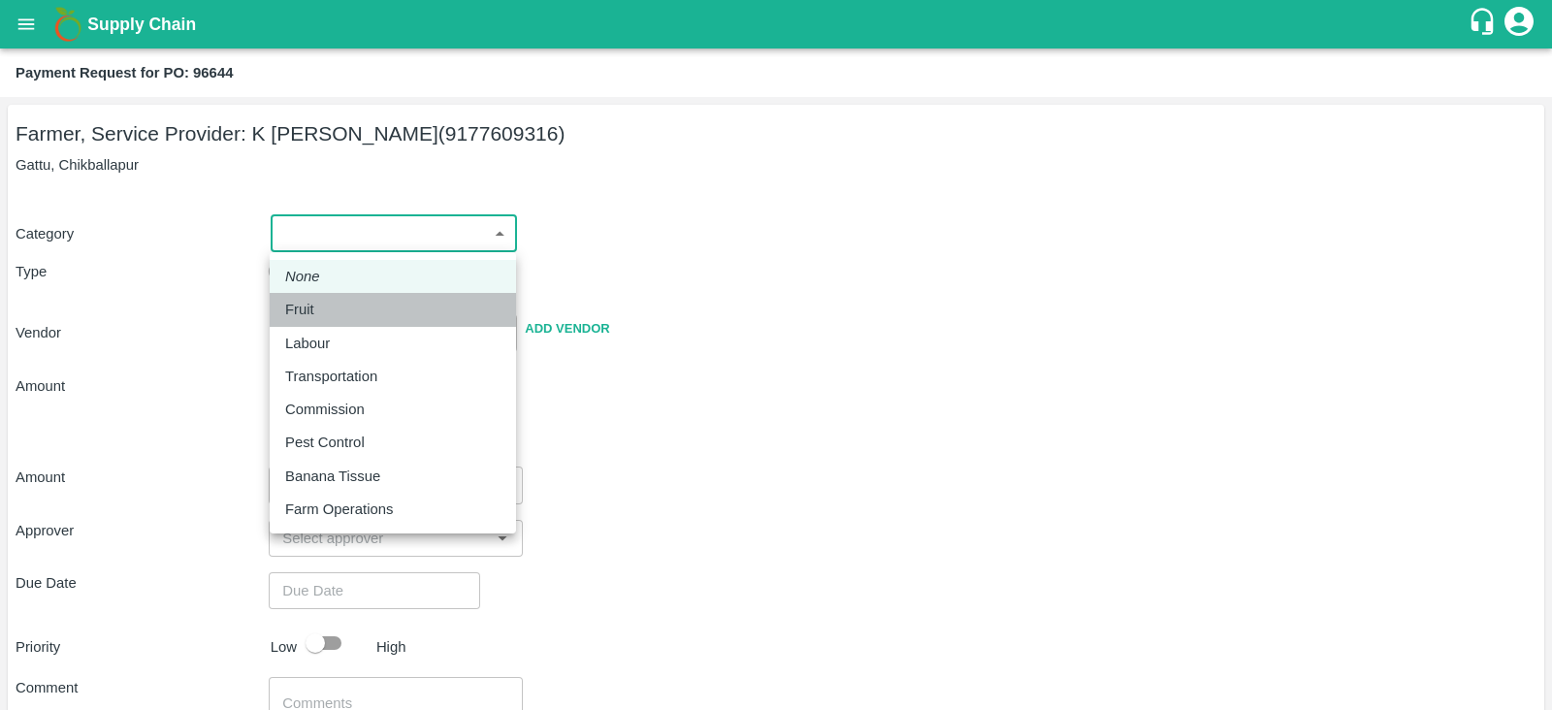
click at [312, 312] on p "Fruit" at bounding box center [299, 309] width 29 height 21
type input "1"
type input "[PERSON_NAME] - 9177609316(Farmer, Service Provider)"
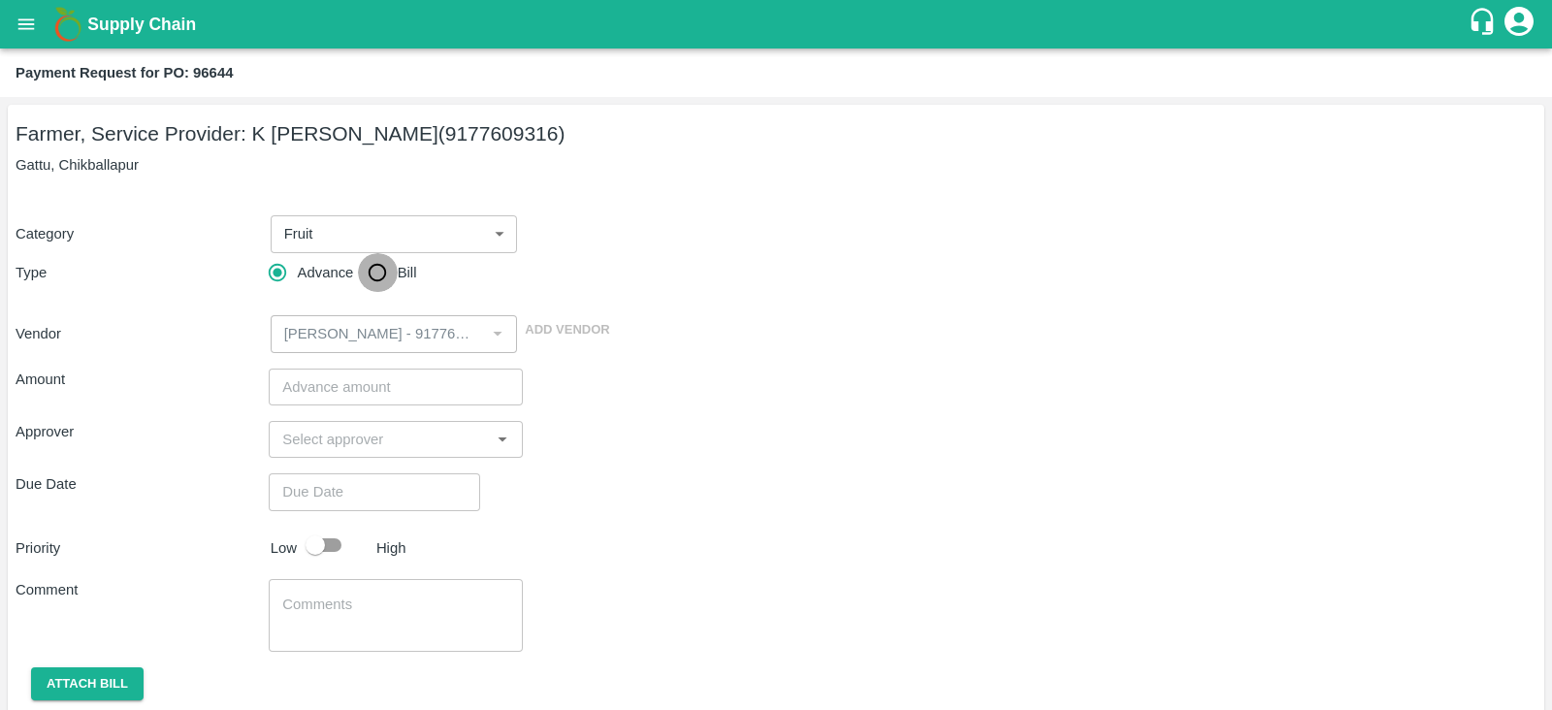
click at [376, 272] on input "Bill" at bounding box center [377, 272] width 39 height 39
radio input "true"
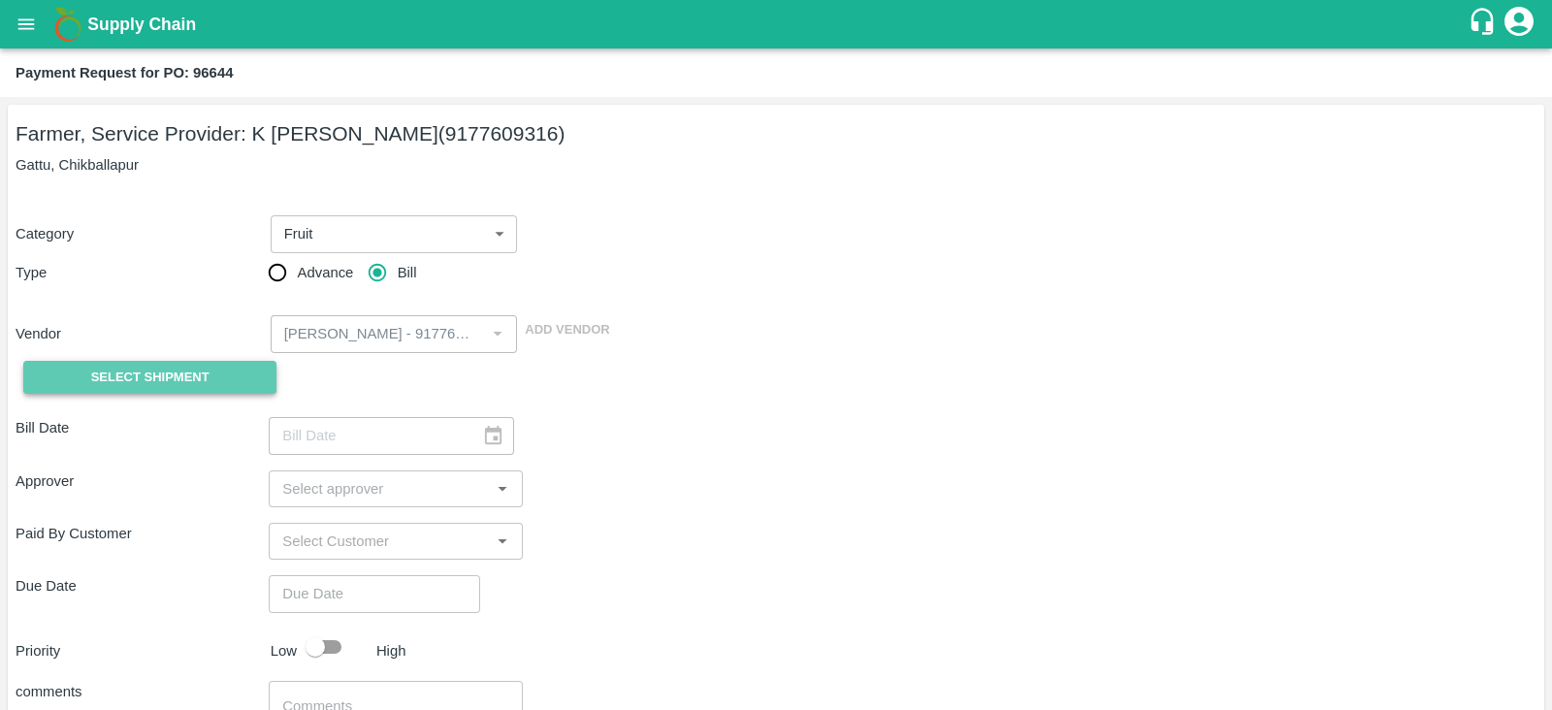
click at [233, 375] on button "Select Shipment" at bounding box center [149, 378] width 253 height 34
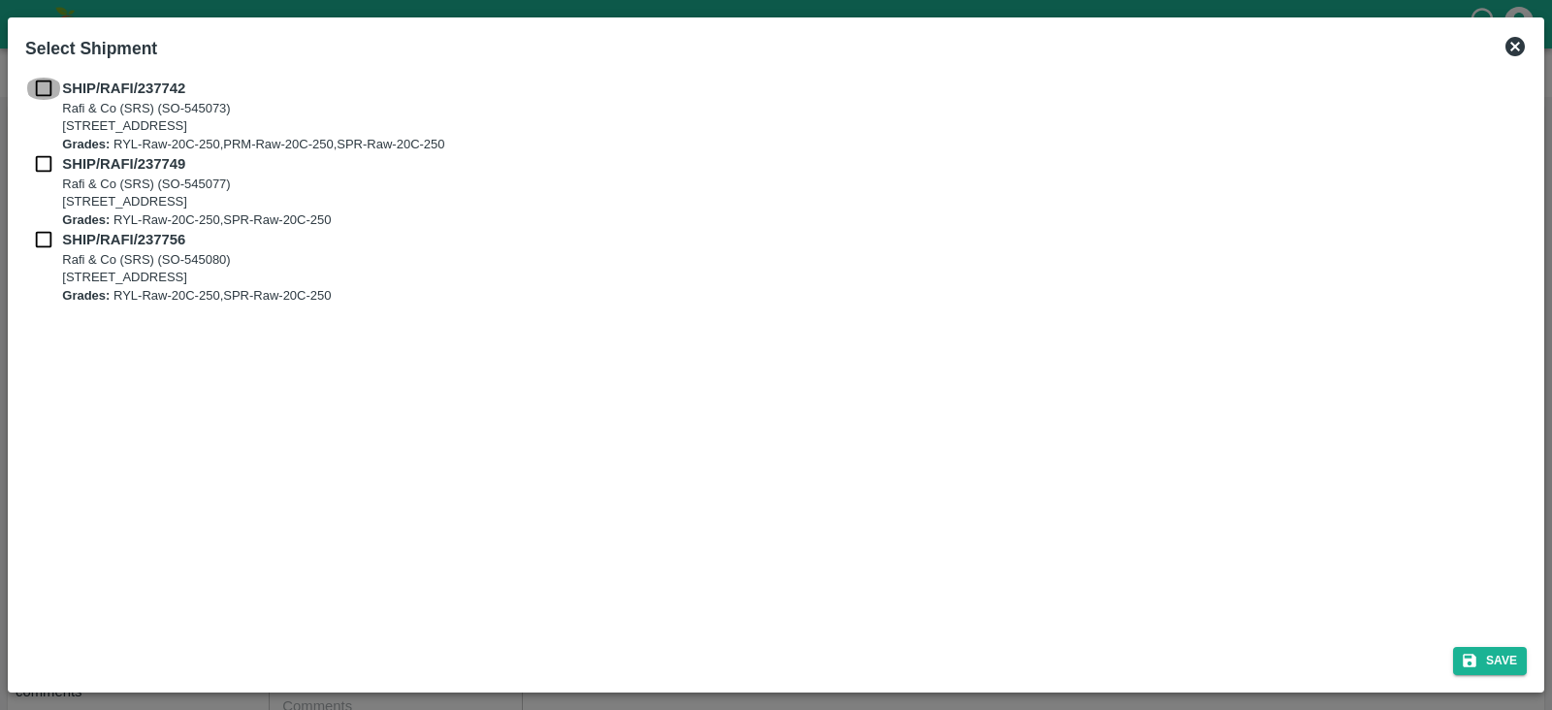
click at [44, 80] on input "checkbox" at bounding box center [43, 88] width 37 height 21
checkbox input "true"
click at [42, 167] on input "checkbox" at bounding box center [43, 163] width 37 height 21
checkbox input "true"
click at [44, 243] on input "checkbox" at bounding box center [43, 239] width 37 height 21
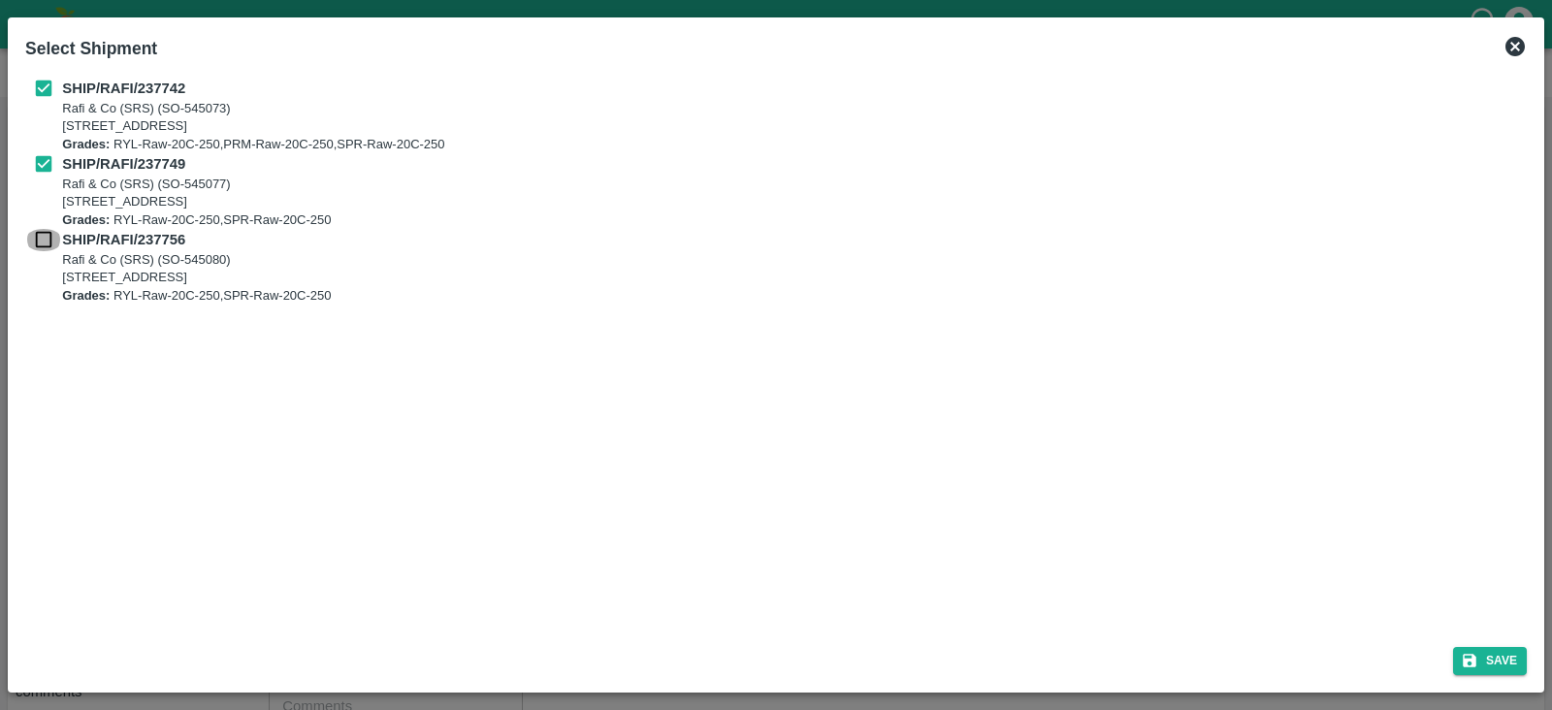
checkbox input "true"
click at [1512, 660] on button "Save" at bounding box center [1490, 661] width 74 height 28
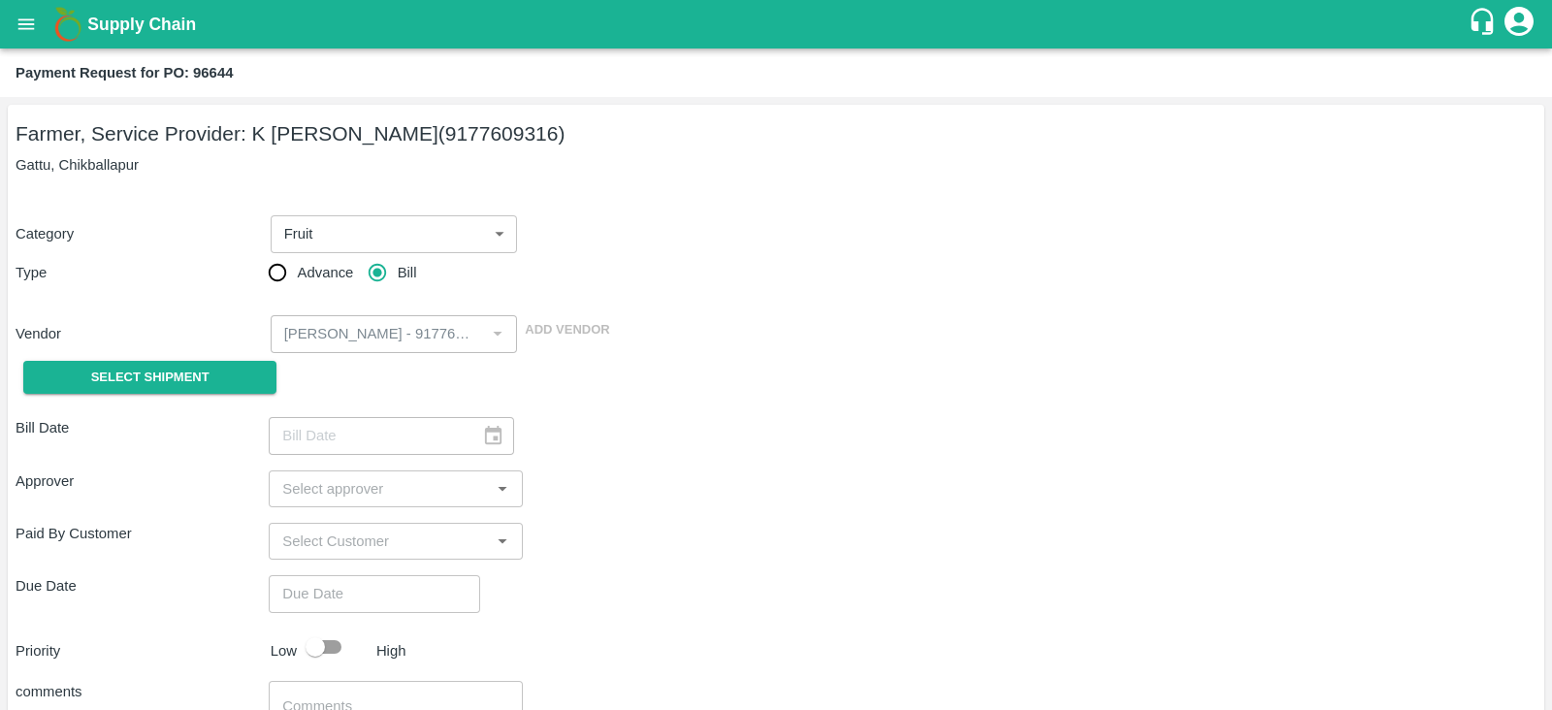
type input "[DATE]"
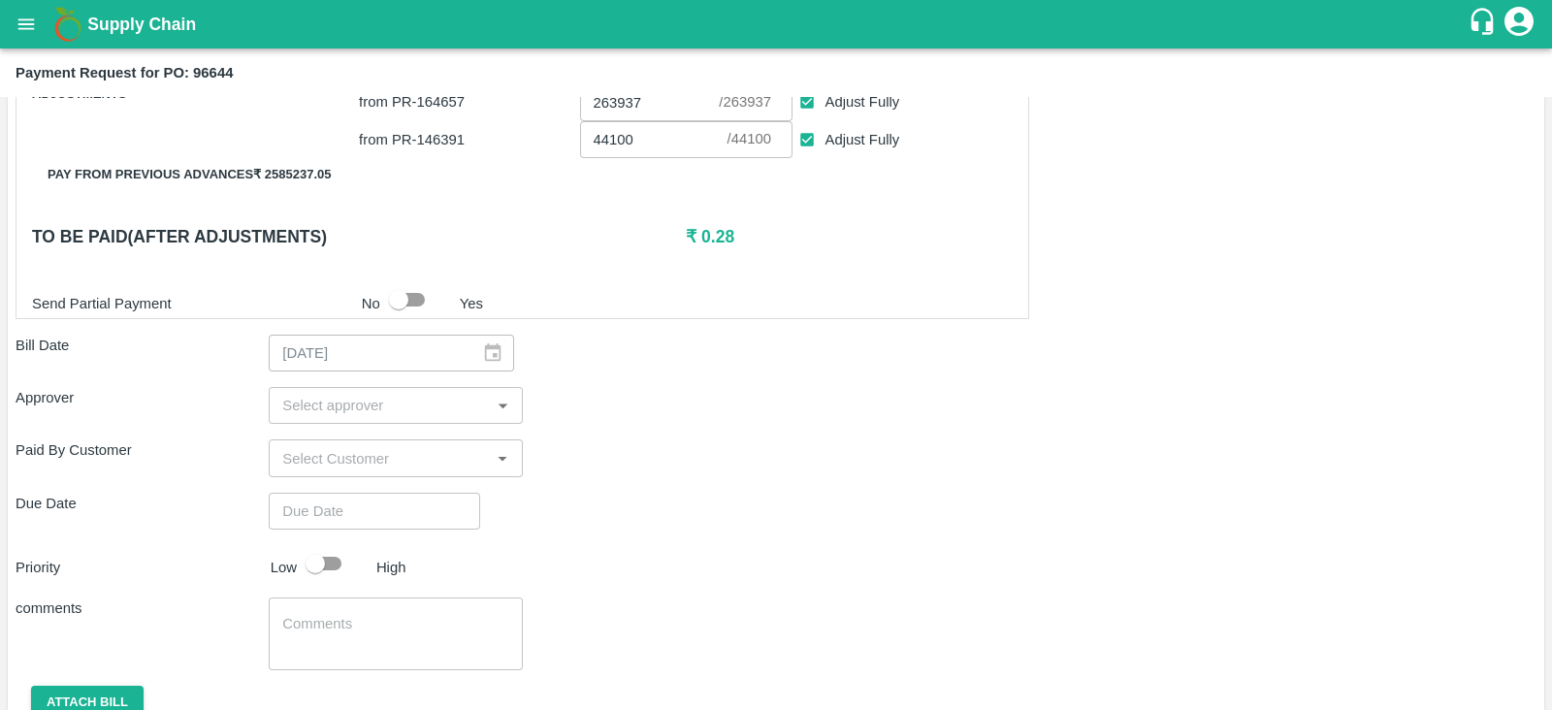
scroll to position [945, 0]
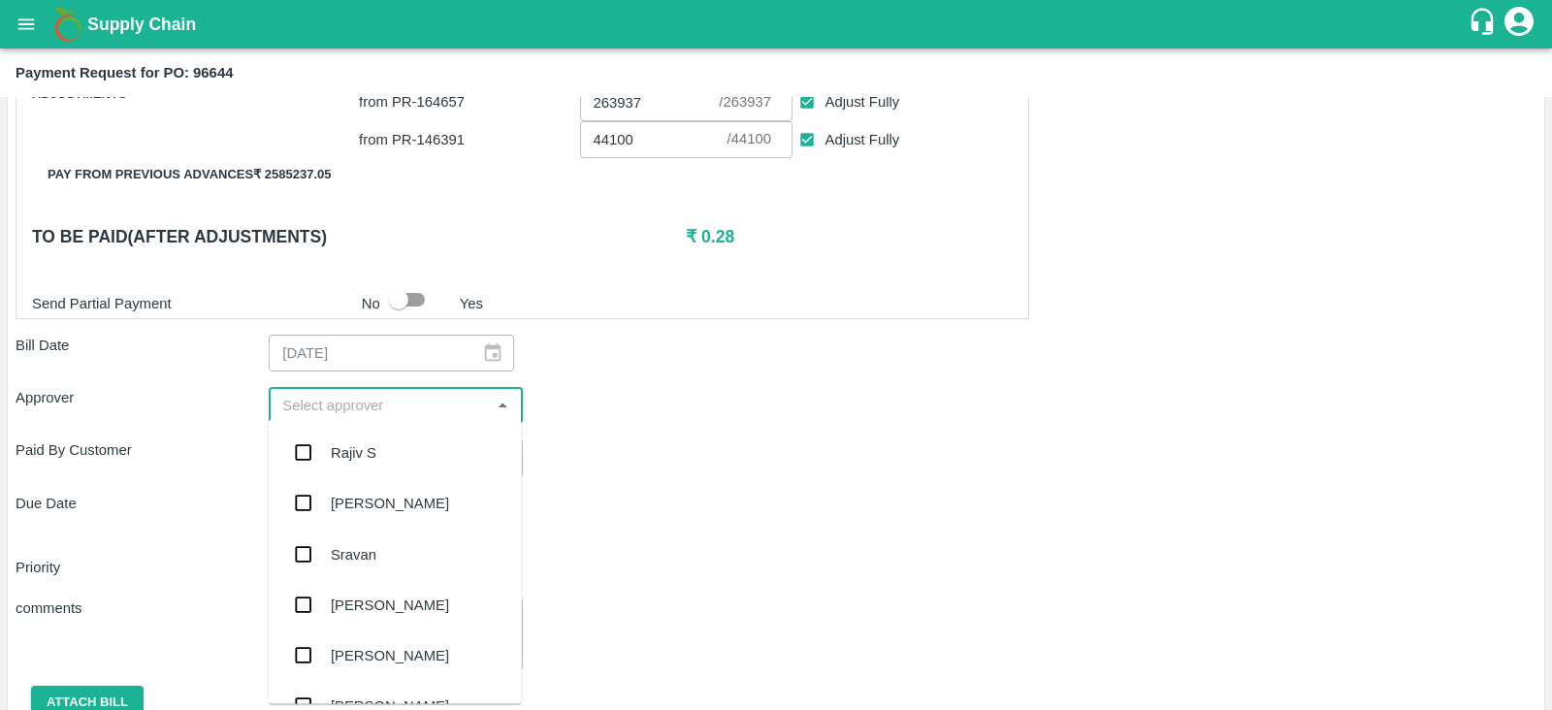
click at [383, 397] on input "input" at bounding box center [378, 405] width 209 height 25
type input "kira"
click at [370, 446] on div "Kiran Naik" at bounding box center [390, 452] width 118 height 21
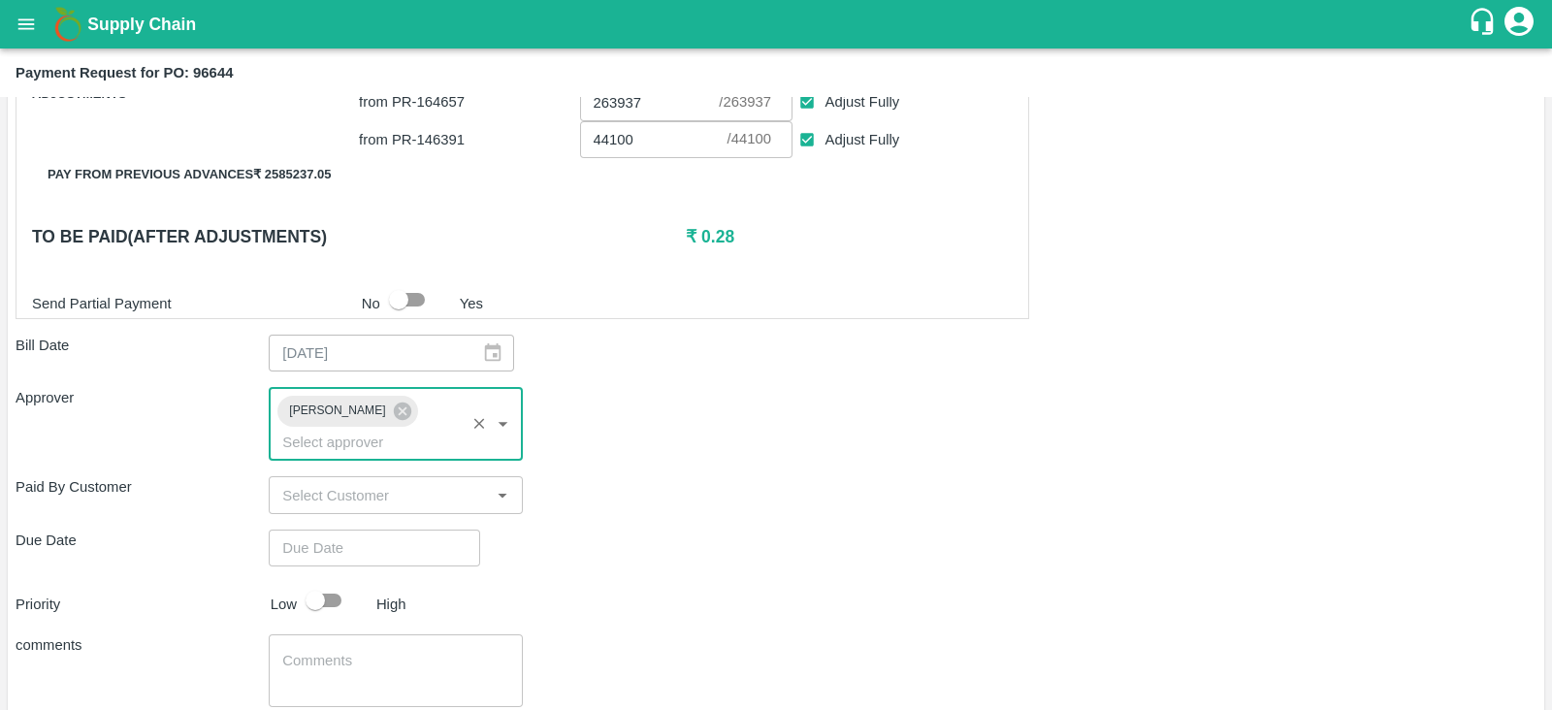
type input "DD/MM/YYYY hh:mm aa"
click at [392, 530] on input "DD/MM/YYYY hh:mm aa" at bounding box center [368, 548] width 198 height 37
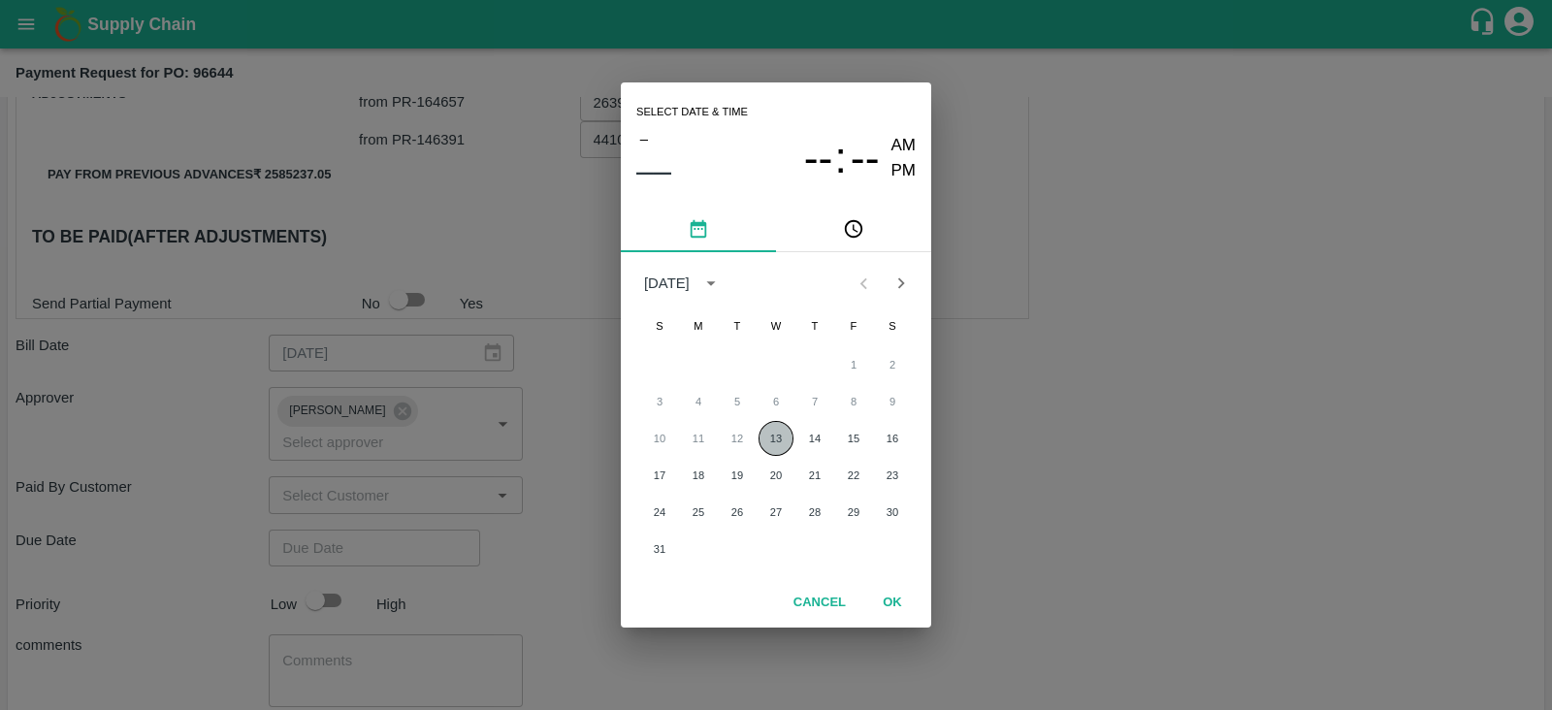
click at [775, 443] on button "13" at bounding box center [775, 438] width 35 height 35
type input "13/08/2025 12:00 AM"
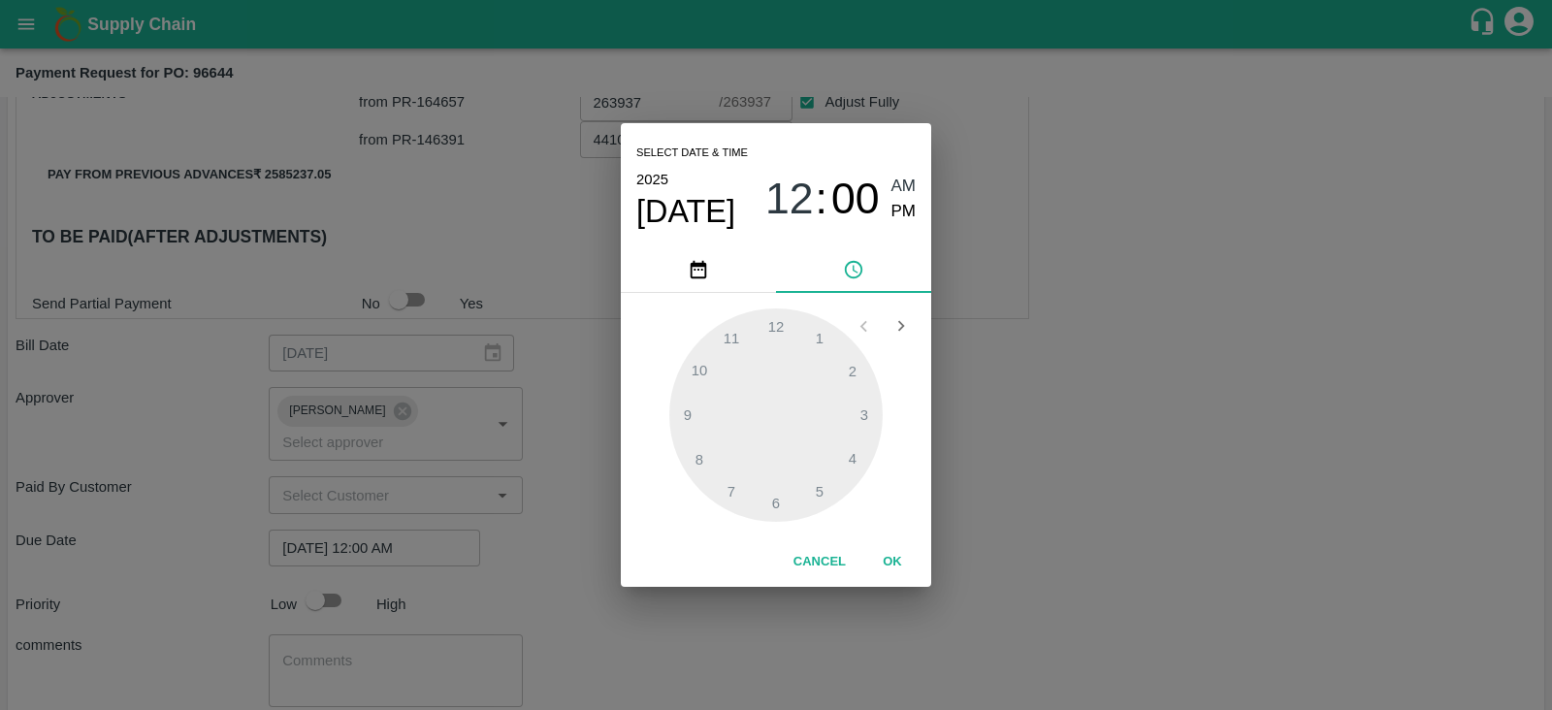
click at [534, 522] on div "Select date & time 2025 Aug 13 12 : 00 AM PM 1 2 3 4 5 6 7 8 9 10 11 12 Cancel …" at bounding box center [776, 355] width 1552 height 710
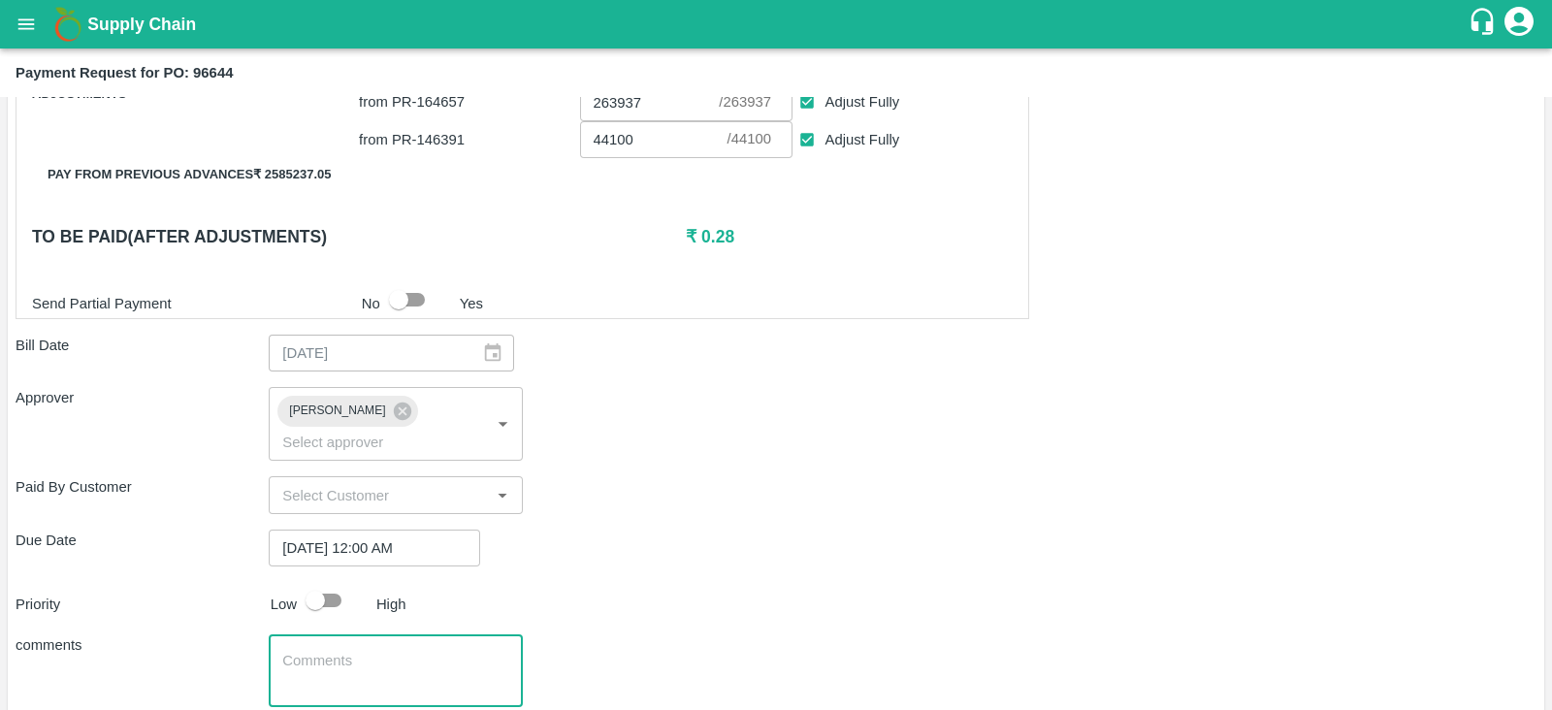
click at [388, 651] on textarea at bounding box center [395, 671] width 226 height 41
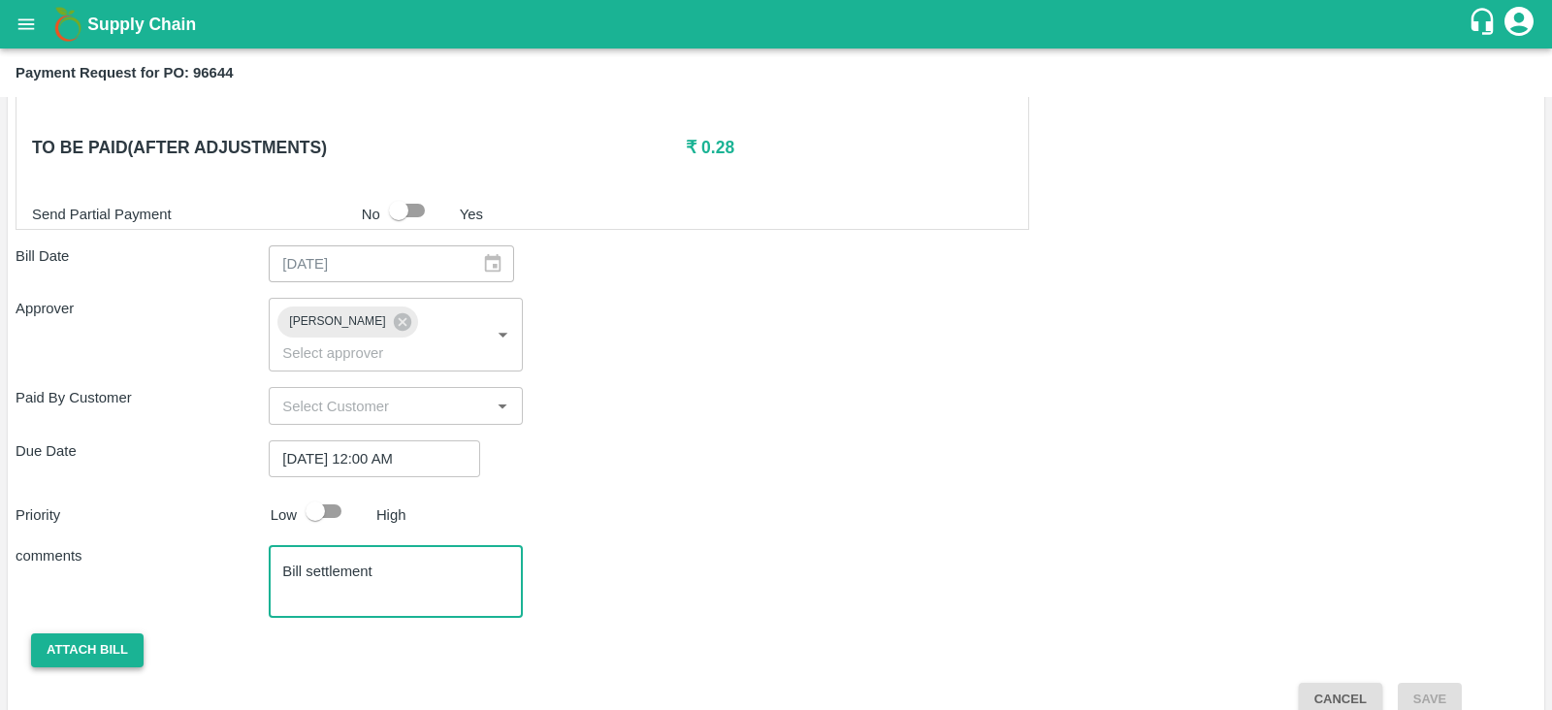
type textarea "Bill settlement"
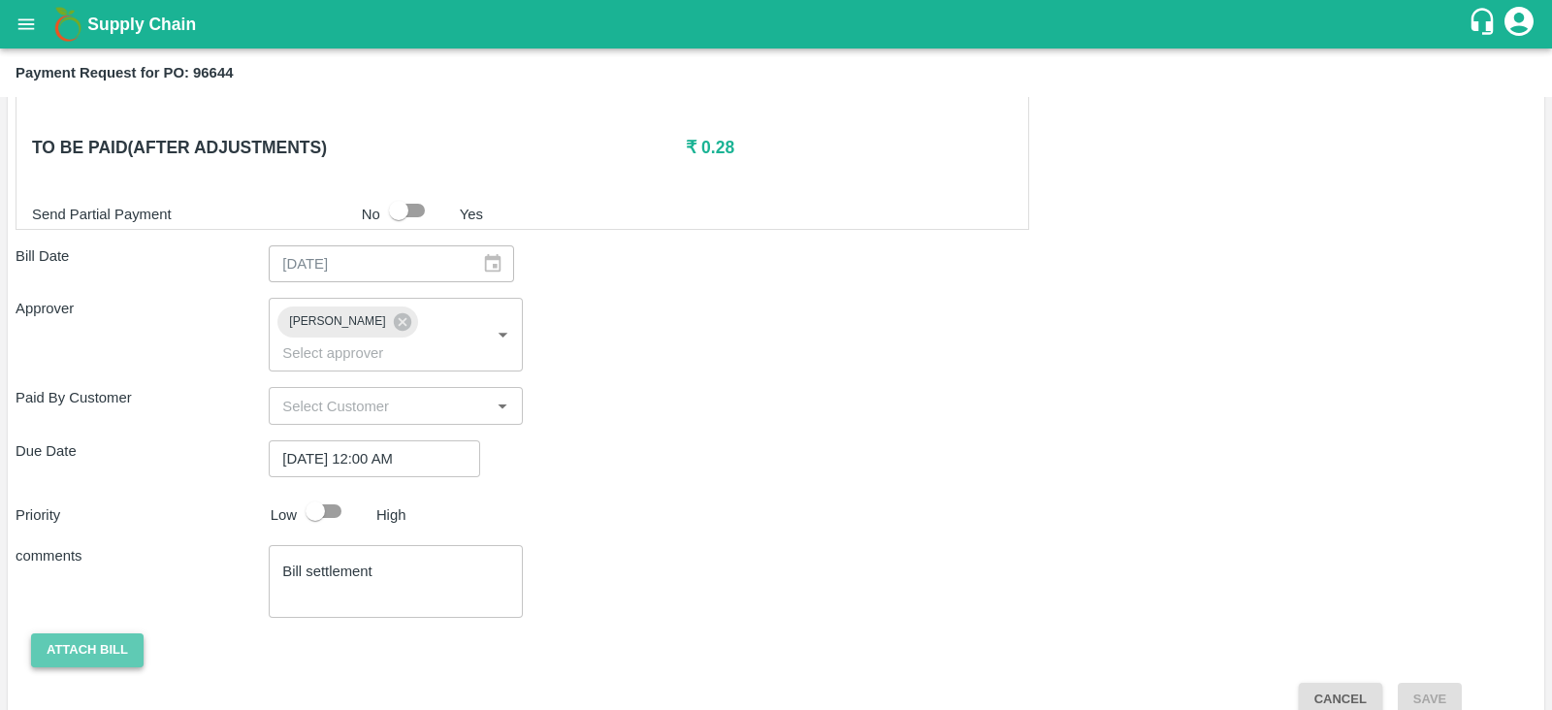
click at [102, 633] on button "Attach bill" at bounding box center [87, 650] width 112 height 34
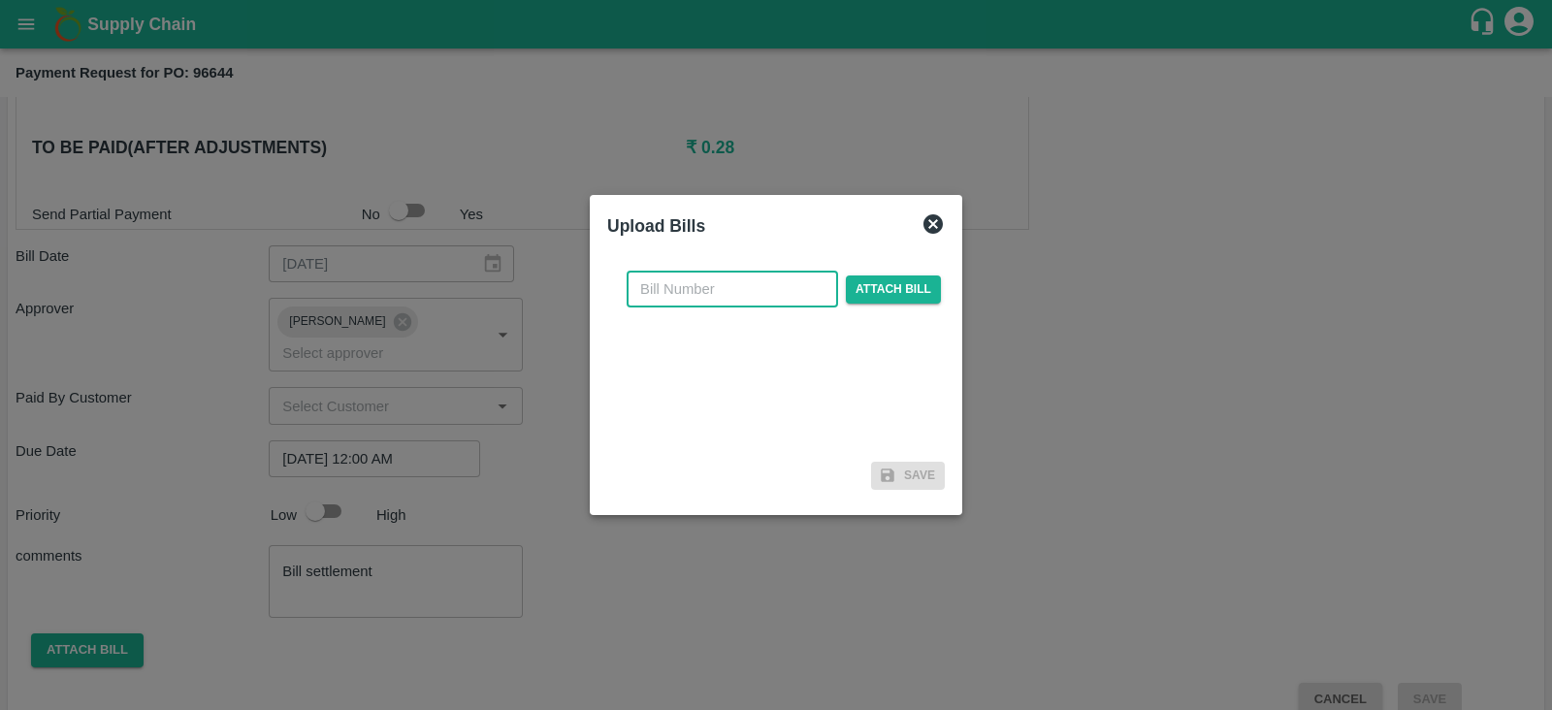
click at [722, 289] on input "text" at bounding box center [732, 289] width 211 height 37
type input "17"
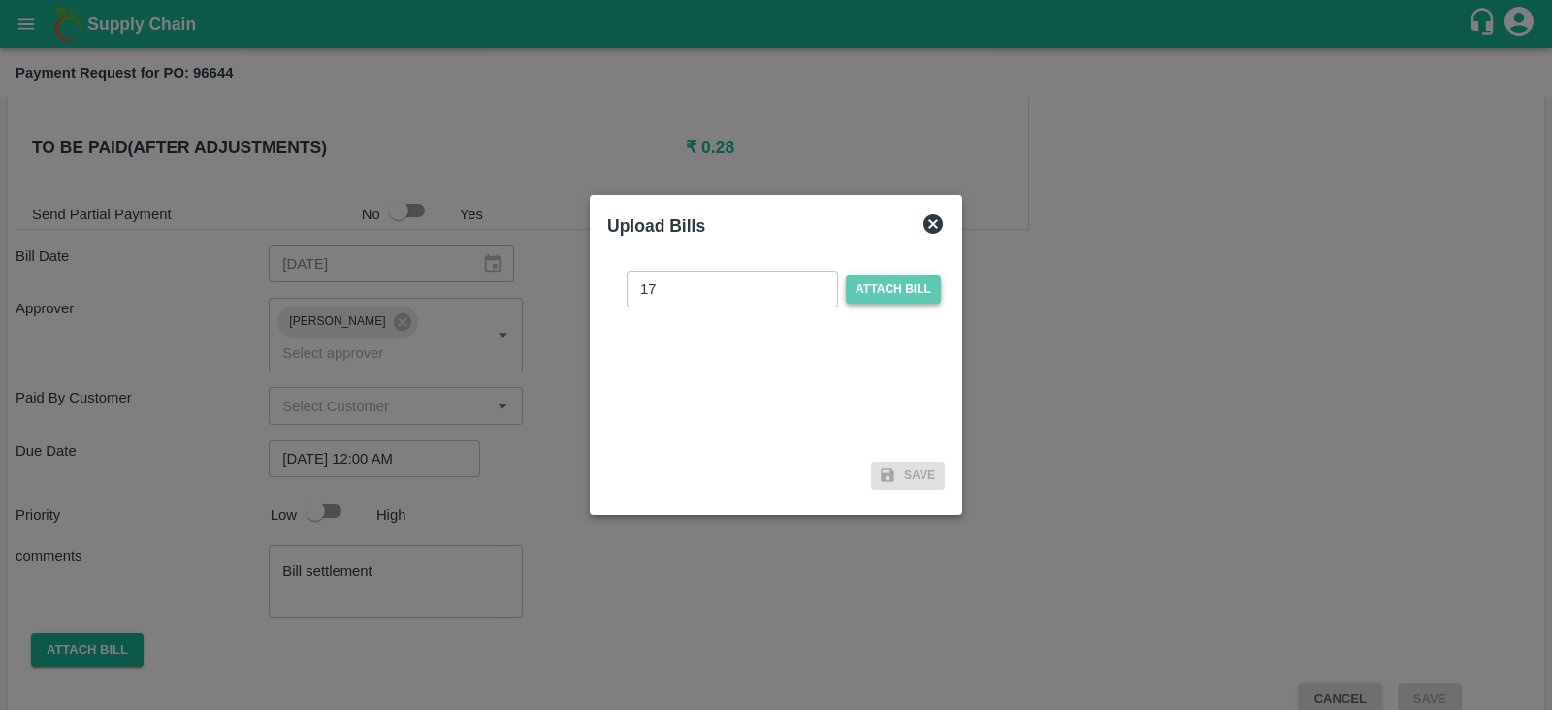
click at [884, 278] on span "Attach bill" at bounding box center [893, 289] width 95 height 28
click at [0, 0] on input "Attach bill" at bounding box center [0, 0] width 0 height 0
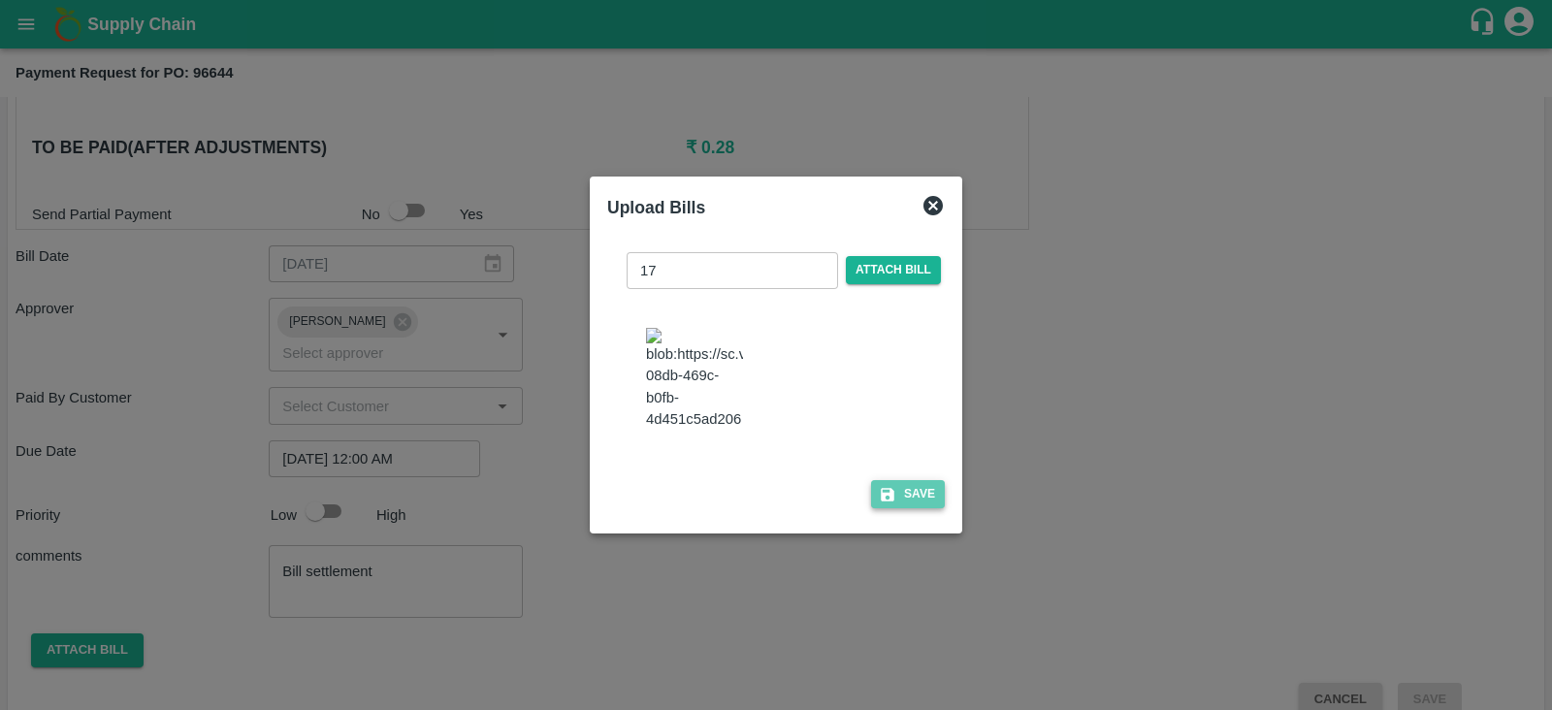
click at [912, 508] on button "Save" at bounding box center [908, 494] width 74 height 28
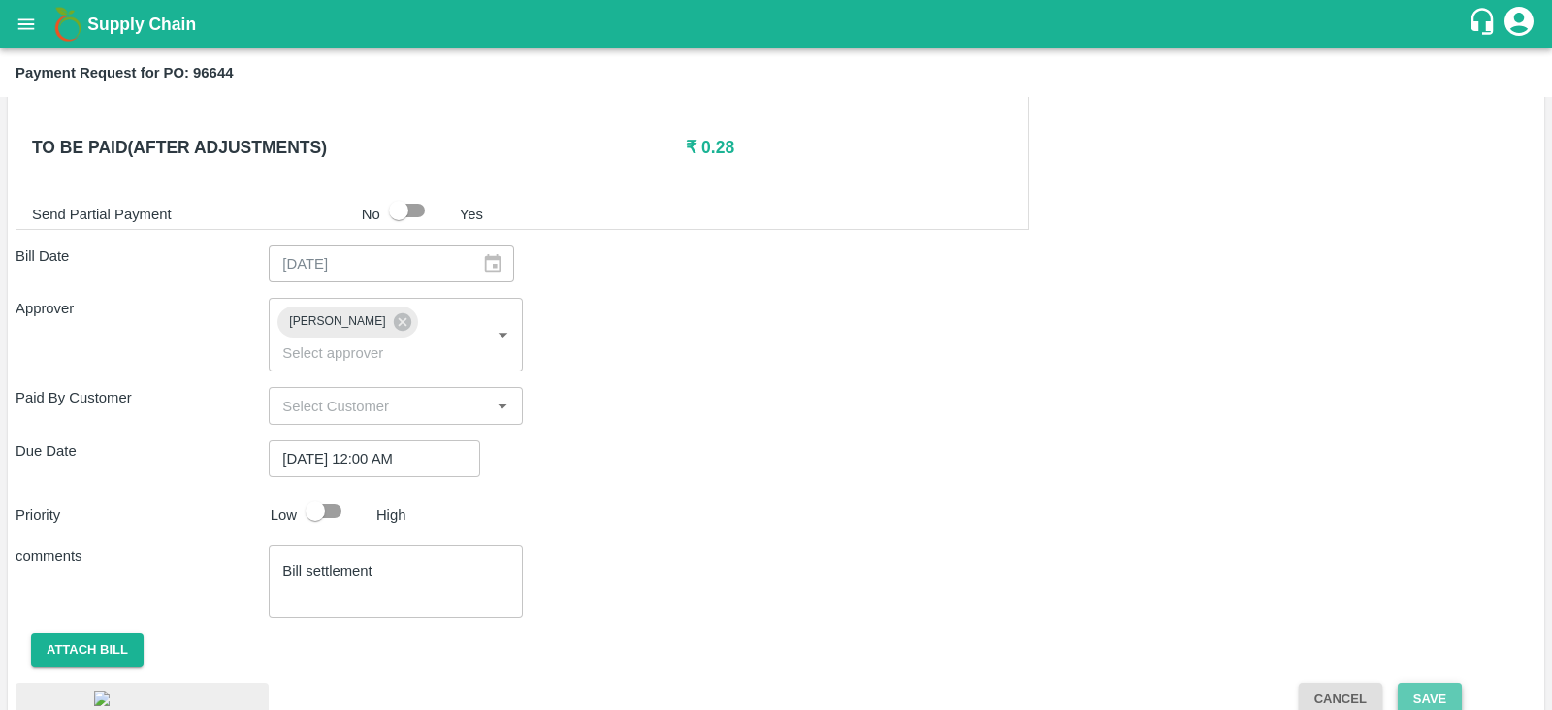
click at [1426, 683] on button "Save" at bounding box center [1430, 700] width 64 height 34
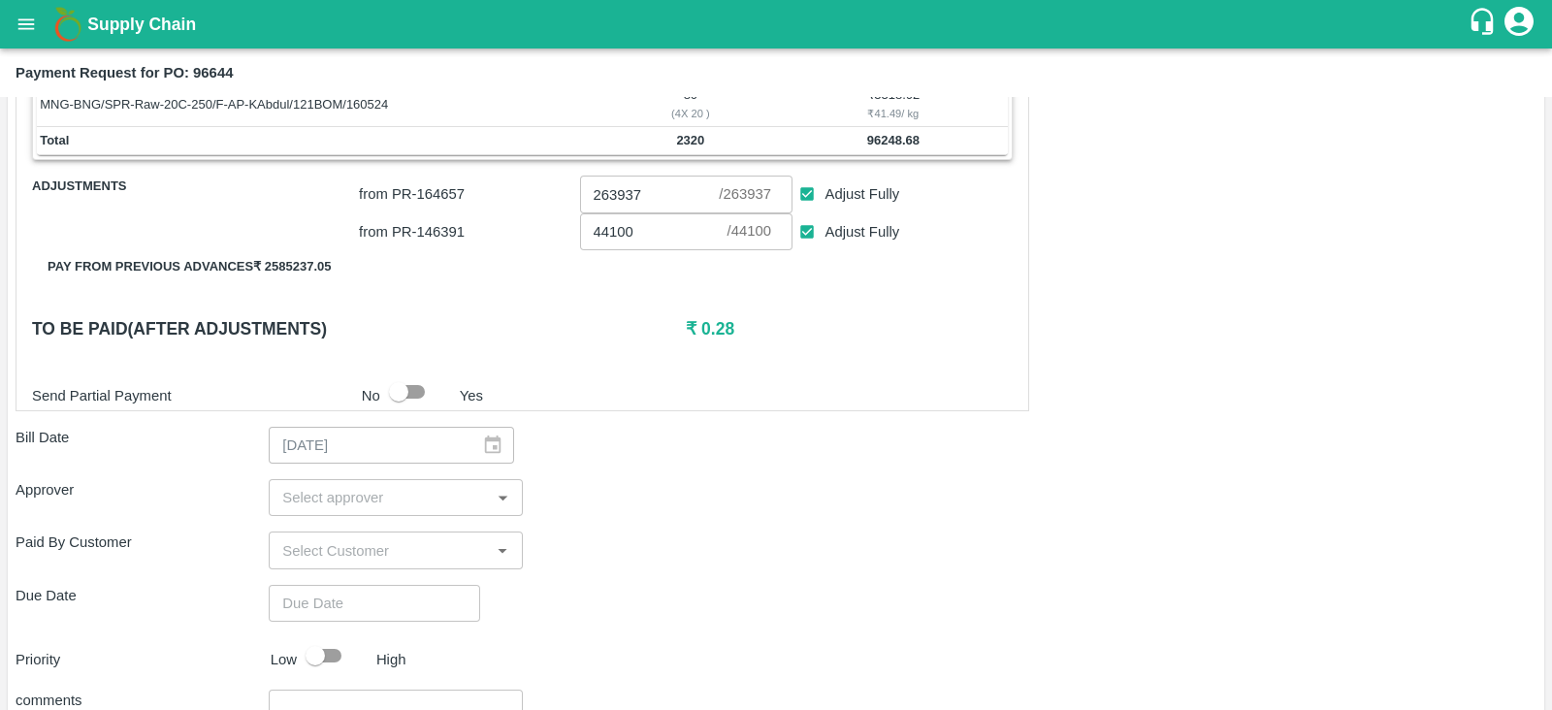
scroll to position [1023, 0]
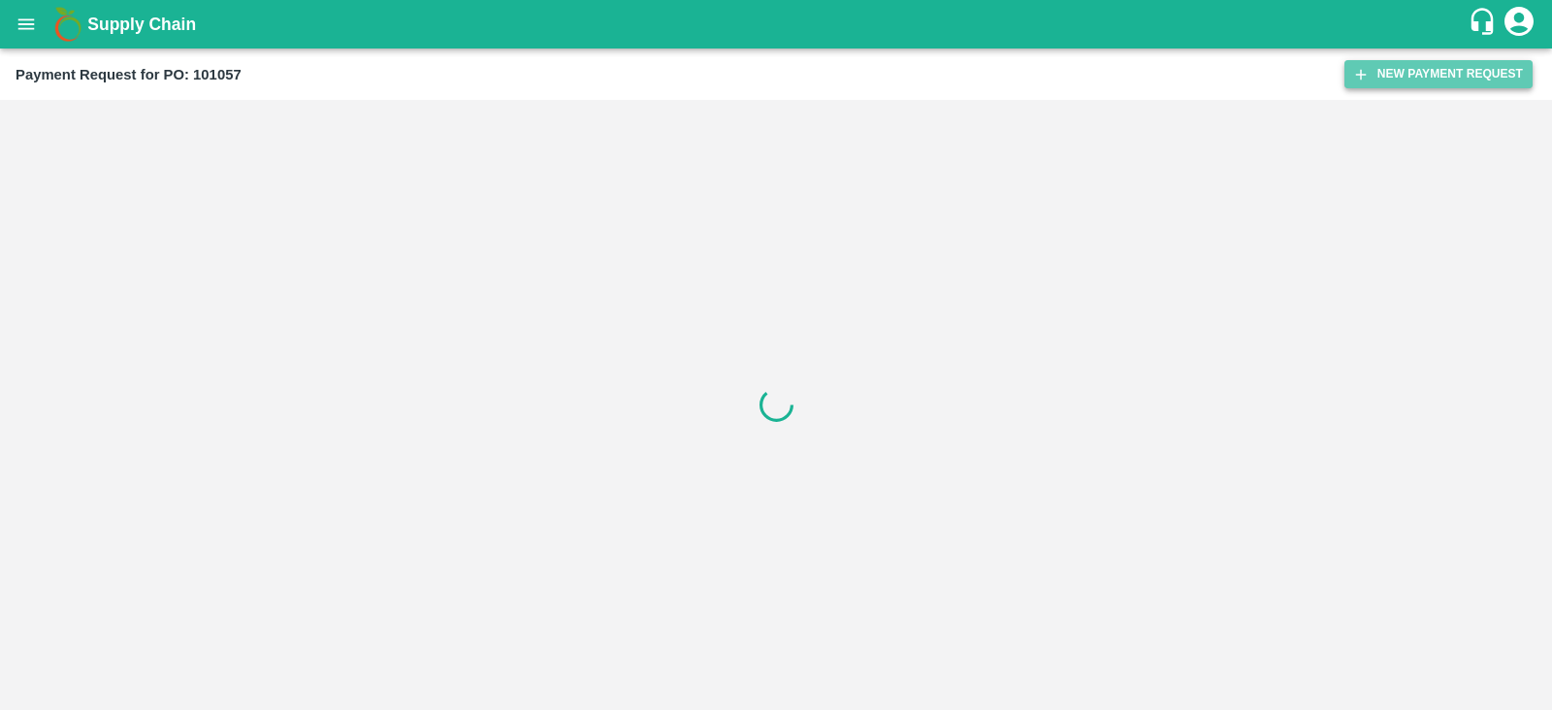
click at [1462, 81] on button "New Payment Request" at bounding box center [1438, 74] width 188 height 28
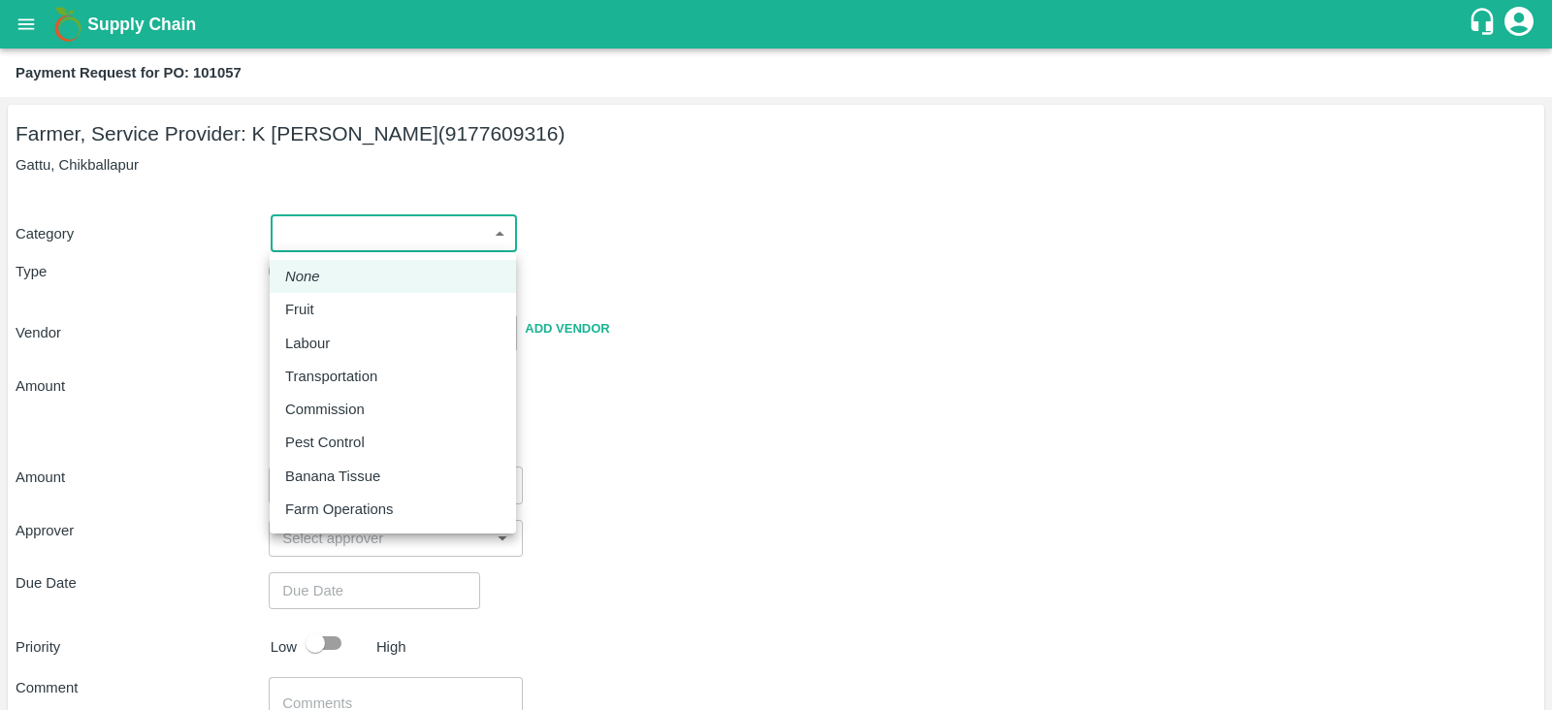
click at [363, 229] on body "Supply Chain Payment Request for PO: 101057 Farmer, Service Provider: K [PERSON…" at bounding box center [776, 355] width 1552 height 710
click at [301, 311] on p "Fruit" at bounding box center [299, 309] width 29 height 21
type input "1"
type input "[PERSON_NAME] - 9177609316(Farmer, Service Provider)"
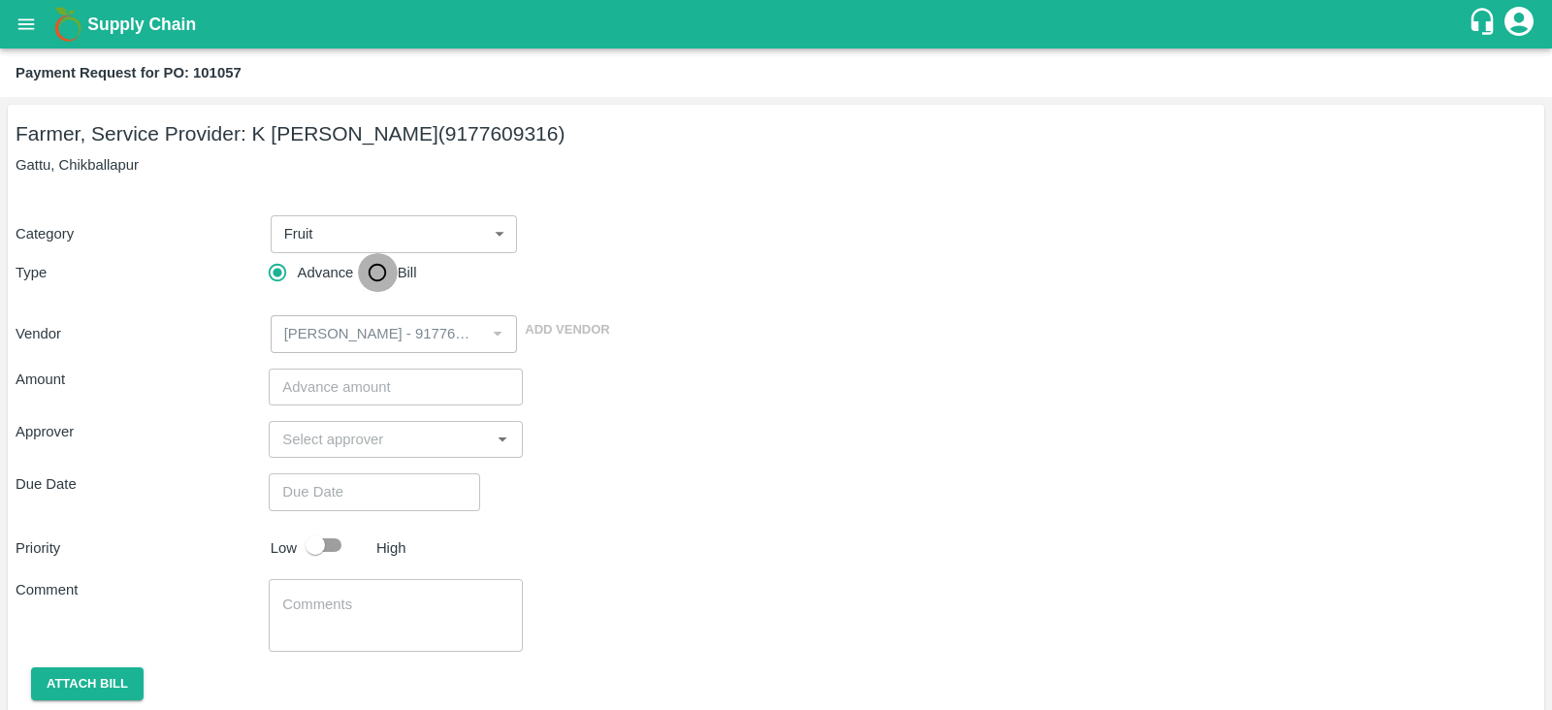
click at [385, 279] on input "Bill" at bounding box center [377, 272] width 39 height 39
radio input "true"
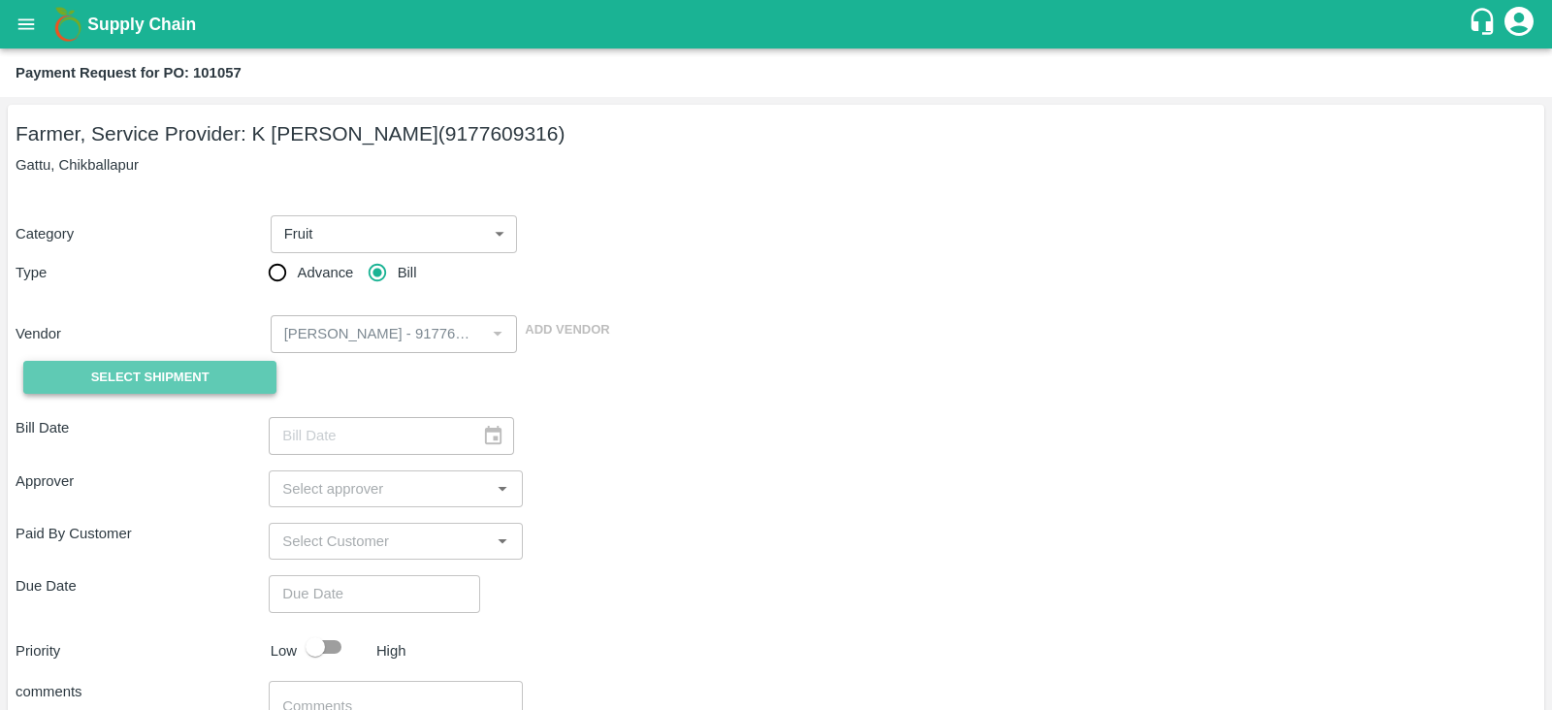
click at [202, 374] on span "Select Shipment" at bounding box center [150, 378] width 118 height 22
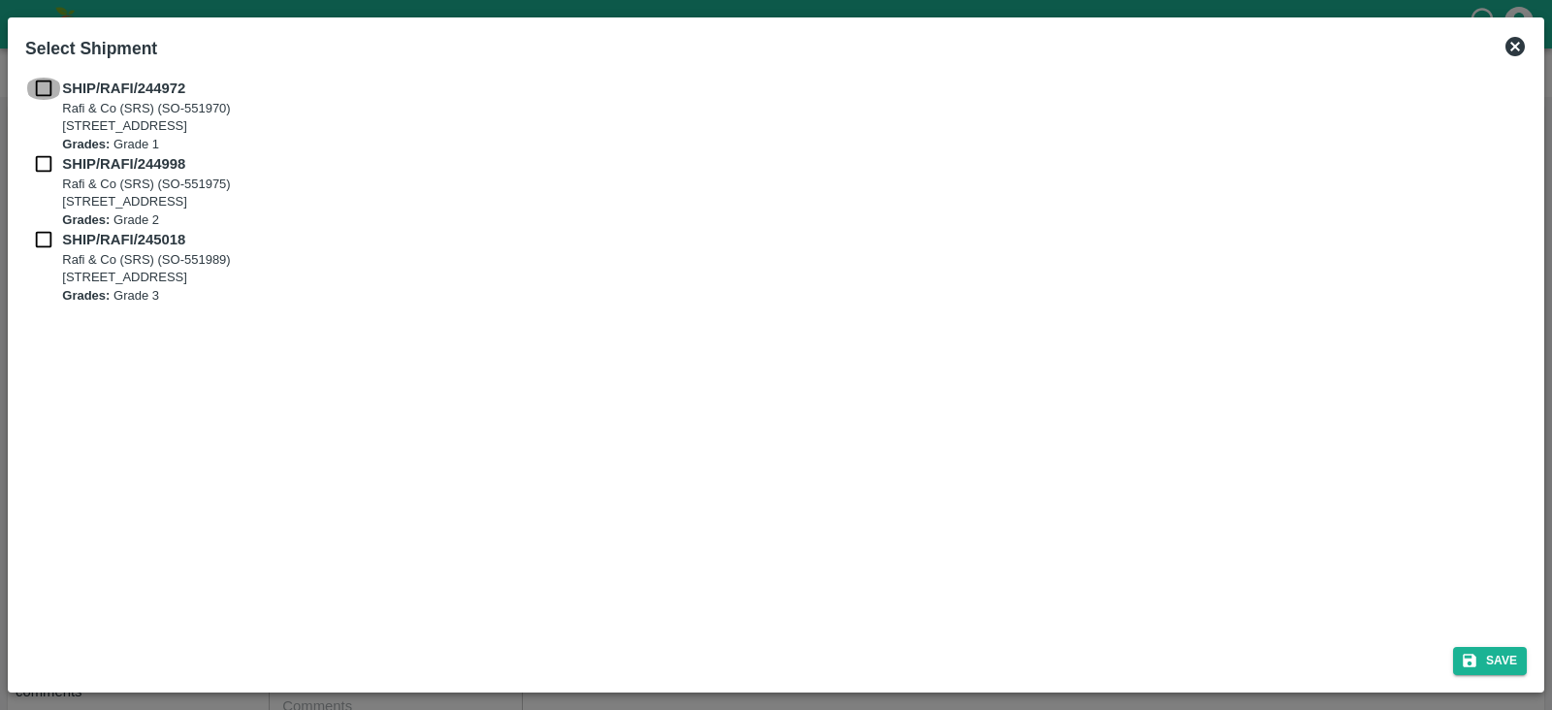
click at [43, 83] on input "checkbox" at bounding box center [43, 88] width 37 height 21
checkbox input "true"
drag, startPoint x: 48, startPoint y: 166, endPoint x: 50, endPoint y: 240, distance: 73.7
click at [50, 240] on div "SHIP/RAFI/244972 Rafi & Co (SRS) (SO-551970) Shop no - 93 , AMC Yard, Bangarupa…" at bounding box center [775, 191] width 1501 height 227
click at [50, 240] on input "checkbox" at bounding box center [43, 239] width 37 height 21
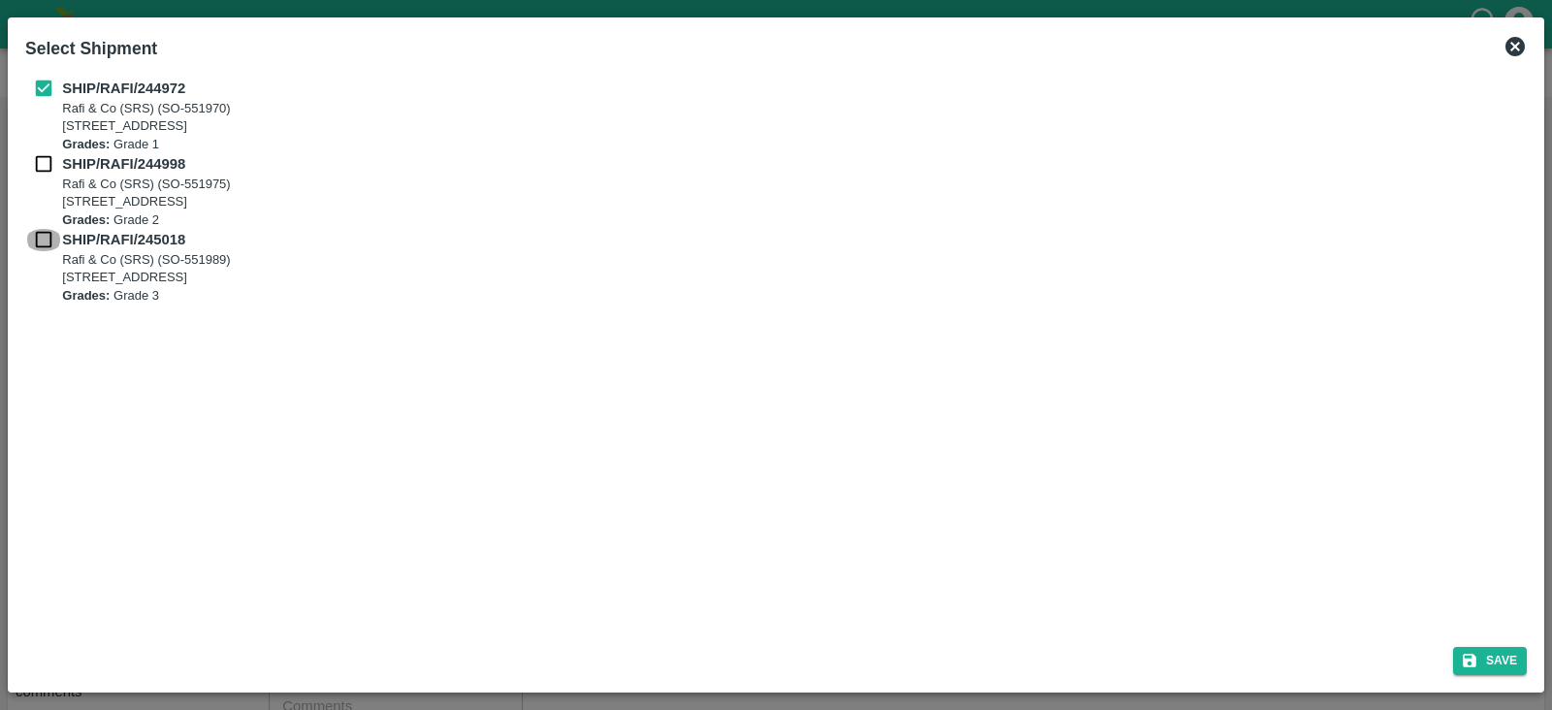
checkbox input "true"
click at [48, 164] on input "checkbox" at bounding box center [43, 163] width 37 height 21
checkbox input "true"
click at [1487, 659] on button "Save" at bounding box center [1490, 661] width 74 height 28
type input "11/07/2024"
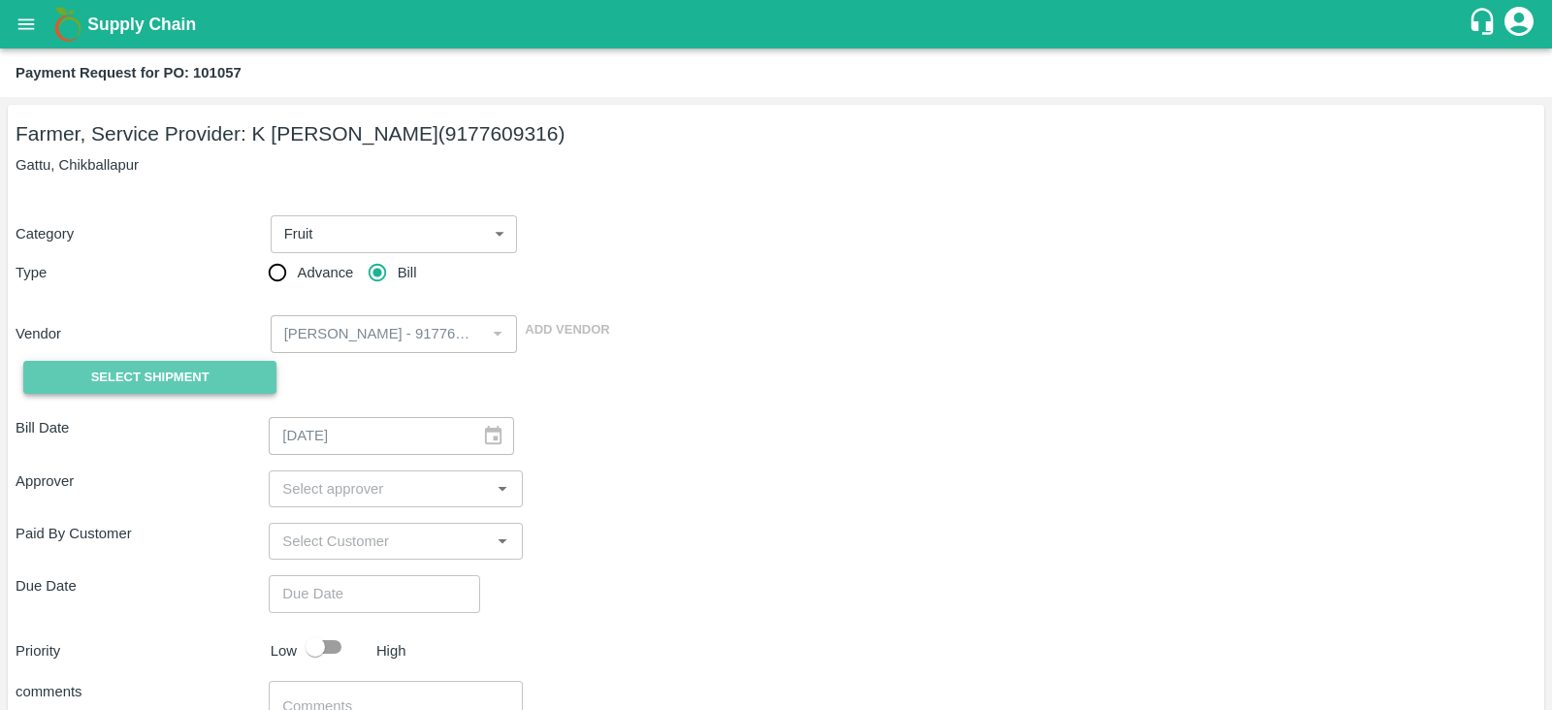
click at [188, 381] on span "Select Shipment" at bounding box center [150, 378] width 118 height 22
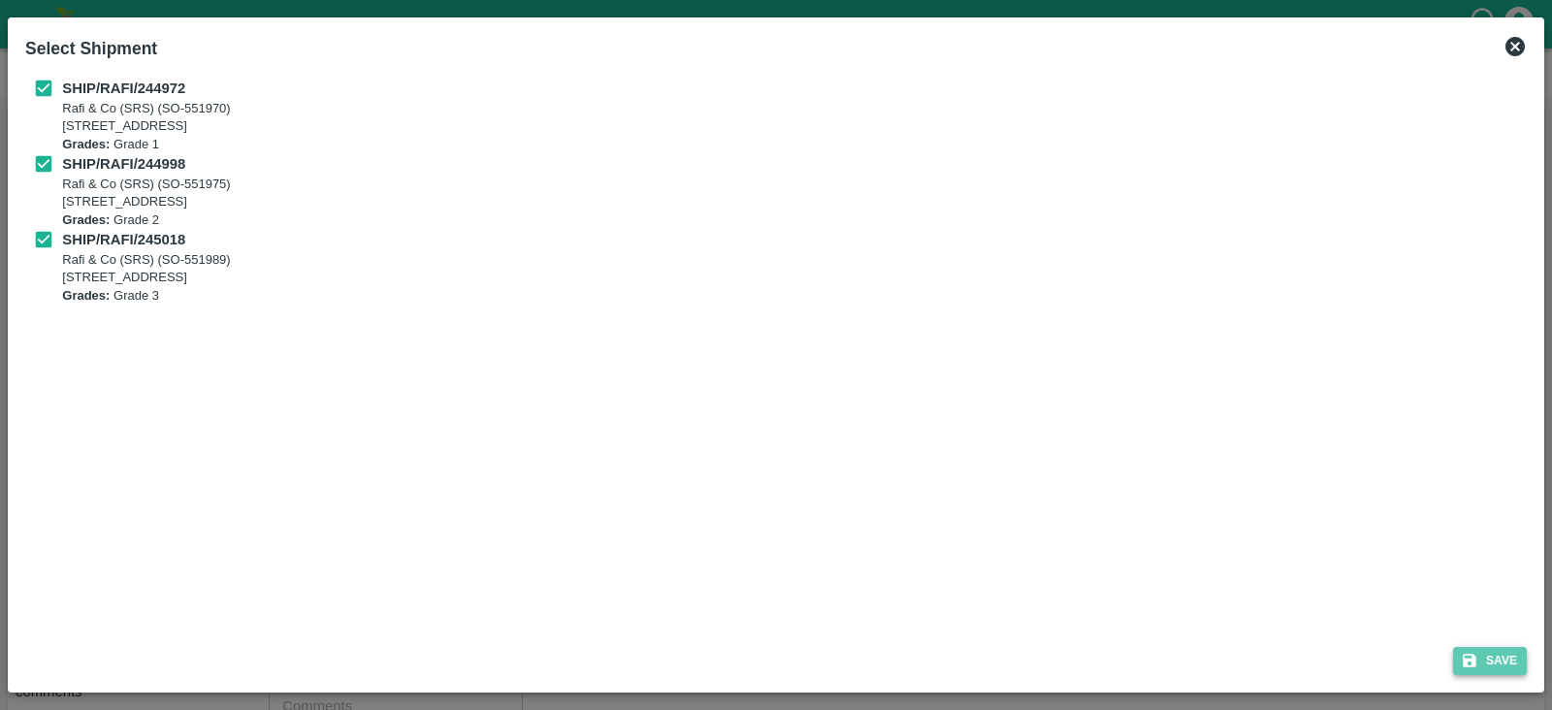
click at [1493, 659] on button "Save" at bounding box center [1490, 661] width 74 height 28
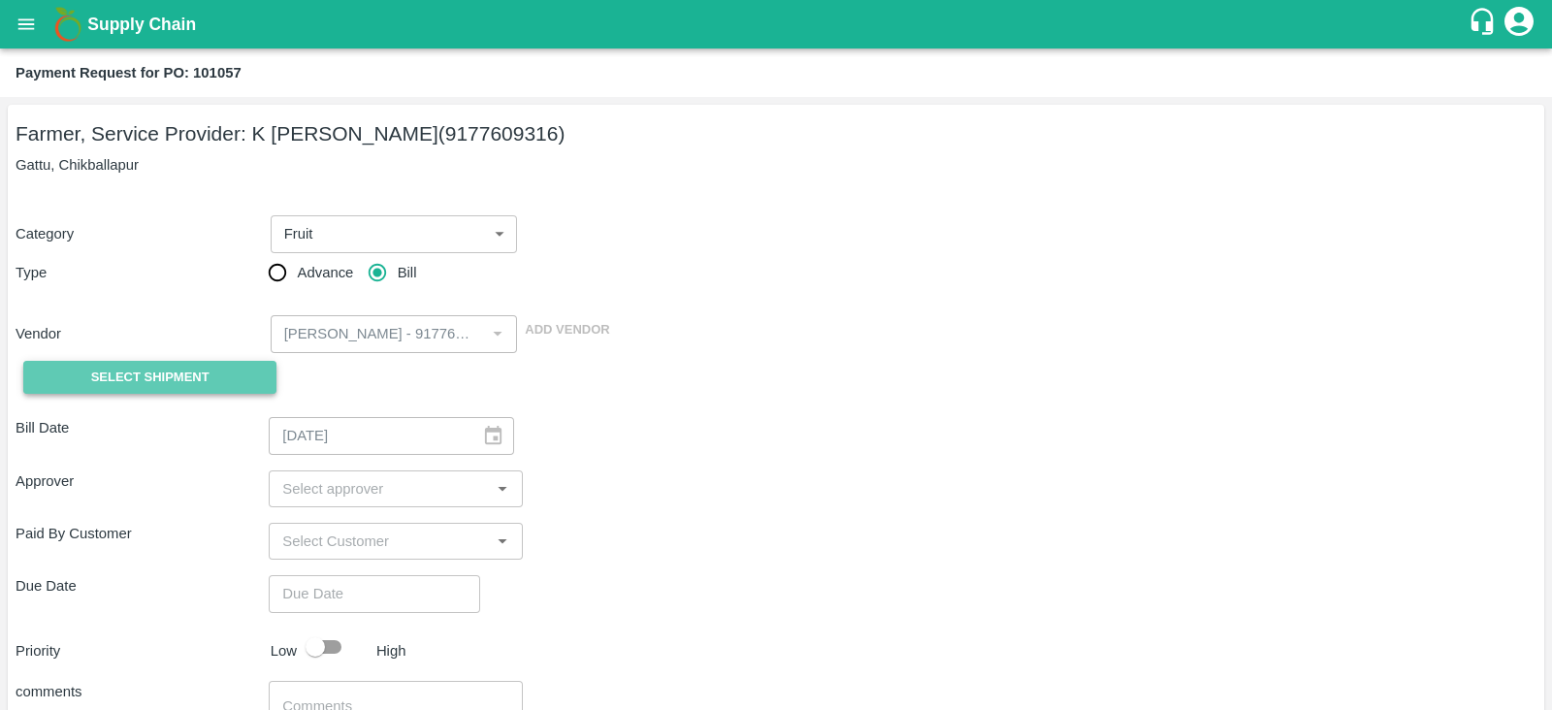
click at [152, 383] on span "Select Shipment" at bounding box center [150, 378] width 118 height 22
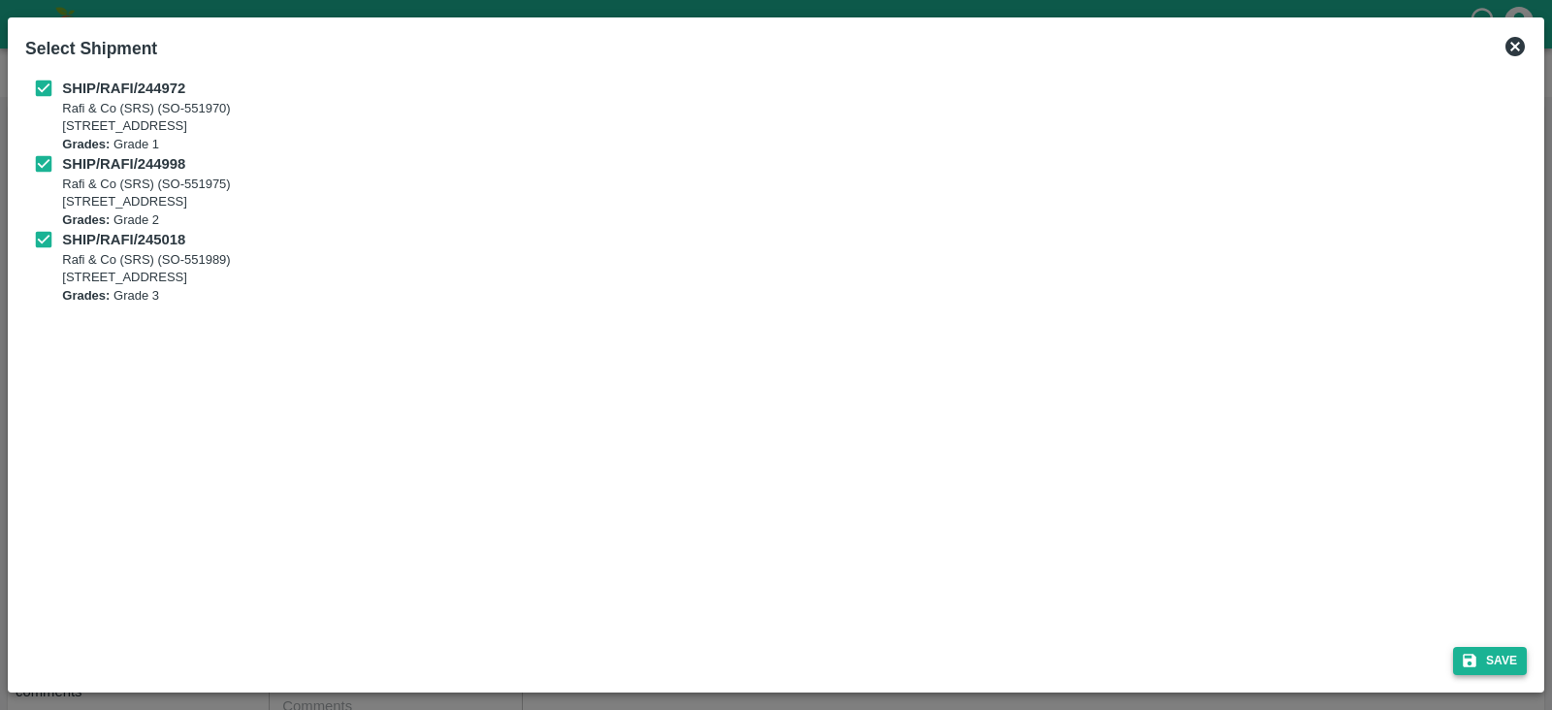
click at [1494, 661] on button "Save" at bounding box center [1490, 661] width 74 height 28
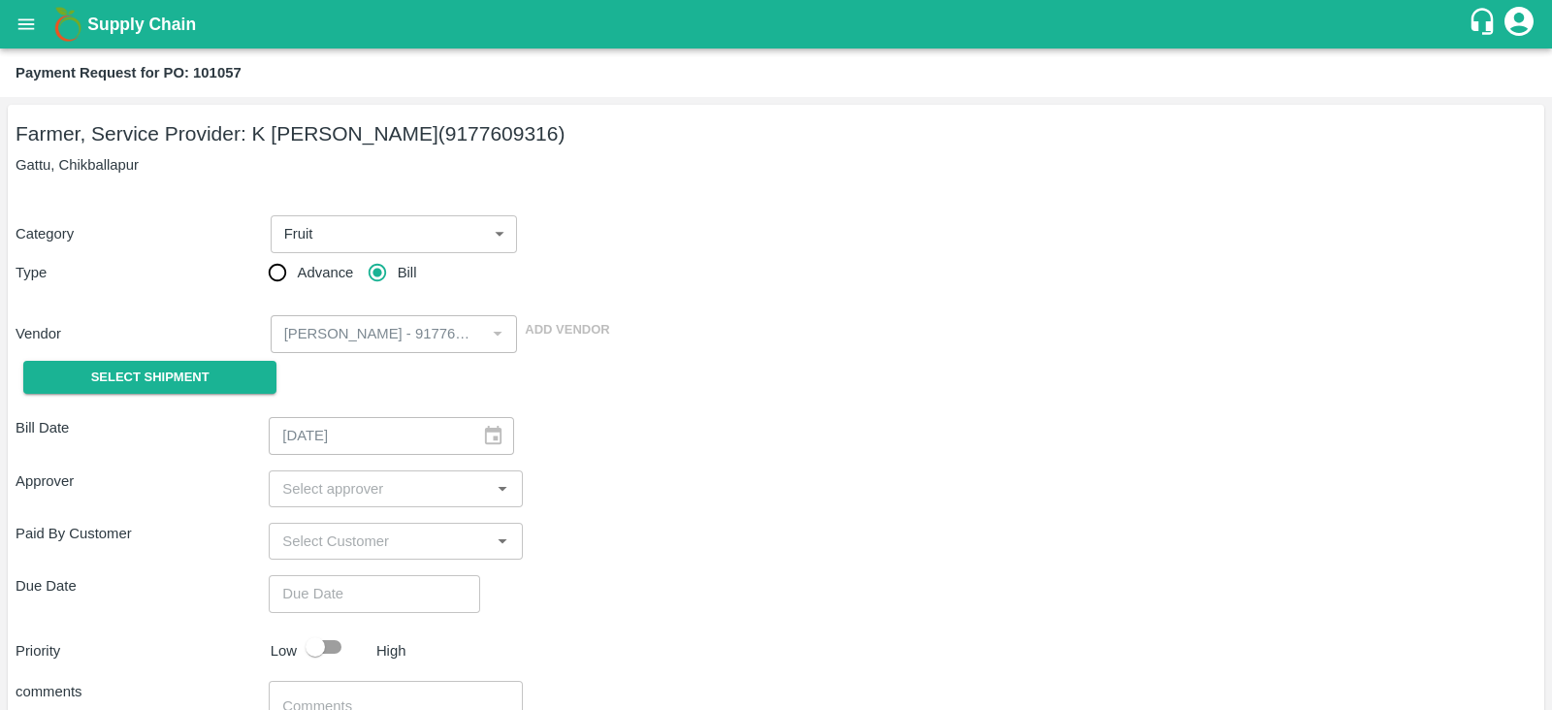
click at [940, 302] on div "Category Fruit 1 ​ Type Advance Bill Vendor ​ Add Vendor Select Shipment" at bounding box center [776, 297] width 1521 height 210
click at [131, 367] on span "Select Shipment" at bounding box center [150, 378] width 118 height 22
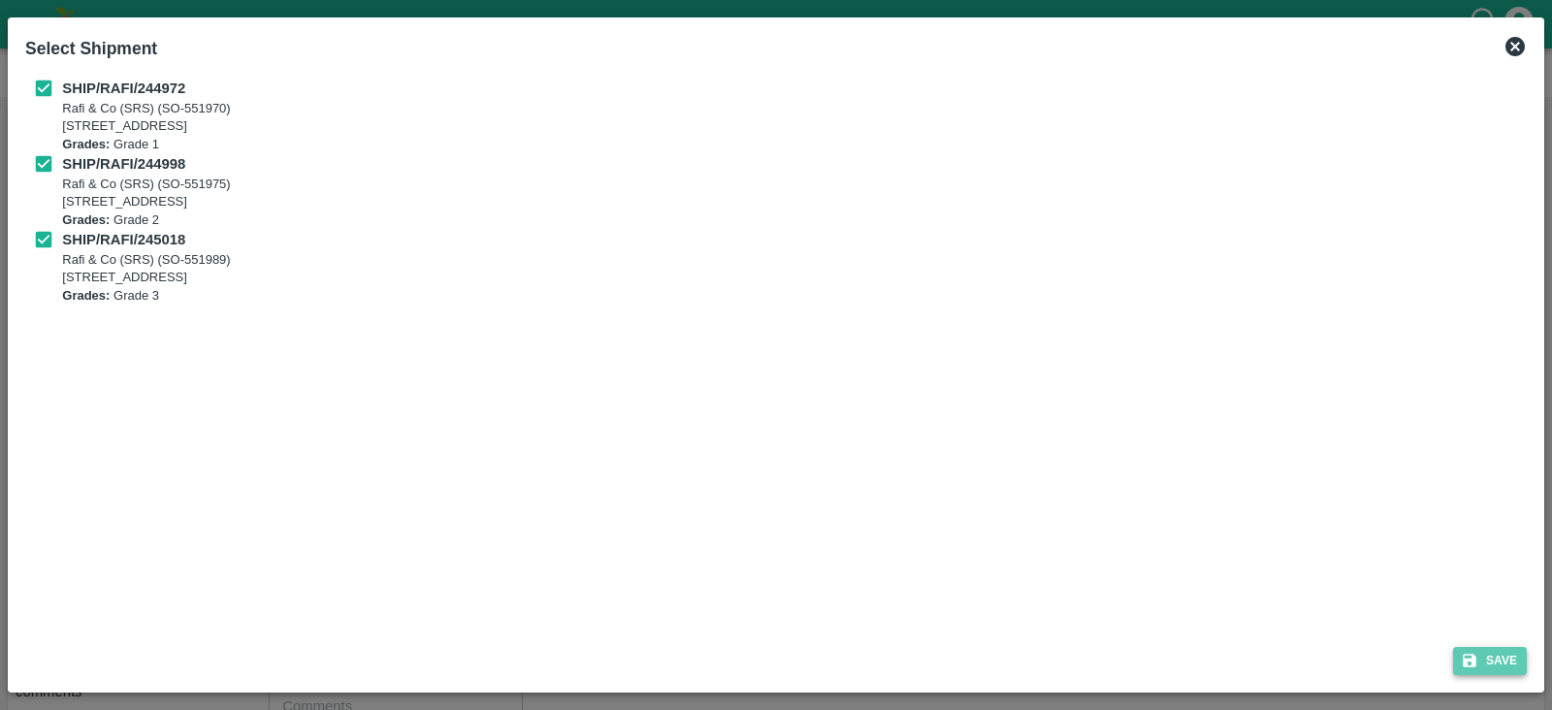
click at [1526, 658] on button "Save" at bounding box center [1490, 661] width 74 height 28
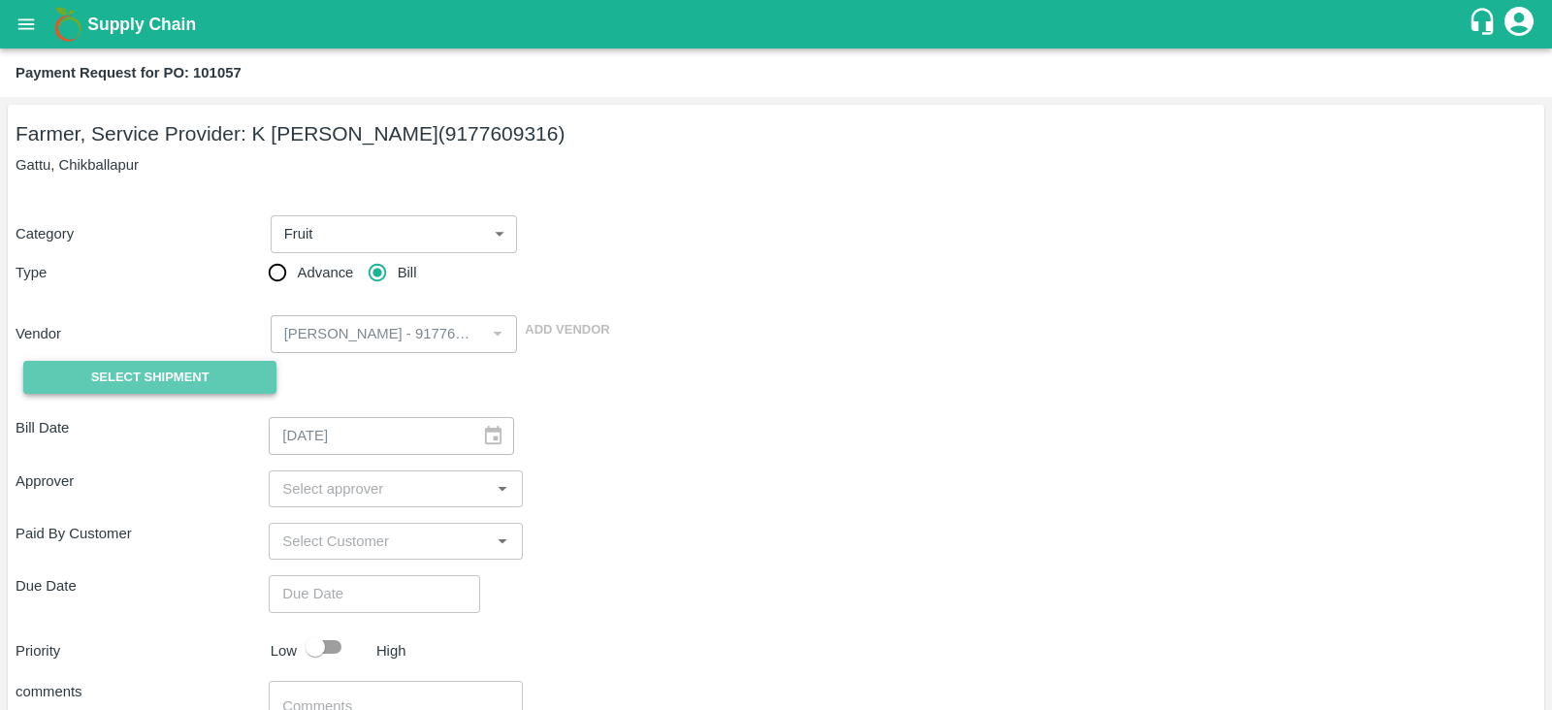
click at [153, 385] on span "Select Shipment" at bounding box center [150, 378] width 118 height 22
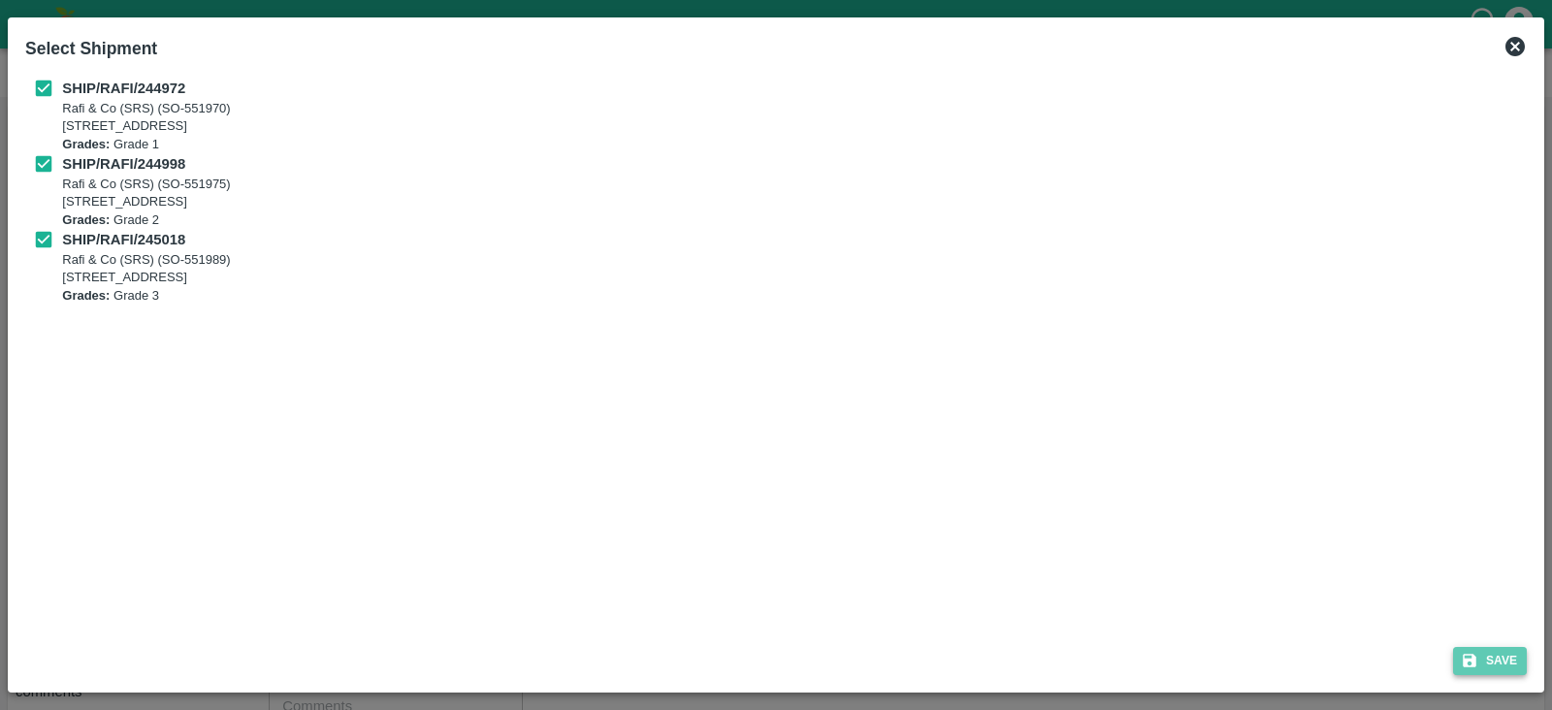
click at [1498, 659] on button "Save" at bounding box center [1490, 661] width 74 height 28
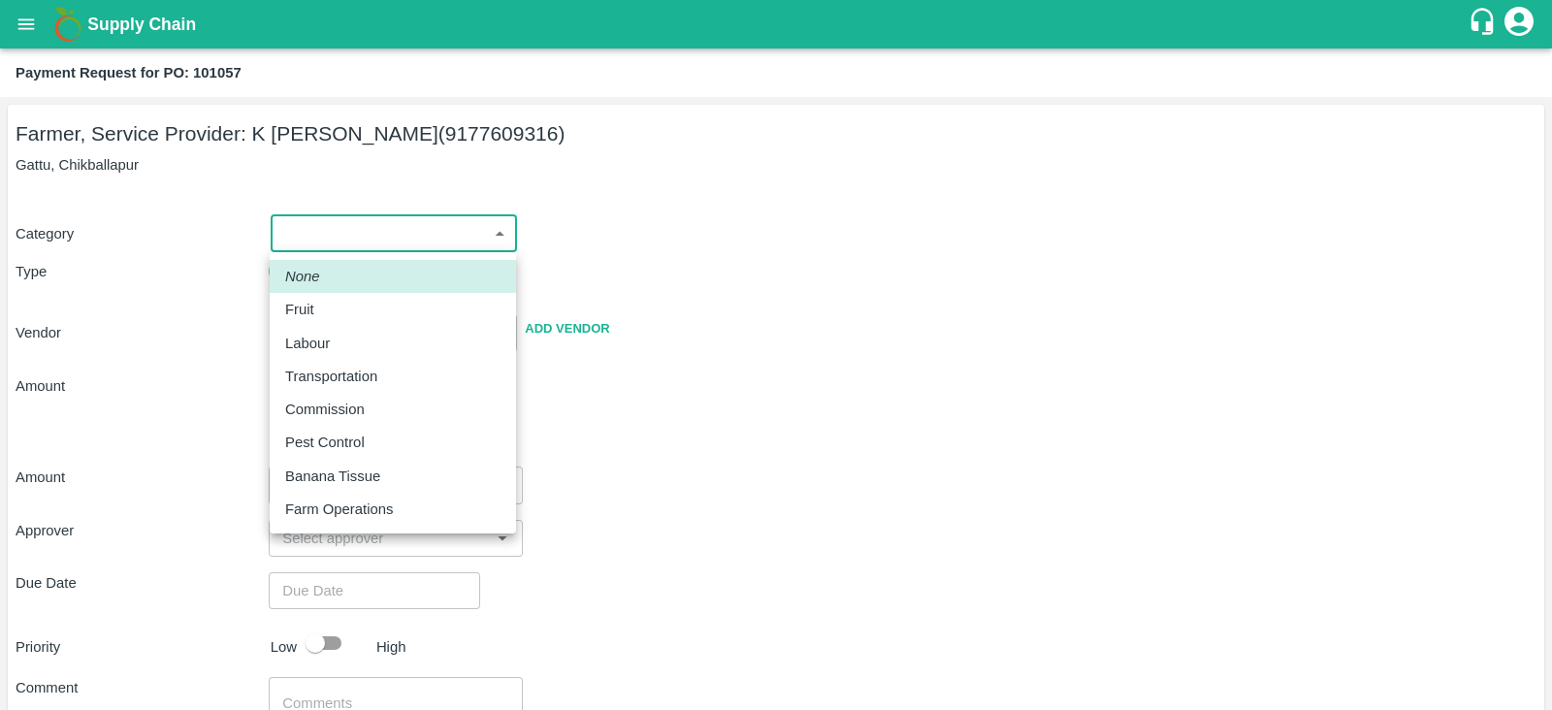
click at [414, 246] on body "Supply Chain Payment Request for PO: 101057 Farmer, Service Provider: K [PERSON…" at bounding box center [776, 355] width 1552 height 710
click at [325, 309] on div "Fruit" at bounding box center [392, 309] width 215 height 21
type input "1"
type input "[PERSON_NAME] - 9177609316(Farmer, Service Provider)"
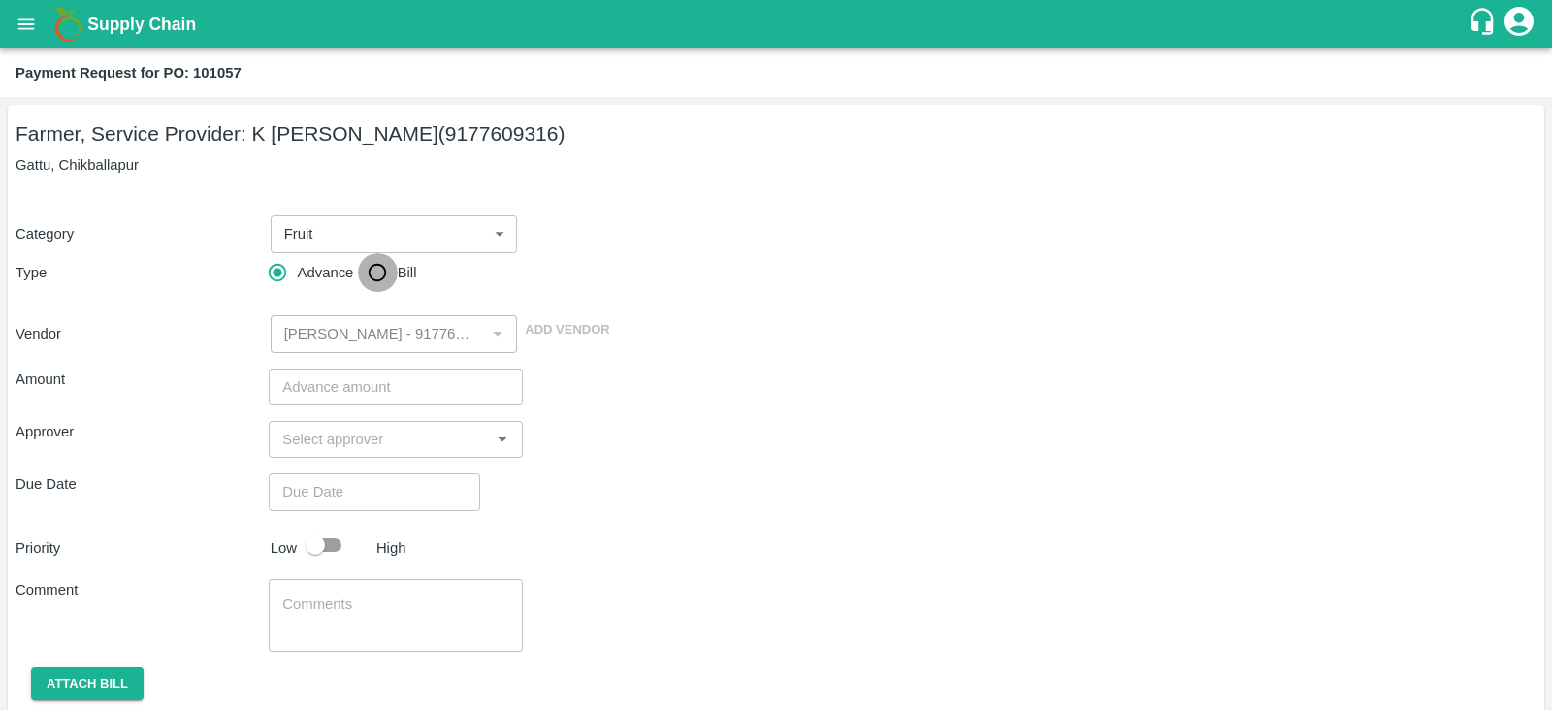
click at [381, 269] on input "Bill" at bounding box center [377, 272] width 39 height 39
radio input "true"
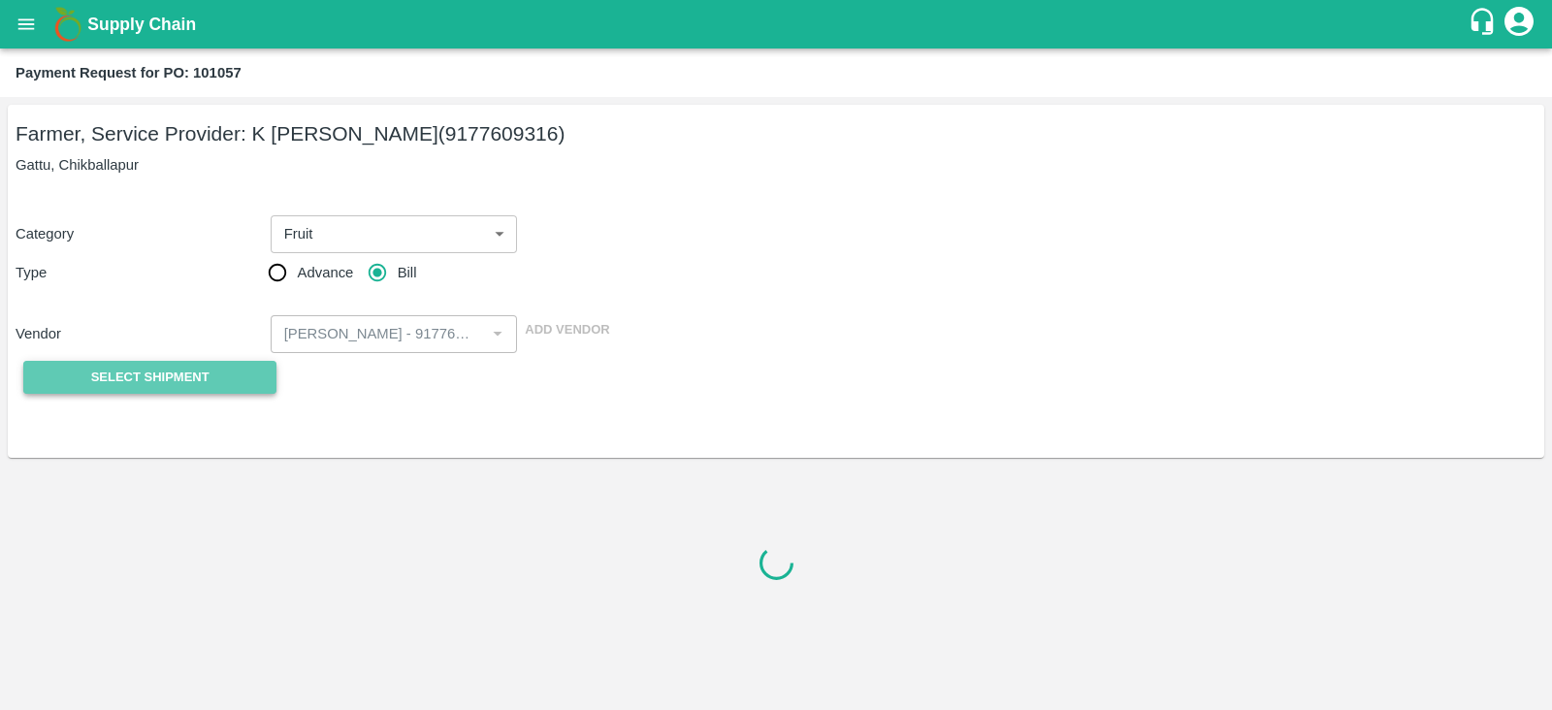
click at [209, 370] on button "Select Shipment" at bounding box center [149, 378] width 253 height 34
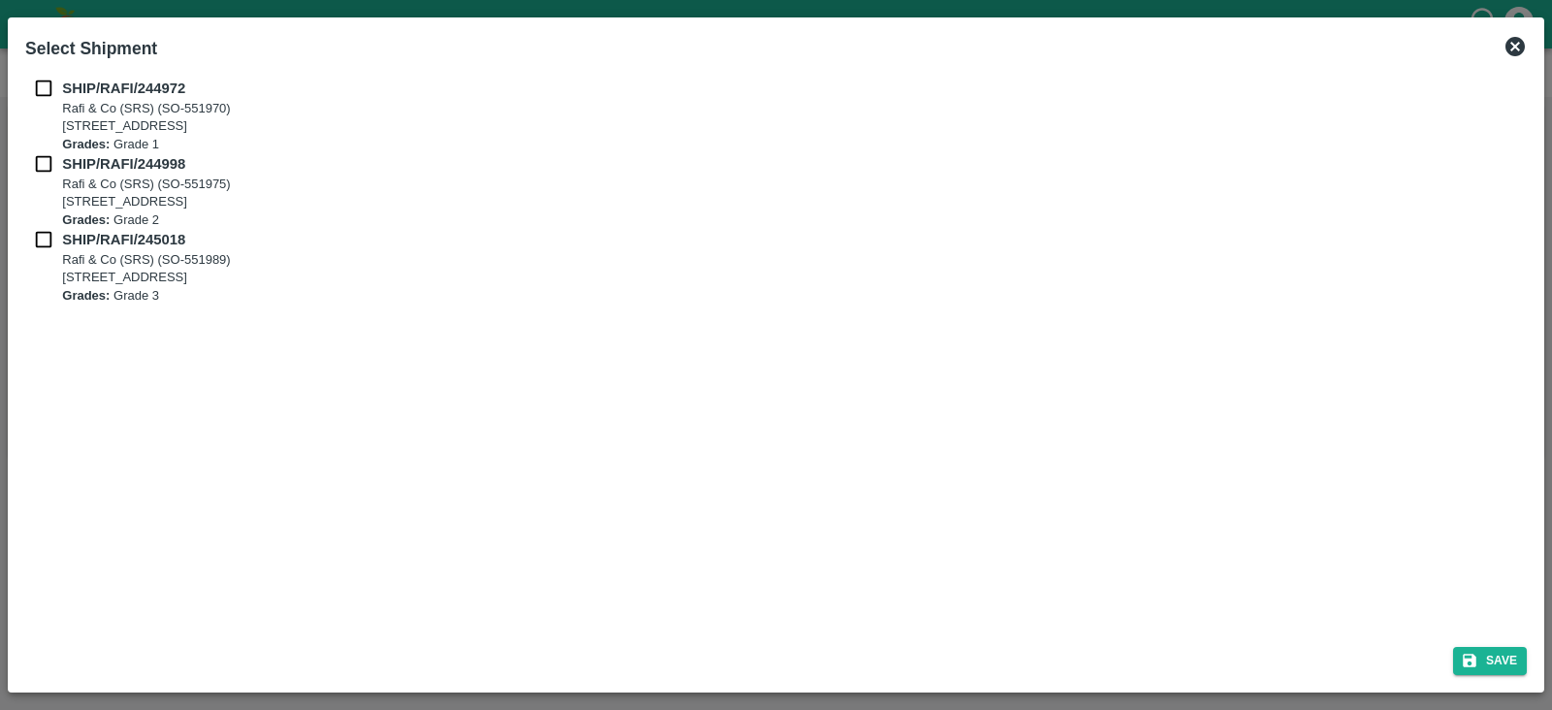
click at [31, 93] on input "checkbox" at bounding box center [43, 88] width 37 height 21
checkbox input "true"
click at [44, 166] on input "checkbox" at bounding box center [43, 163] width 37 height 21
checkbox input "true"
click at [45, 240] on input "checkbox" at bounding box center [43, 239] width 37 height 21
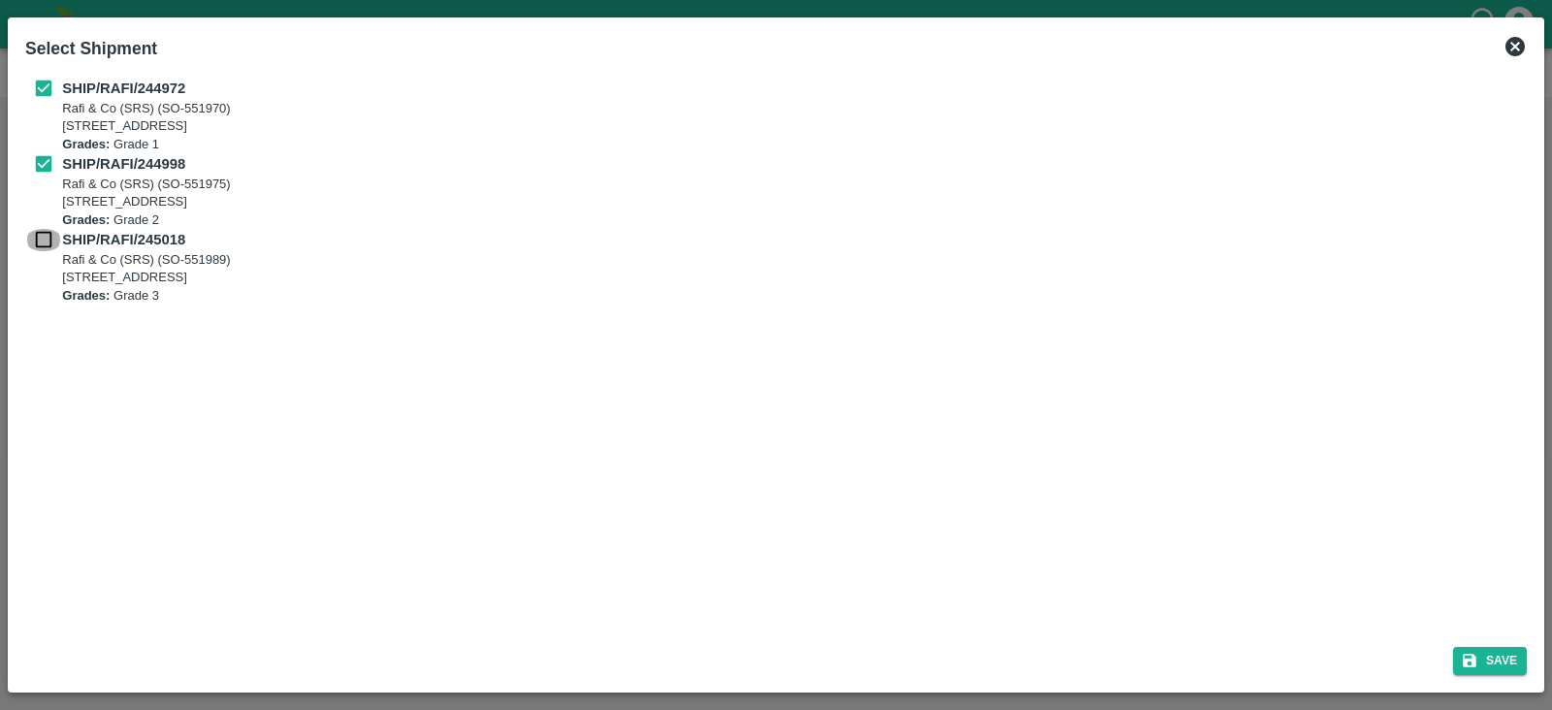
checkbox input "true"
click at [1508, 657] on button "Save" at bounding box center [1490, 661] width 74 height 28
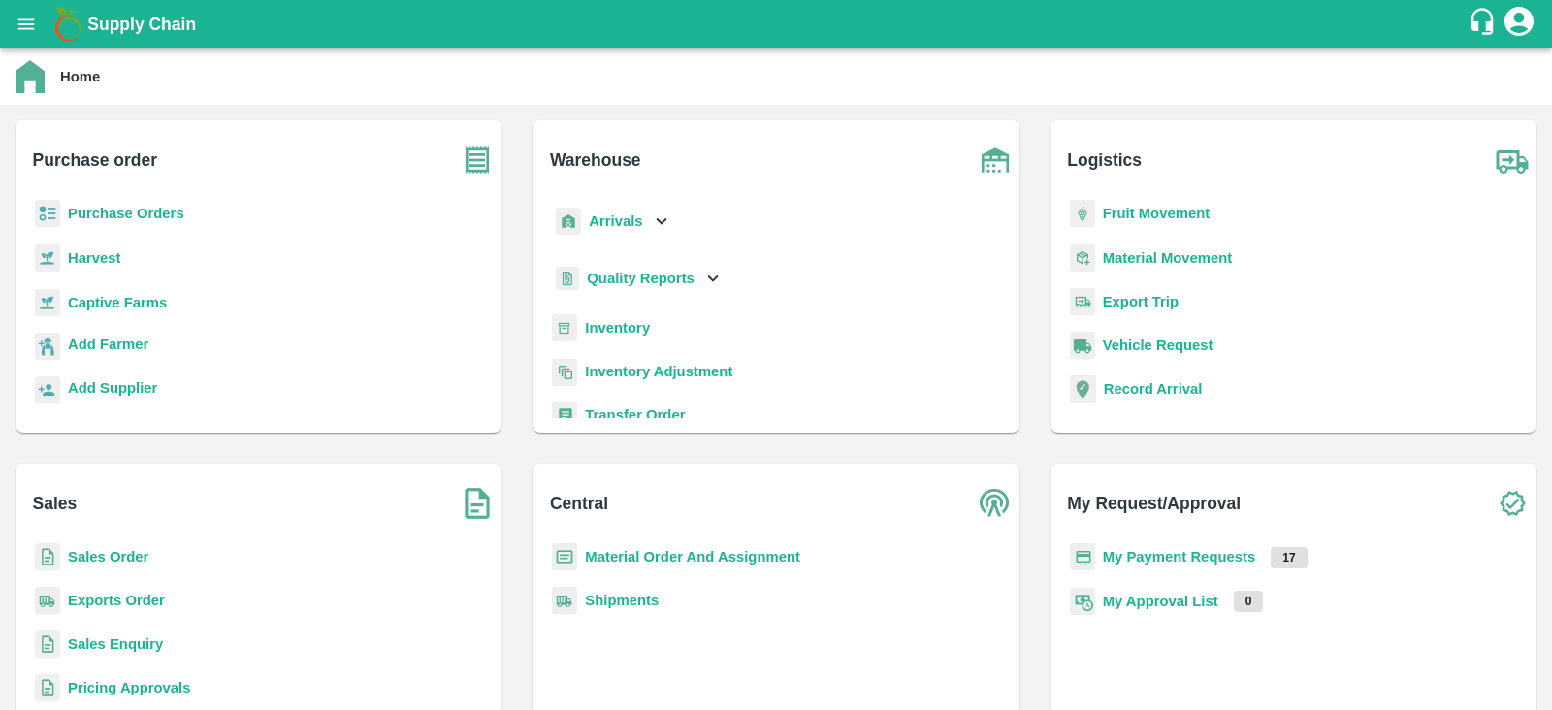
click at [123, 209] on b "Purchase Orders" at bounding box center [126, 214] width 116 height 16
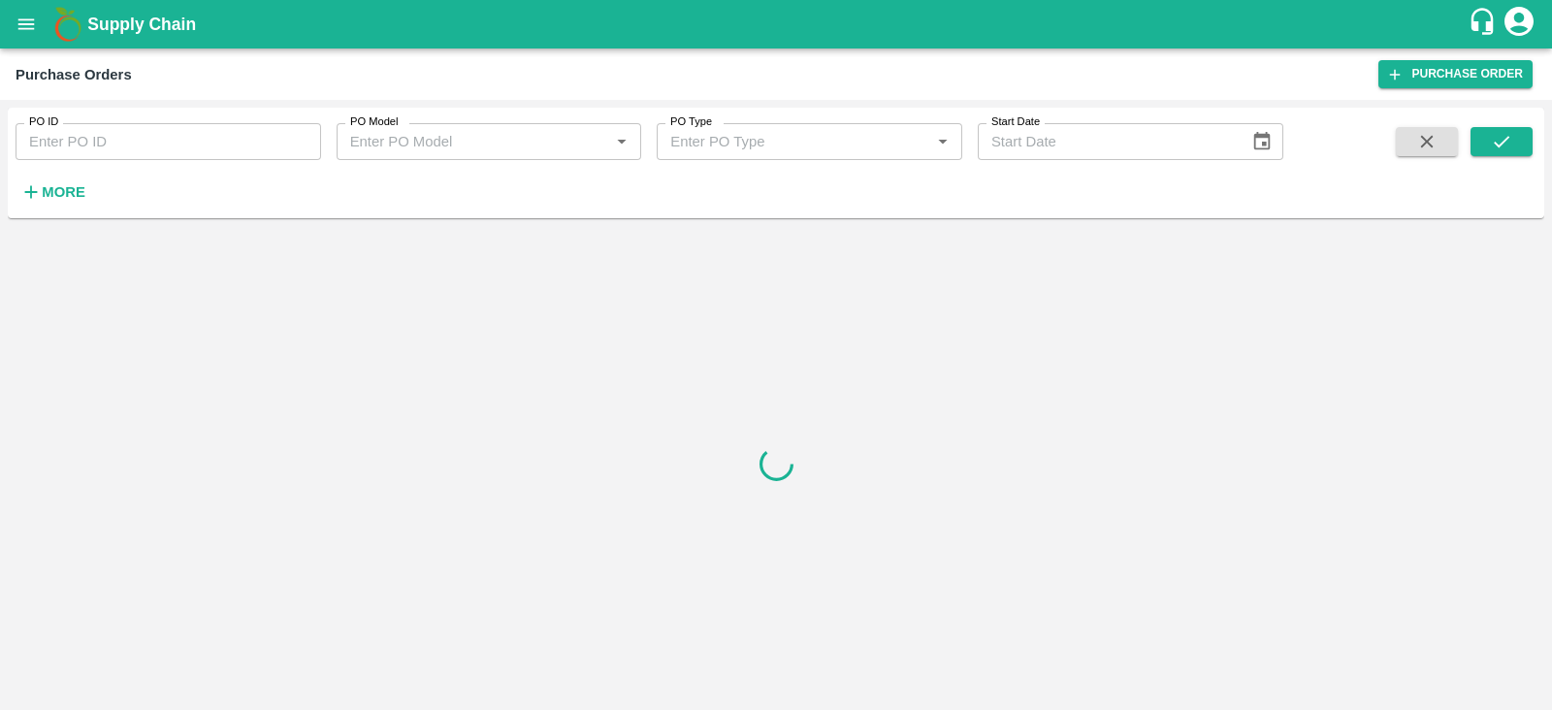
click at [49, 191] on strong "More" at bounding box center [64, 192] width 44 height 16
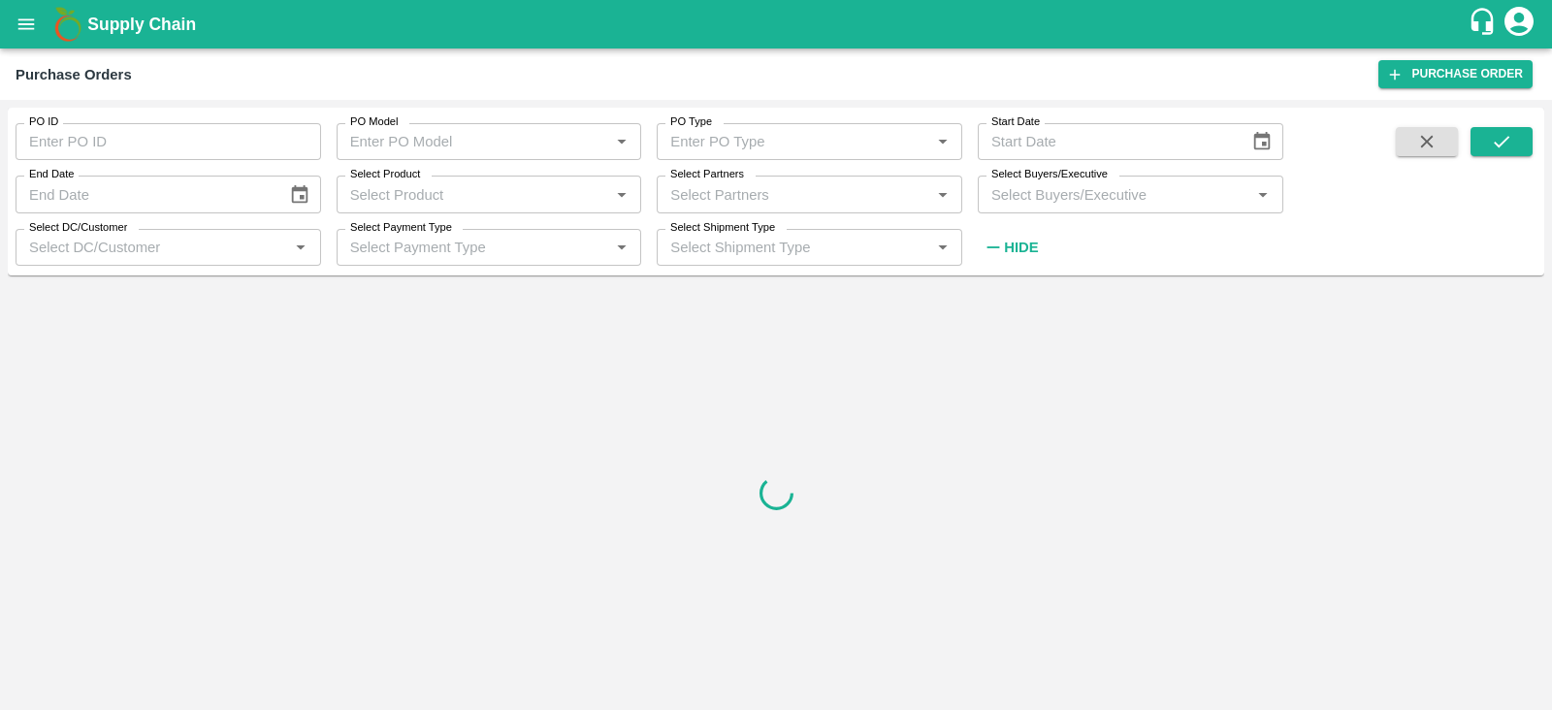
click at [486, 191] on input "Select Product" at bounding box center [473, 193] width 262 height 25
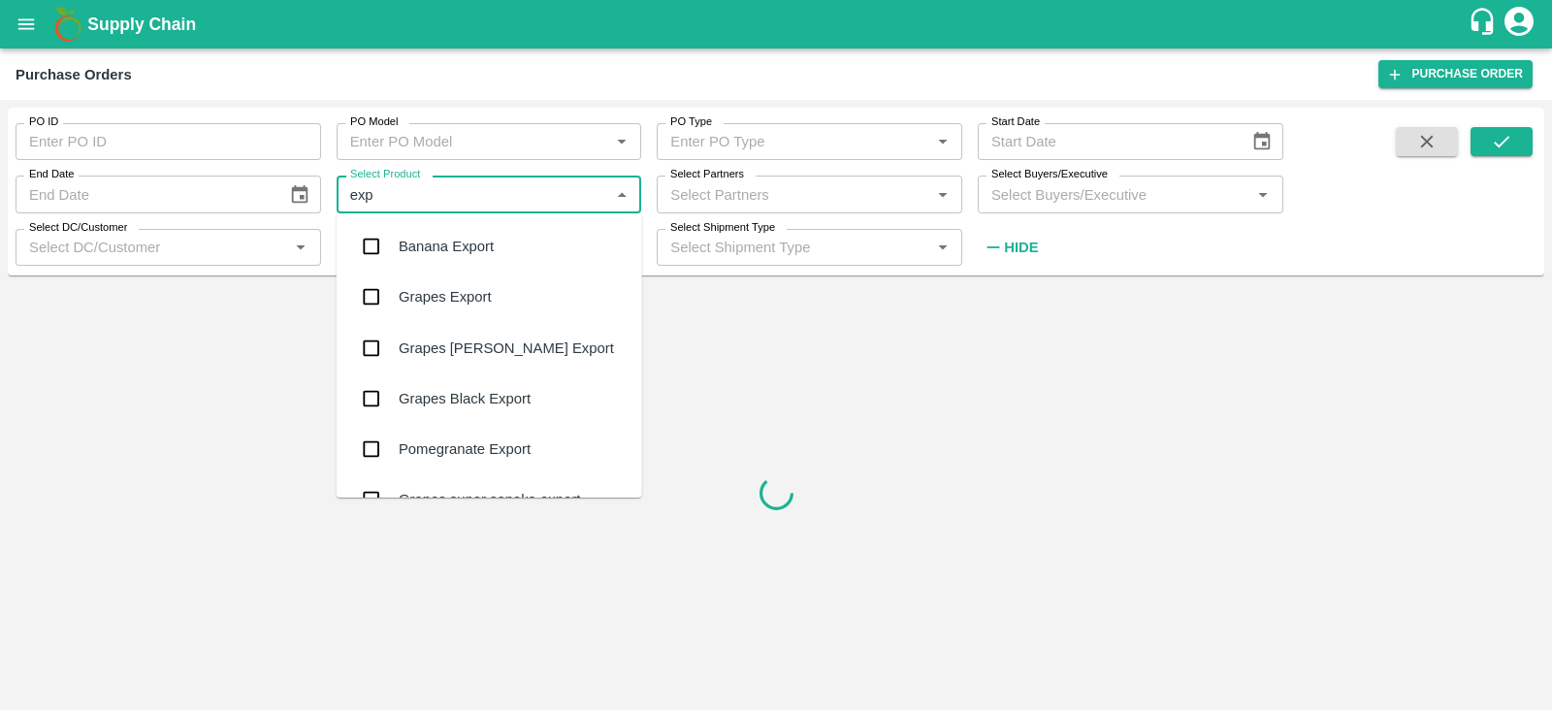
type input "expo"
click at [446, 248] on div "Banana Export" at bounding box center [446, 246] width 95 height 21
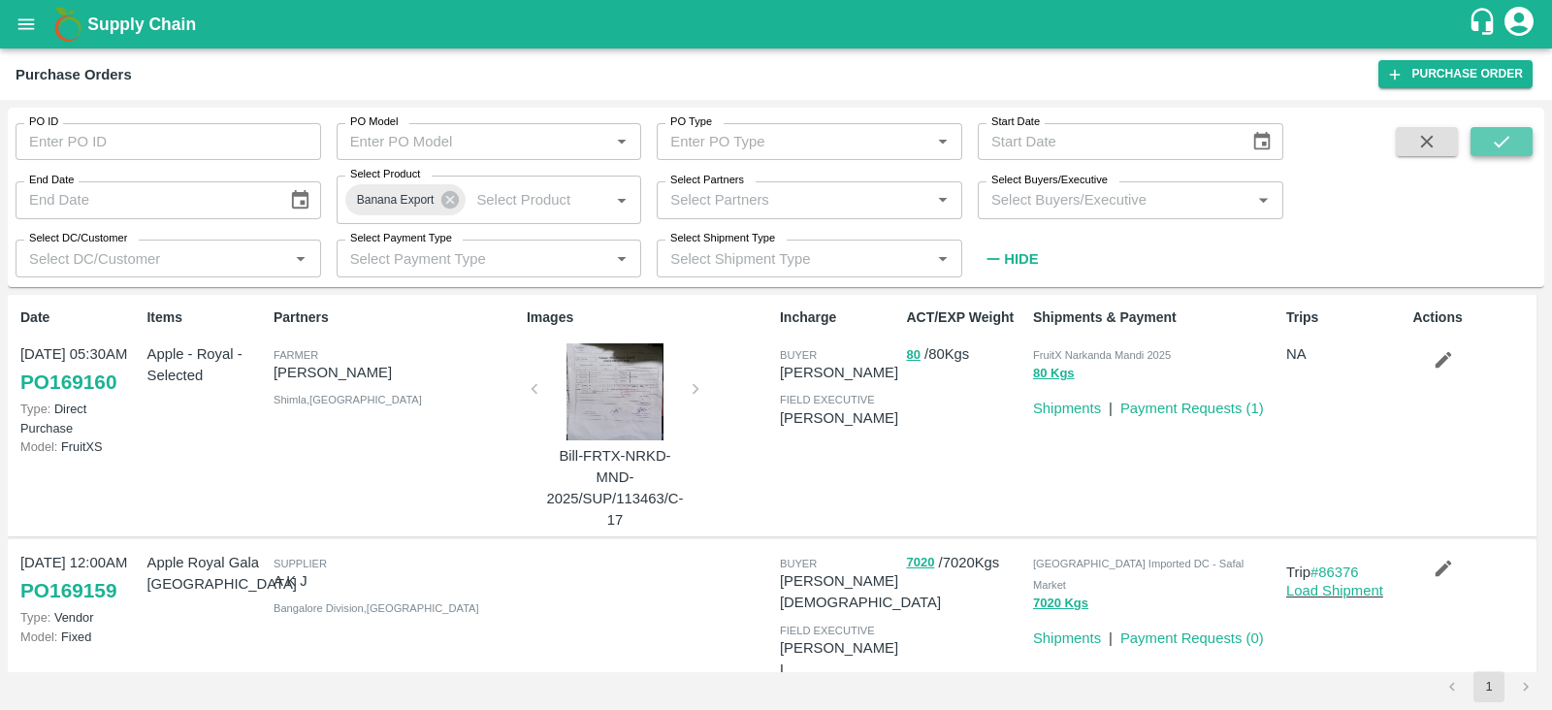
click at [1518, 142] on button "submit" at bounding box center [1501, 141] width 62 height 29
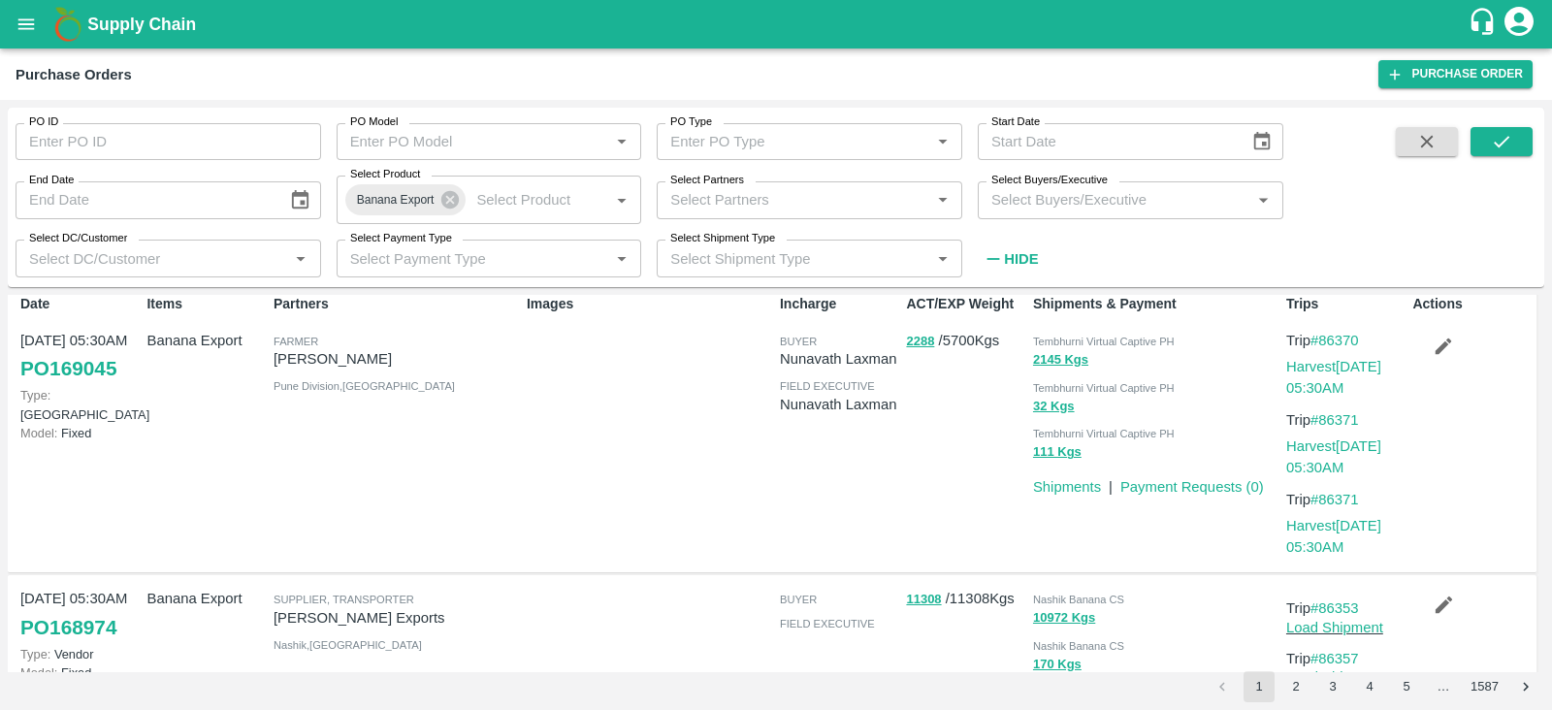
scroll to position [16, 0]
